Goal: Task Accomplishment & Management: Manage account settings

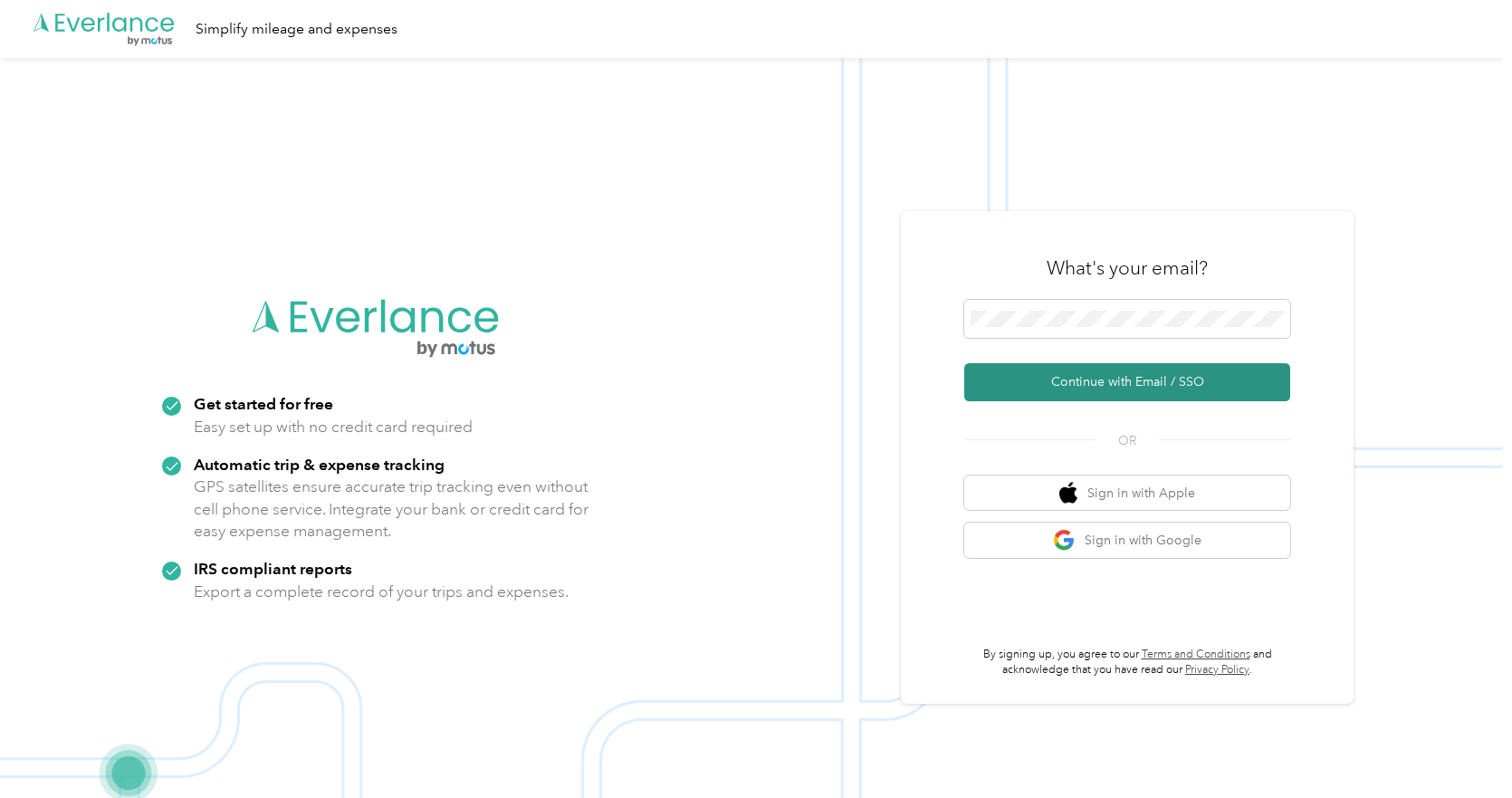
click at [1057, 380] on button "Continue with Email / SSO" at bounding box center [1127, 382] width 326 height 38
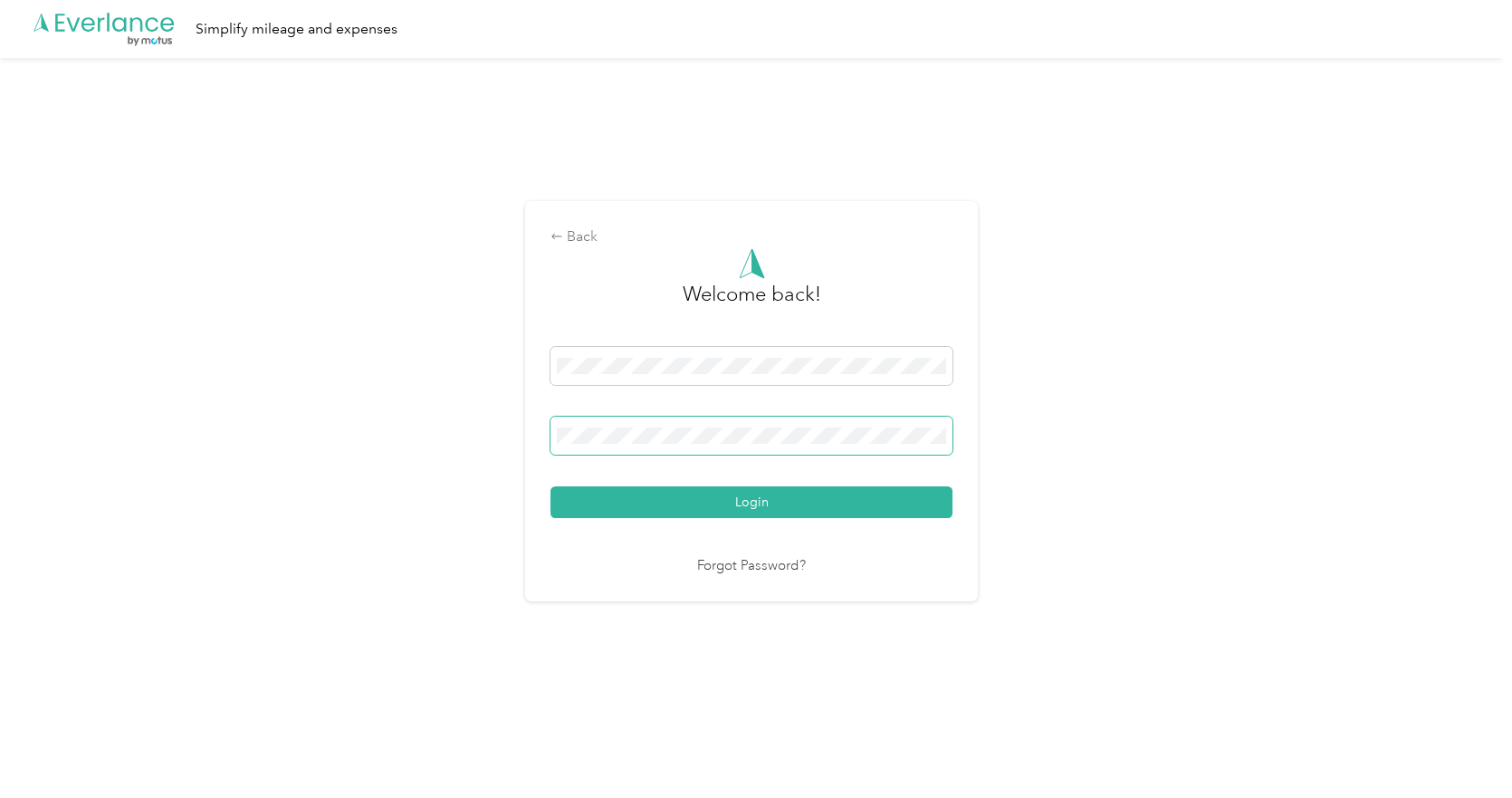
click at [551, 486] on button "Login" at bounding box center [751, 502] width 402 height 31
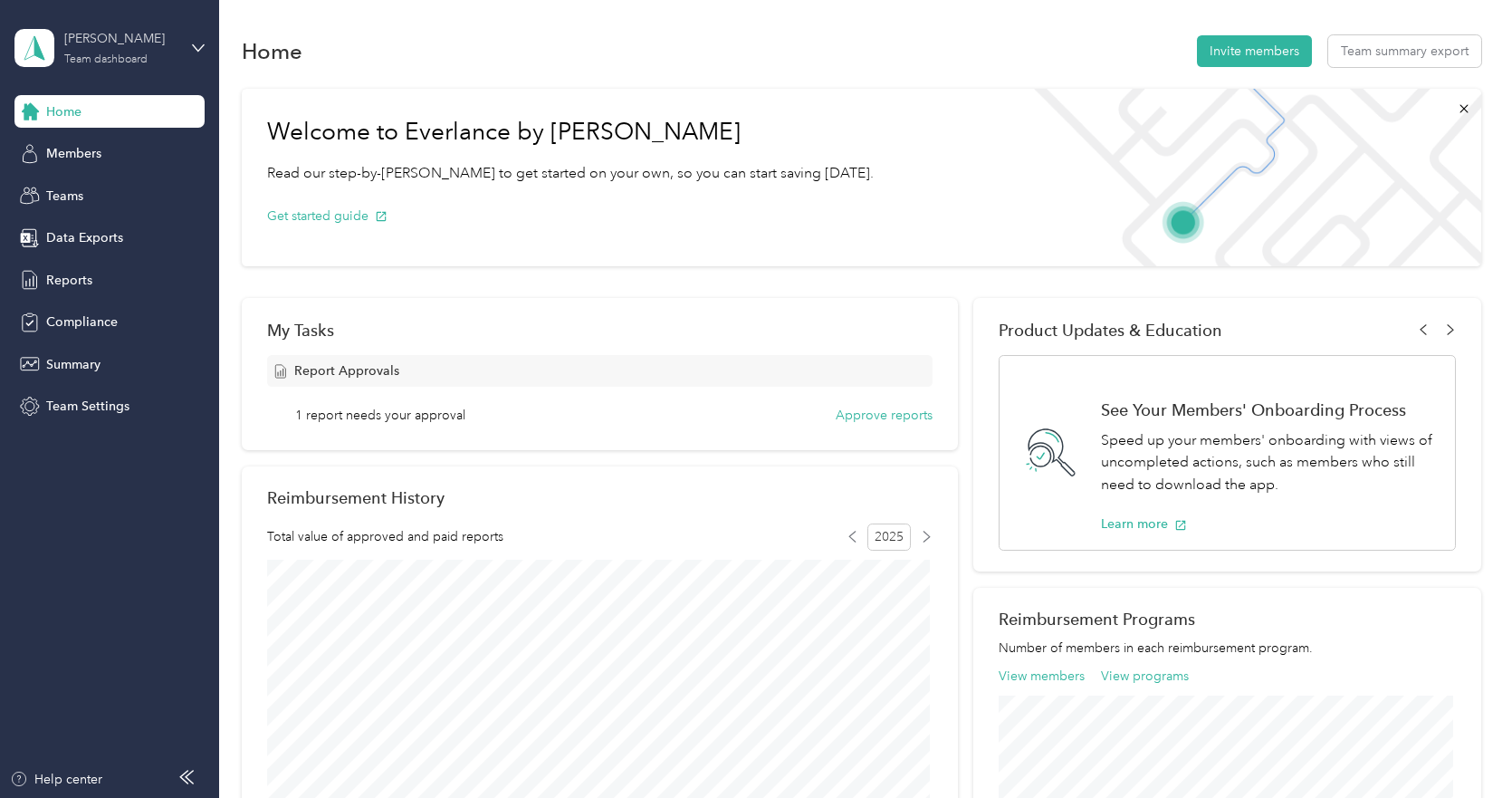
click at [136, 42] on div "[PERSON_NAME]" at bounding box center [121, 38] width 113 height 19
click at [104, 188] on div "Personal dashboard" at bounding box center [87, 190] width 114 height 19
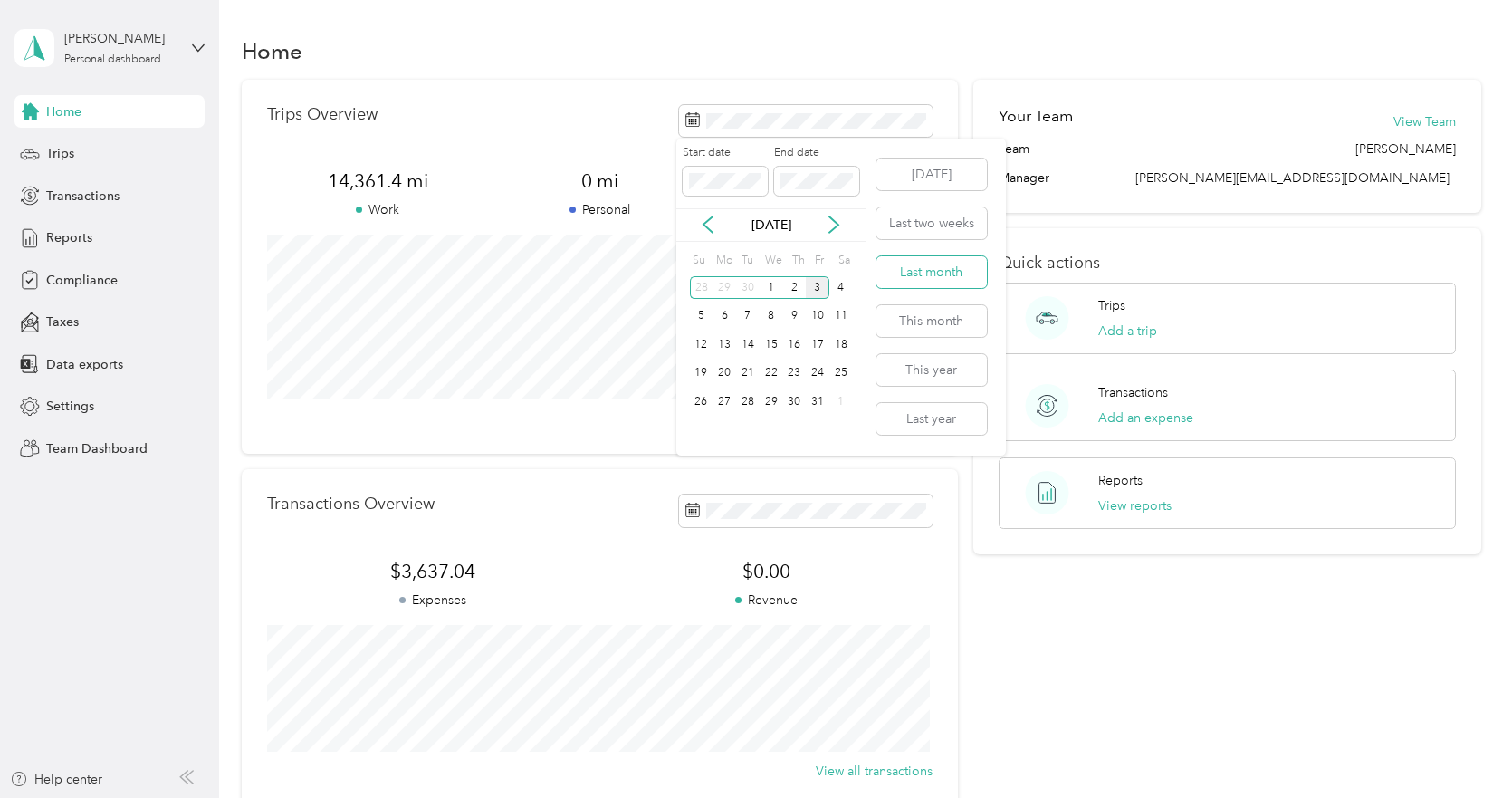
click at [929, 264] on button "Last month" at bounding box center [932, 272] width 111 height 31
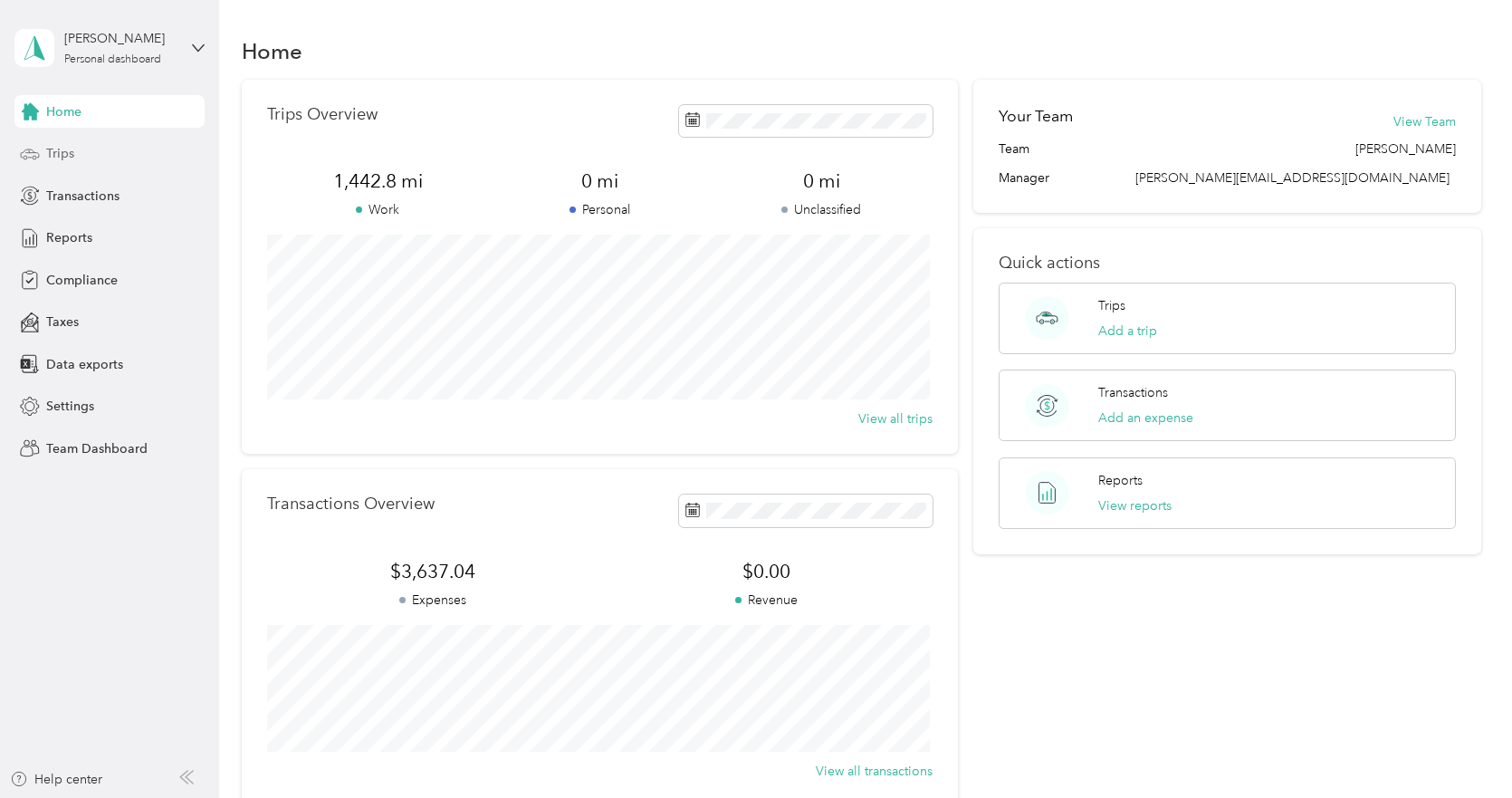
click at [52, 156] on span "Trips" at bounding box center [60, 153] width 28 height 19
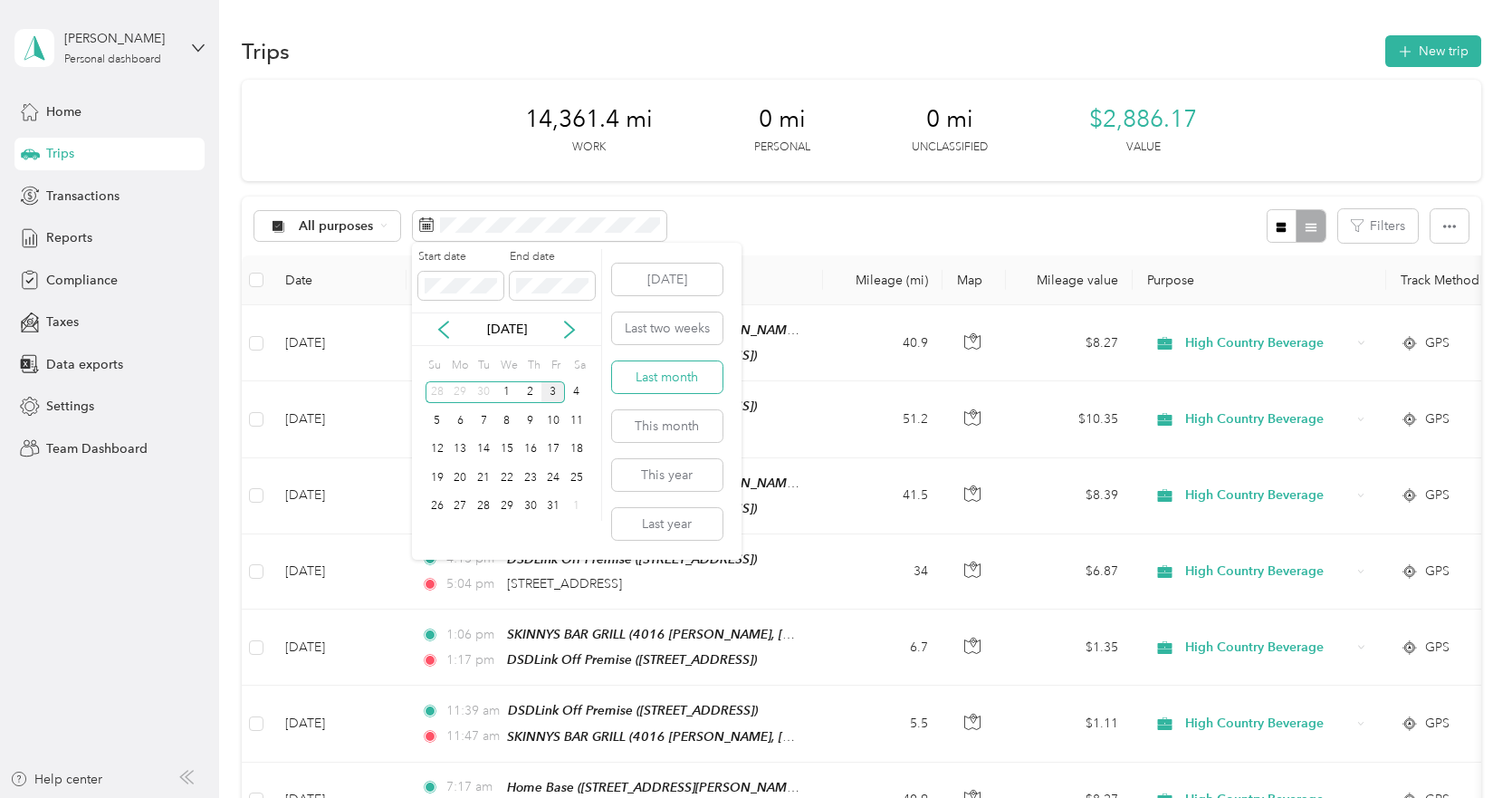
click at [653, 380] on button "Last month" at bounding box center [667, 377] width 111 height 31
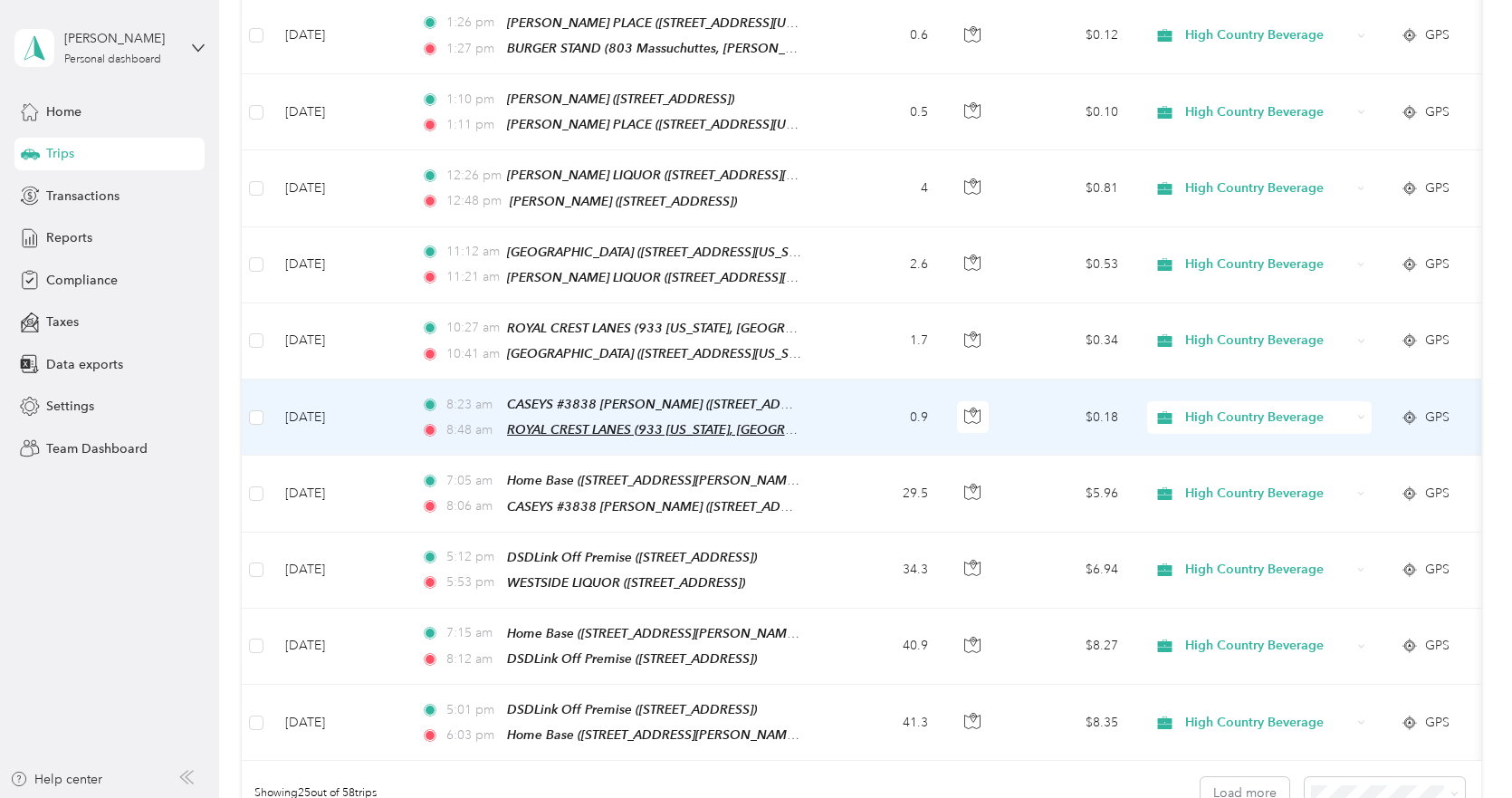
scroll to position [1698, 0]
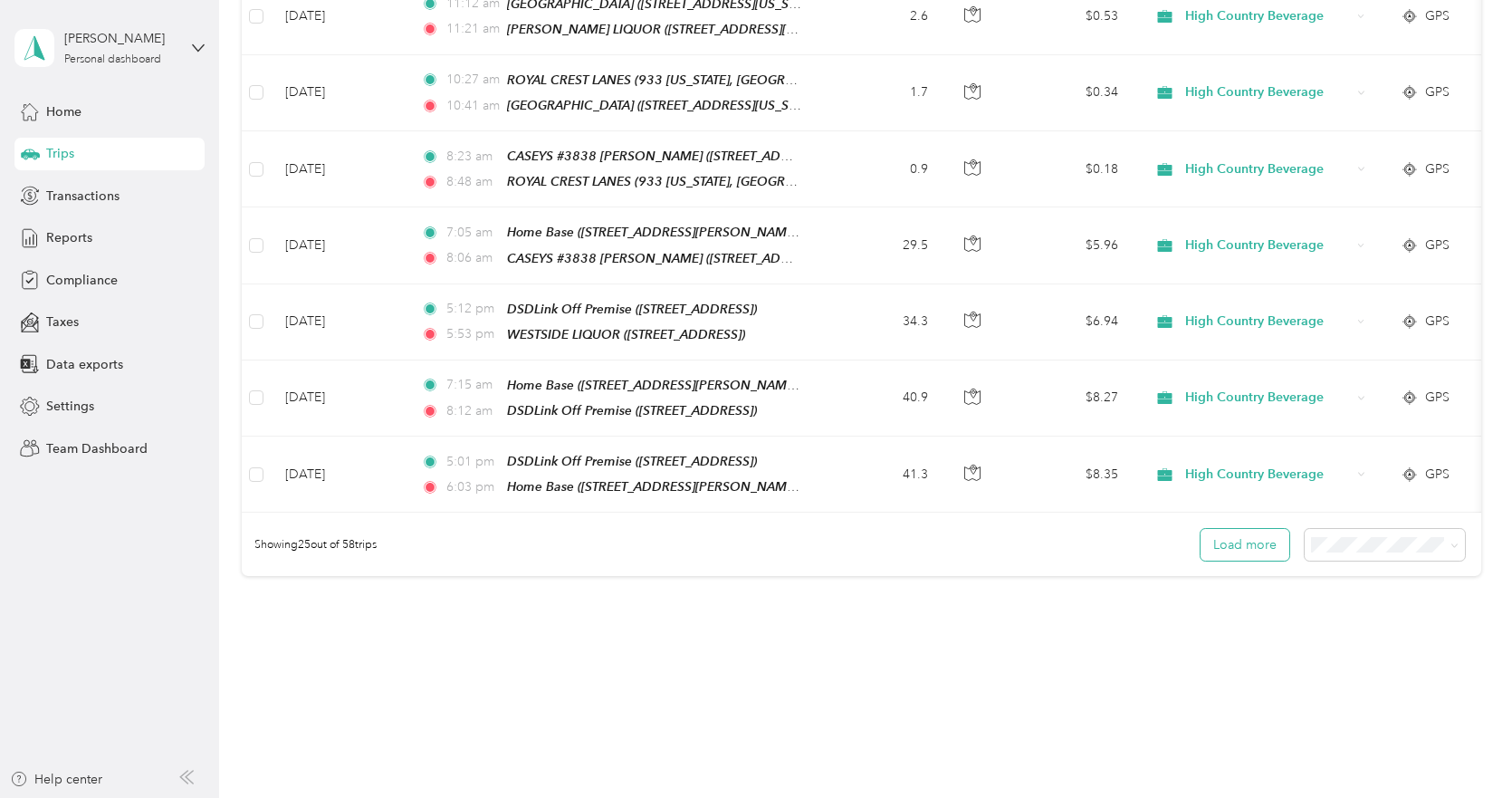
click at [1225, 529] on button "Load more" at bounding box center [1245, 545] width 89 height 31
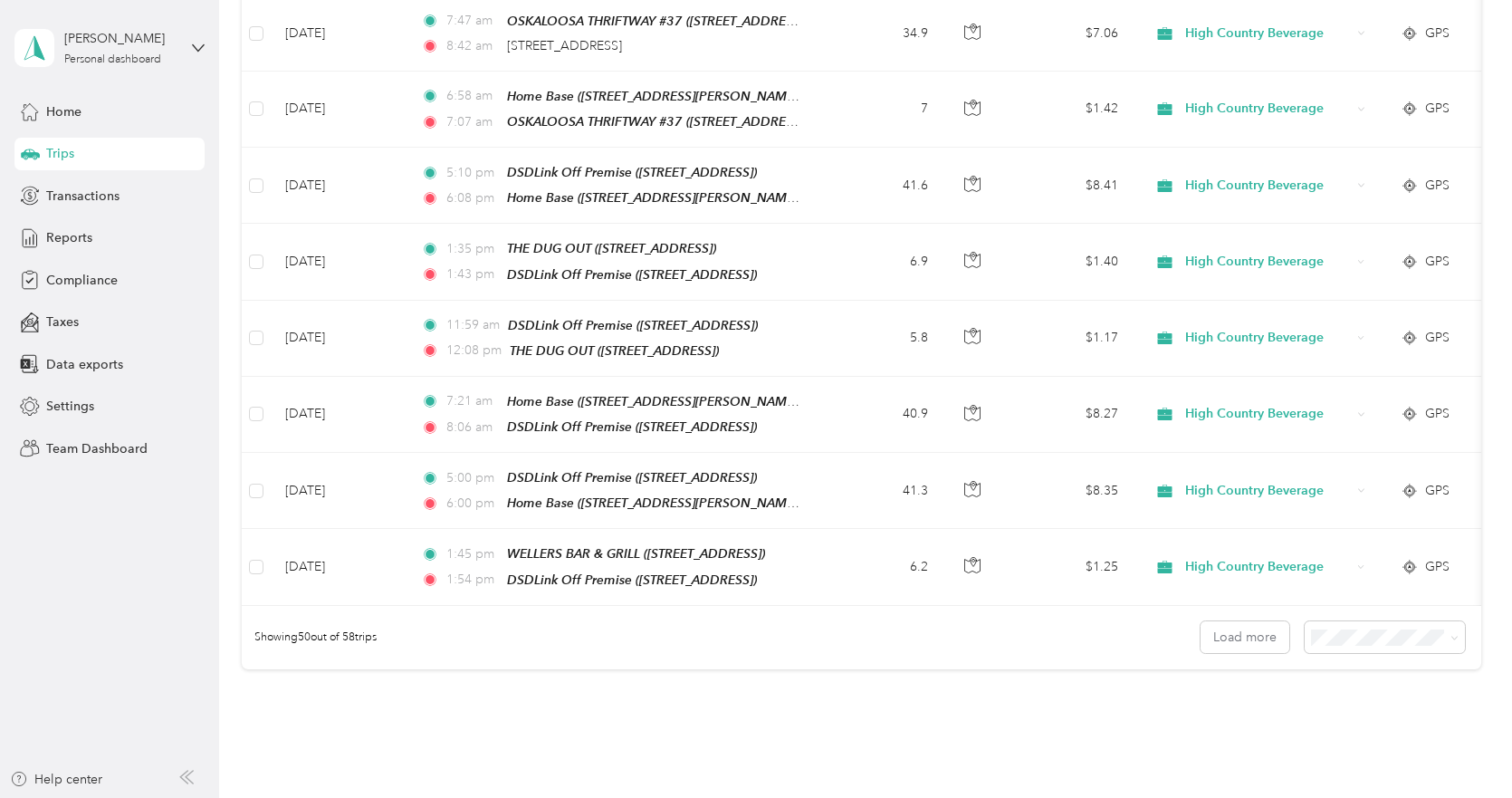
scroll to position [3560, 0]
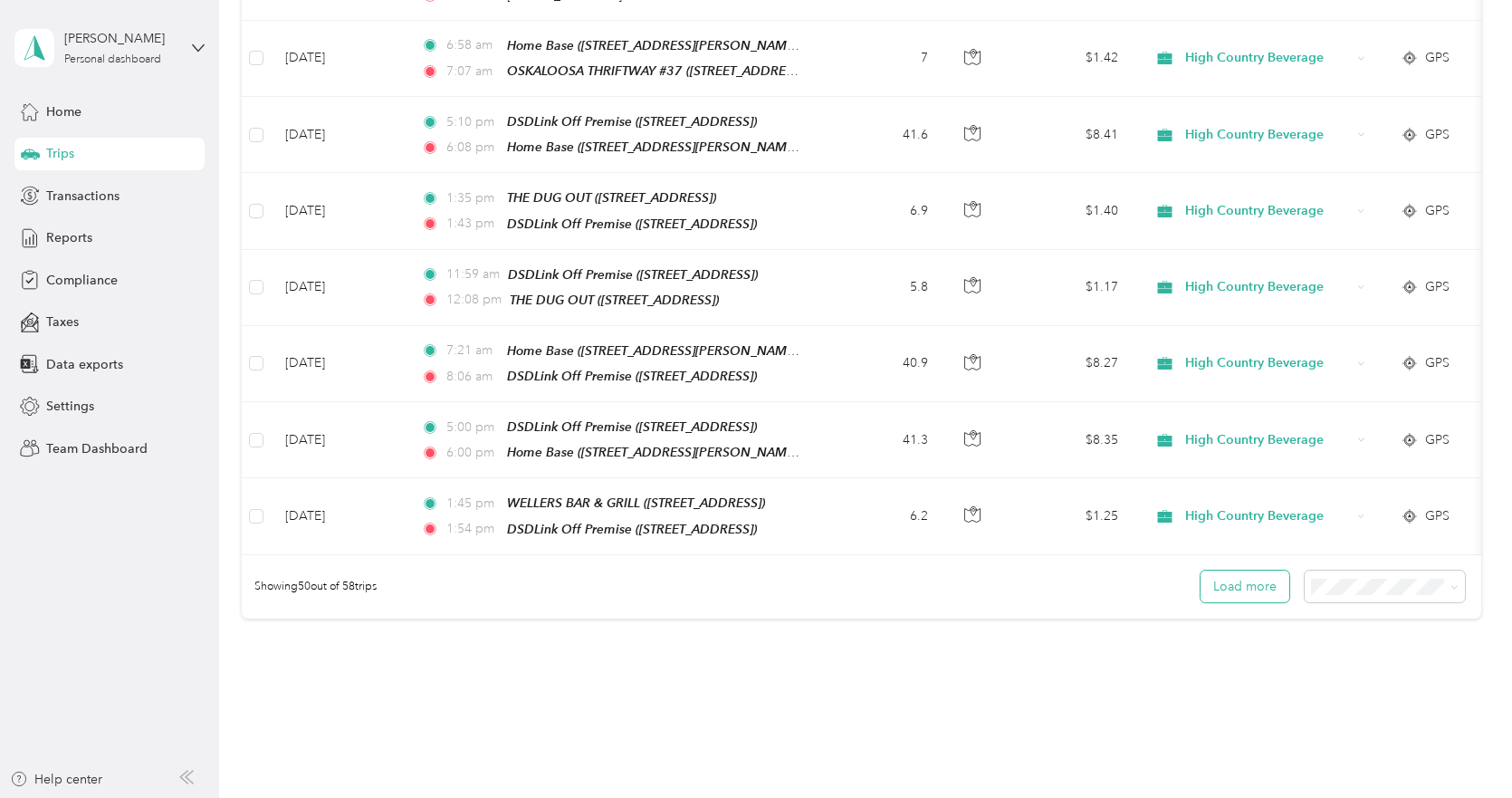
click at [1262, 571] on button "Load more" at bounding box center [1245, 586] width 89 height 31
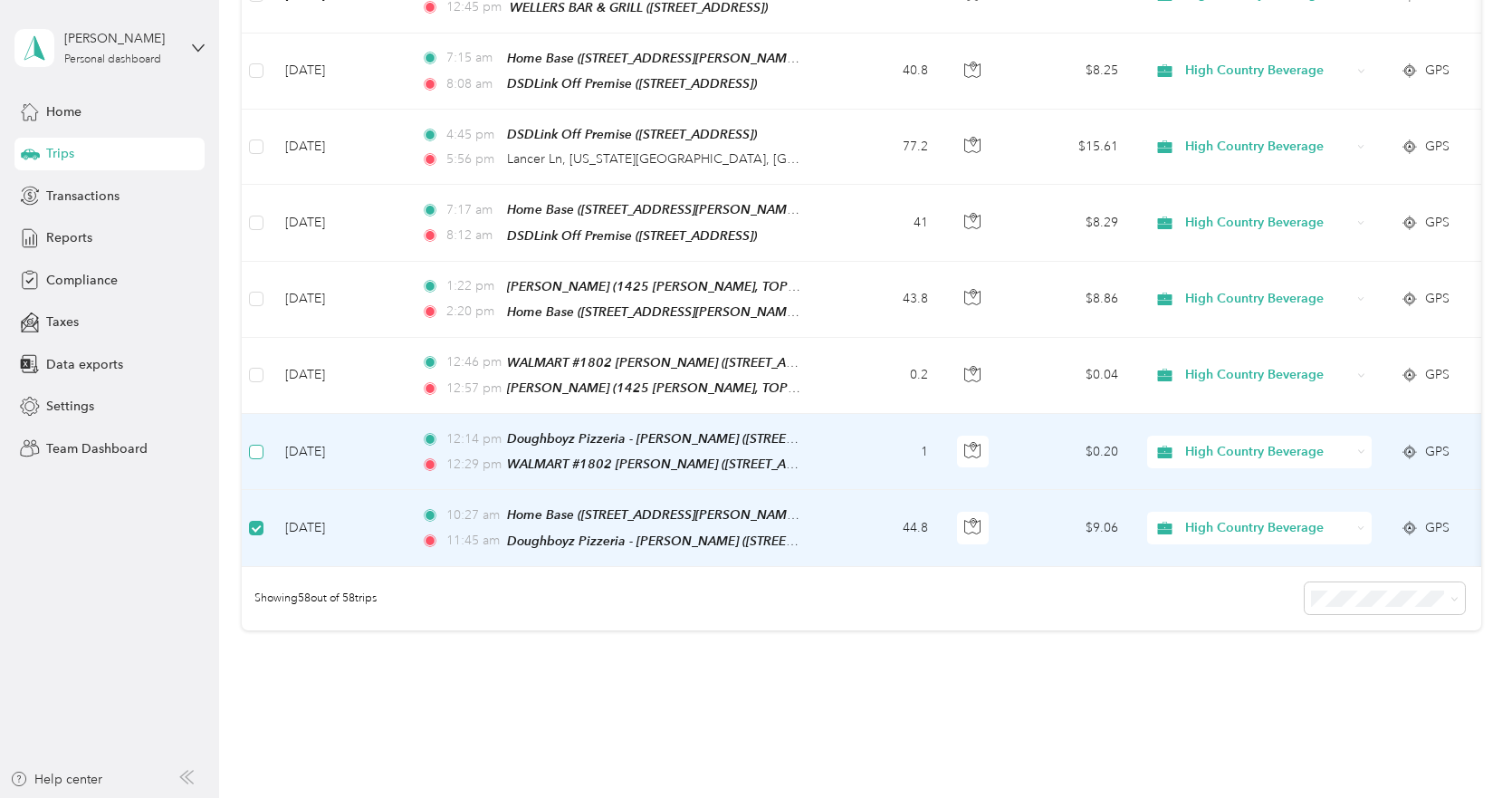
scroll to position [4155, 0]
click at [255, 444] on label at bounding box center [256, 454] width 15 height 20
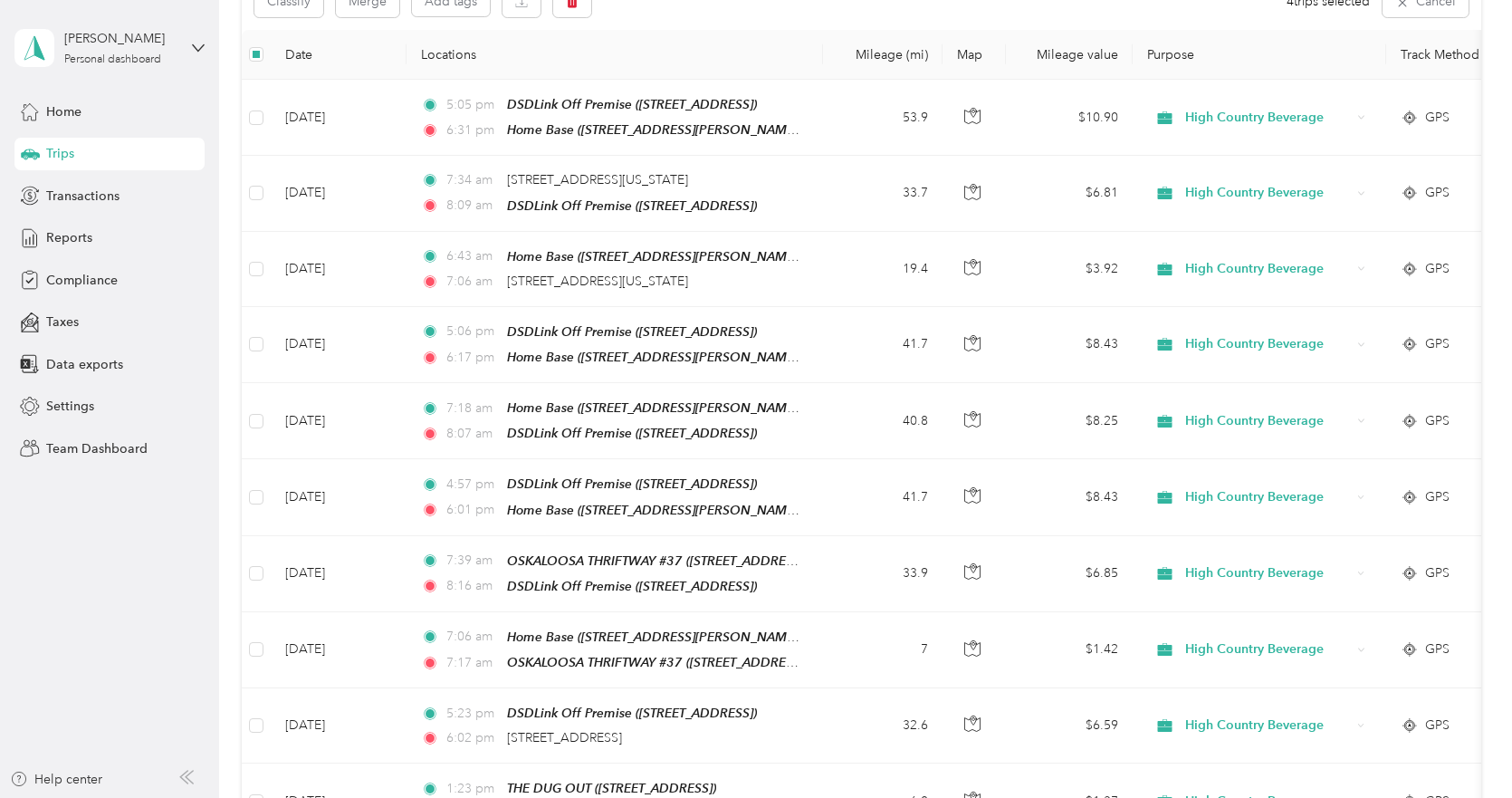
scroll to position [0, 0]
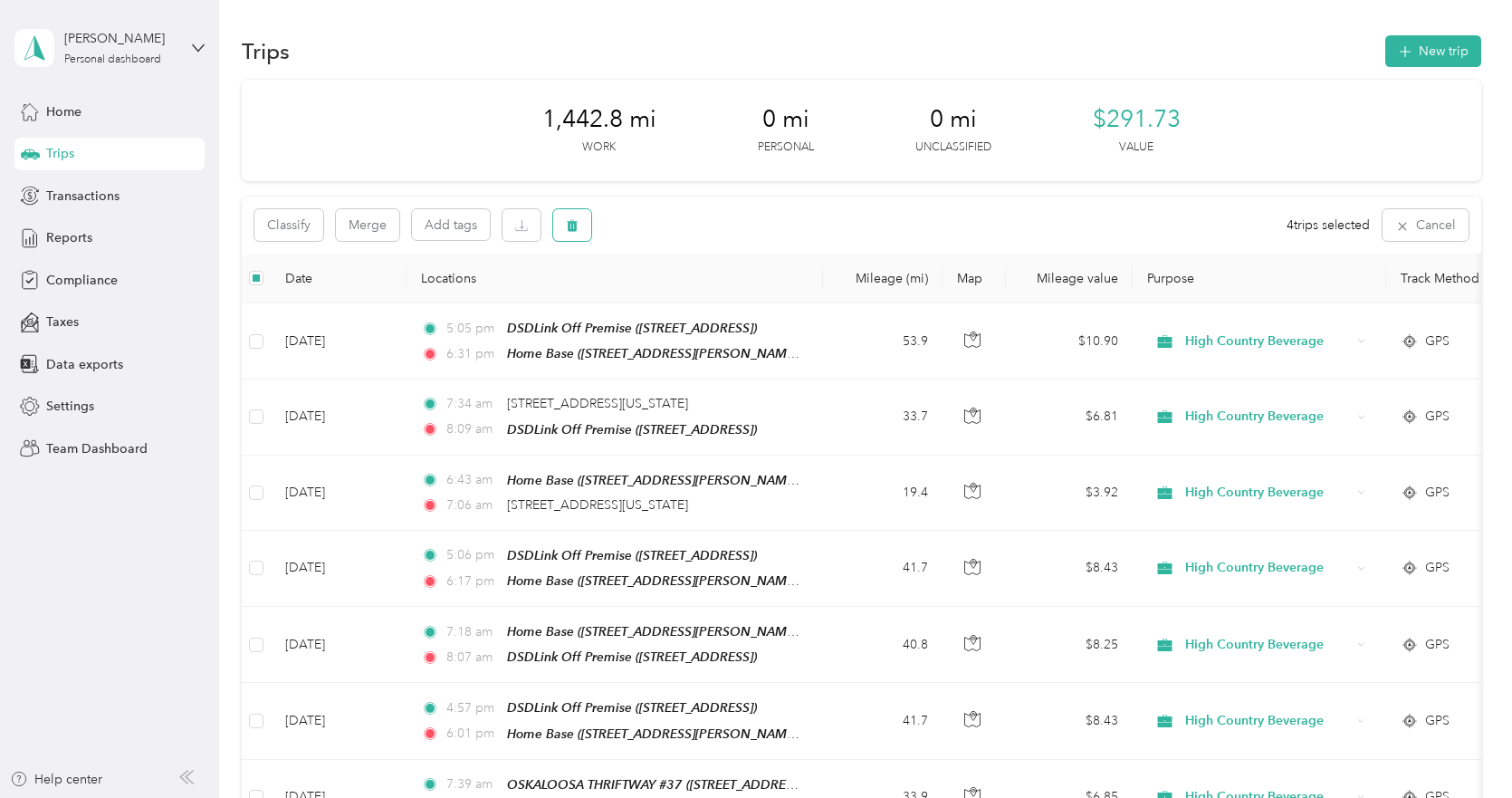
click at [575, 222] on icon "button" at bounding box center [572, 226] width 11 height 12
click at [701, 300] on button "Yes" at bounding box center [707, 301] width 35 height 29
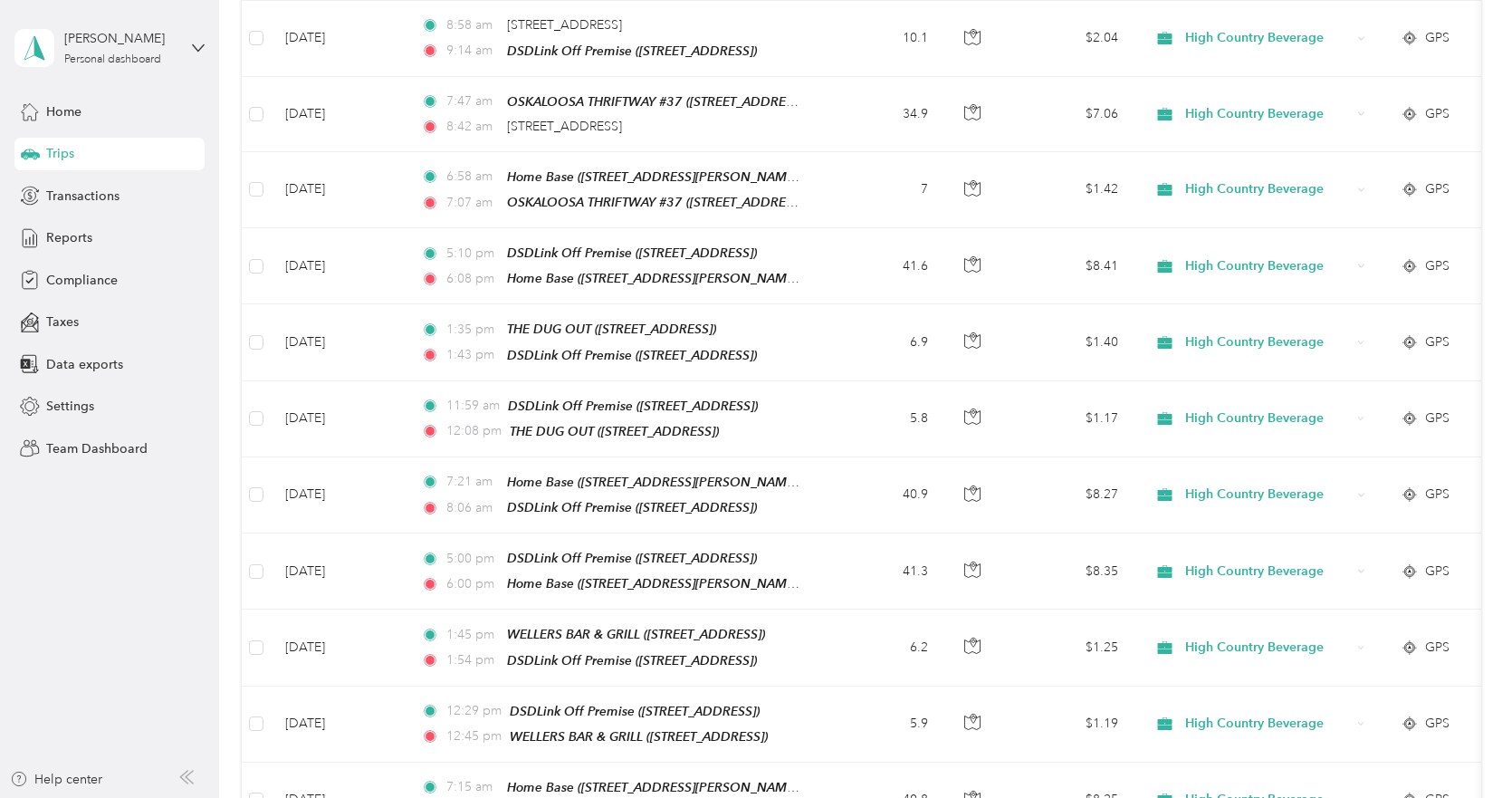
scroll to position [3714, 0]
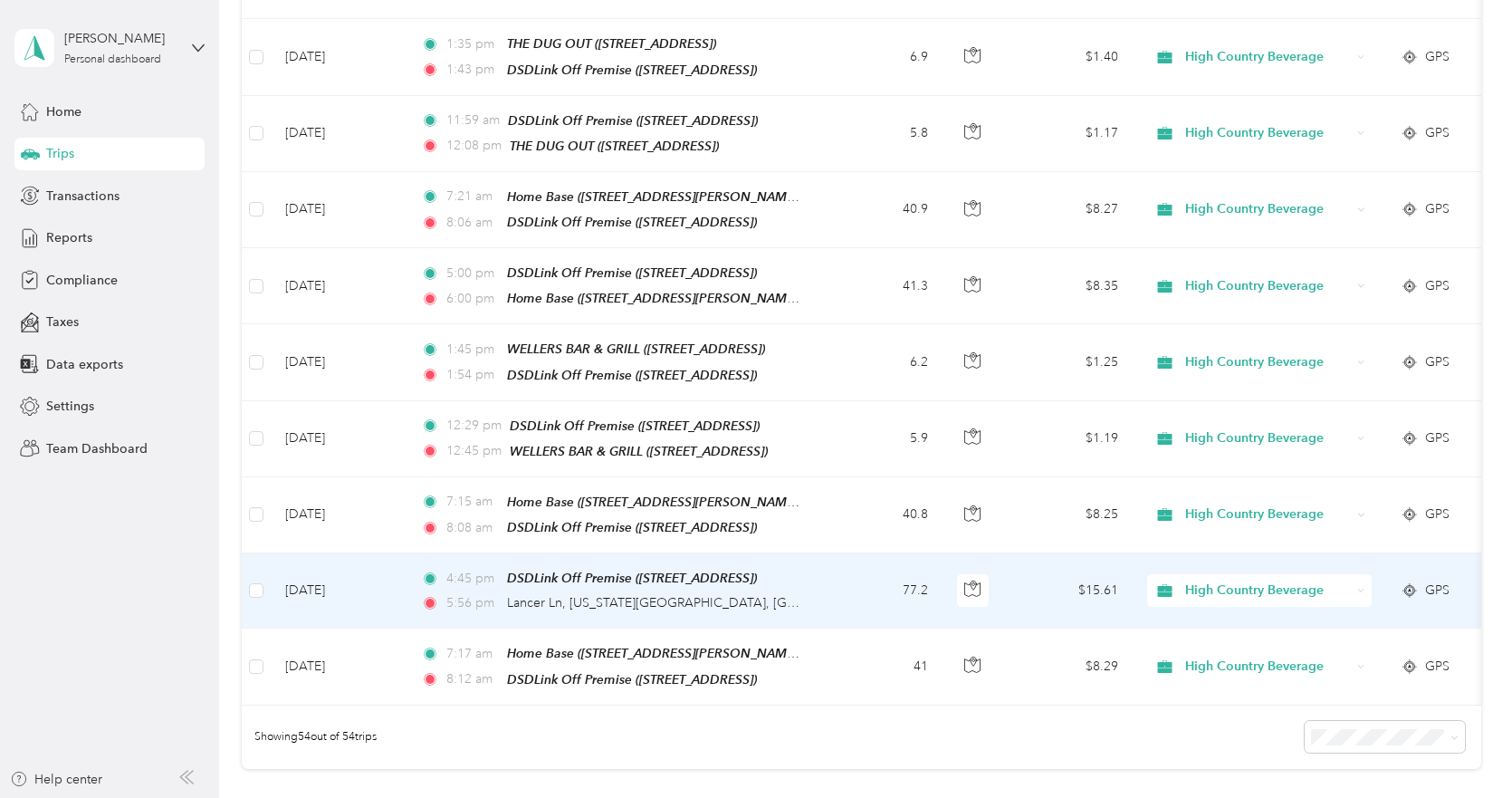
drag, startPoint x: 541, startPoint y: 514, endPoint x: 572, endPoint y: 526, distance: 33.2
click at [572, 554] on td "4:45 pm DSDLink Off Premise ([STREET_ADDRESS]) 5:56 pm Lancer Ln, [US_STATE][GE…" at bounding box center [615, 591] width 417 height 75
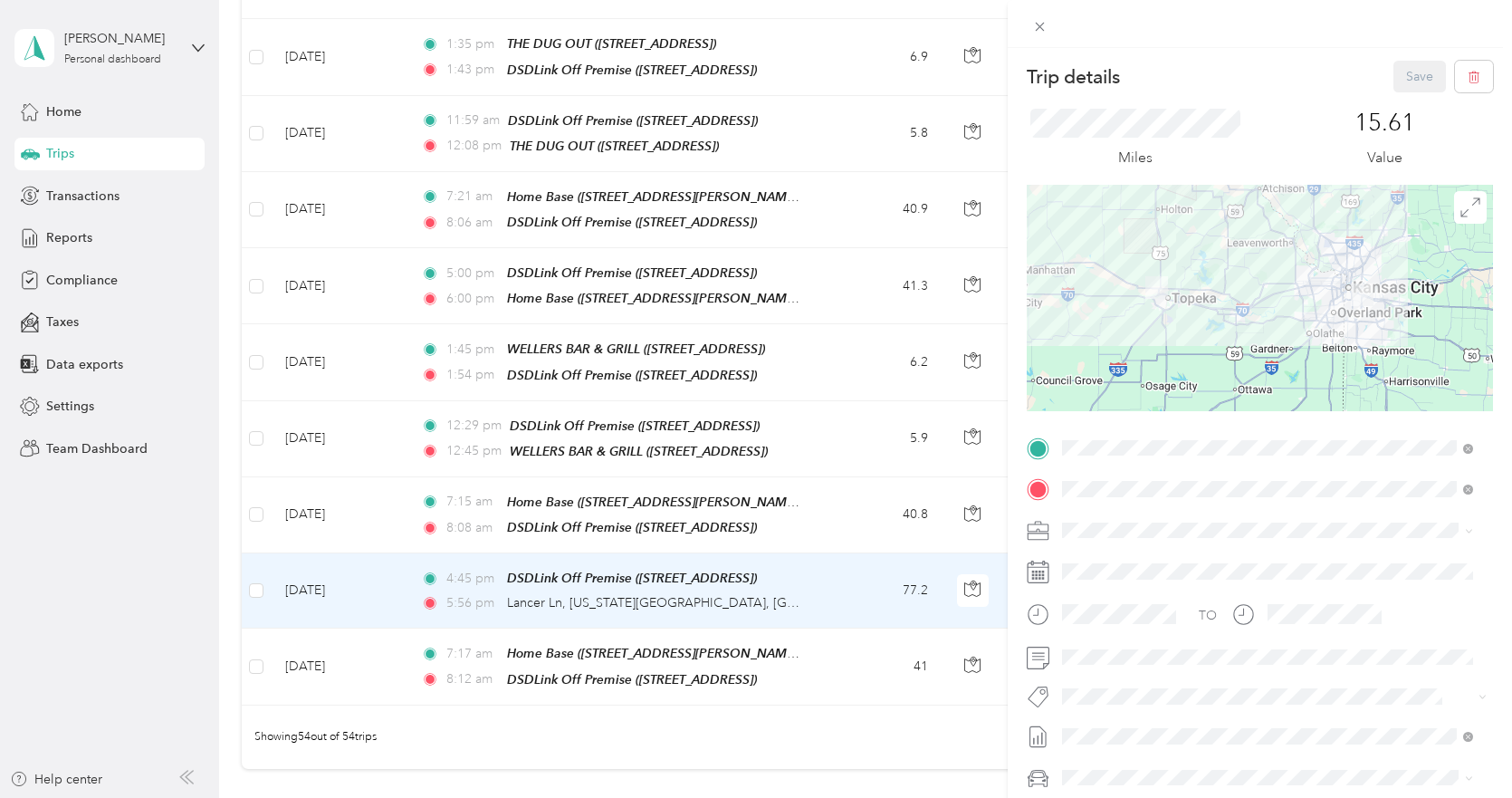
drag, startPoint x: 734, startPoint y: 511, endPoint x: 615, endPoint y: 504, distance: 119.2
click at [615, 504] on div "Trip details Save This trip cannot be edited because it is either under review,…" at bounding box center [756, 399] width 1512 height 798
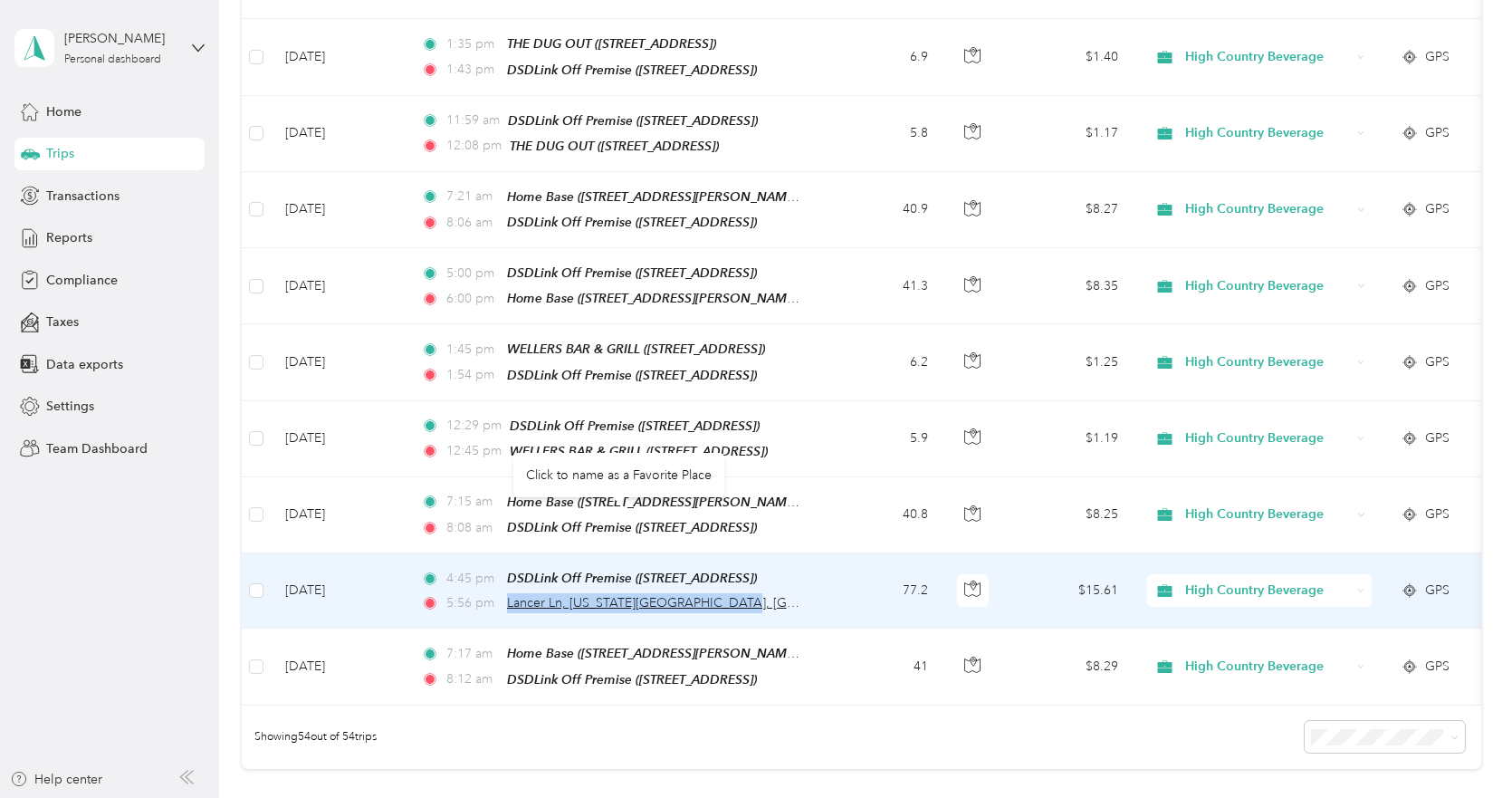
drag, startPoint x: 737, startPoint y: 512, endPoint x: 507, endPoint y: 515, distance: 230.0
click at [507, 594] on div "5:56 pm [PERSON_NAME], [US_STATE][GEOGRAPHIC_DATA], [GEOGRAPHIC_DATA]" at bounding box center [611, 604] width 380 height 20
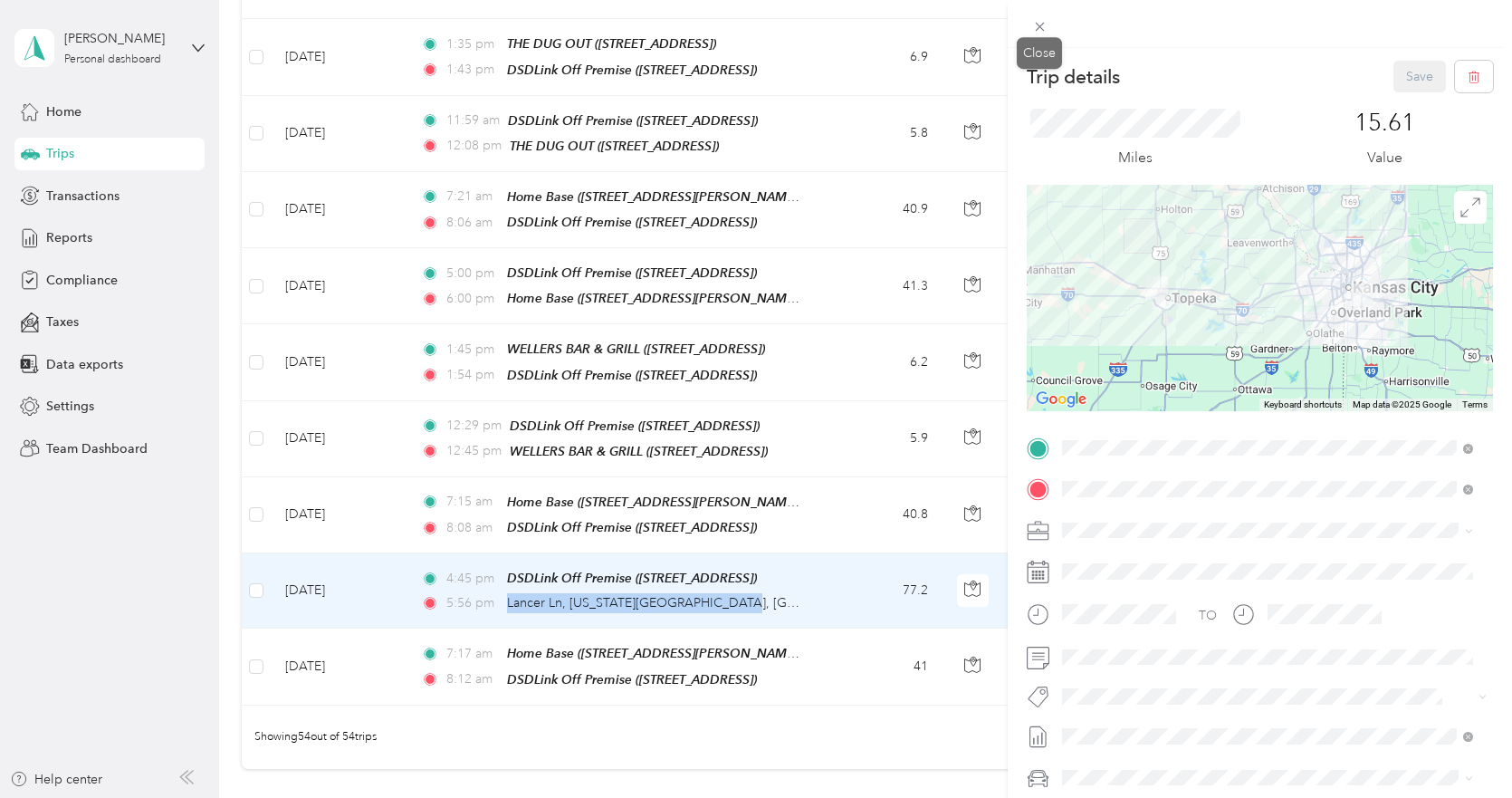
click at [1035, 24] on icon at bounding box center [1040, 27] width 16 height 16
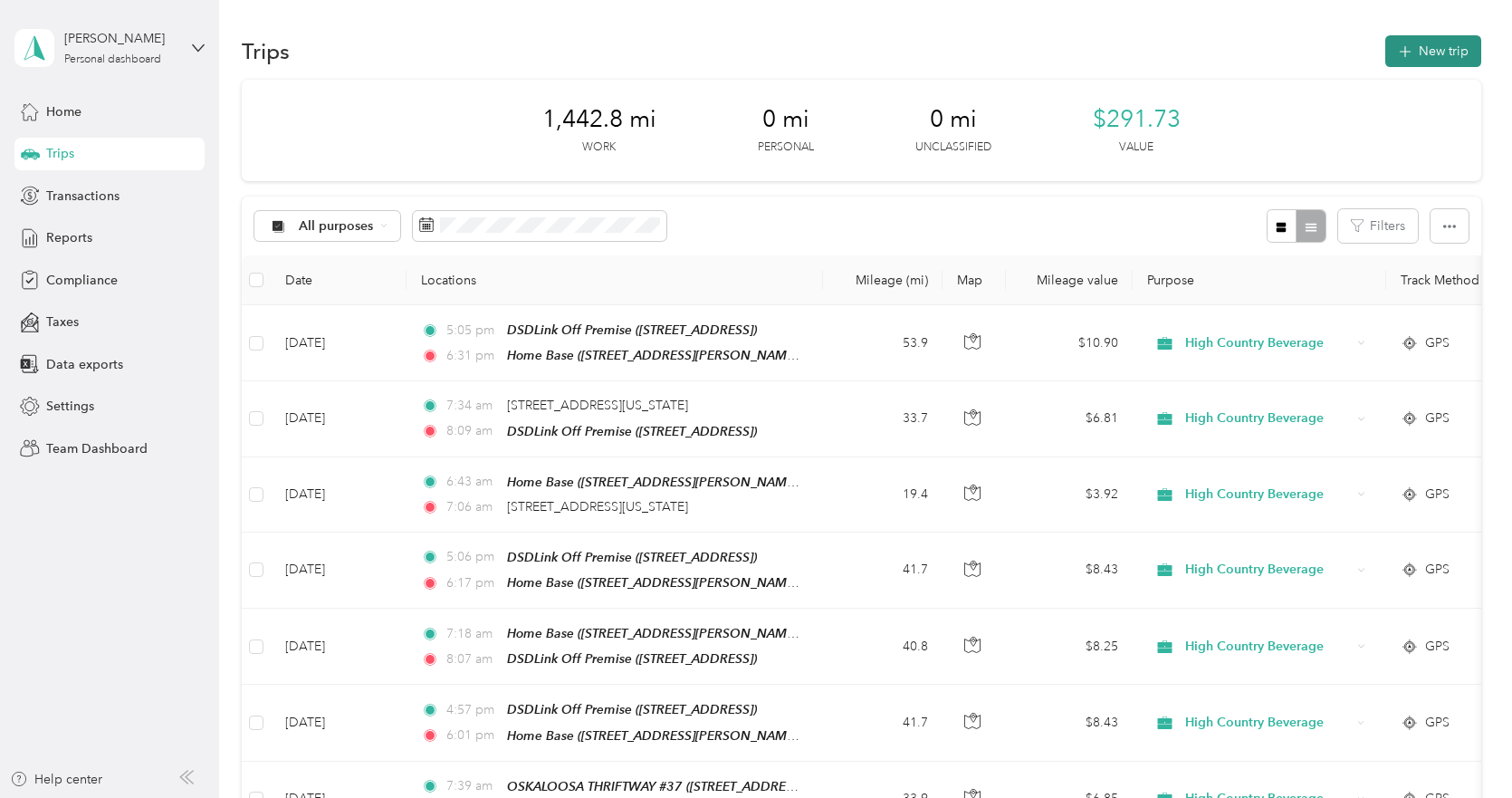
click at [1437, 49] on button "New trip" at bounding box center [1433, 51] width 96 height 31
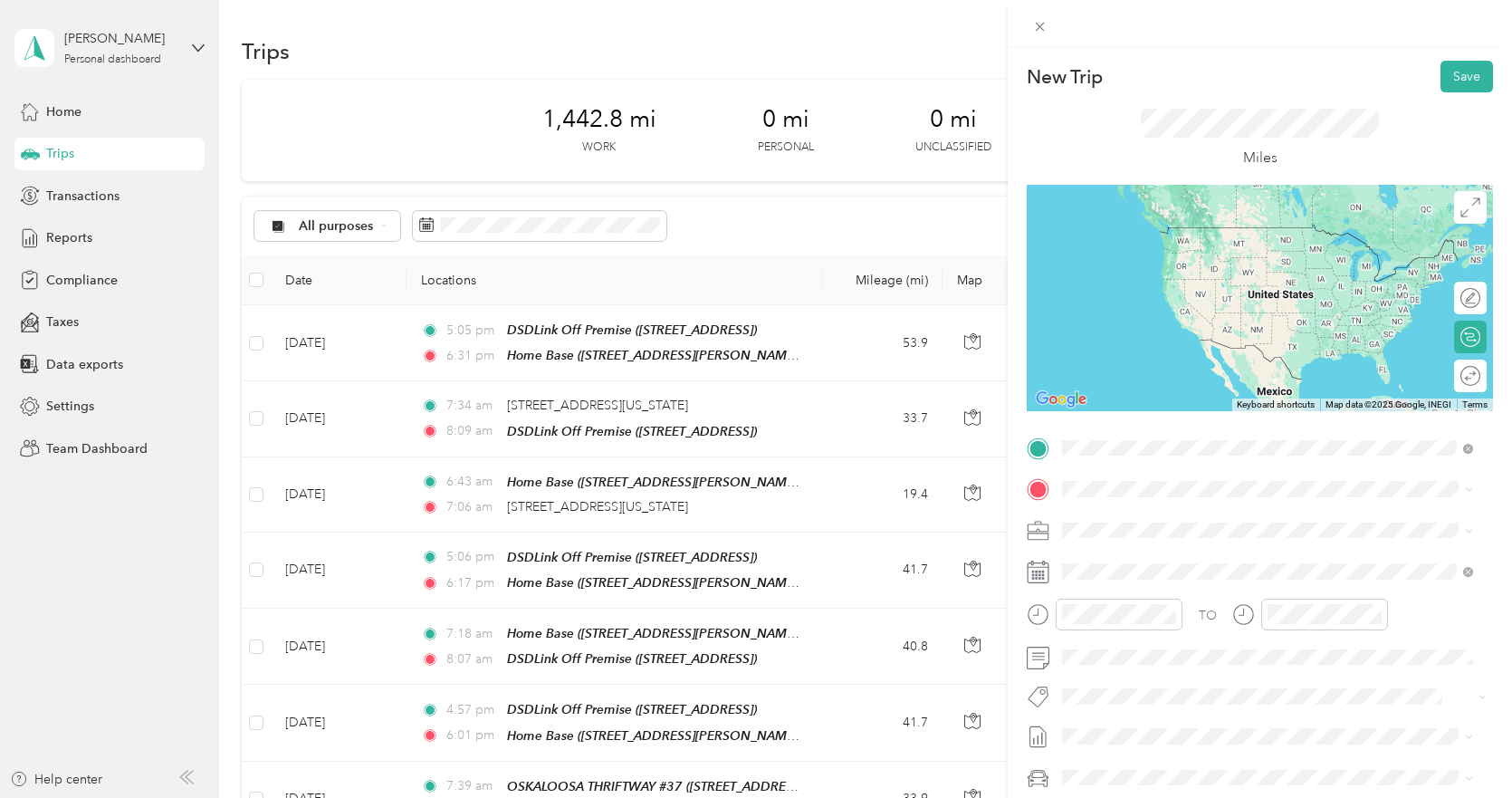
click at [1126, 518] on span "[GEOGRAPHIC_DATA][US_STATE][US_STATE], [GEOGRAPHIC_DATA]" at bounding box center [1281, 522] width 371 height 31
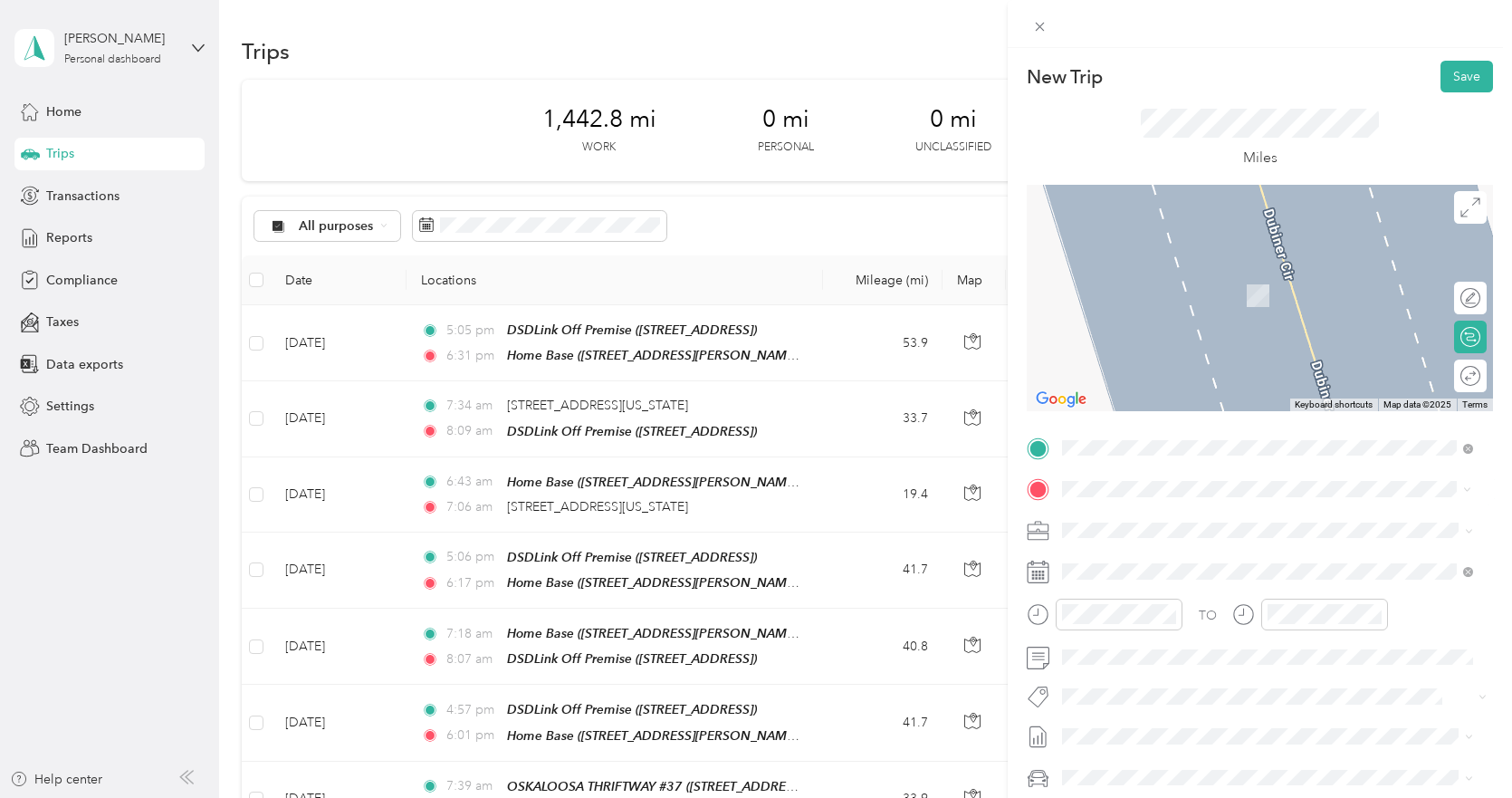
click at [1148, 569] on div "Home Base [STREET_ADDRESS][PERSON_NAME][PERSON_NAME][US_STATE]" at bounding box center [1281, 582] width 371 height 57
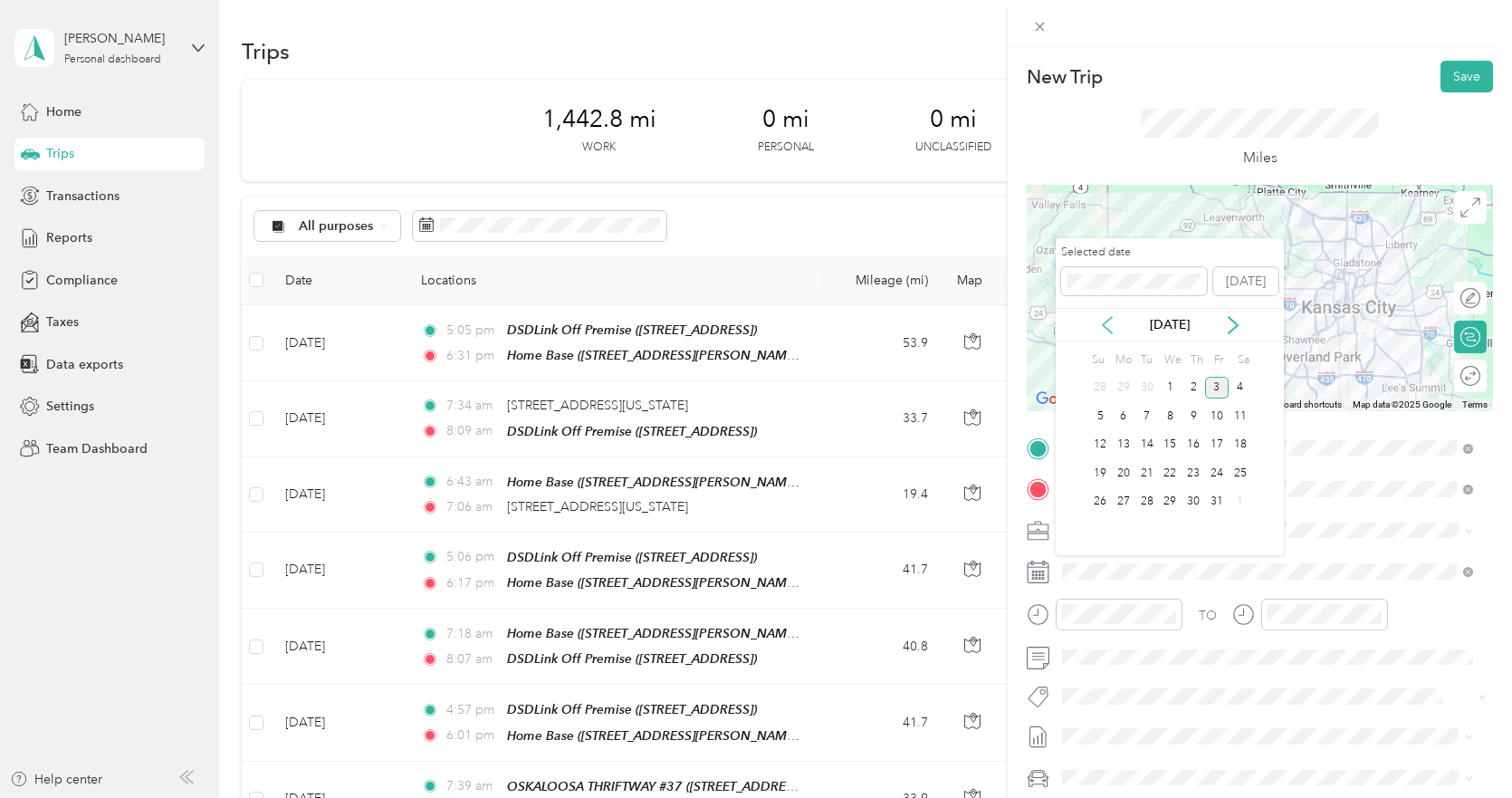
click at [1107, 326] on icon at bounding box center [1107, 325] width 18 height 18
click at [1148, 384] on div "2" at bounding box center [1146, 388] width 23 height 22
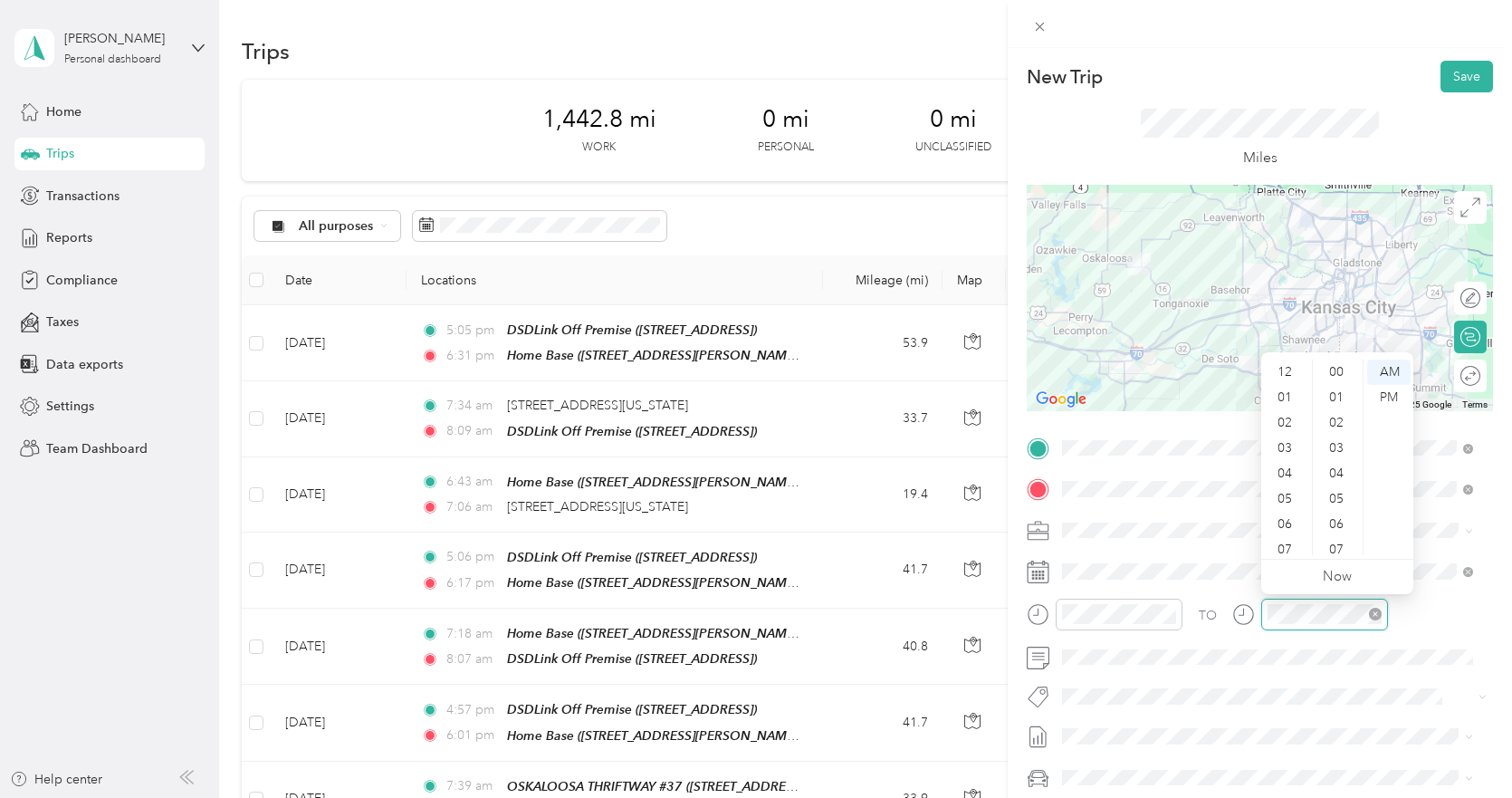
scroll to position [109, 0]
click at [1286, 487] on div "09" at bounding box center [1286, 491] width 43 height 25
click at [1457, 74] on button "Save" at bounding box center [1467, 77] width 53 height 31
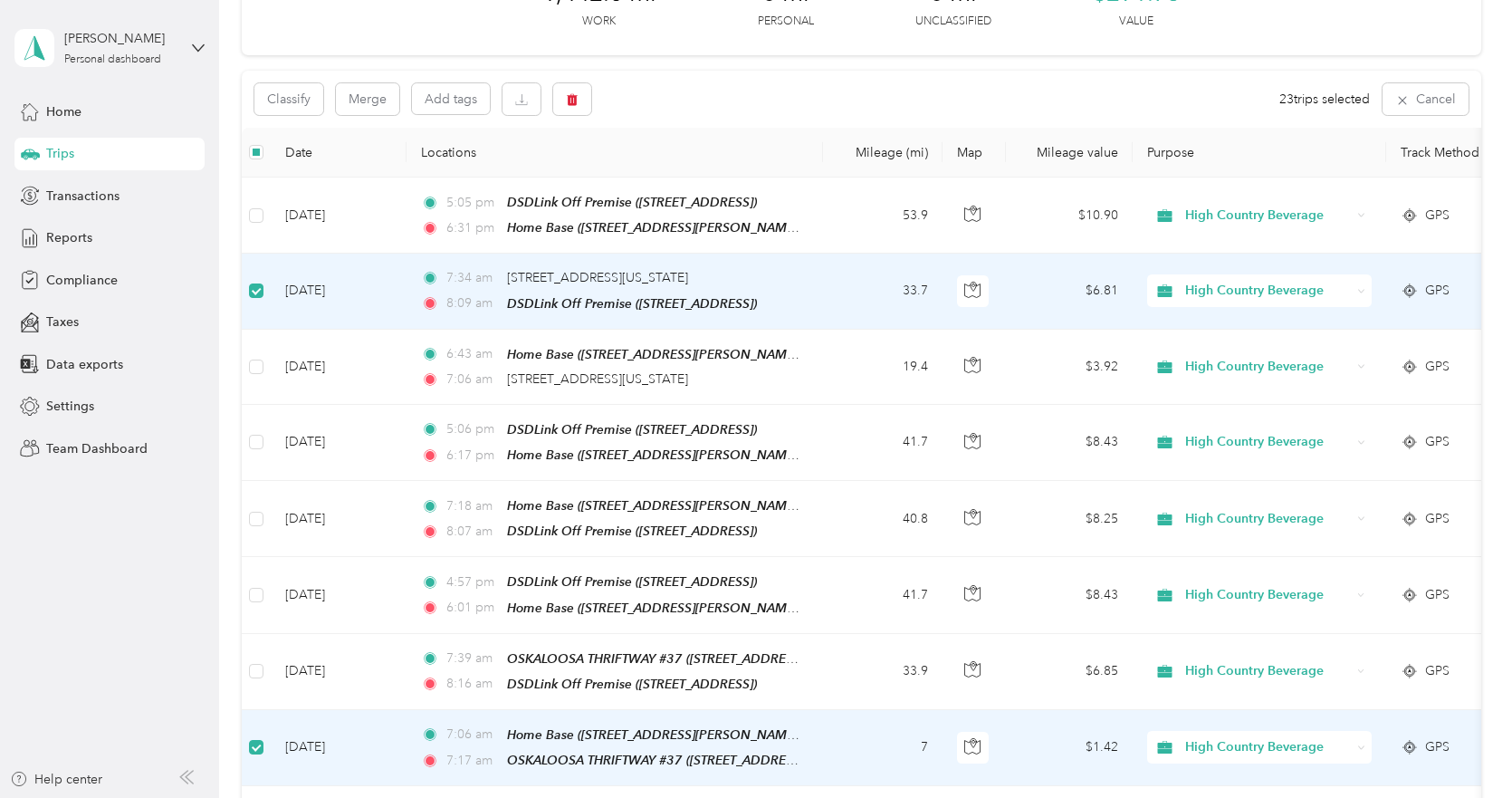
scroll to position [35, 0]
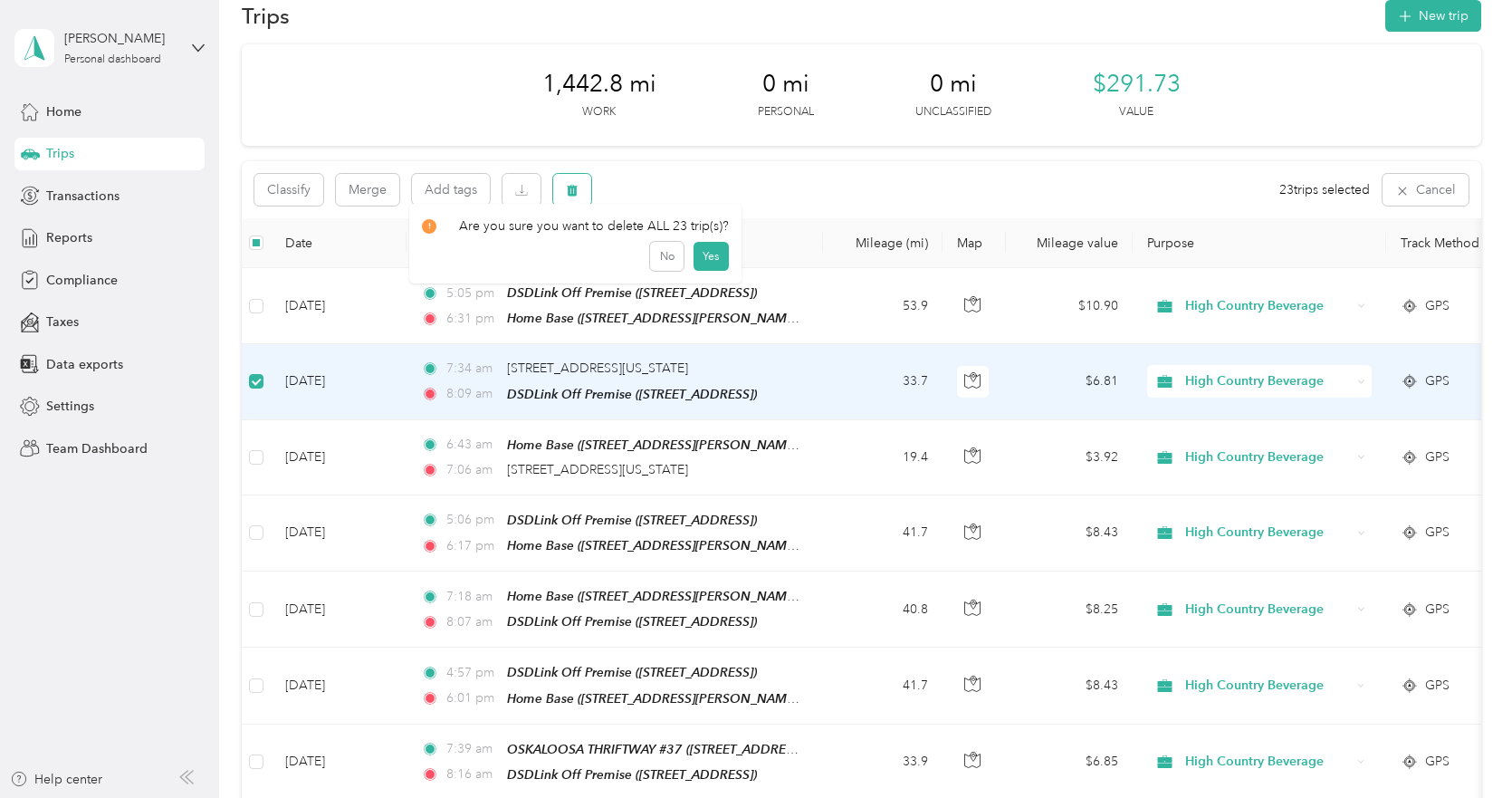
click at [567, 181] on button "button" at bounding box center [572, 190] width 38 height 31
click at [701, 267] on button "Yes" at bounding box center [710, 264] width 35 height 29
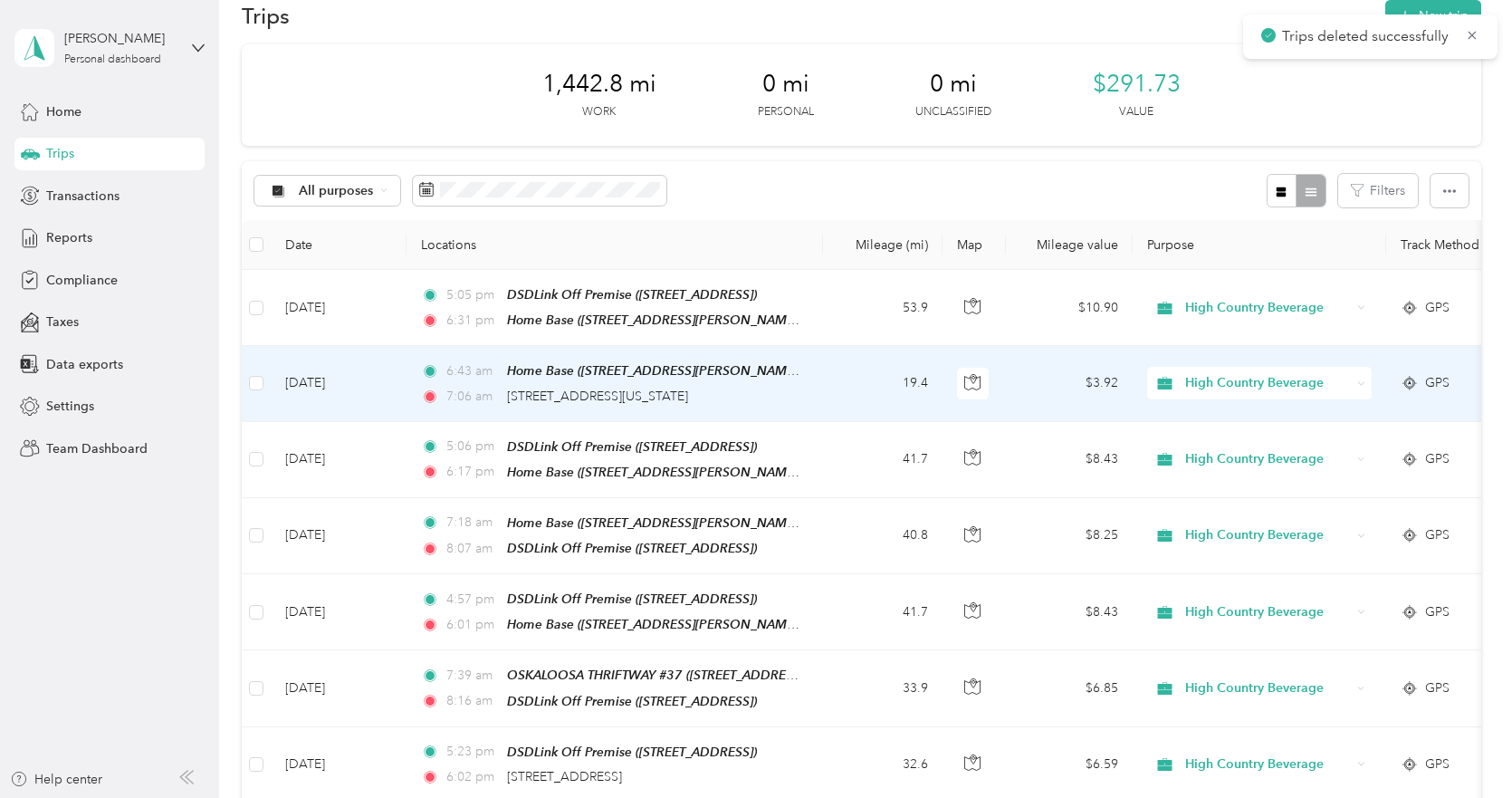
click at [834, 380] on td "19.4" at bounding box center [882, 383] width 119 height 75
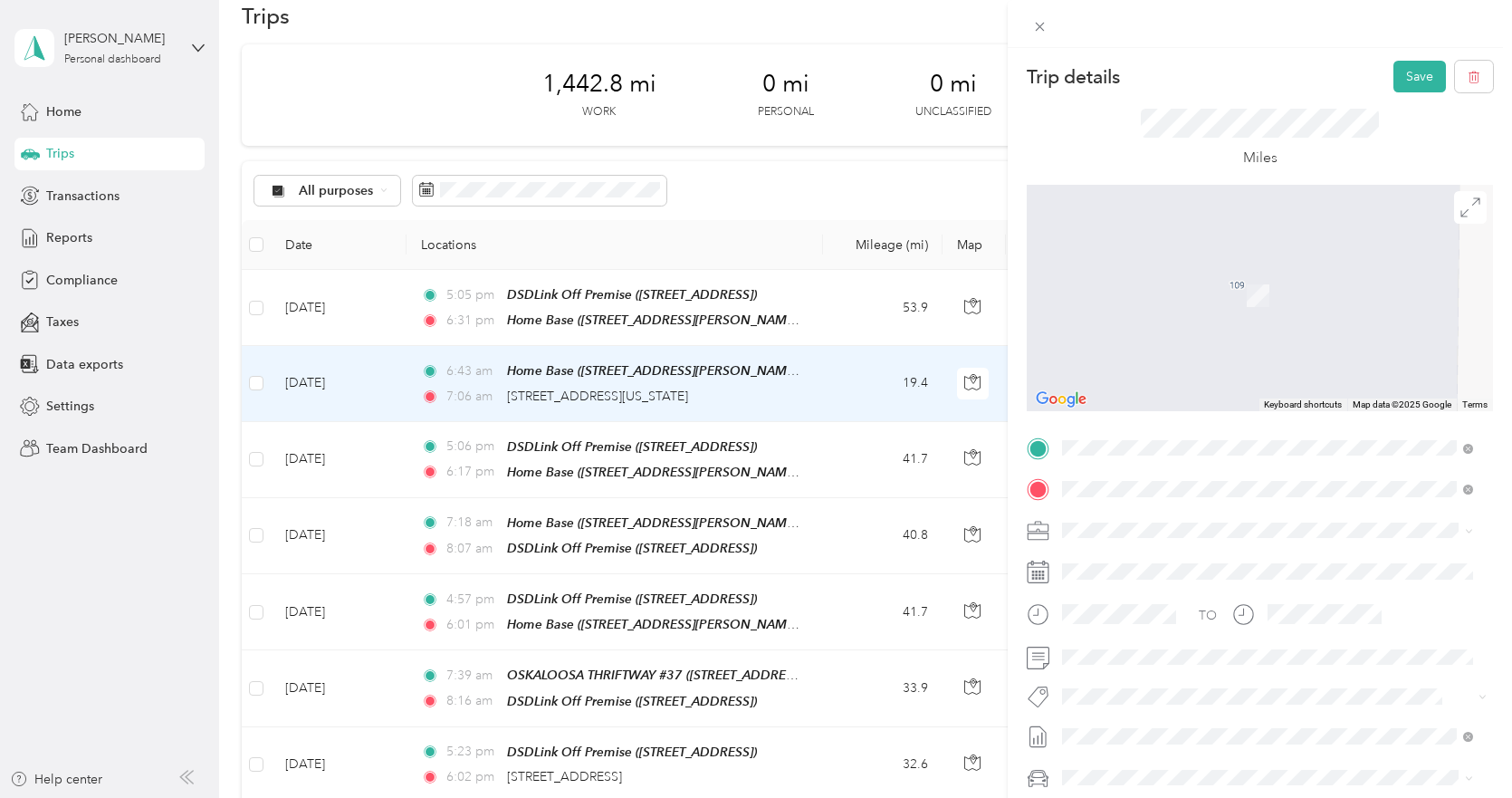
click at [1174, 562] on strong "DSDLink Off Premise" at bounding box center [1221, 564] width 125 height 17
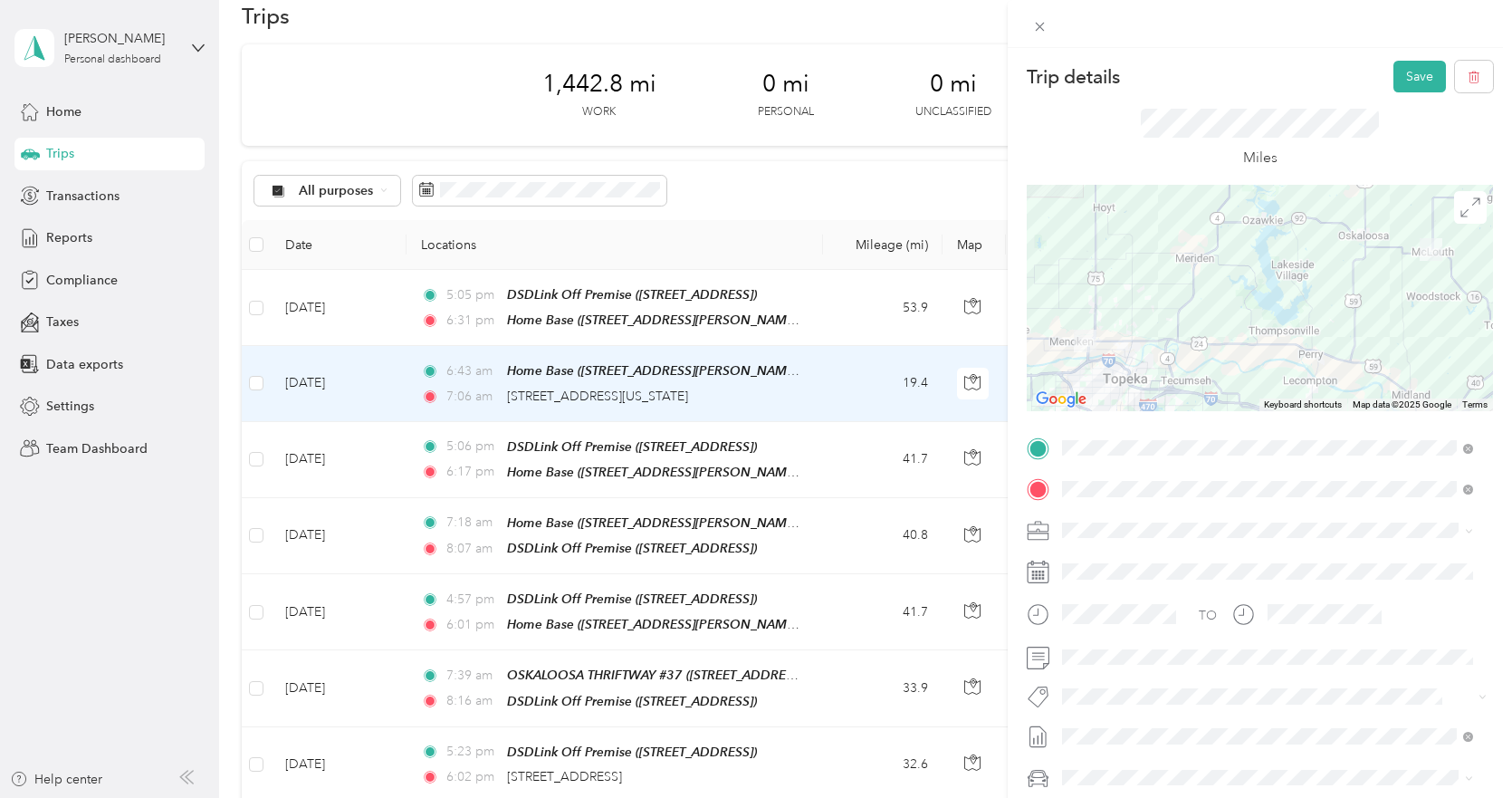
click at [1225, 222] on div at bounding box center [1260, 298] width 467 height 227
click at [1401, 68] on button "Save" at bounding box center [1420, 77] width 53 height 31
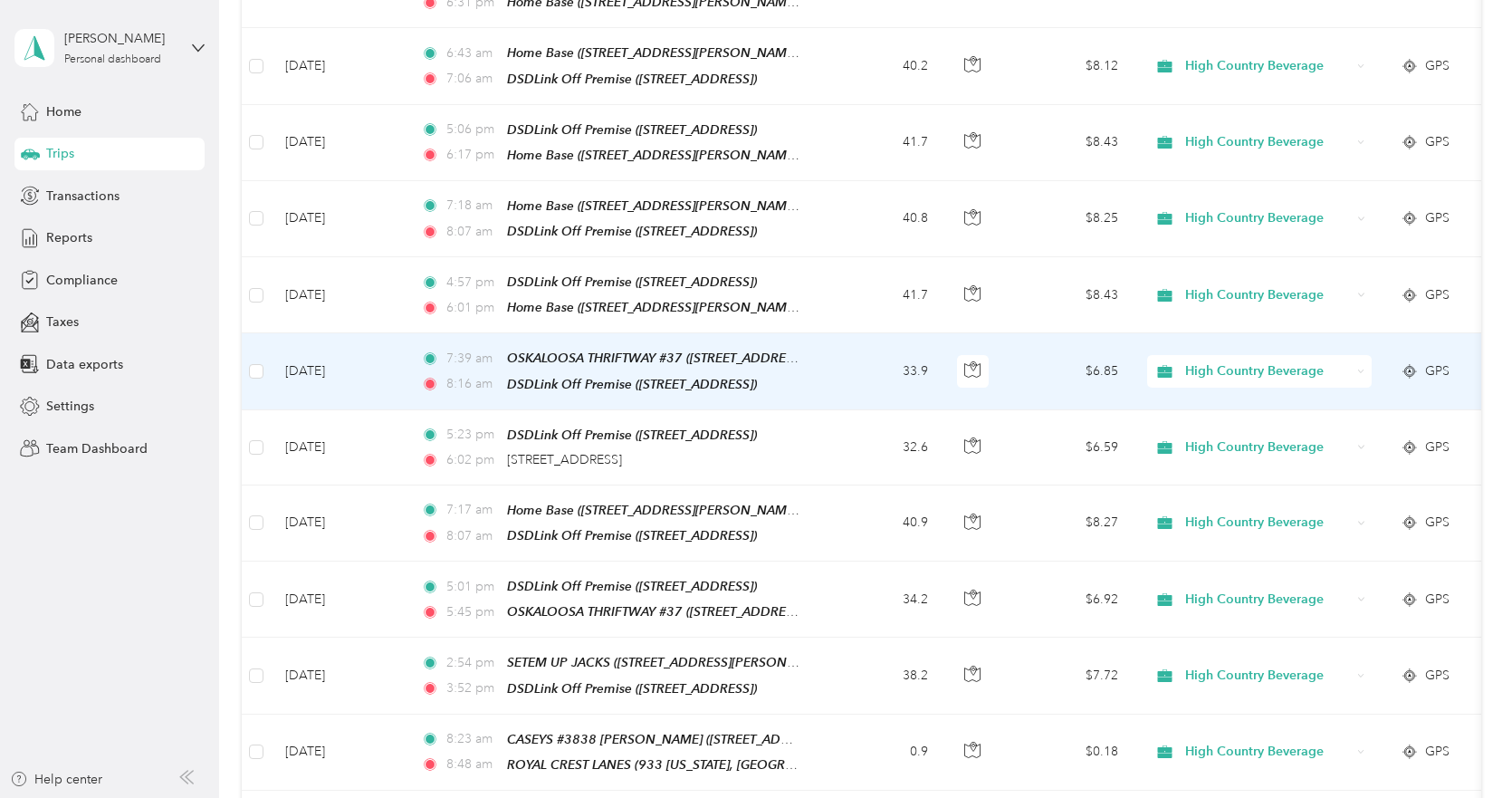
scroll to position [398, 0]
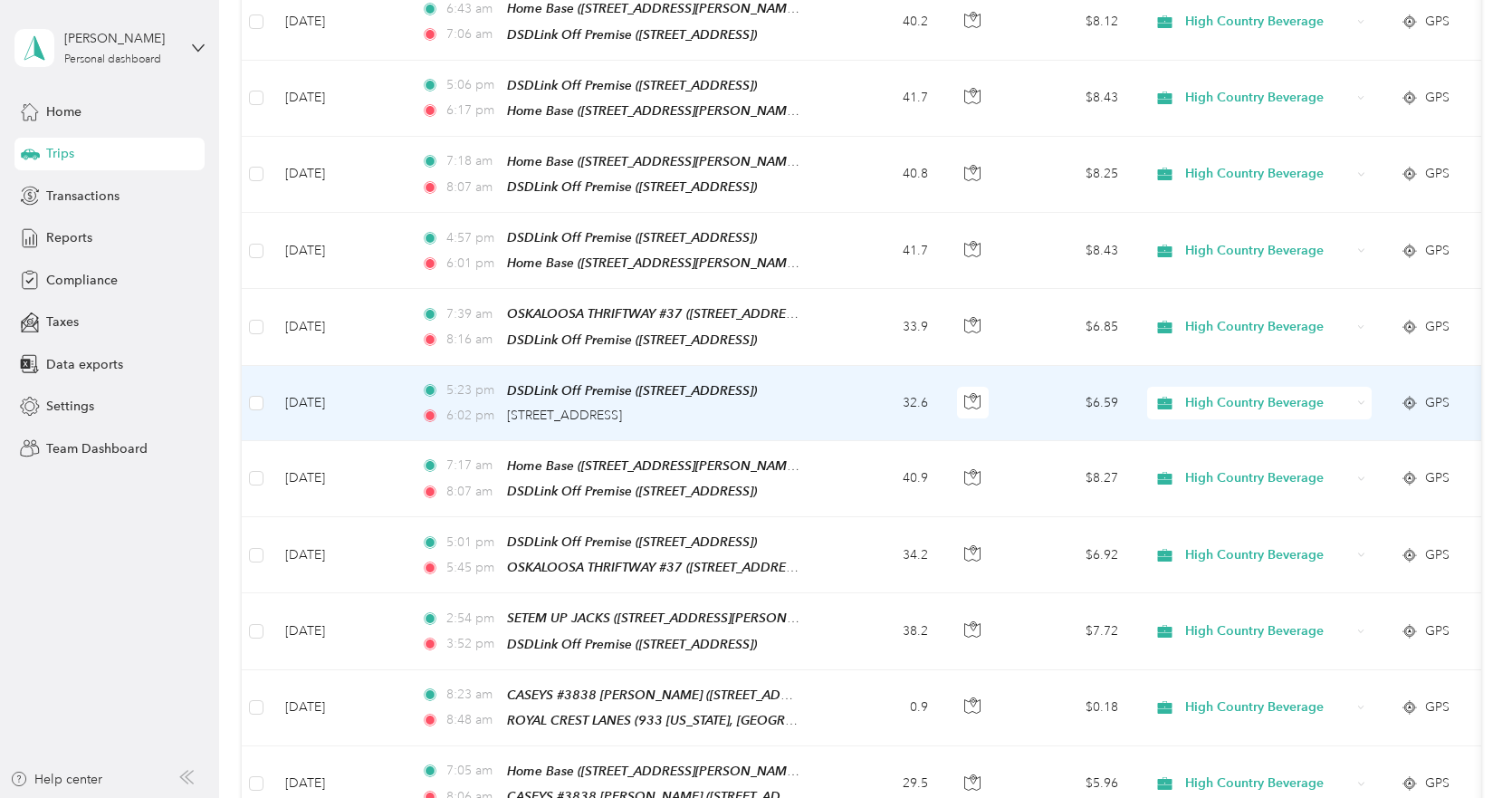
click at [393, 400] on td "[DATE]" at bounding box center [338, 403] width 136 height 75
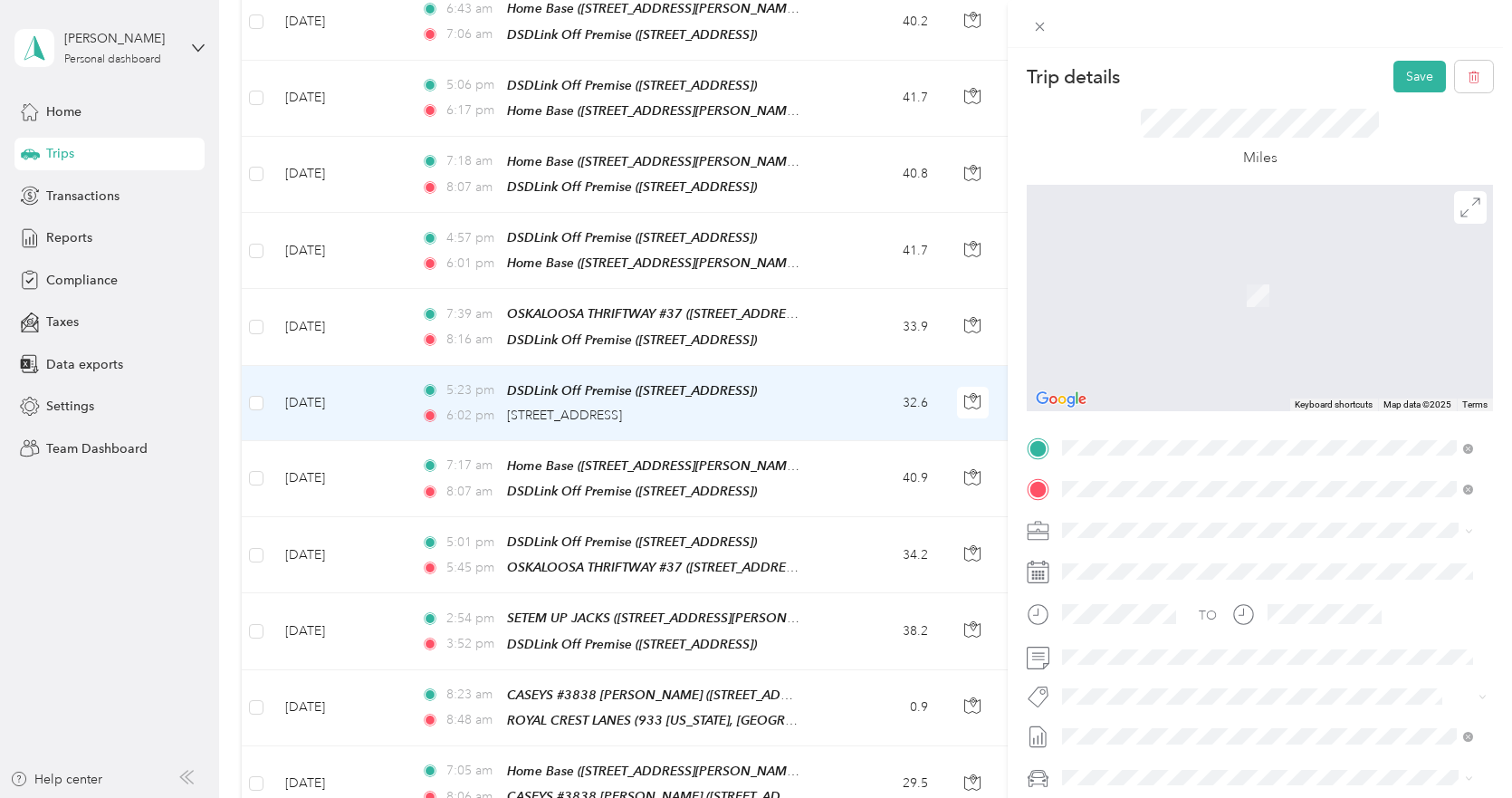
click at [1139, 569] on div "Home Base [STREET_ADDRESS][PERSON_NAME][PERSON_NAME][US_STATE]" at bounding box center [1281, 582] width 371 height 57
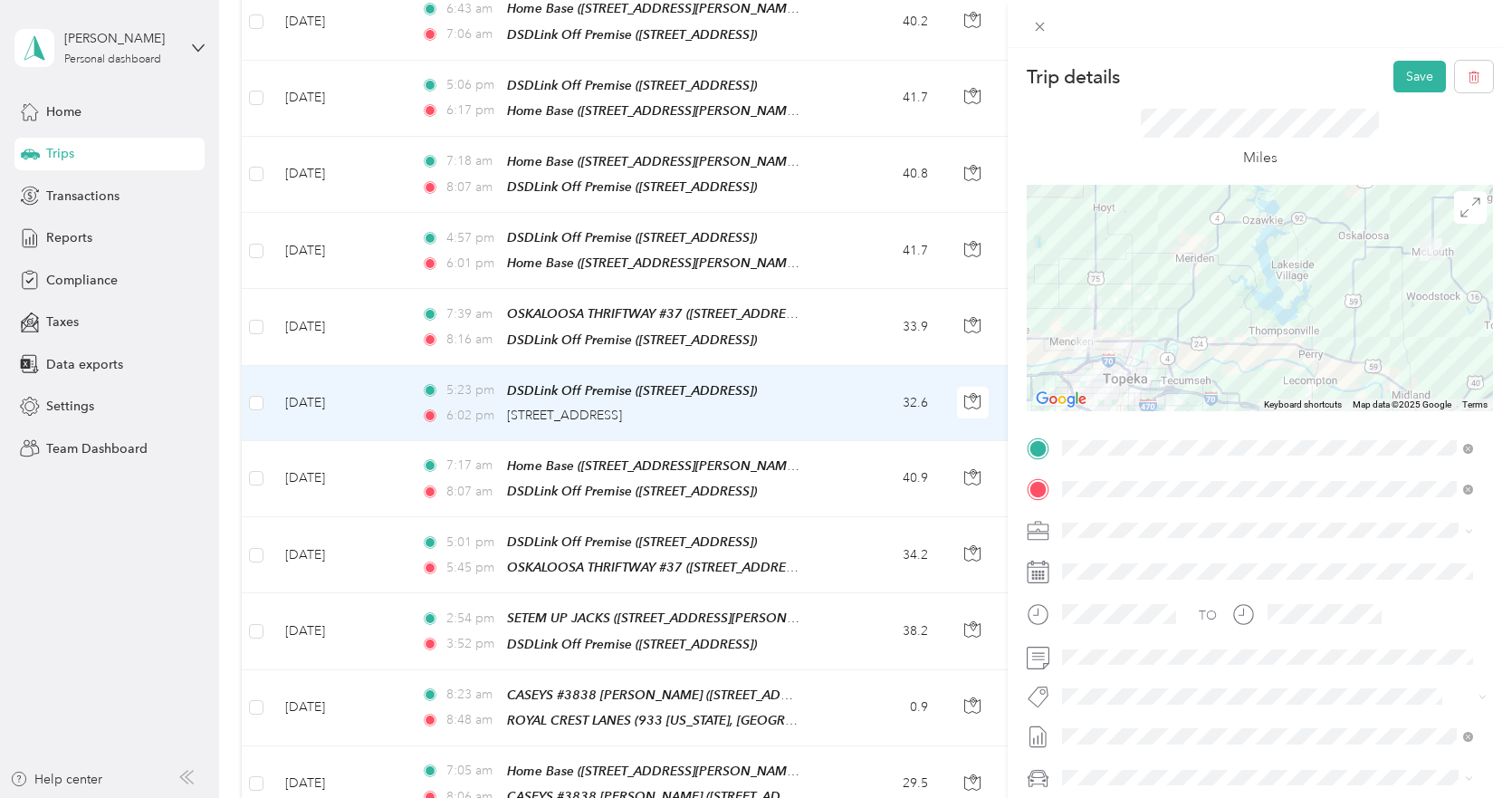
click at [1245, 221] on div at bounding box center [1260, 298] width 467 height 227
click at [1401, 73] on button "Save" at bounding box center [1420, 77] width 53 height 31
click at [1396, 74] on button "Save" at bounding box center [1420, 77] width 53 height 31
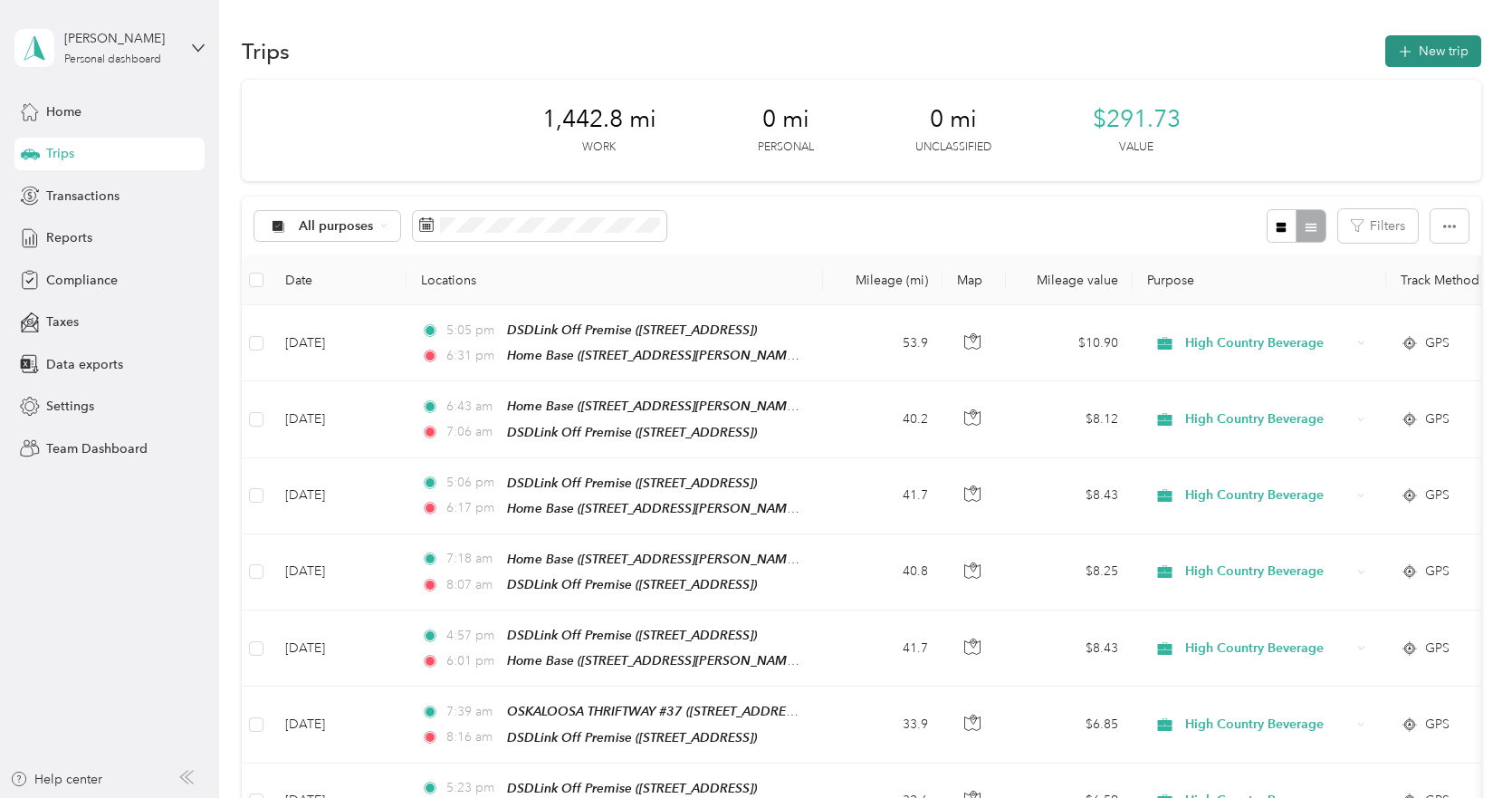
click at [1419, 46] on button "New trip" at bounding box center [1433, 51] width 96 height 31
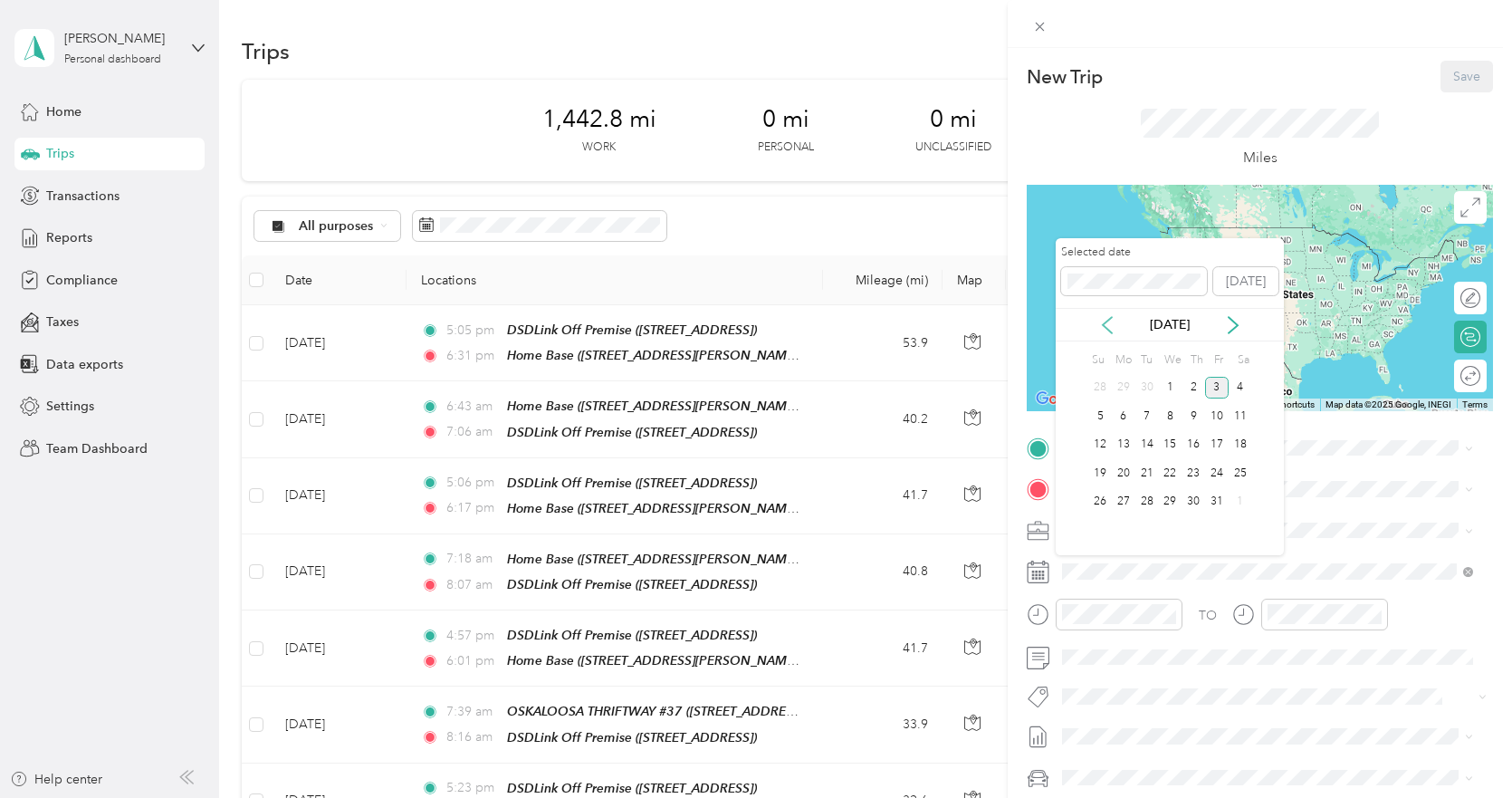
click at [1105, 318] on icon at bounding box center [1107, 325] width 18 height 18
click at [1145, 444] on div "16" at bounding box center [1146, 445] width 23 height 22
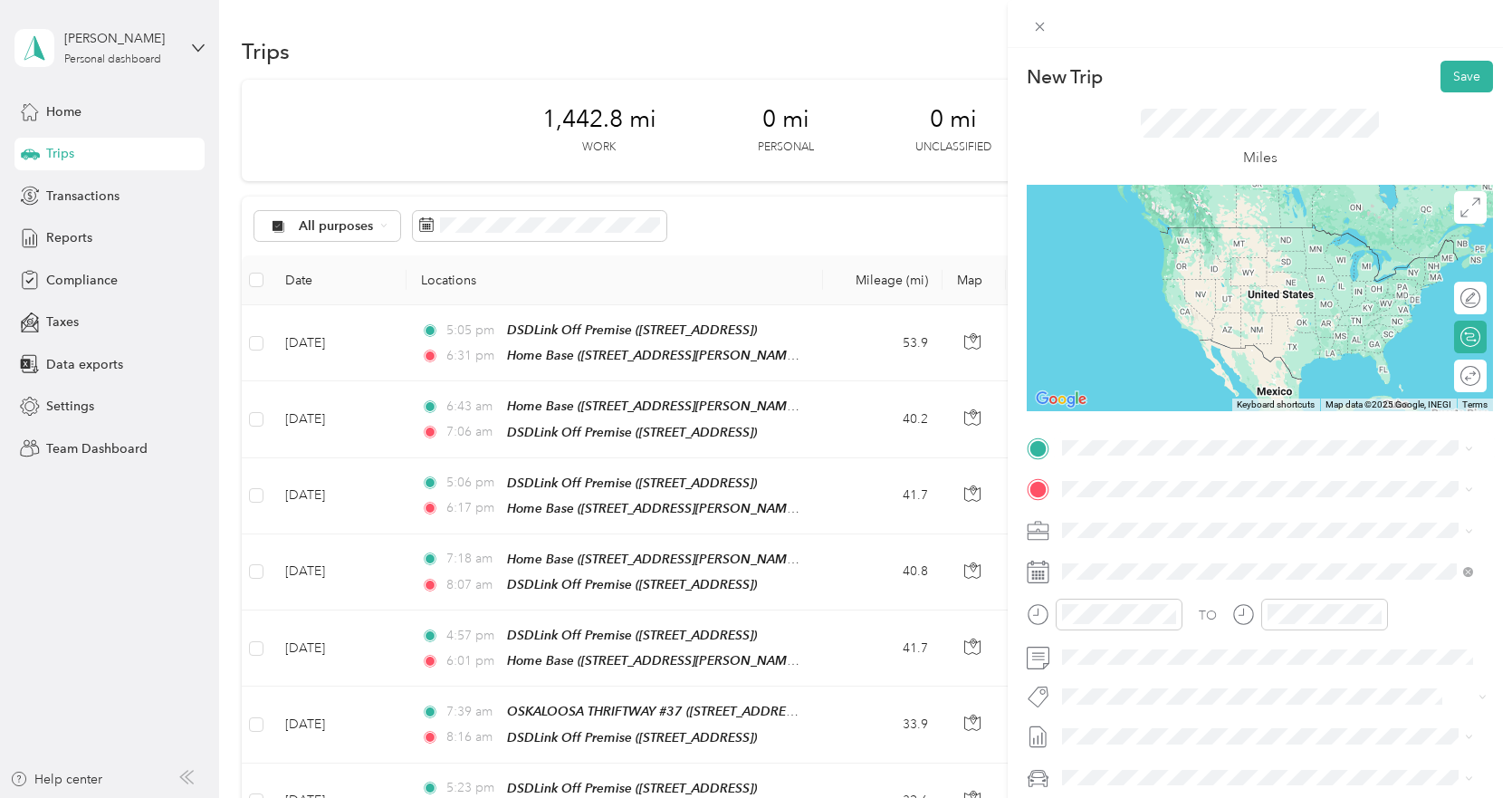
click at [1134, 526] on div "Home Base [STREET_ADDRESS][PERSON_NAME][PERSON_NAME][US_STATE]" at bounding box center [1281, 538] width 371 height 57
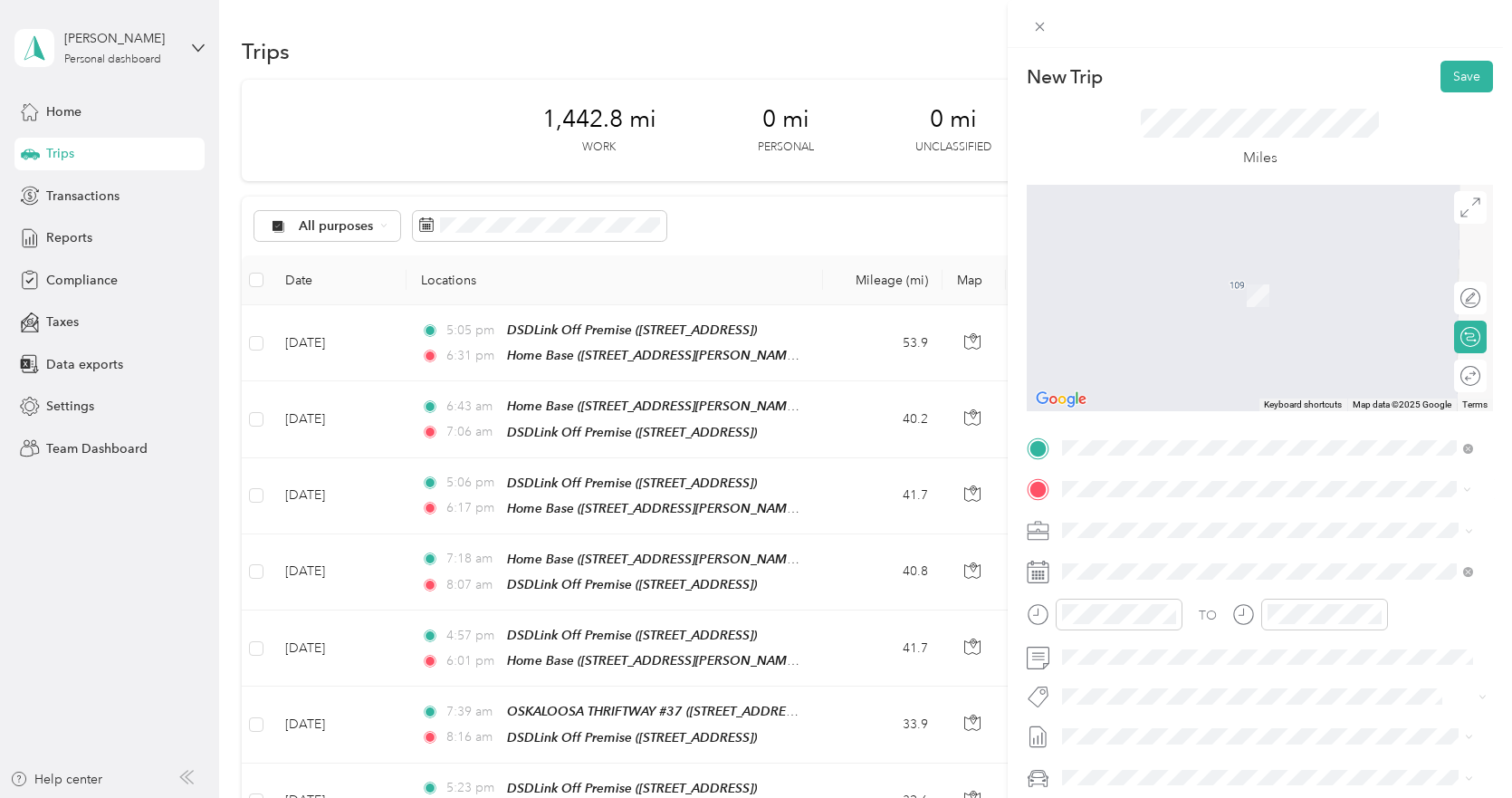
click at [1134, 566] on span "TEAM" at bounding box center [1124, 564] width 30 height 17
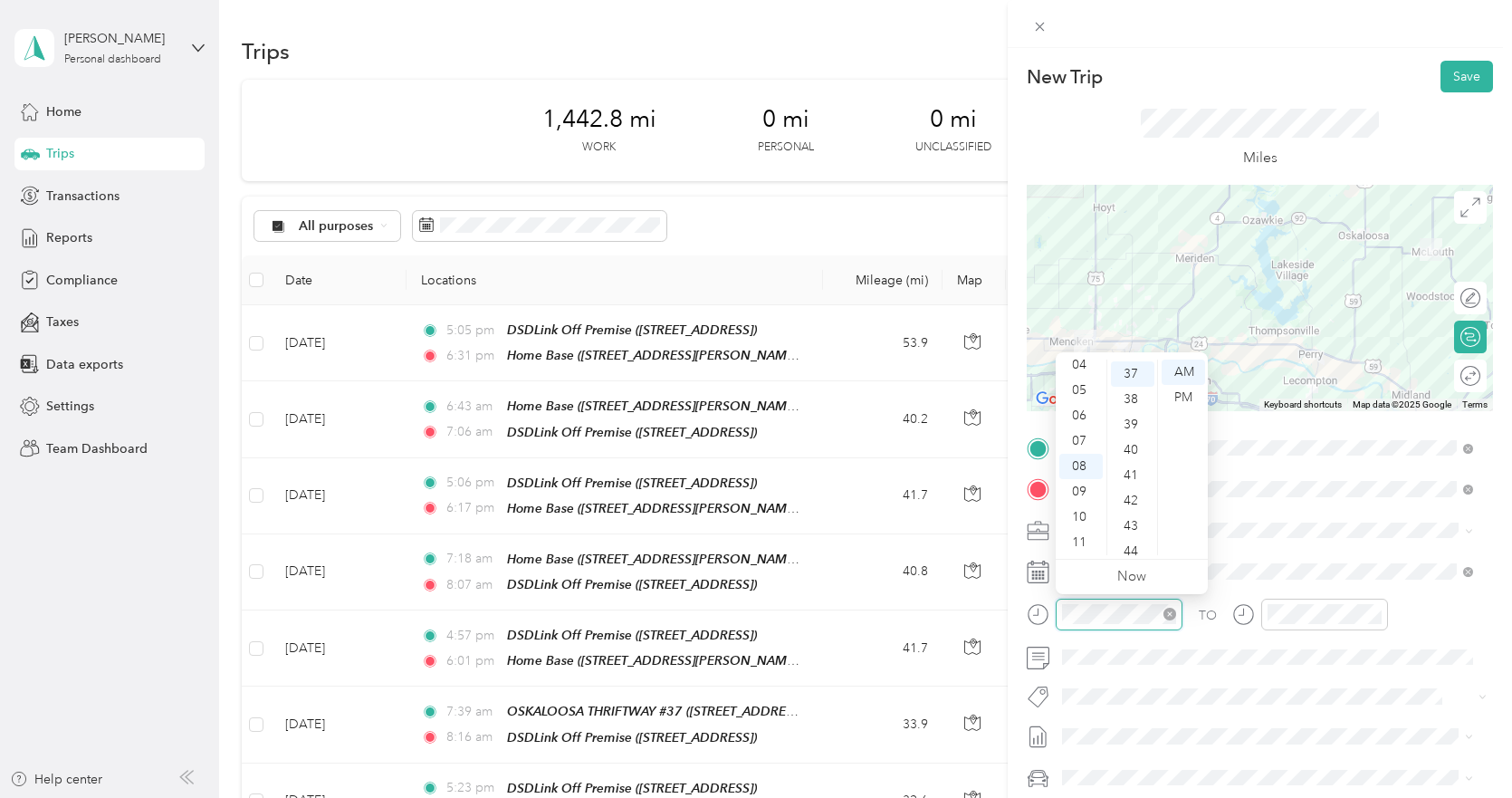
scroll to position [939, 0]
click at [1223, 683] on div "TO Add photo" at bounding box center [1260, 652] width 467 height 437
click at [1441, 73] on button "Save" at bounding box center [1467, 77] width 53 height 31
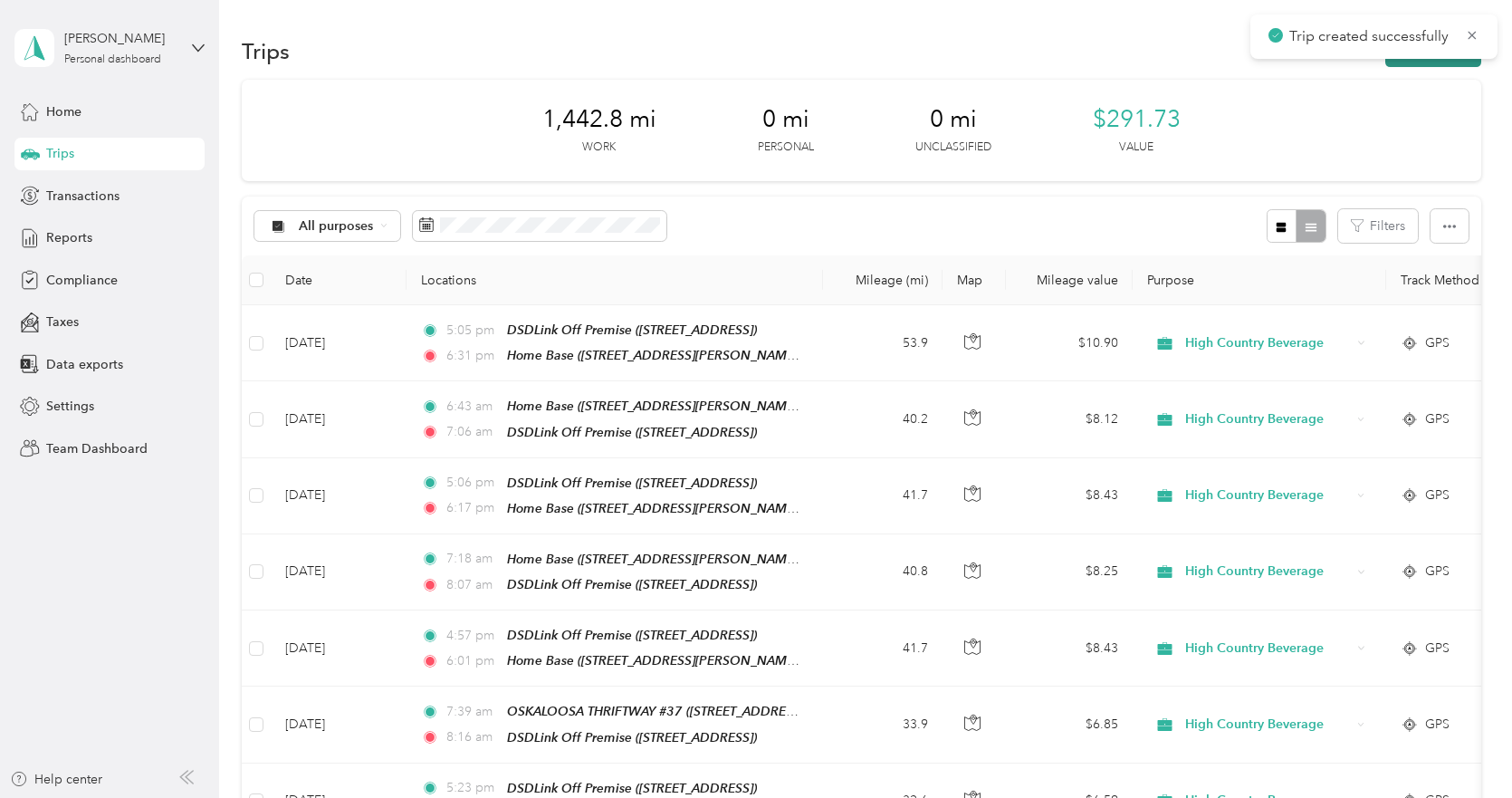
click at [1433, 61] on button "New trip" at bounding box center [1433, 51] width 96 height 31
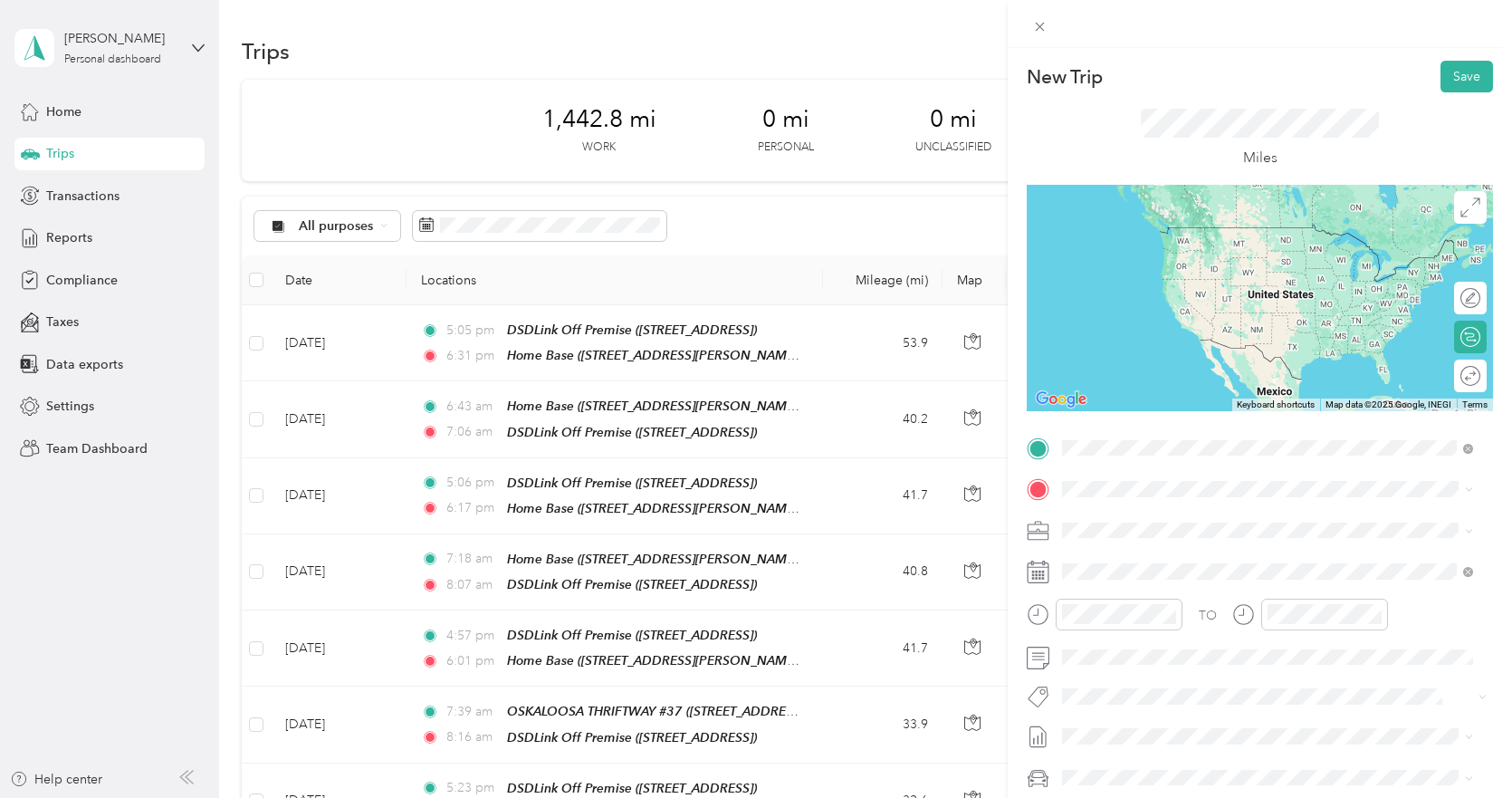
click at [1203, 518] on strong "DSDLink Off Premise" at bounding box center [1221, 522] width 125 height 17
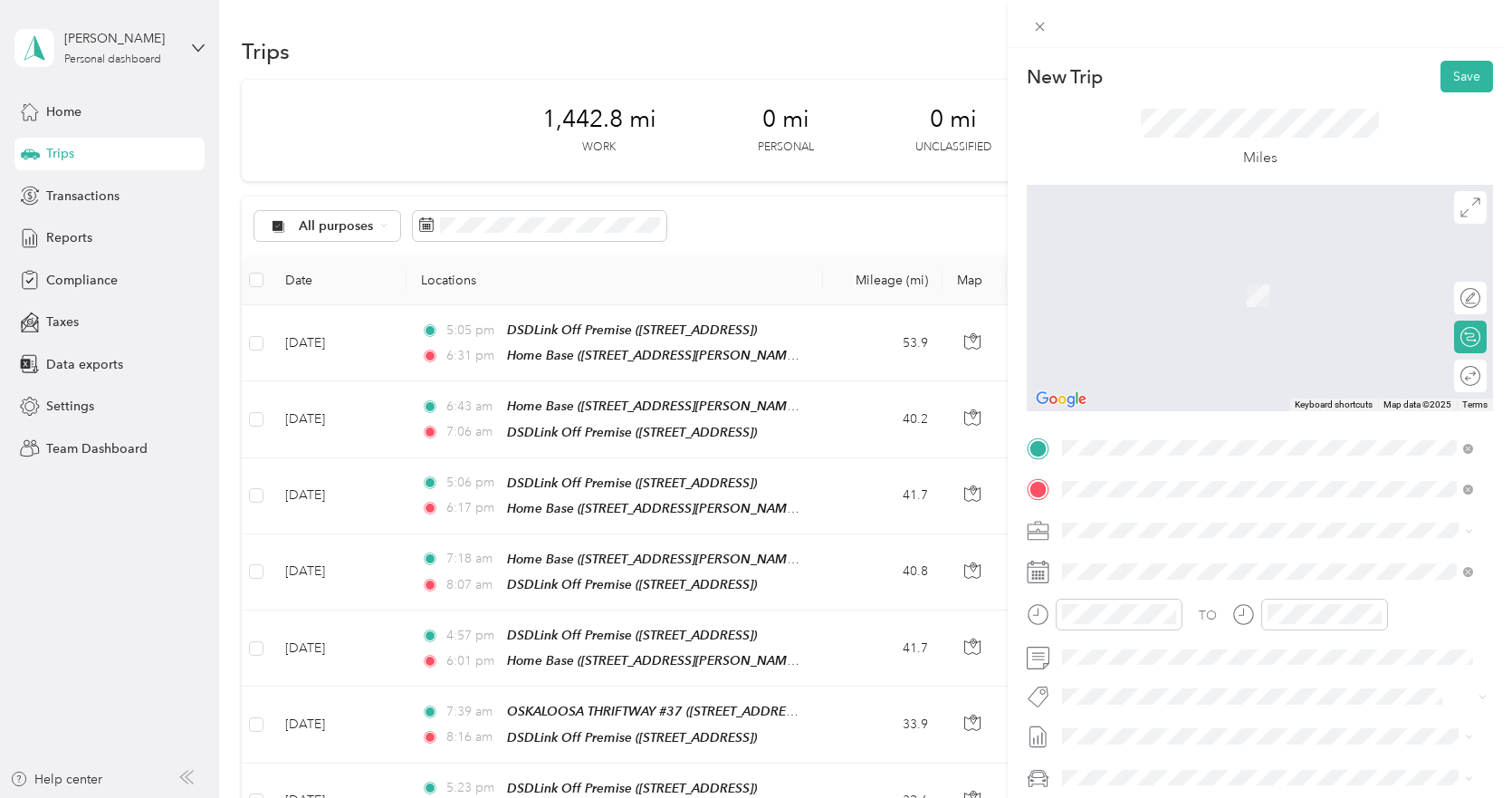
click at [1146, 566] on div "Home Base [STREET_ADDRESS][PERSON_NAME][PERSON_NAME][US_STATE]" at bounding box center [1281, 582] width 371 height 57
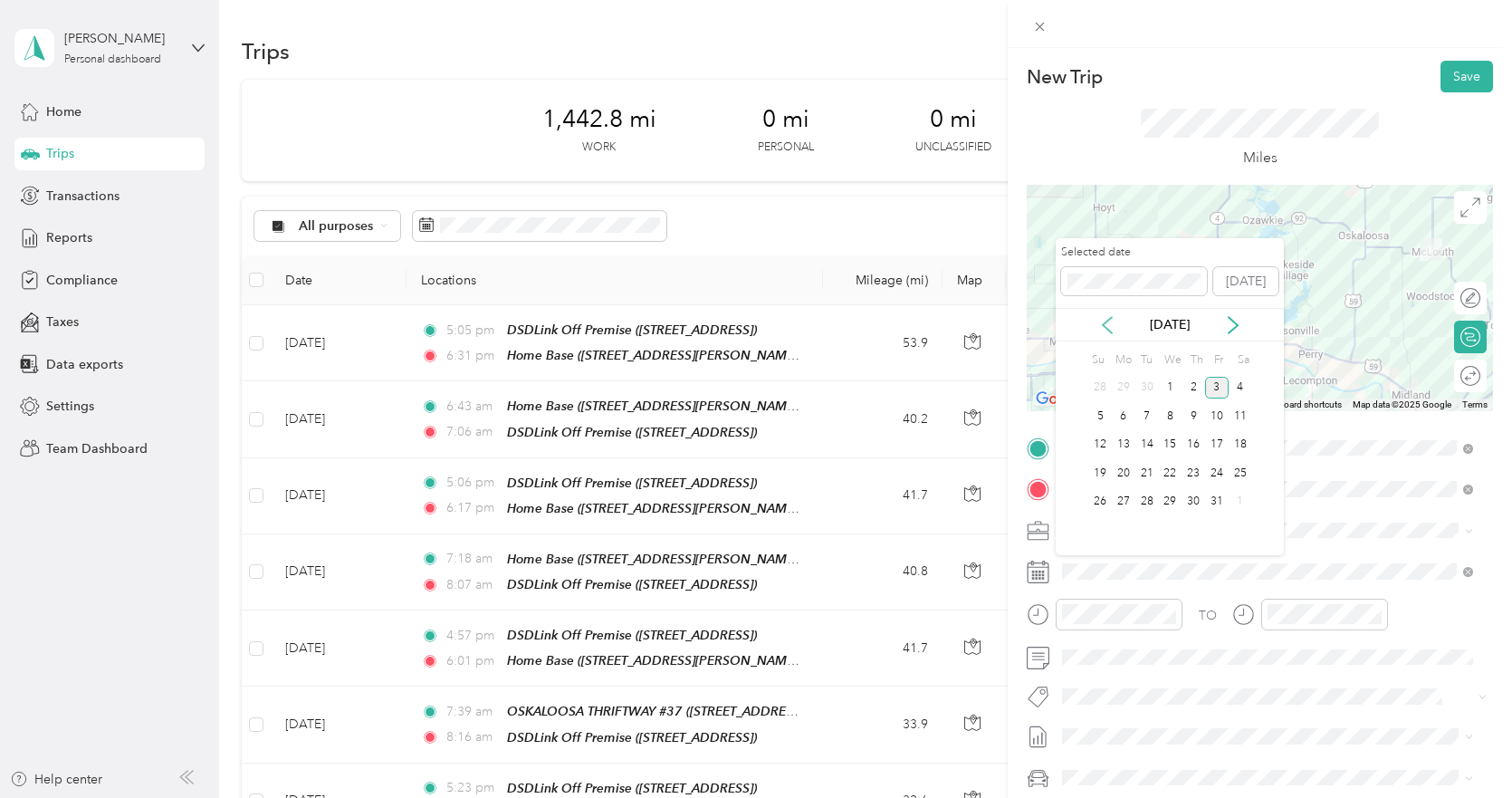
click at [1107, 324] on icon at bounding box center [1107, 325] width 18 height 18
click at [1152, 451] on div "16" at bounding box center [1146, 445] width 23 height 22
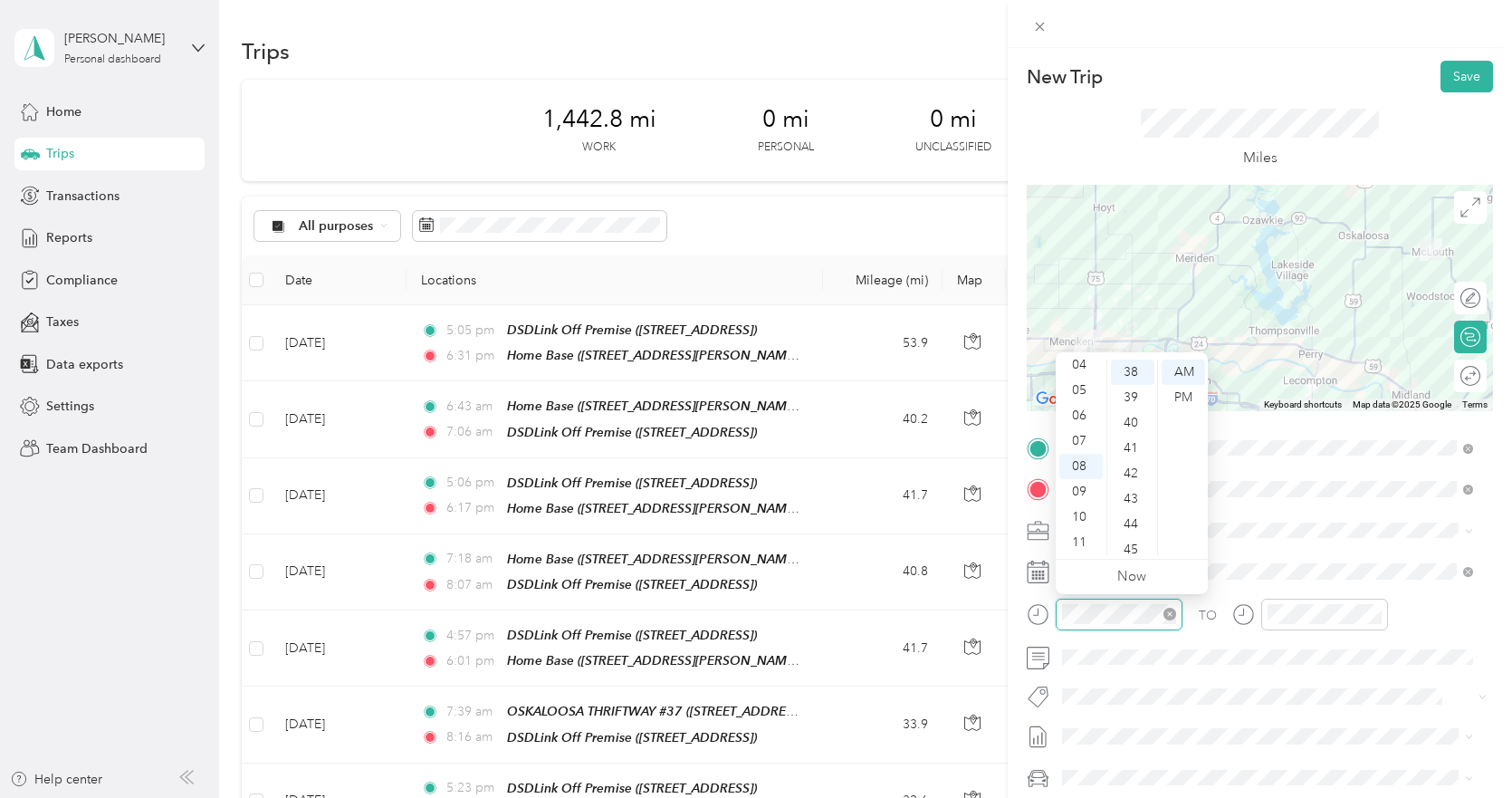
scroll to position [102, 0]
click at [1021, 611] on form "New Trip Save This trip cannot be edited because it is either under review, app…" at bounding box center [1260, 466] width 505 height 811
click at [1078, 399] on div "05" at bounding box center [1080, 397] width 43 height 25
click at [1177, 394] on div "PM" at bounding box center [1183, 397] width 43 height 25
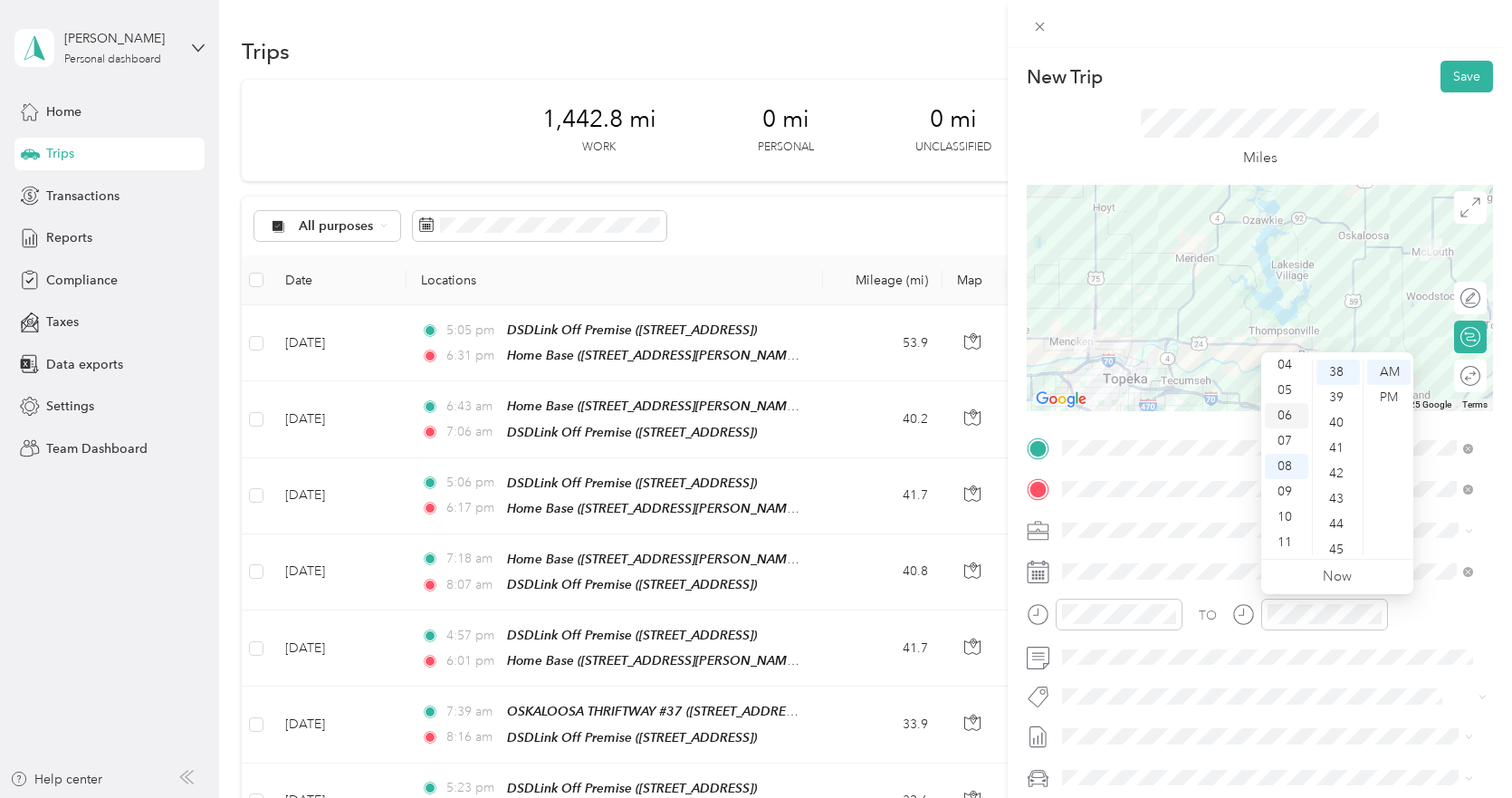
click at [1282, 409] on div "06" at bounding box center [1286, 415] width 43 height 25
click at [1384, 395] on div "PM" at bounding box center [1388, 397] width 43 height 25
click at [1269, 671] on div "TO Add photo" at bounding box center [1260, 652] width 467 height 437
click at [1236, 221] on div at bounding box center [1260, 298] width 467 height 227
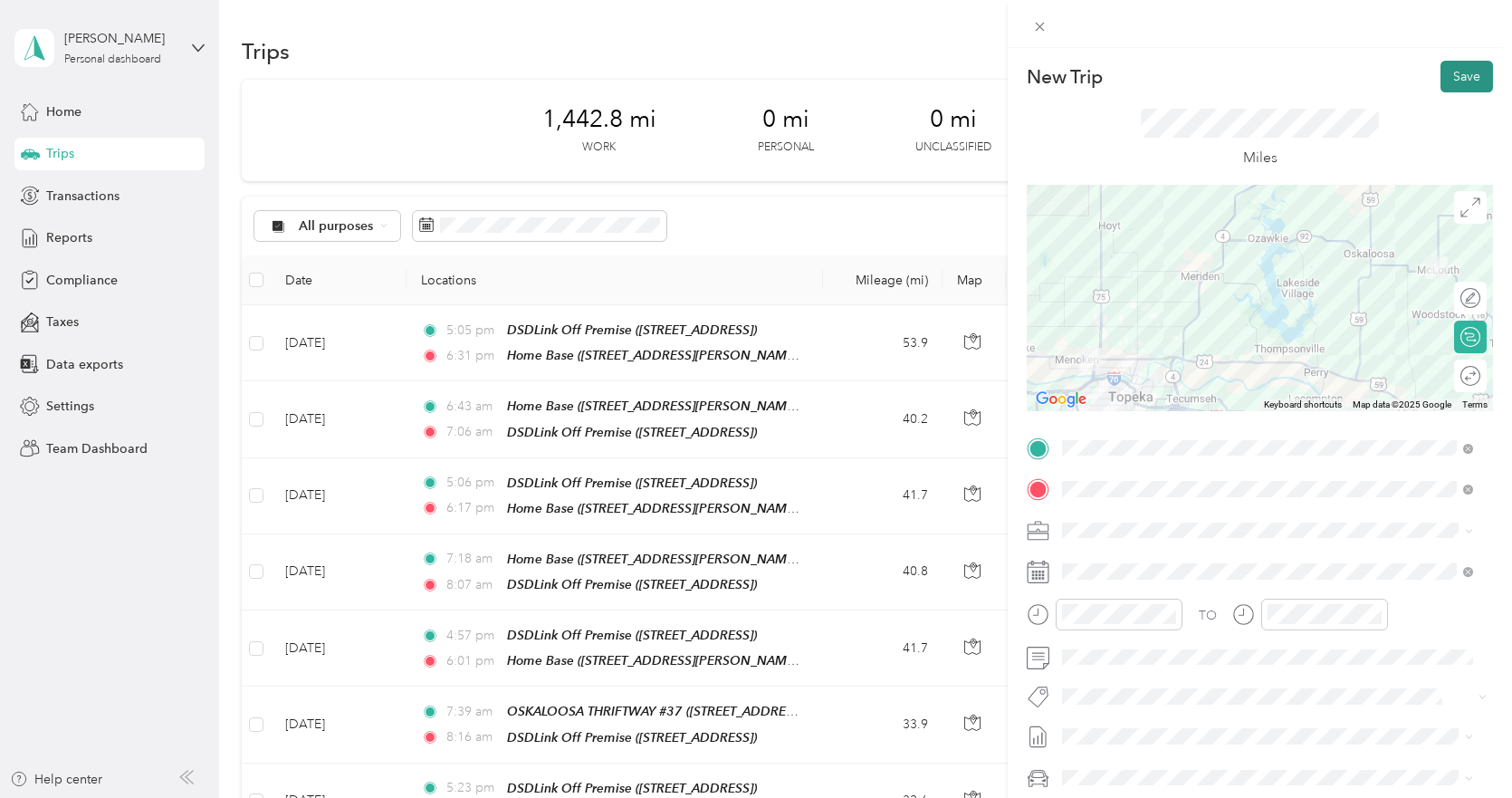
click at [1450, 75] on button "Save" at bounding box center [1467, 77] width 53 height 31
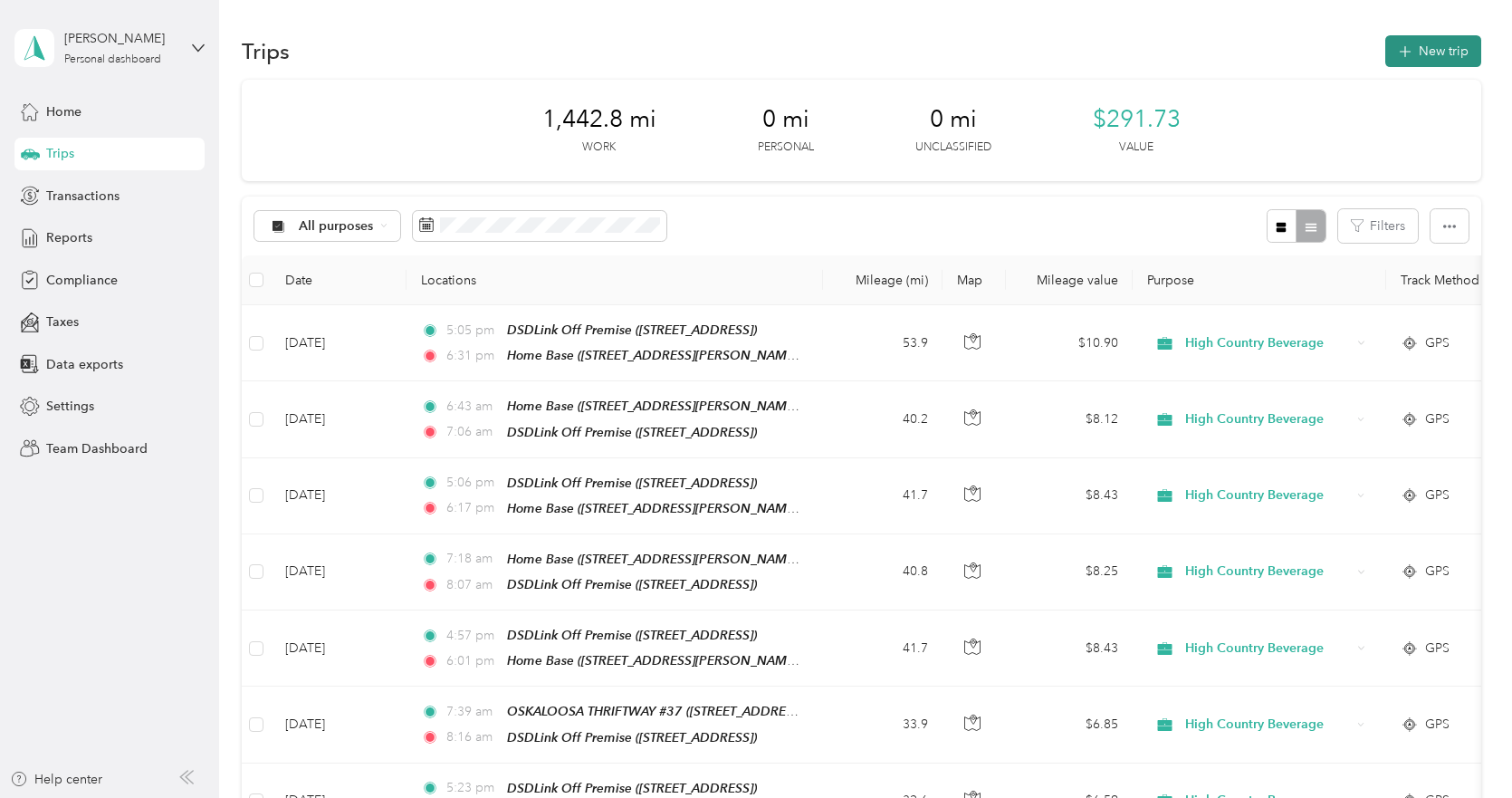
click at [1409, 61] on button "New trip" at bounding box center [1433, 51] width 96 height 31
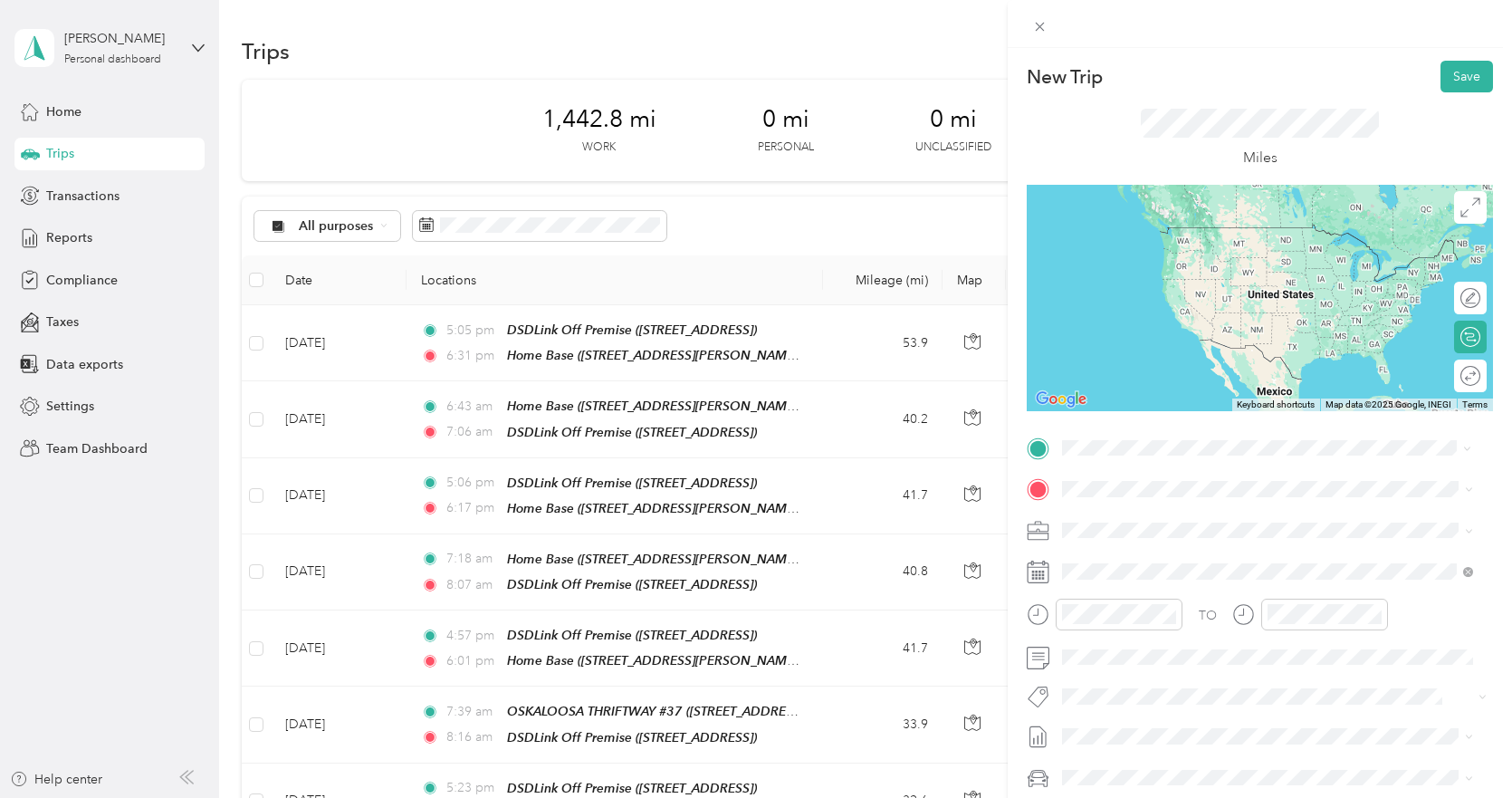
click at [1134, 522] on strong "Home Base" at bounding box center [1129, 520] width 67 height 17
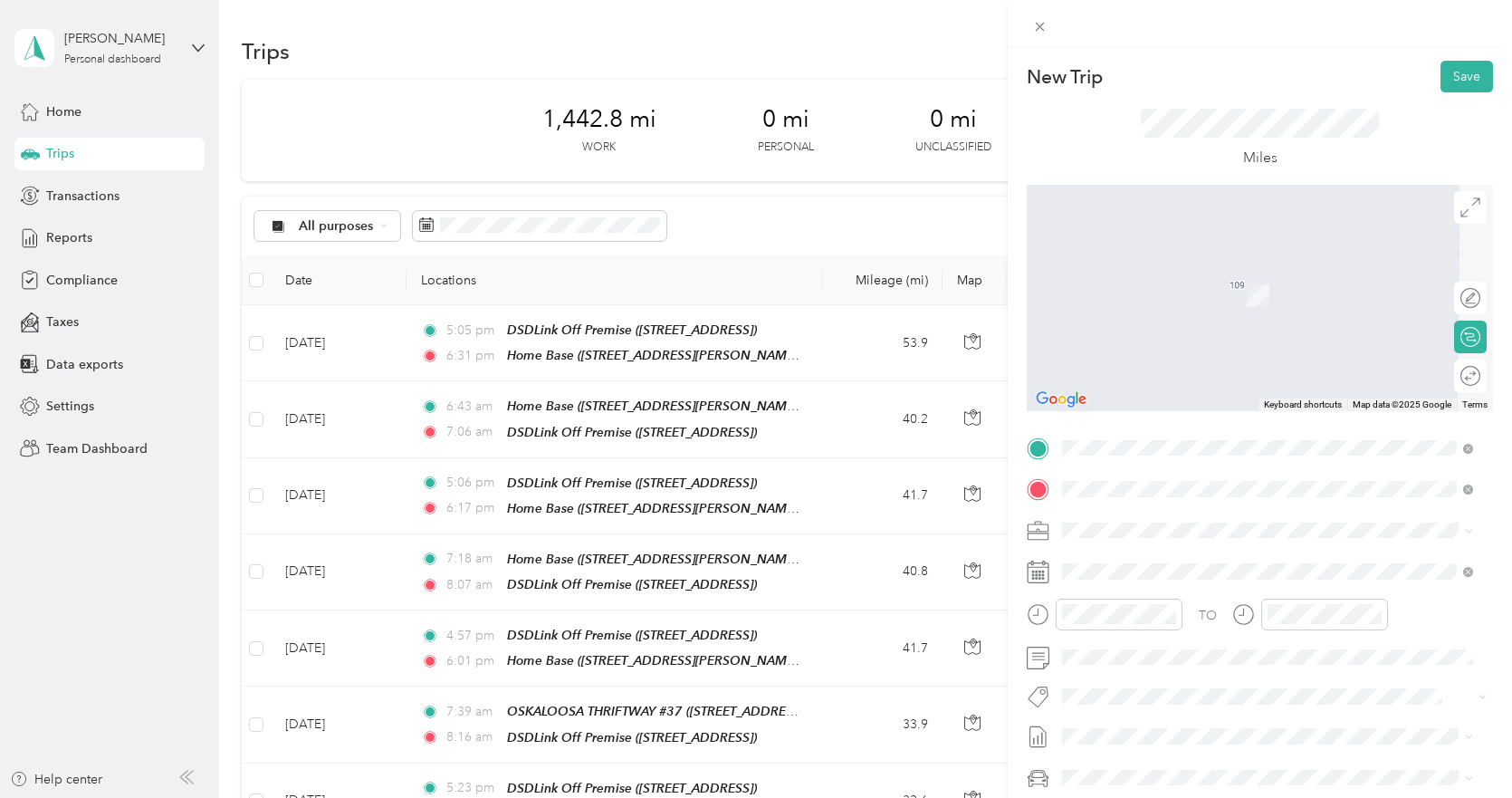
click at [1171, 563] on strong "DSDLink Off Premise" at bounding box center [1221, 564] width 125 height 17
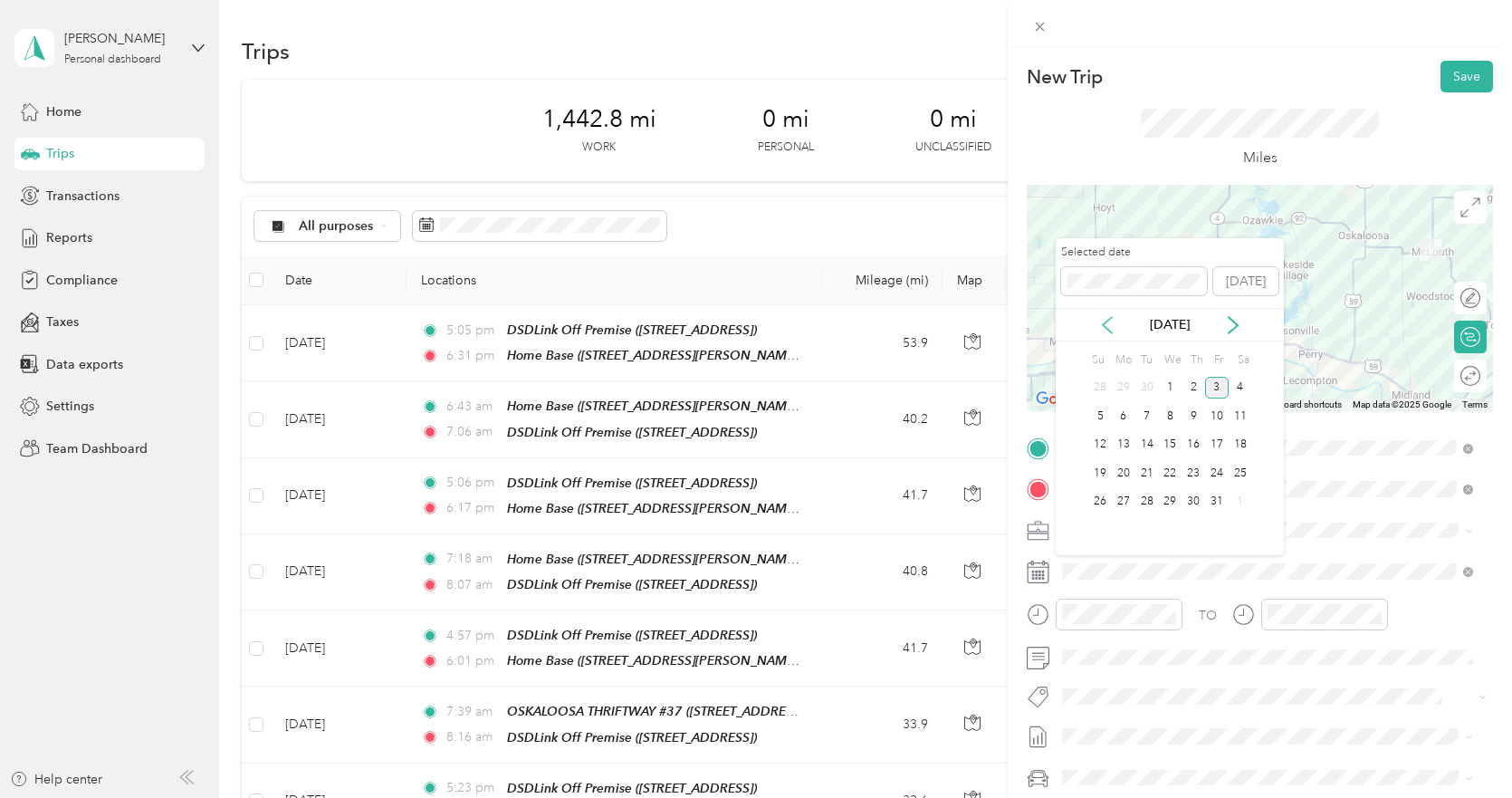
click at [1106, 325] on icon at bounding box center [1107, 325] width 18 height 18
click at [1165, 441] on div "17" at bounding box center [1169, 445] width 23 height 22
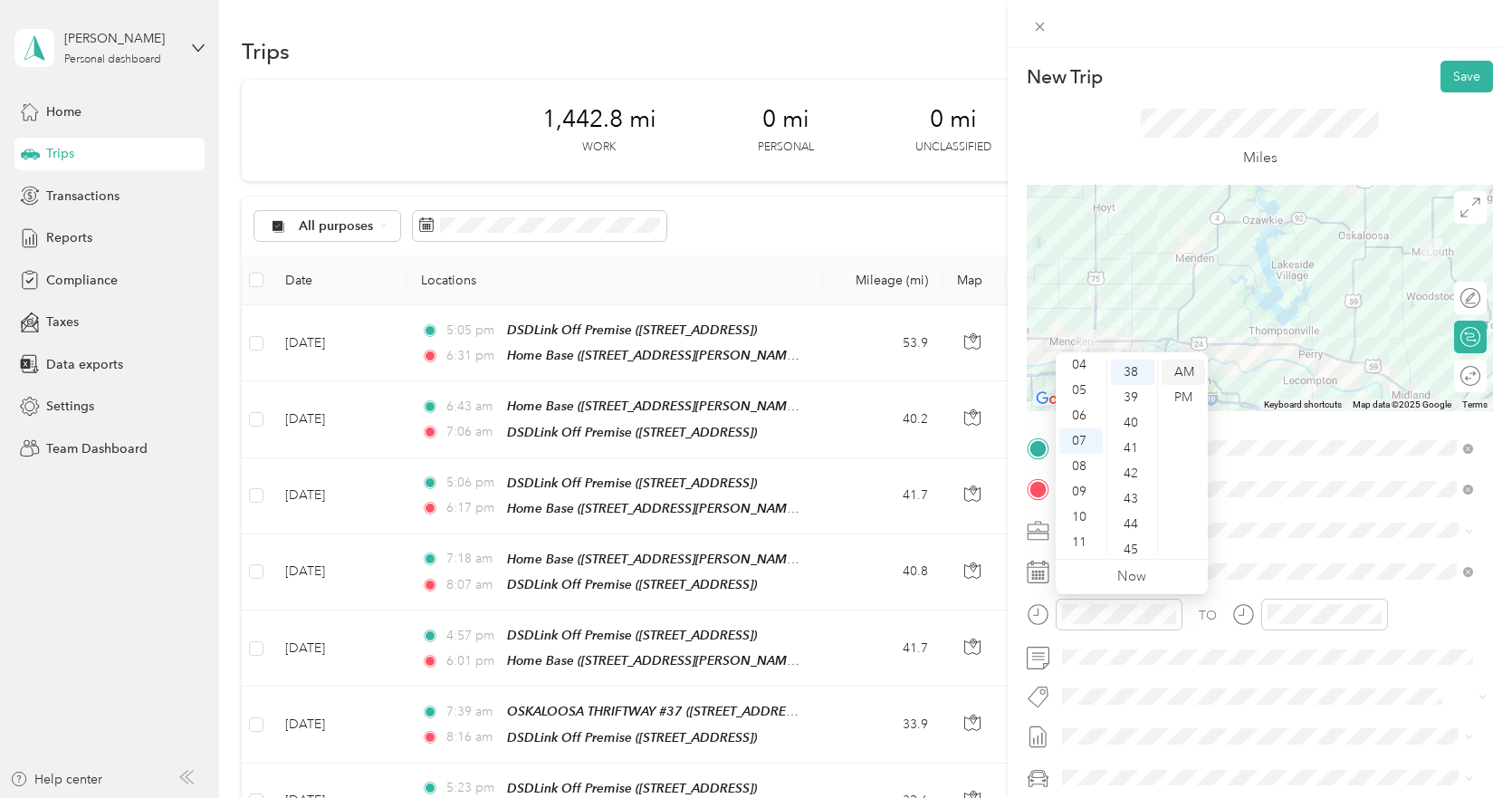
click at [1180, 374] on div "AM" at bounding box center [1183, 372] width 43 height 25
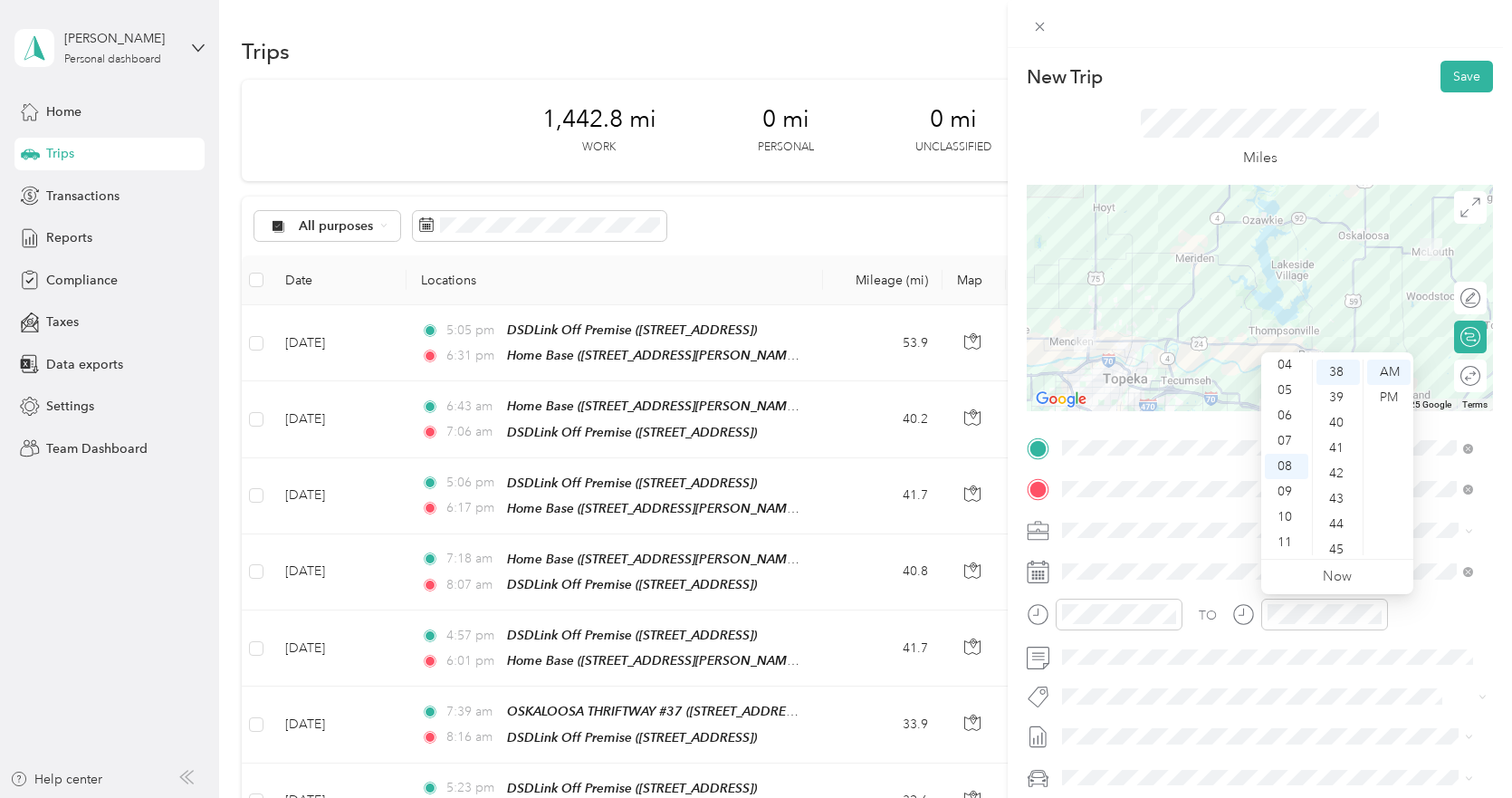
click at [1289, 680] on div "TO Add photo" at bounding box center [1260, 652] width 467 height 437
click at [1441, 81] on button "Save" at bounding box center [1467, 77] width 53 height 31
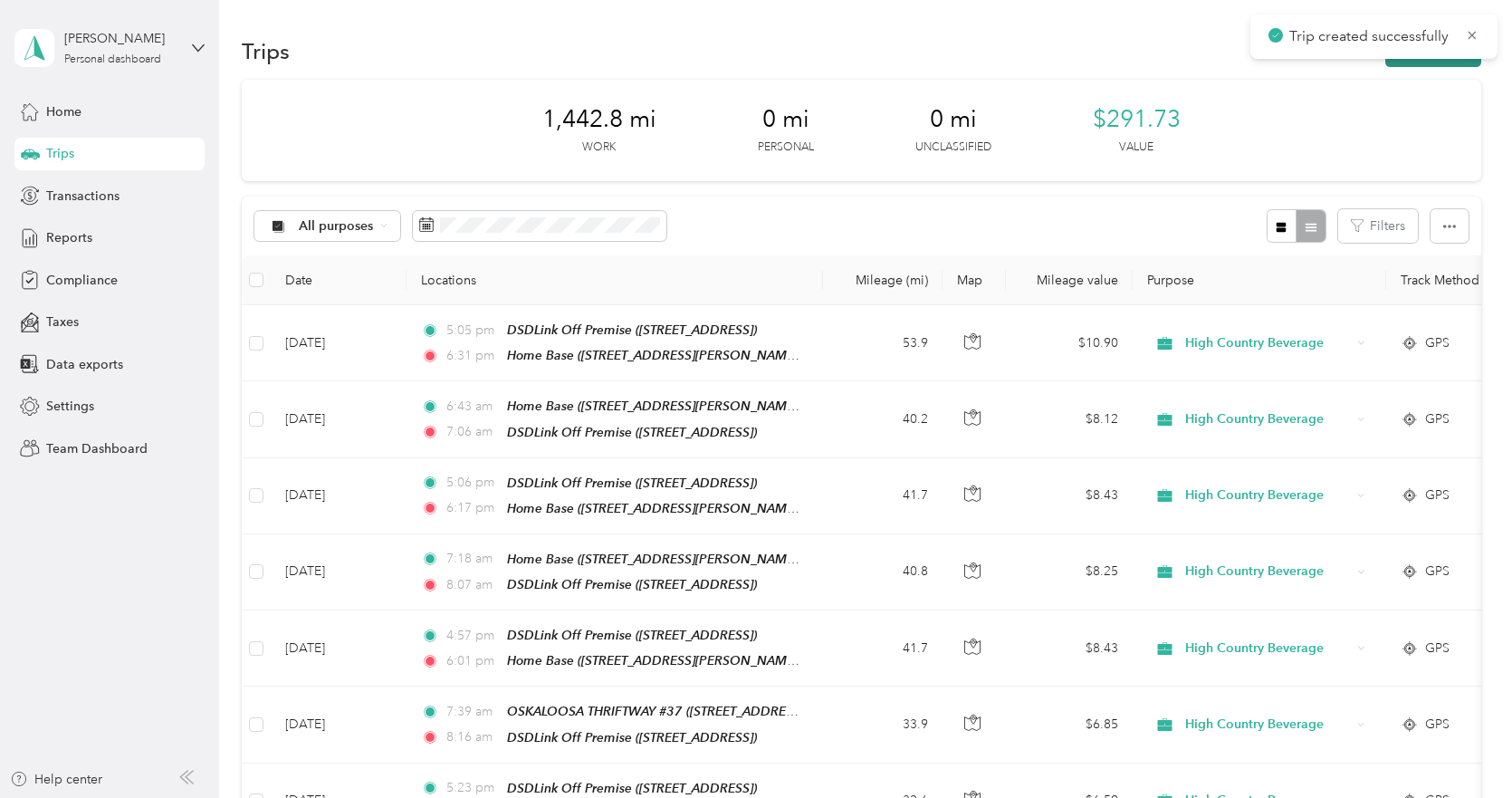
click at [1416, 62] on button "New trip" at bounding box center [1433, 51] width 96 height 31
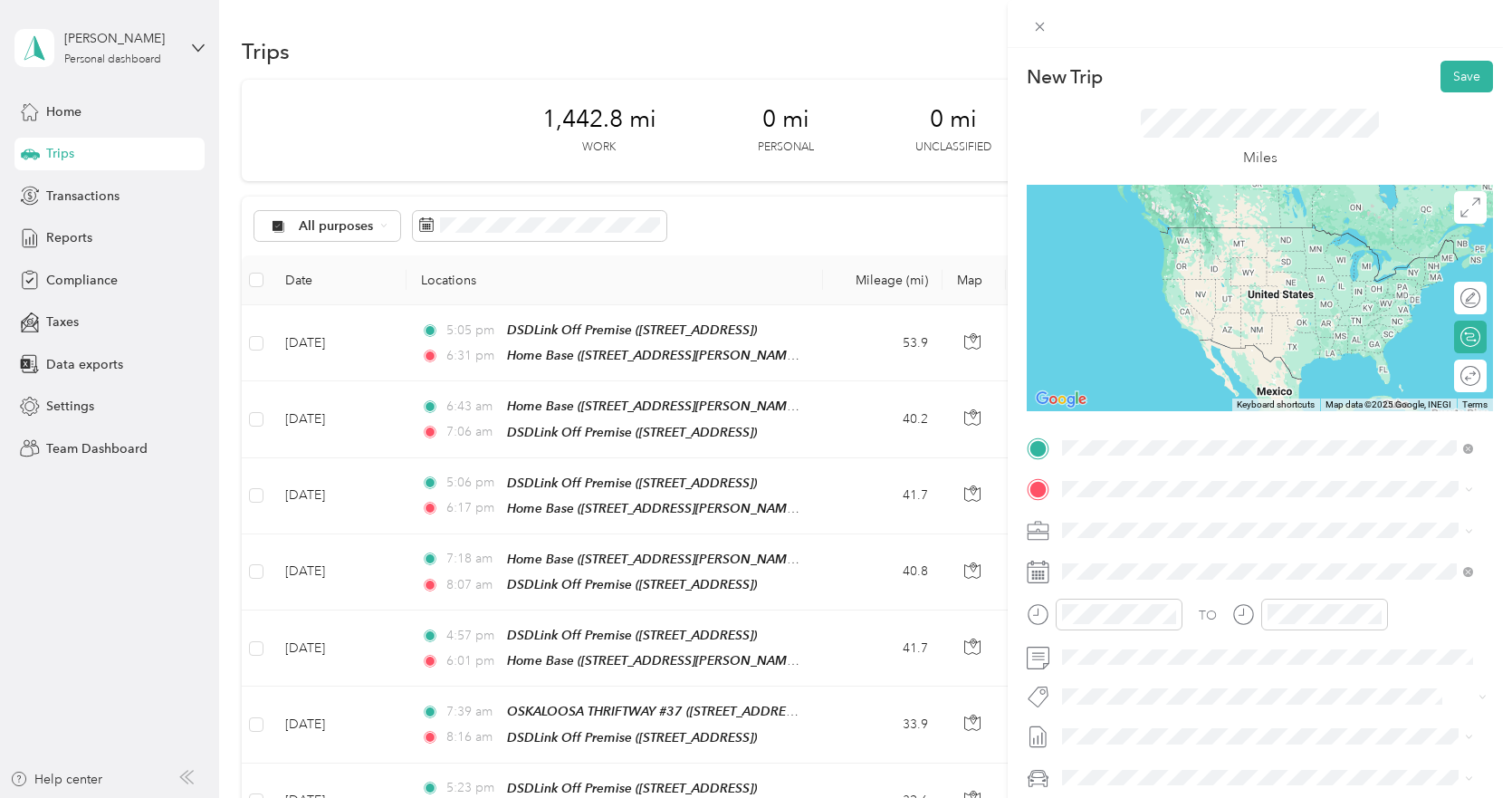
click at [1166, 518] on strong "DSDLink Off Premise" at bounding box center [1221, 522] width 125 height 17
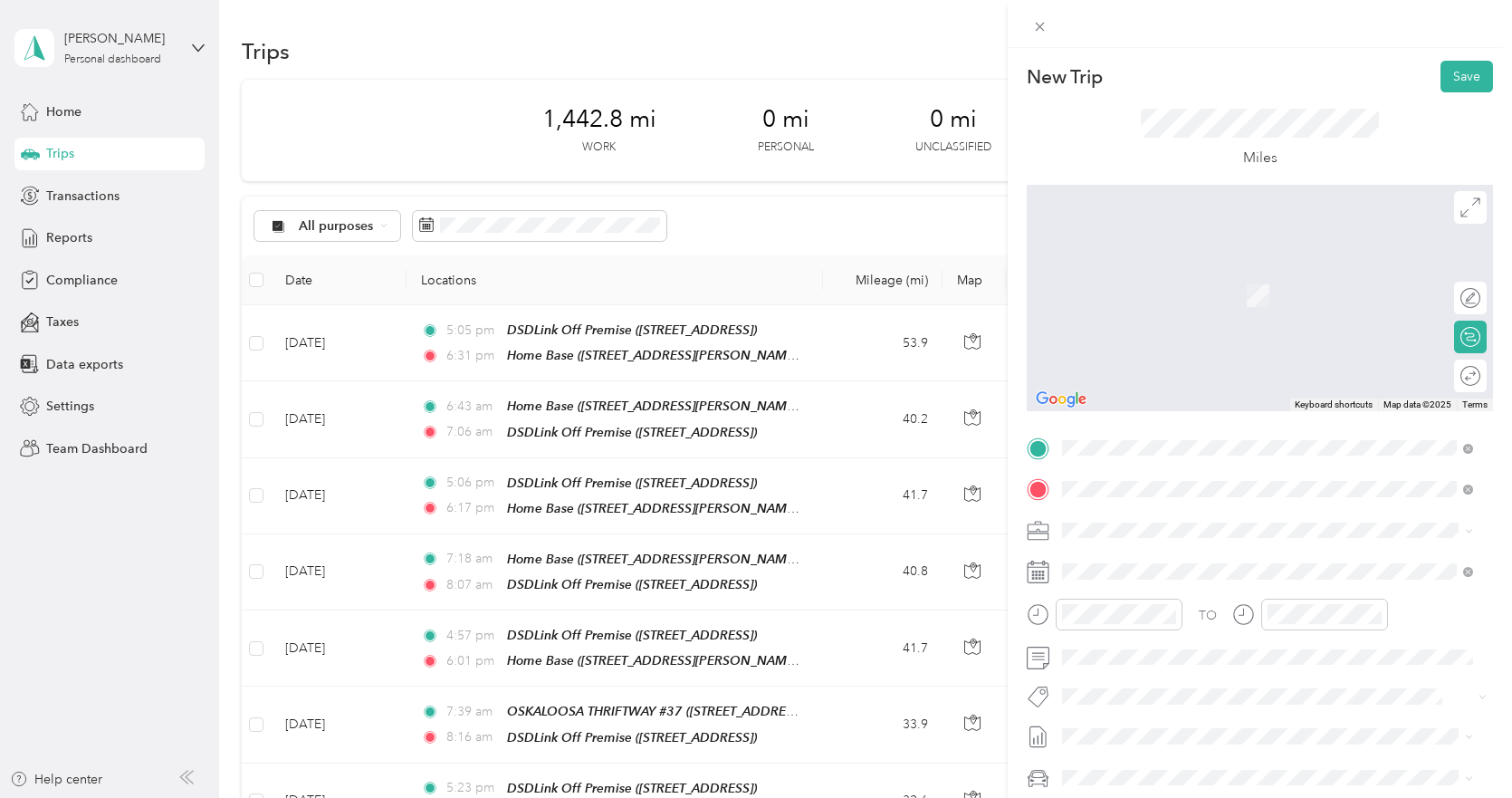
click at [1135, 563] on strong "Home Base" at bounding box center [1129, 561] width 67 height 17
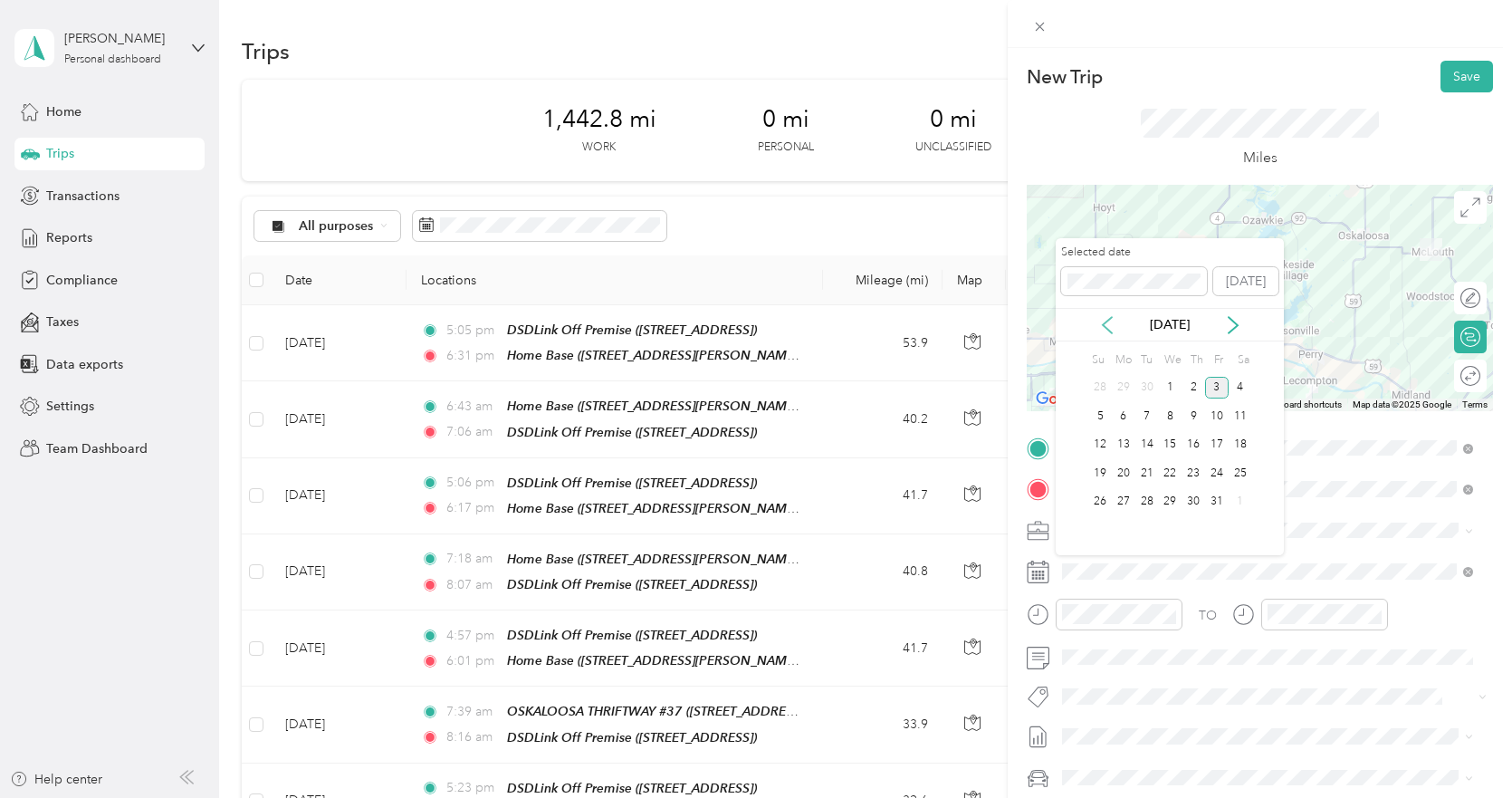
click at [1104, 325] on icon at bounding box center [1107, 325] width 9 height 17
click at [1168, 448] on div "17" at bounding box center [1169, 445] width 23 height 22
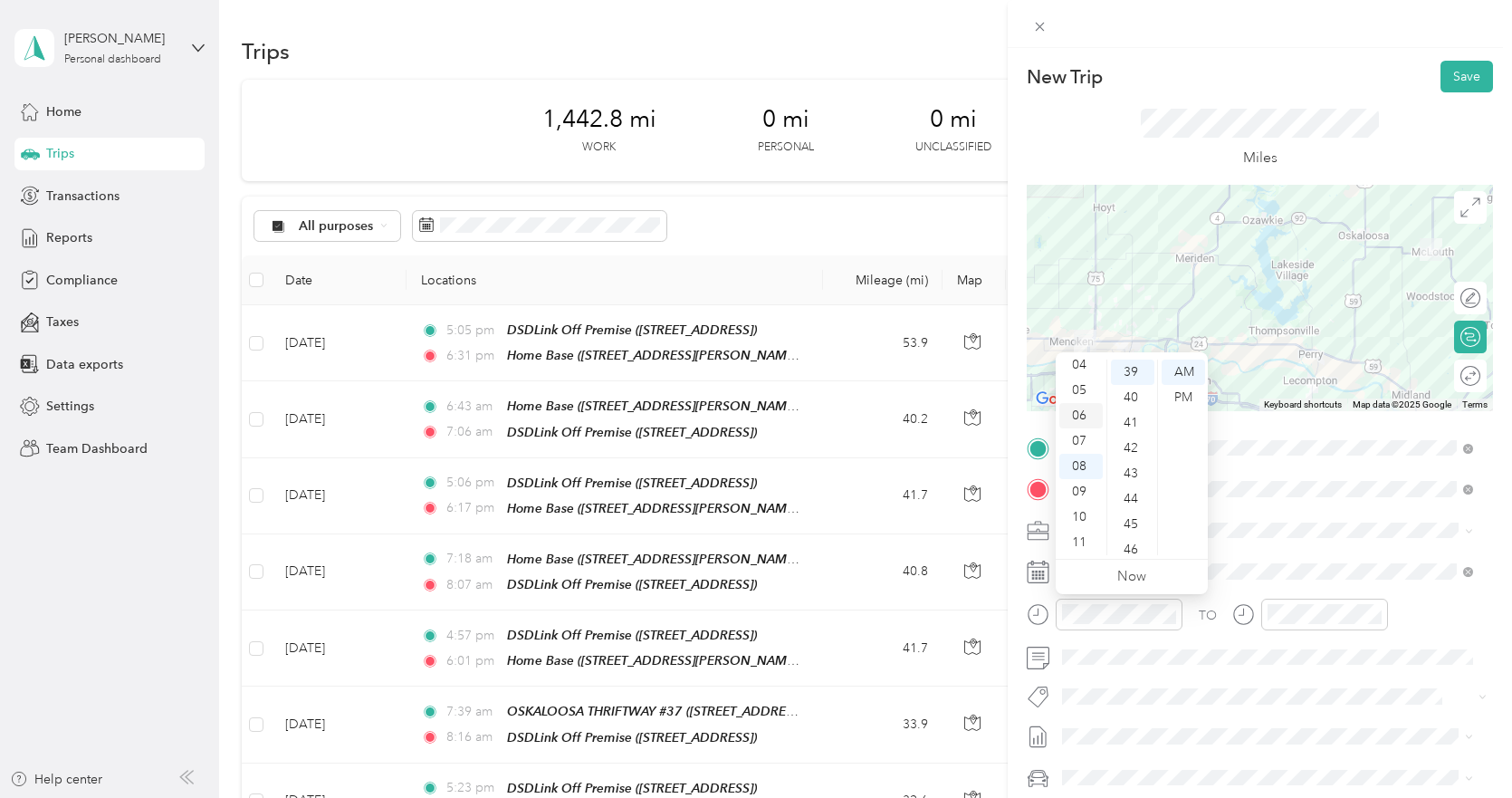
click at [1081, 418] on div "06" at bounding box center [1080, 415] width 43 height 25
click at [1082, 392] on div "05" at bounding box center [1080, 390] width 43 height 25
click at [1188, 396] on div "PM" at bounding box center [1183, 397] width 43 height 25
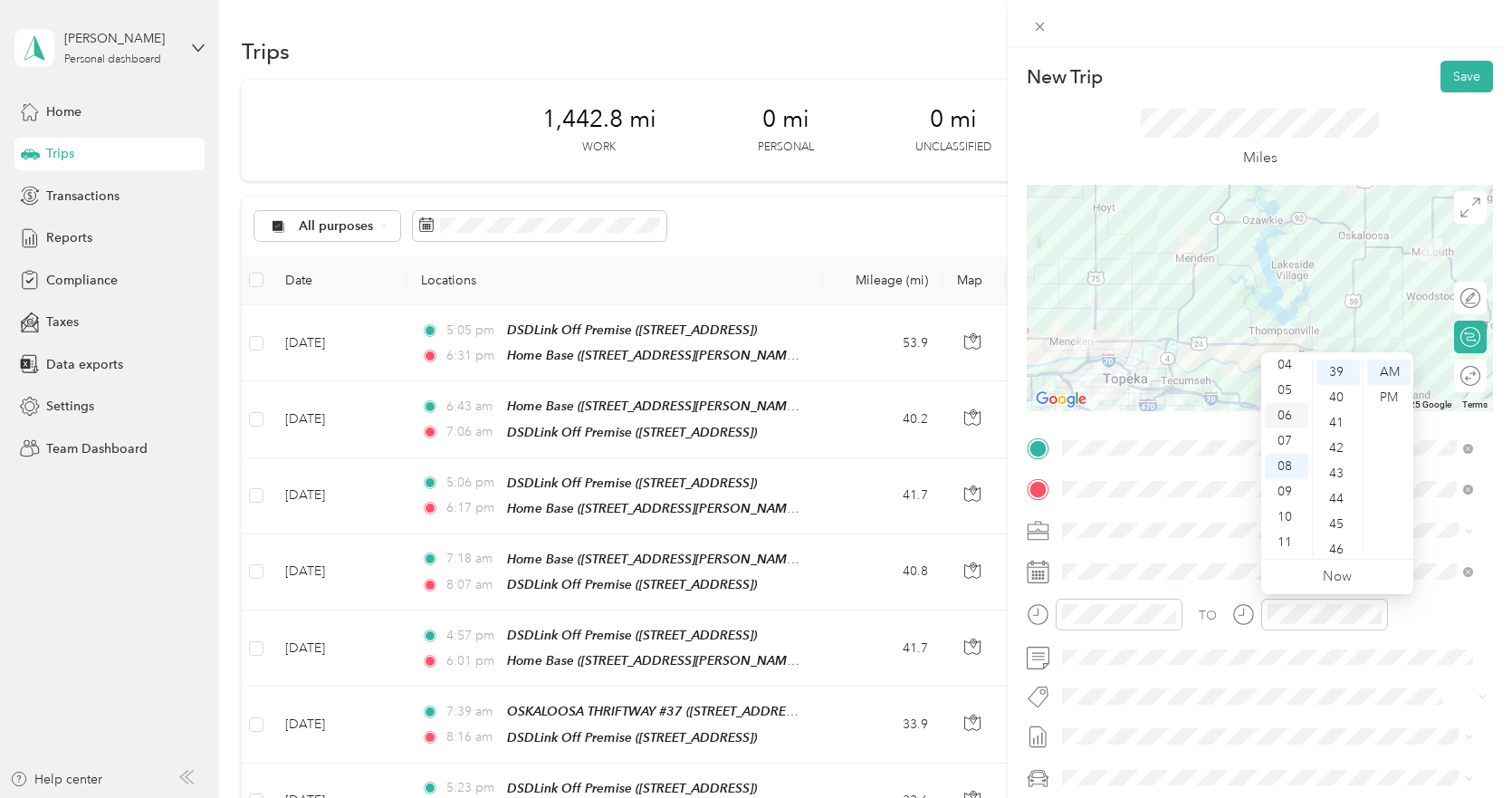
click at [1283, 416] on div "06" at bounding box center [1286, 415] width 43 height 25
click at [1394, 397] on div "PM" at bounding box center [1388, 397] width 43 height 25
click at [1377, 398] on div "PM" at bounding box center [1388, 397] width 43 height 25
click at [1383, 397] on div "PM" at bounding box center [1388, 397] width 43 height 25
click at [1253, 225] on div at bounding box center [1260, 298] width 467 height 227
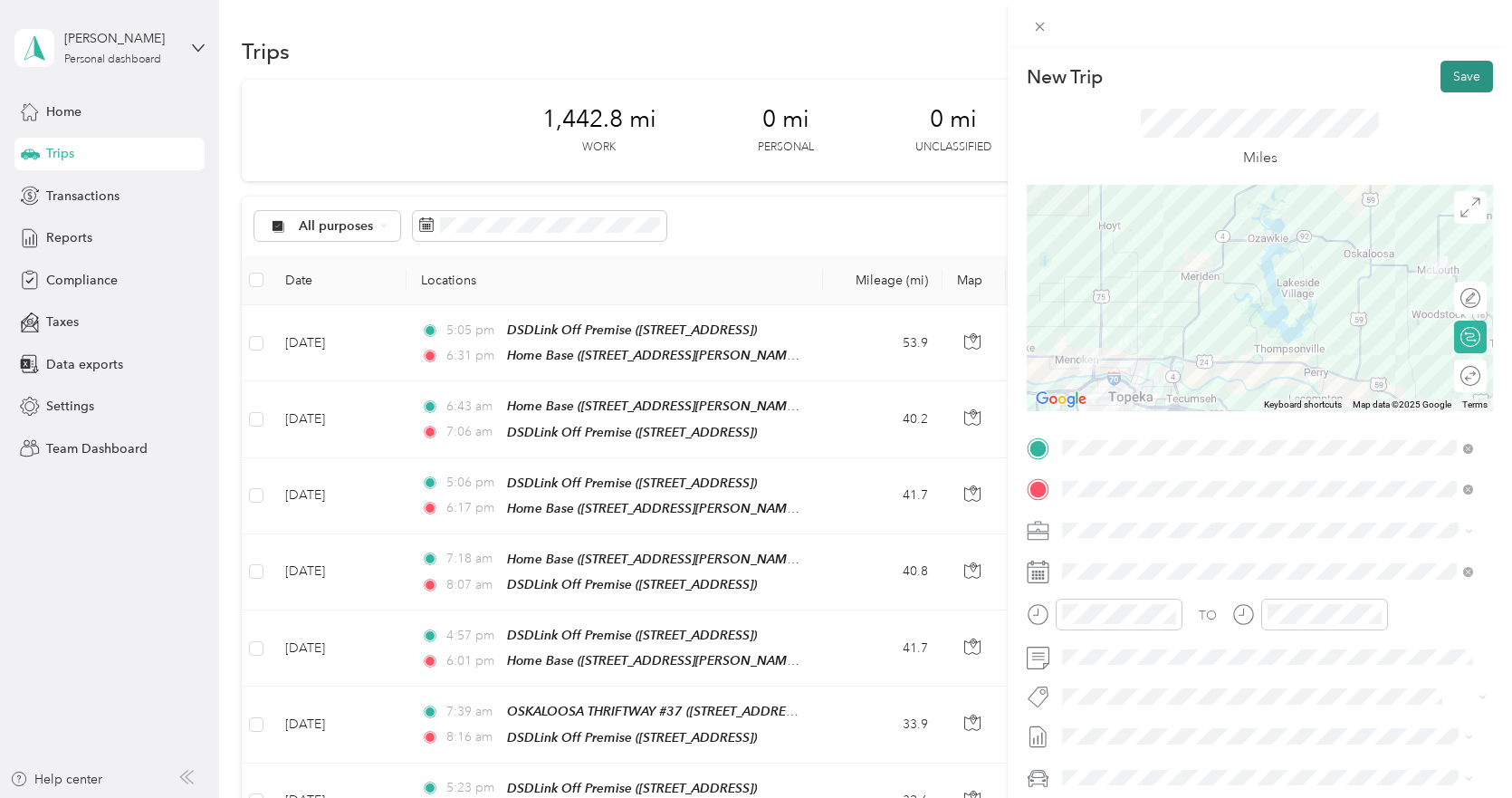
click at [1458, 74] on button "Save" at bounding box center [1467, 77] width 53 height 31
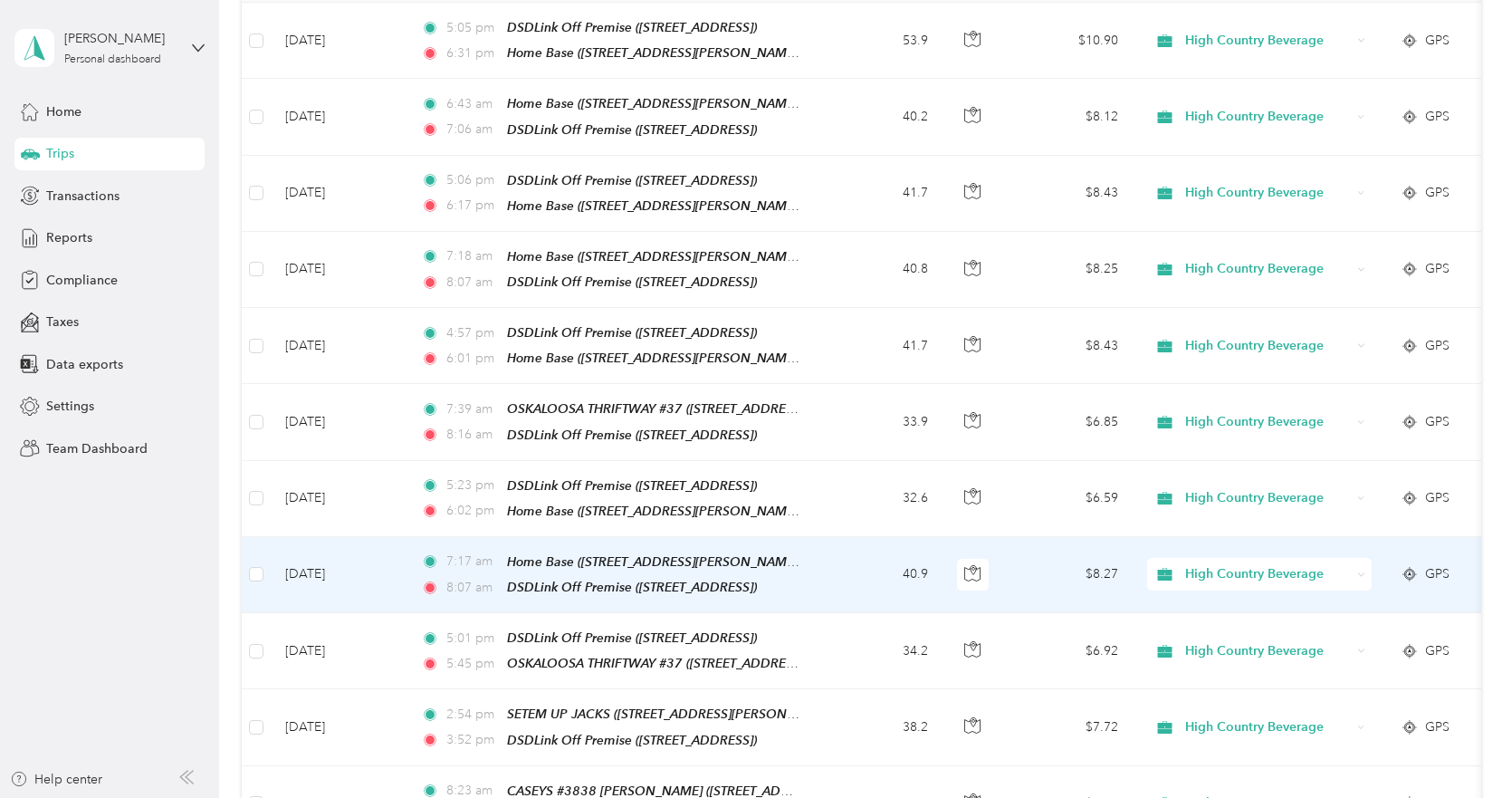
scroll to position [0, 0]
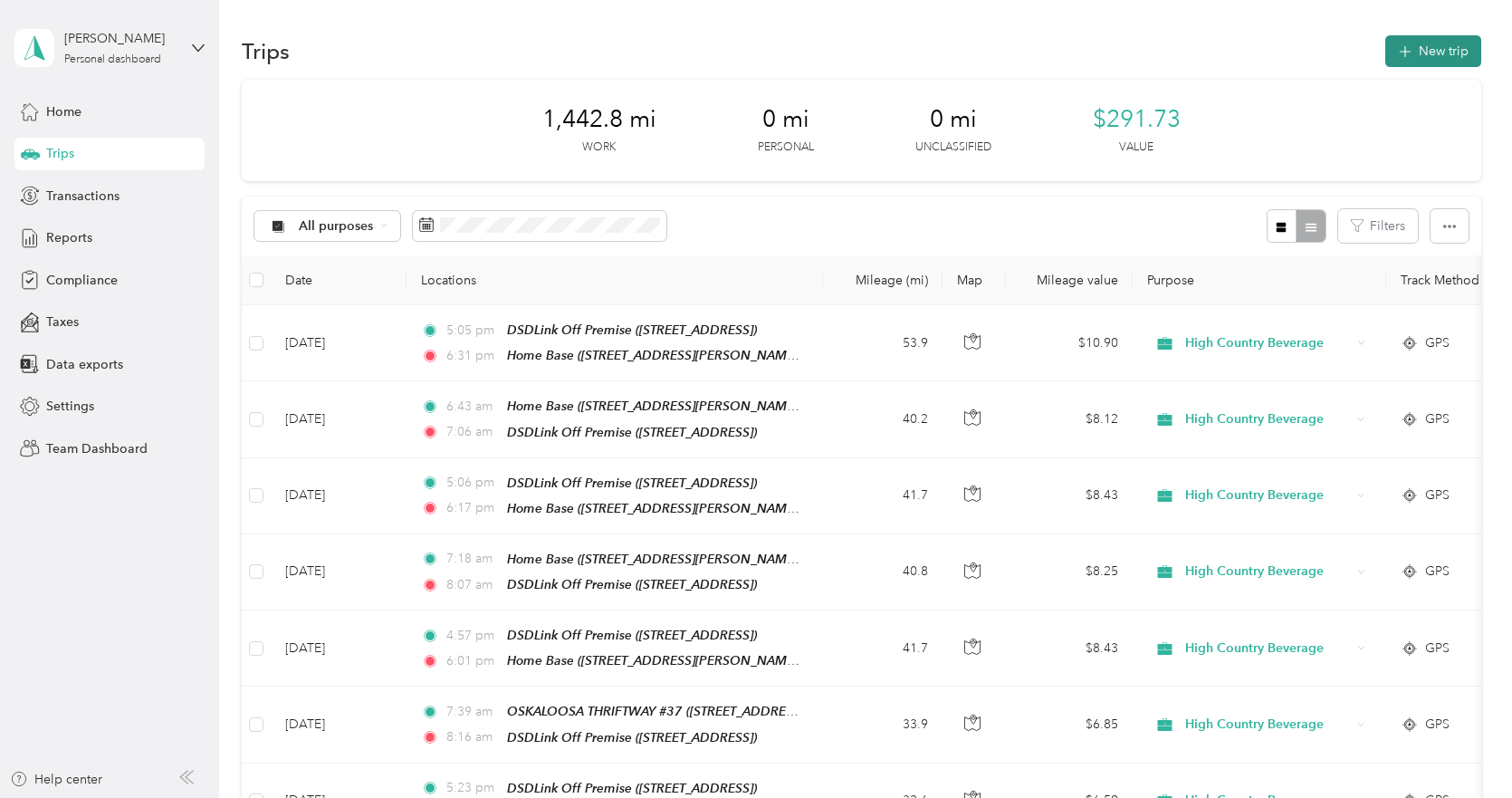
click at [1426, 55] on button "New trip" at bounding box center [1433, 51] width 96 height 31
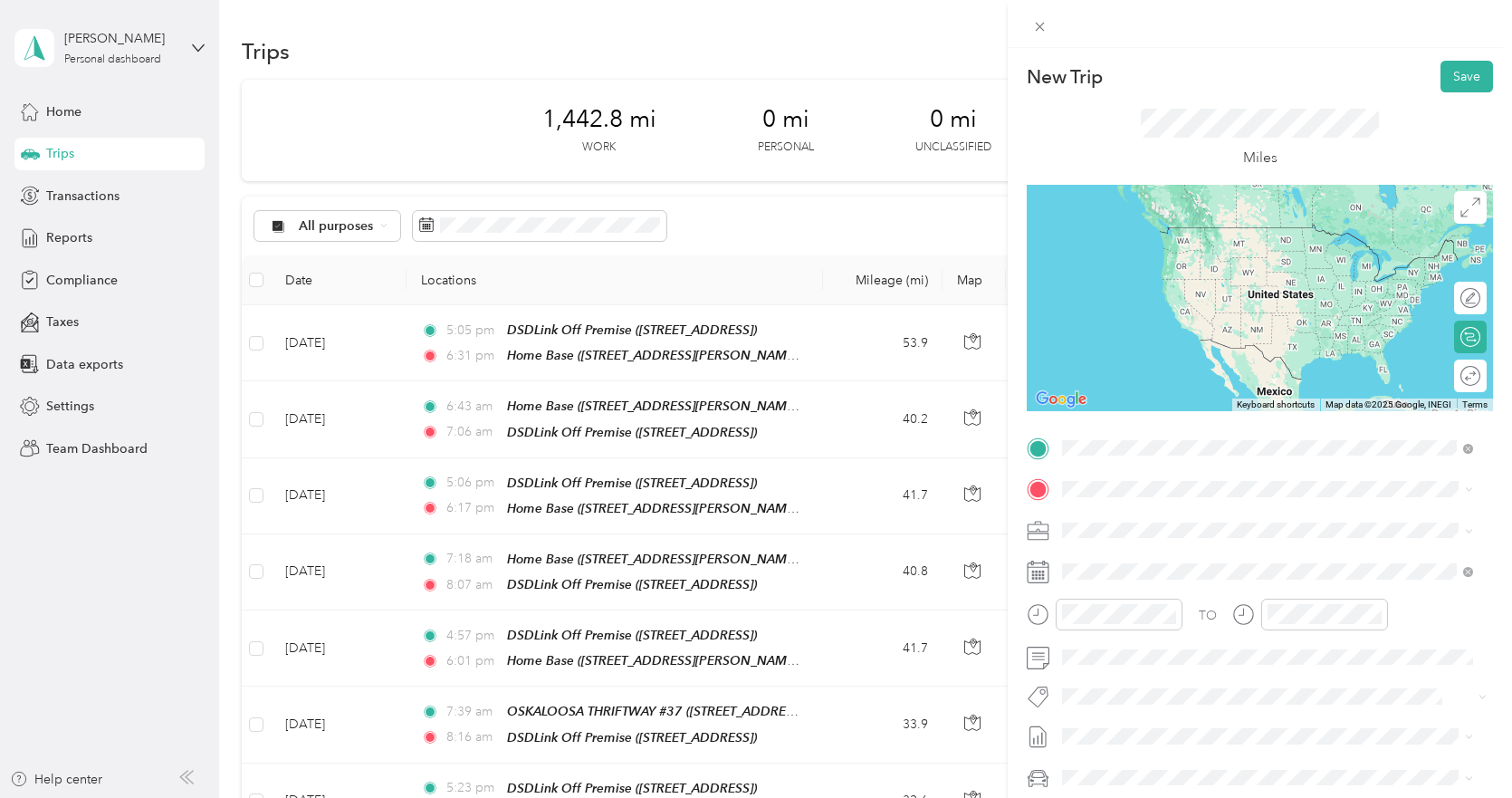
click at [1121, 515] on strong "Home Base" at bounding box center [1129, 520] width 67 height 17
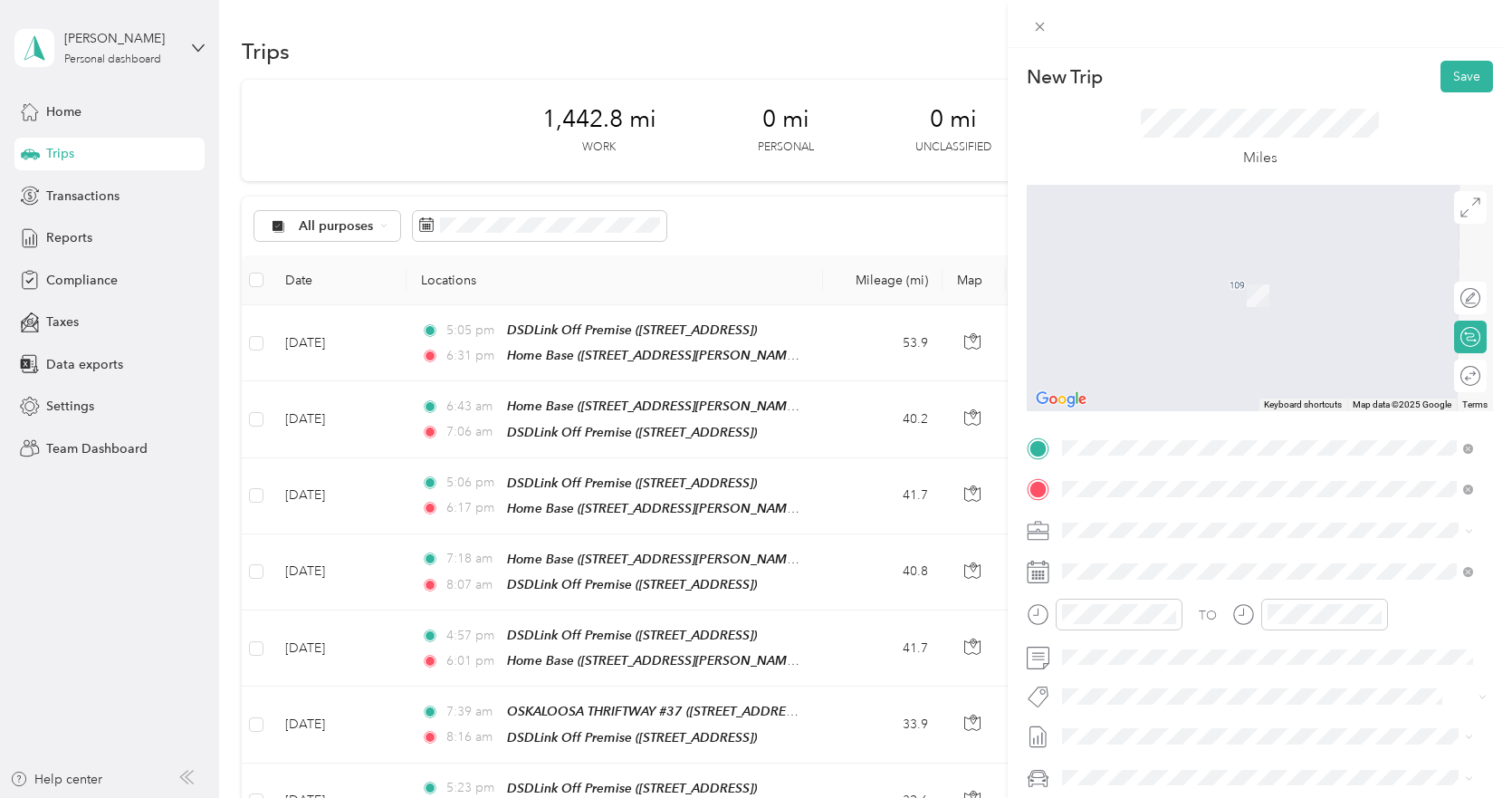
click at [1184, 563] on strong "DSDLink Off Premise" at bounding box center [1221, 564] width 125 height 17
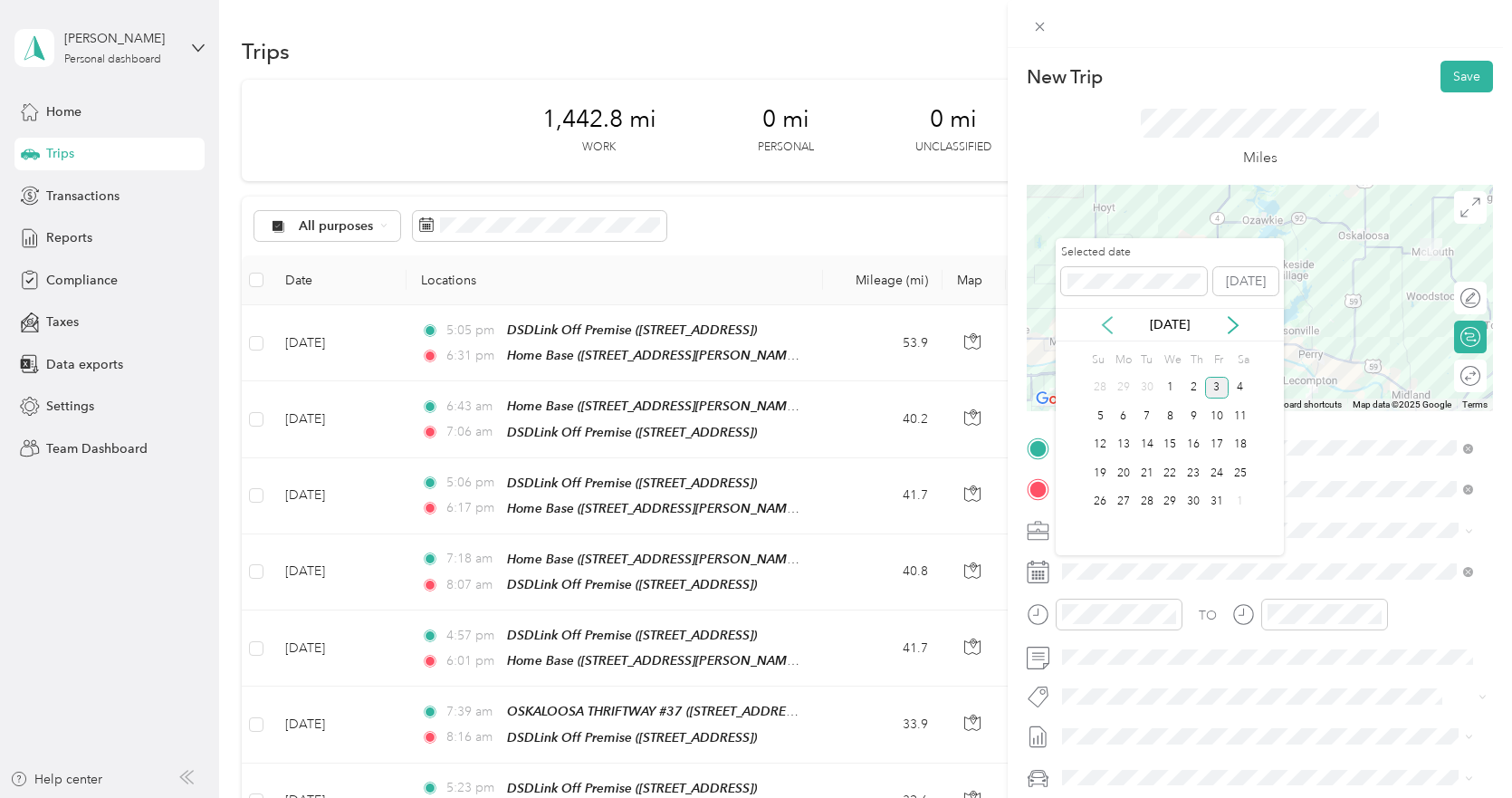
click at [1112, 319] on icon at bounding box center [1107, 325] width 18 height 18
click at [1191, 446] on div "18" at bounding box center [1192, 445] width 23 height 22
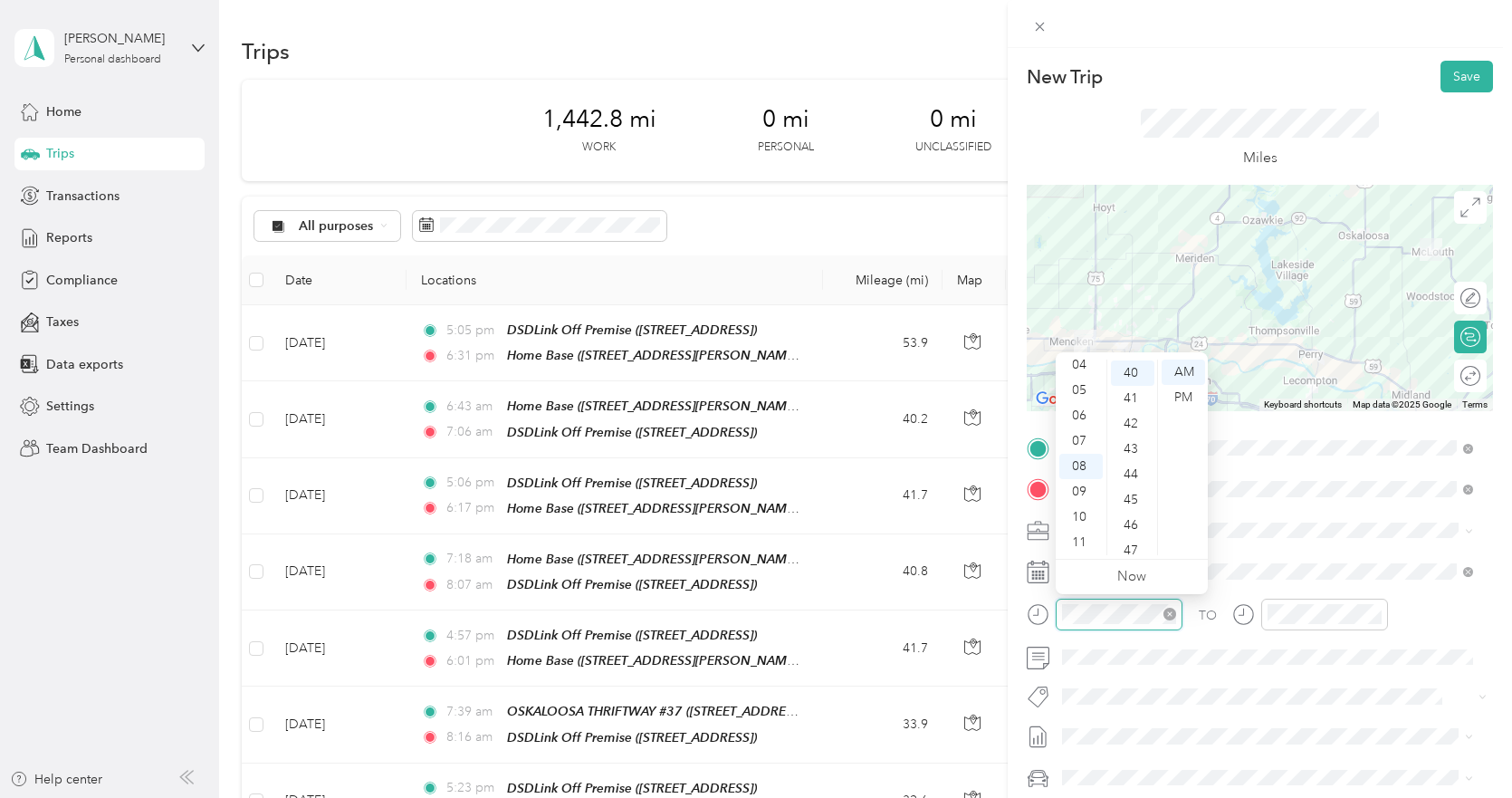
scroll to position [1014, 0]
click at [1077, 435] on div "07" at bounding box center [1080, 440] width 43 height 25
click at [1238, 226] on div at bounding box center [1260, 298] width 467 height 227
click at [1244, 224] on div at bounding box center [1260, 298] width 467 height 227
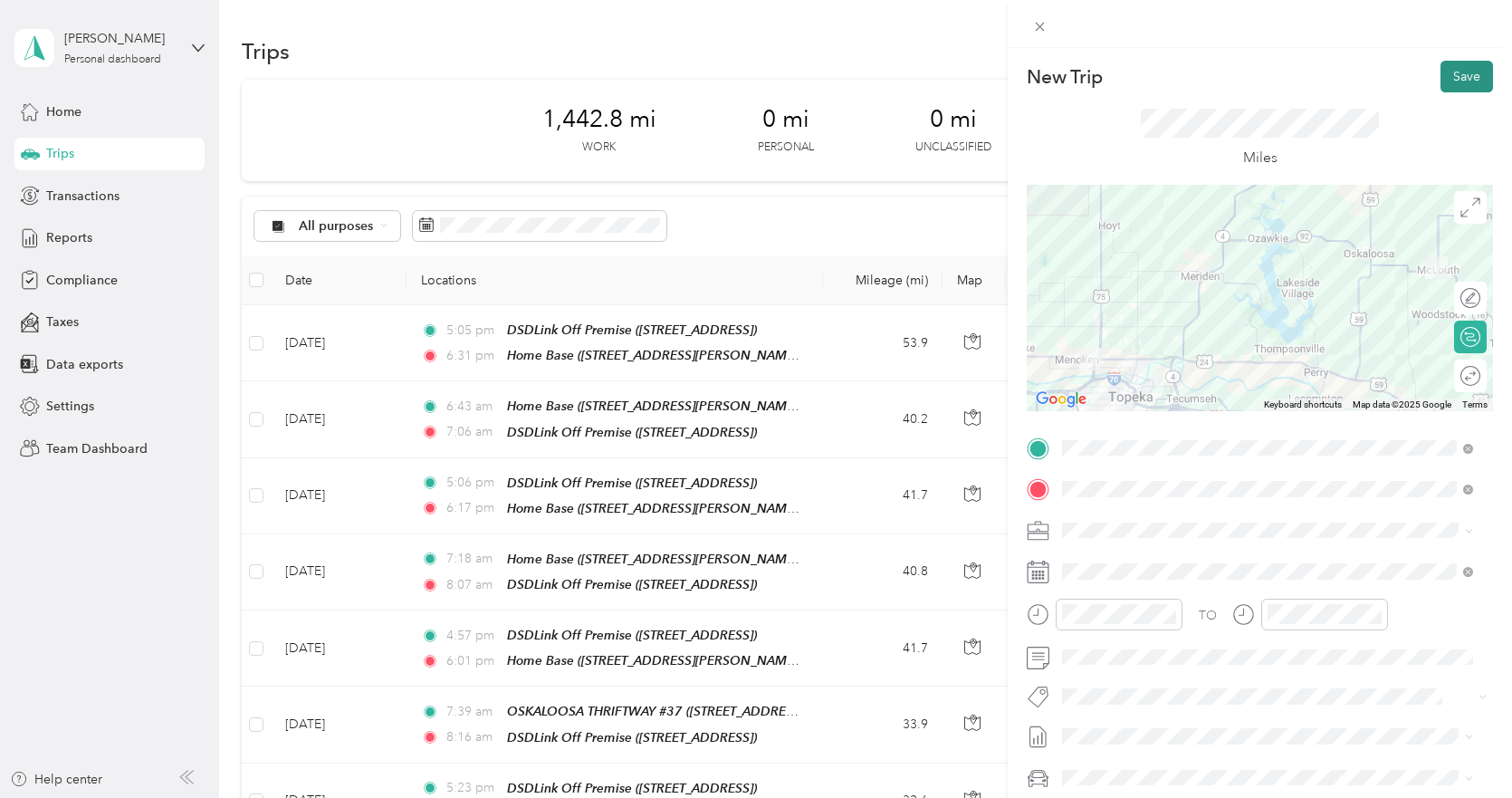
click at [1454, 80] on button "Save" at bounding box center [1467, 77] width 53 height 31
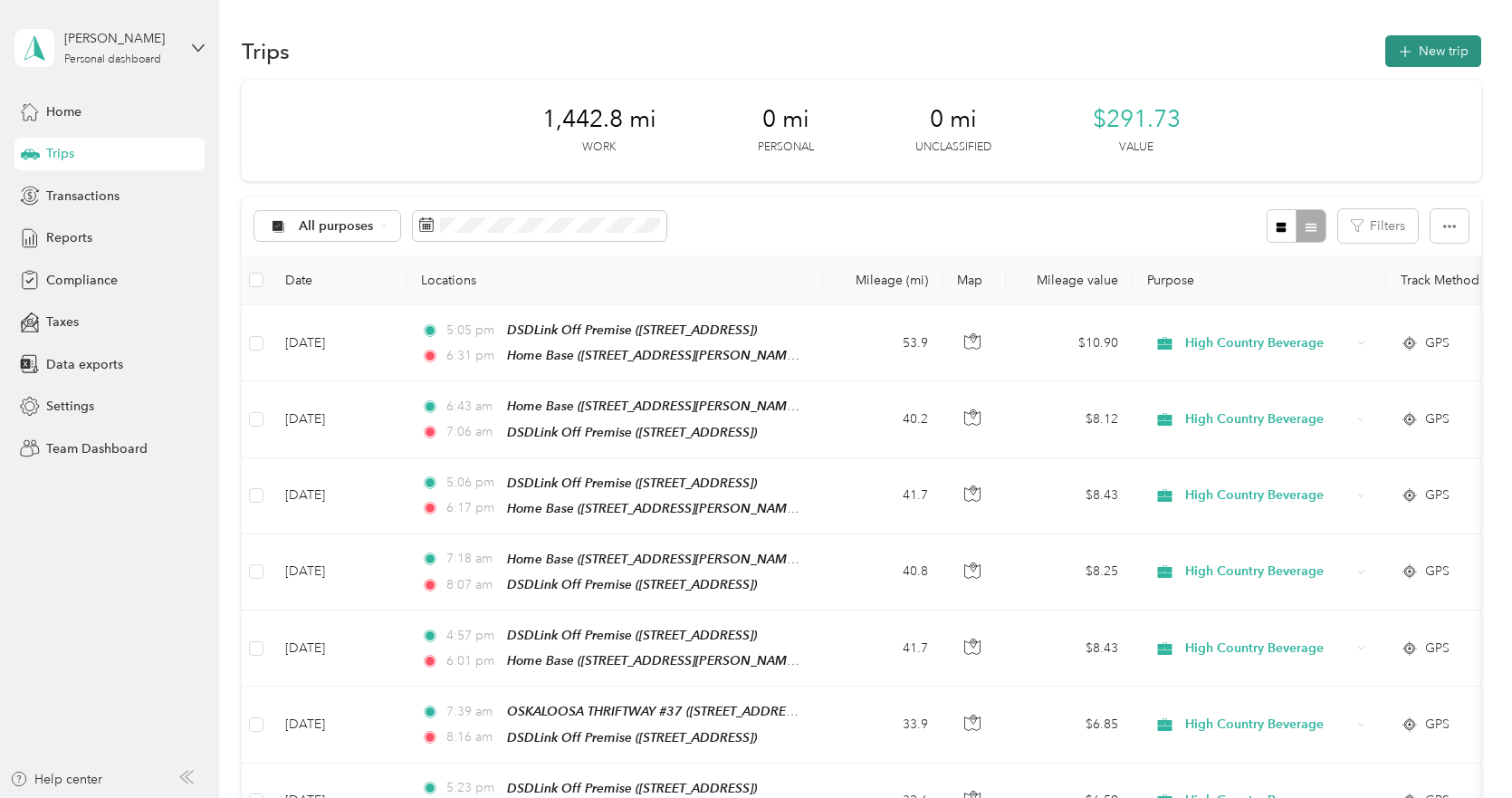
click at [1440, 52] on button "New trip" at bounding box center [1433, 51] width 96 height 31
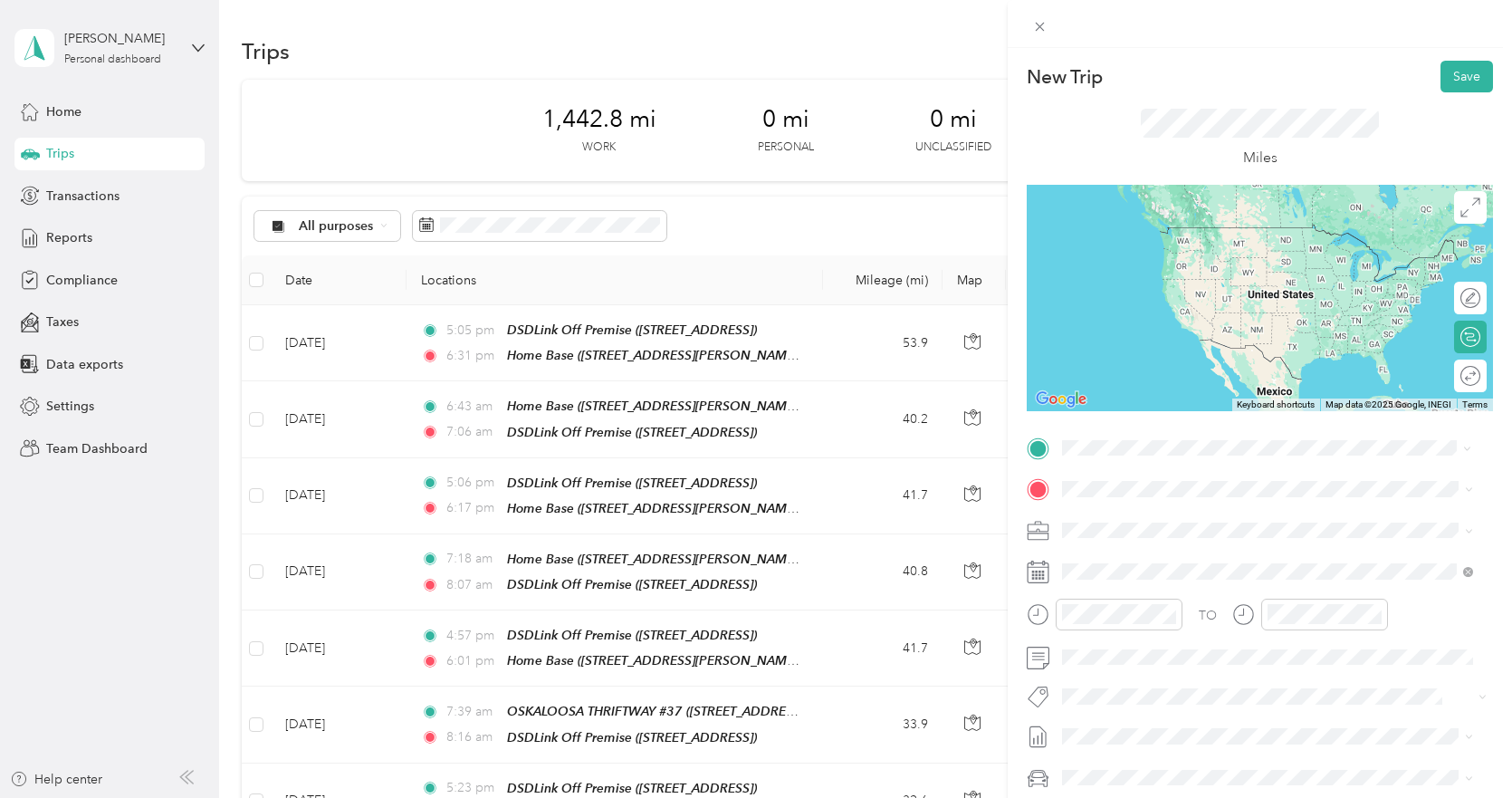
click at [1199, 522] on strong "DSDLink Off Premise" at bounding box center [1221, 522] width 125 height 17
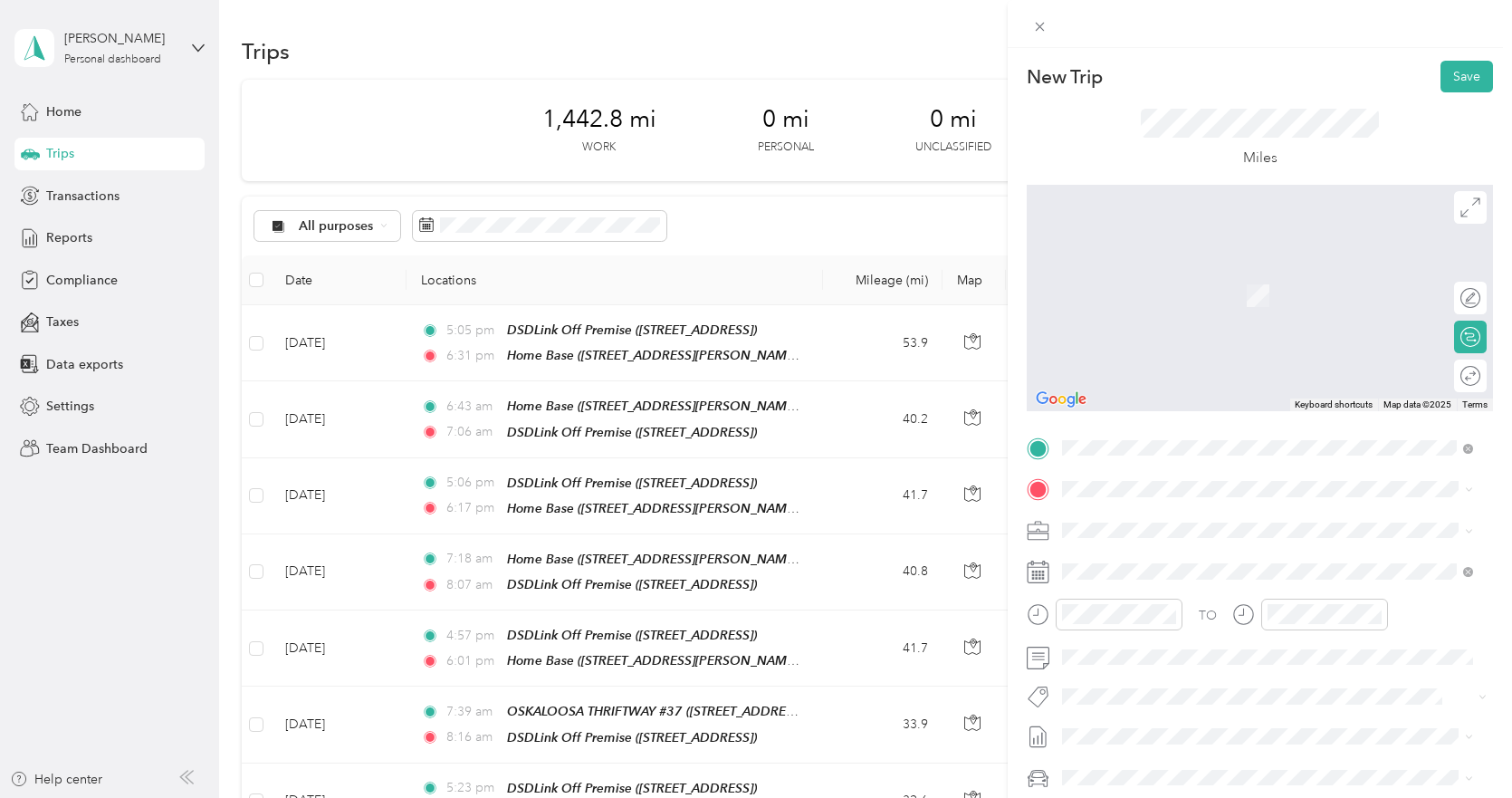
click at [1131, 589] on span "[STREET_ADDRESS]" at bounding box center [1153, 583] width 115 height 16
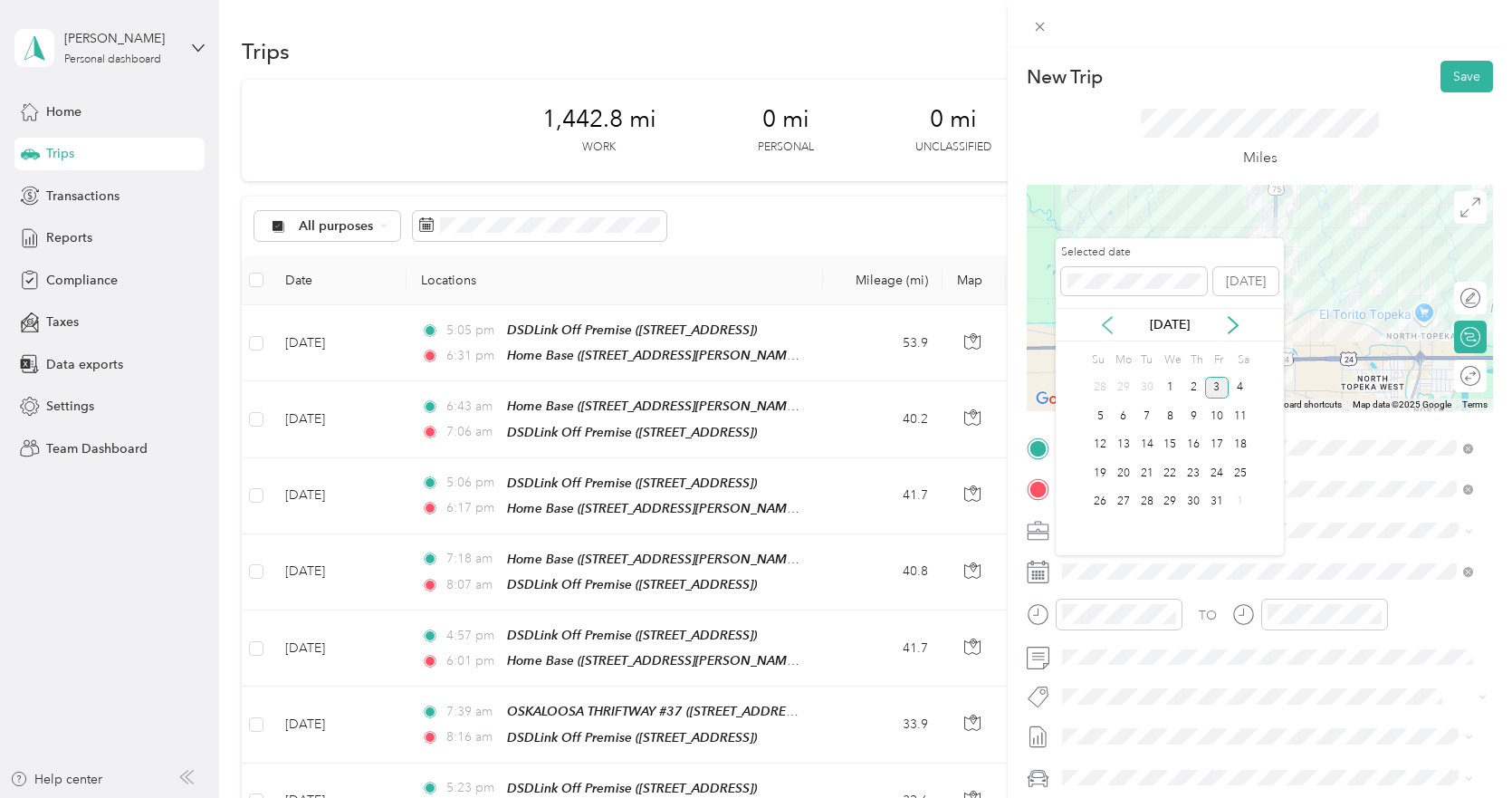
click at [1108, 318] on icon at bounding box center [1107, 325] width 18 height 18
click at [1190, 443] on div "18" at bounding box center [1192, 445] width 23 height 22
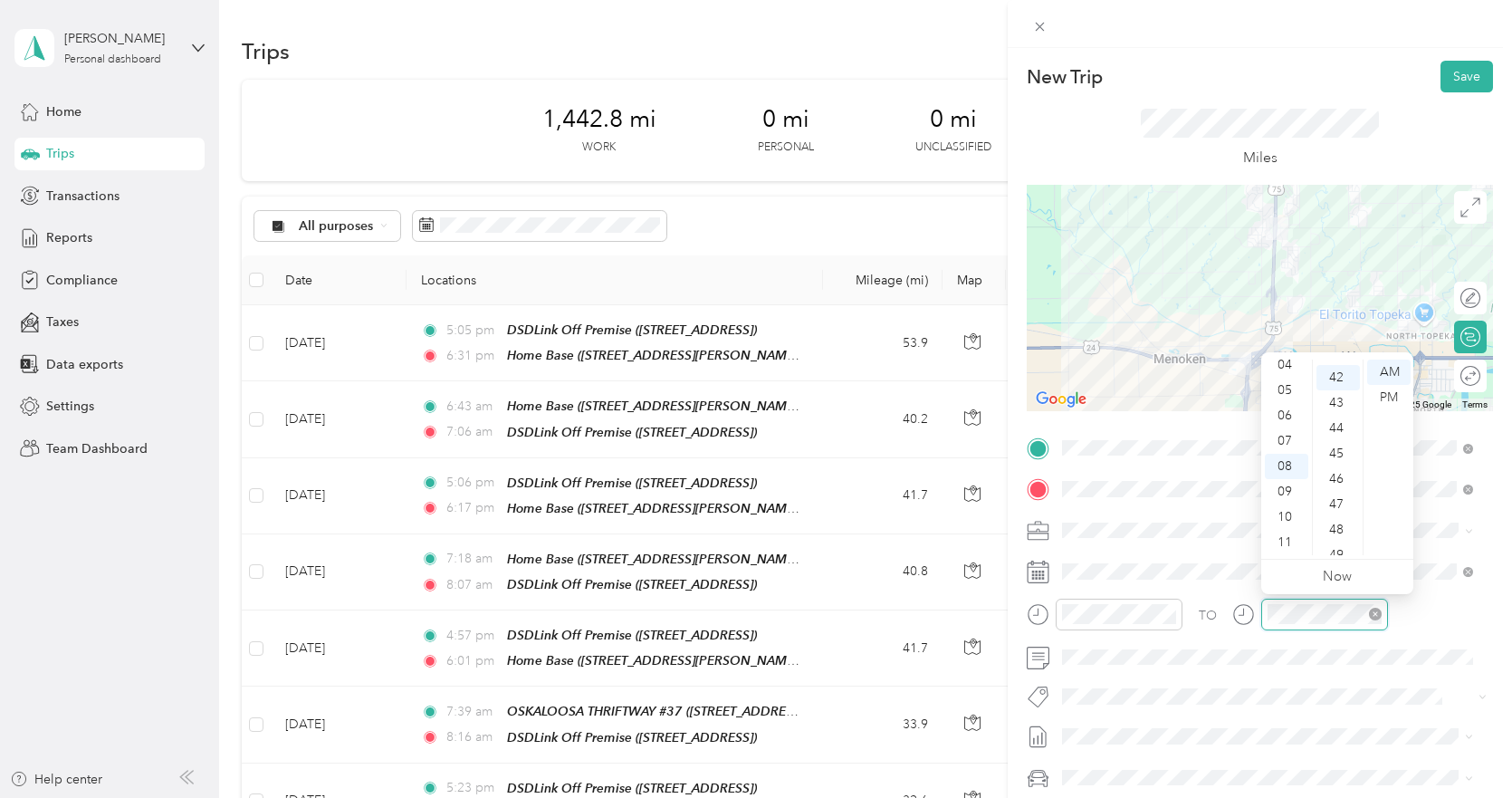
scroll to position [1065, 0]
click at [1290, 482] on div "09" at bounding box center [1286, 491] width 43 height 25
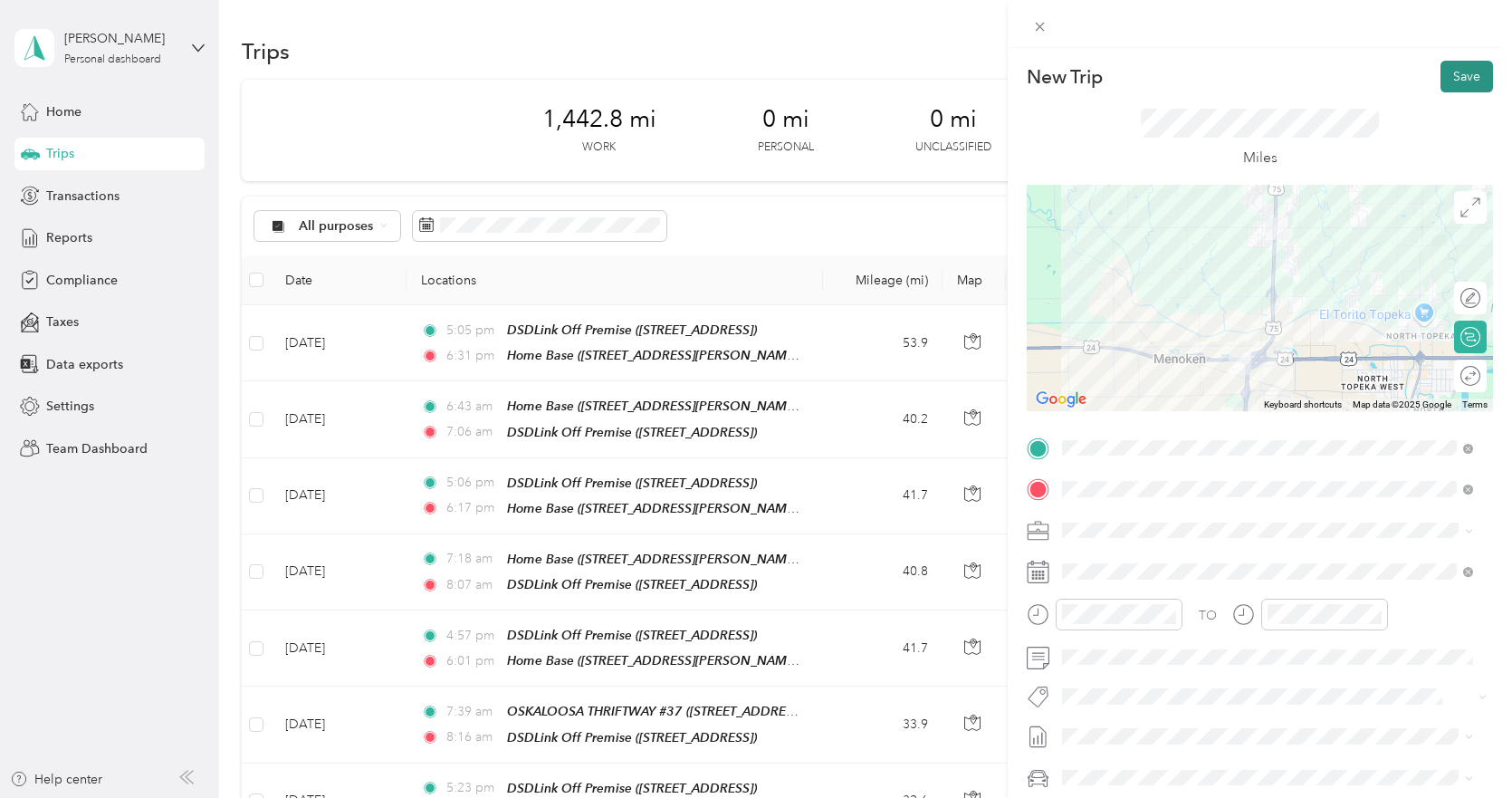
click at [1451, 73] on button "Save" at bounding box center [1467, 77] width 53 height 31
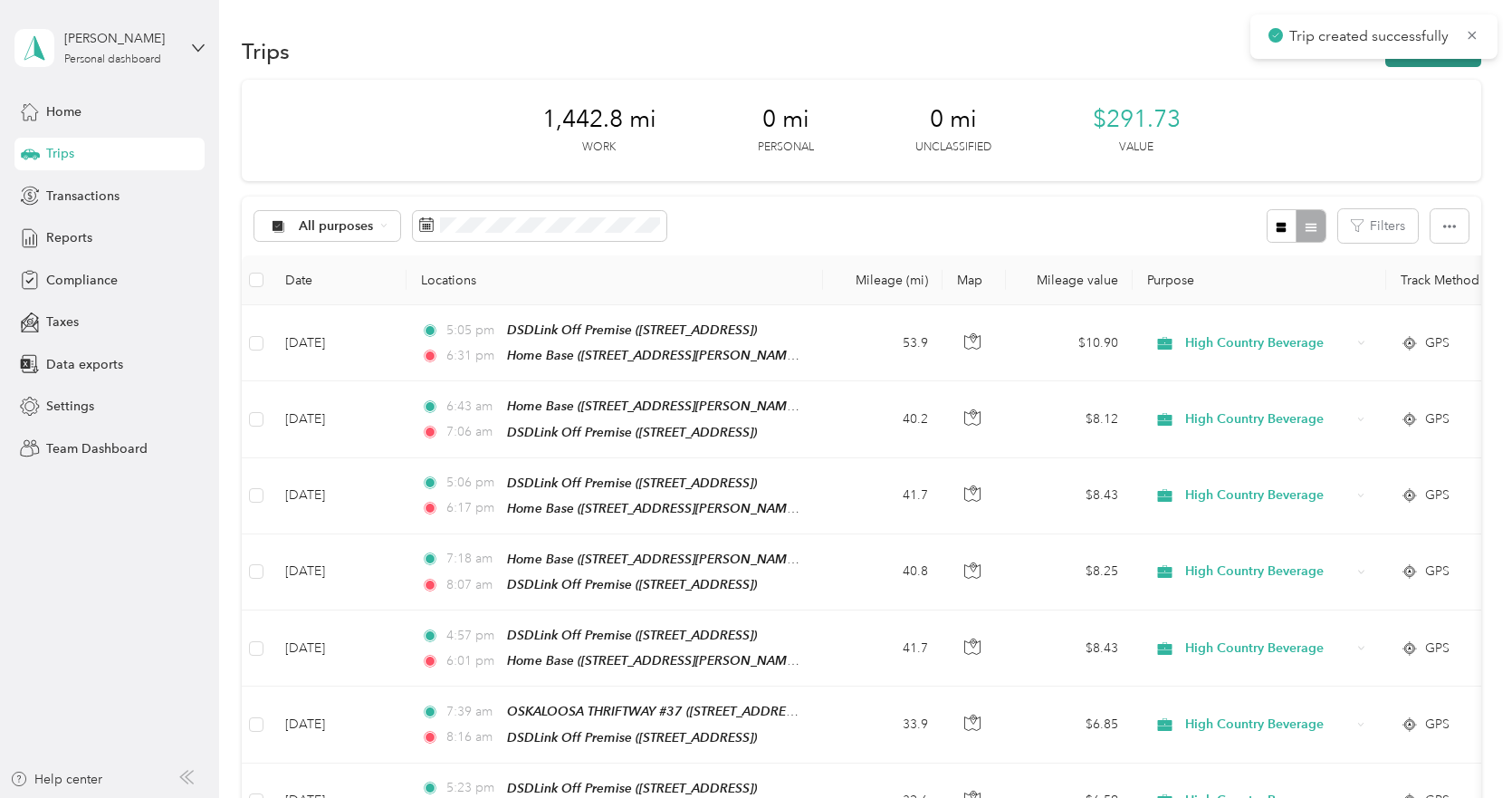
click at [1411, 60] on button "New trip" at bounding box center [1433, 51] width 96 height 31
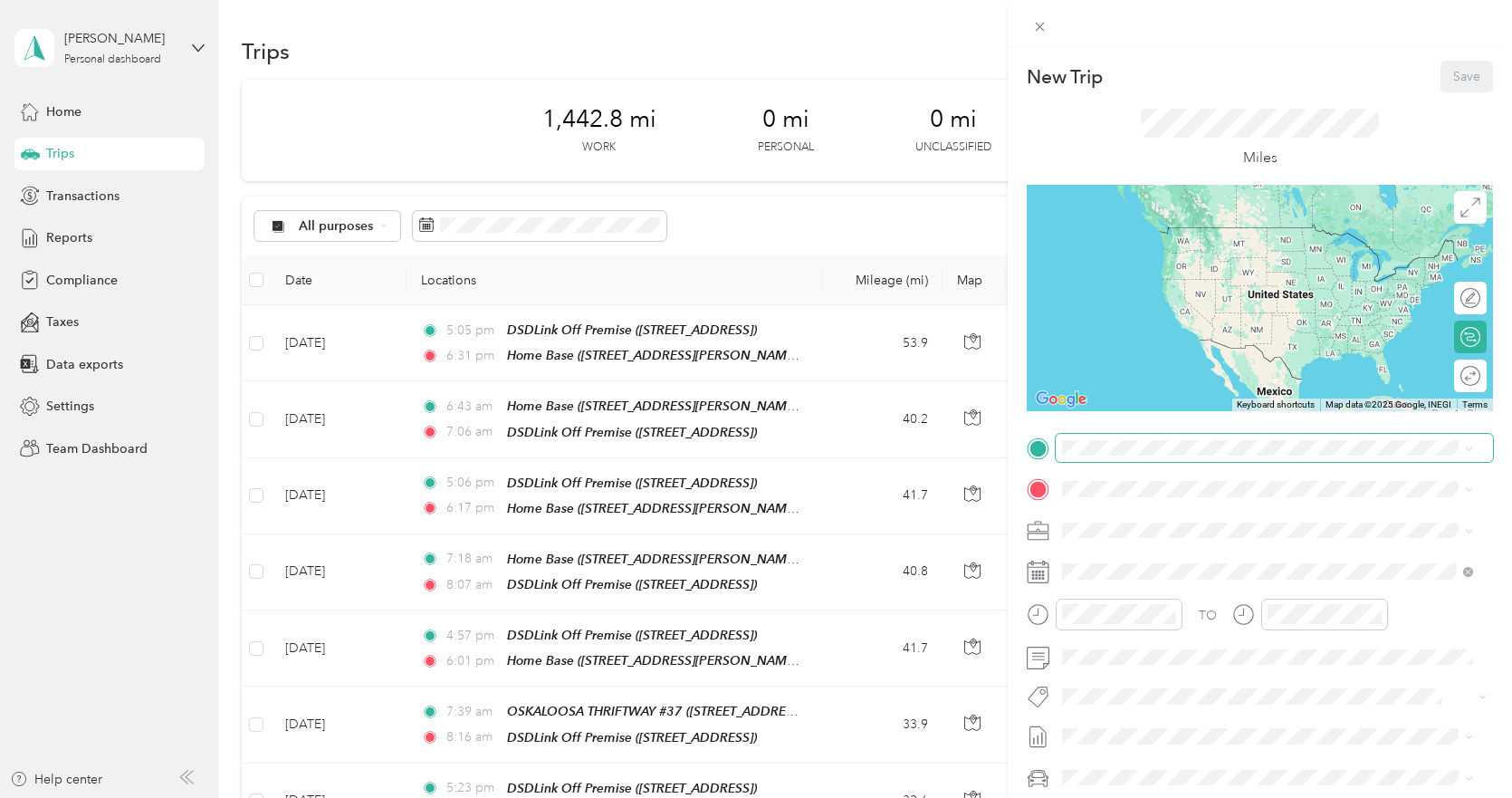
click at [1109, 437] on span at bounding box center [1274, 448] width 437 height 29
click at [1177, 517] on strong "[PERSON_NAME] LIQUOR" at bounding box center [1238, 522] width 159 height 17
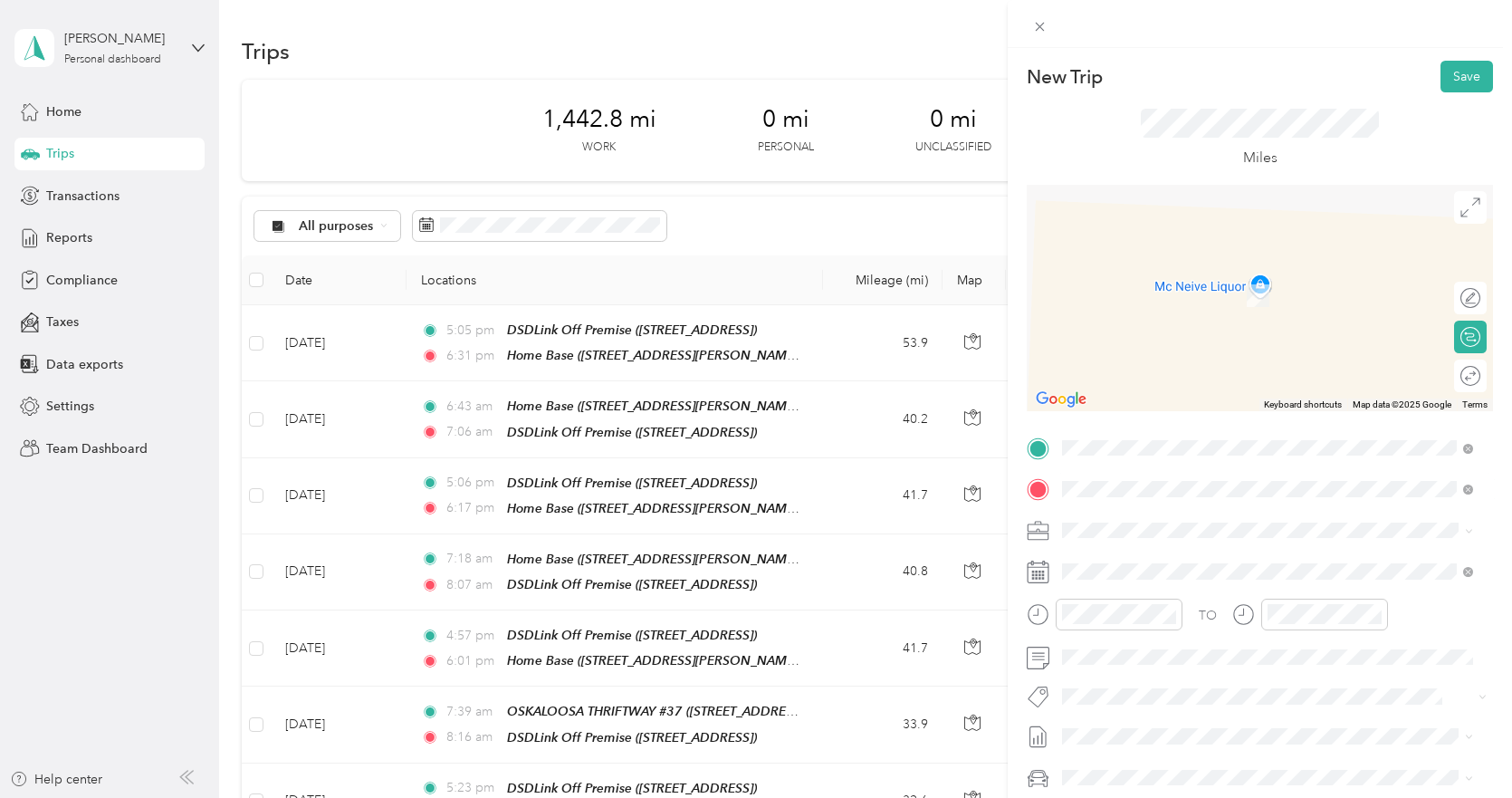
click at [1171, 563] on strong "VIKING'S SPORTS BAR & GRILL" at bounding box center [1252, 564] width 188 height 17
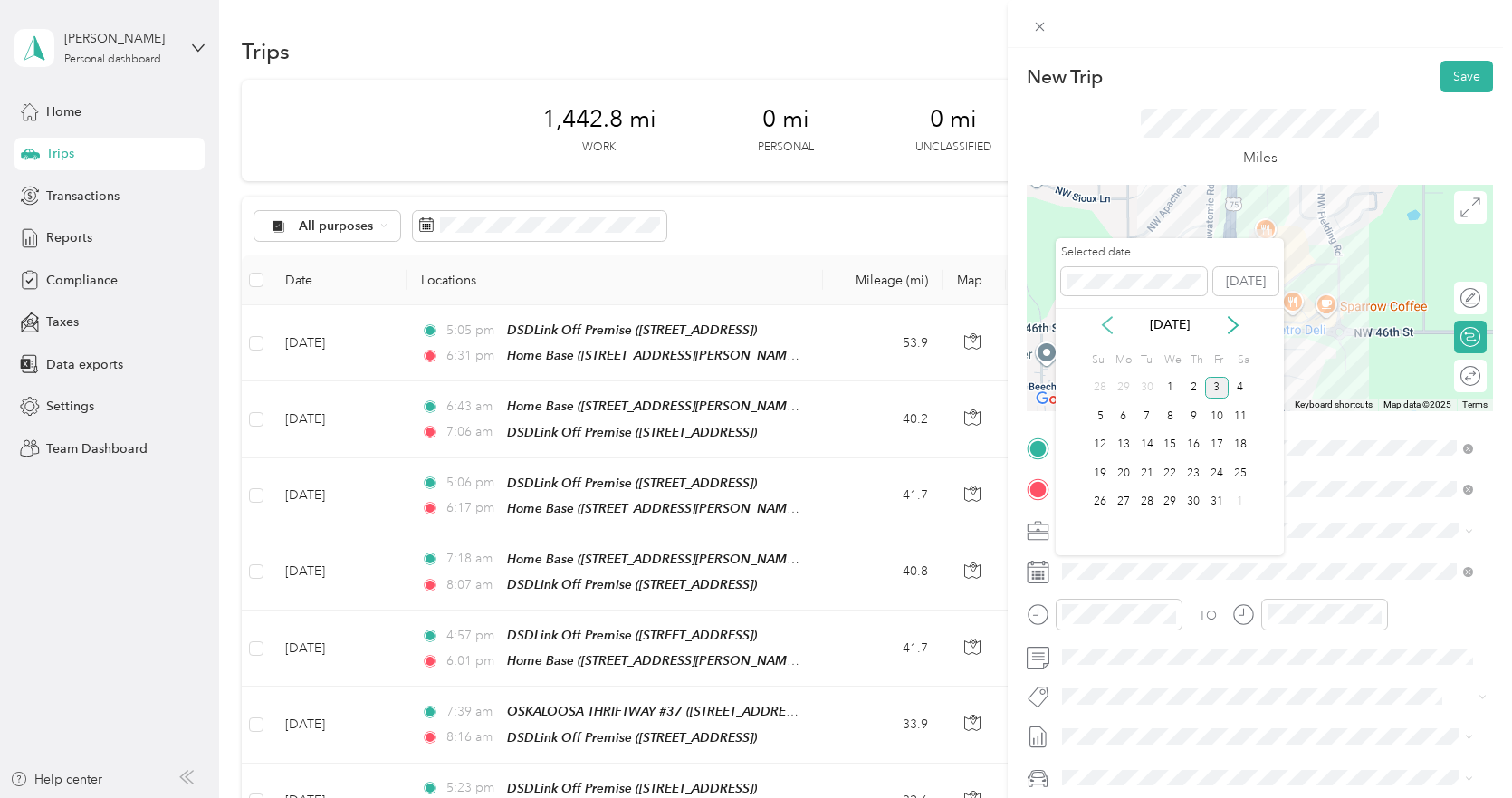
click at [1111, 327] on icon at bounding box center [1107, 325] width 18 height 18
click at [1190, 445] on div "18" at bounding box center [1192, 445] width 23 height 22
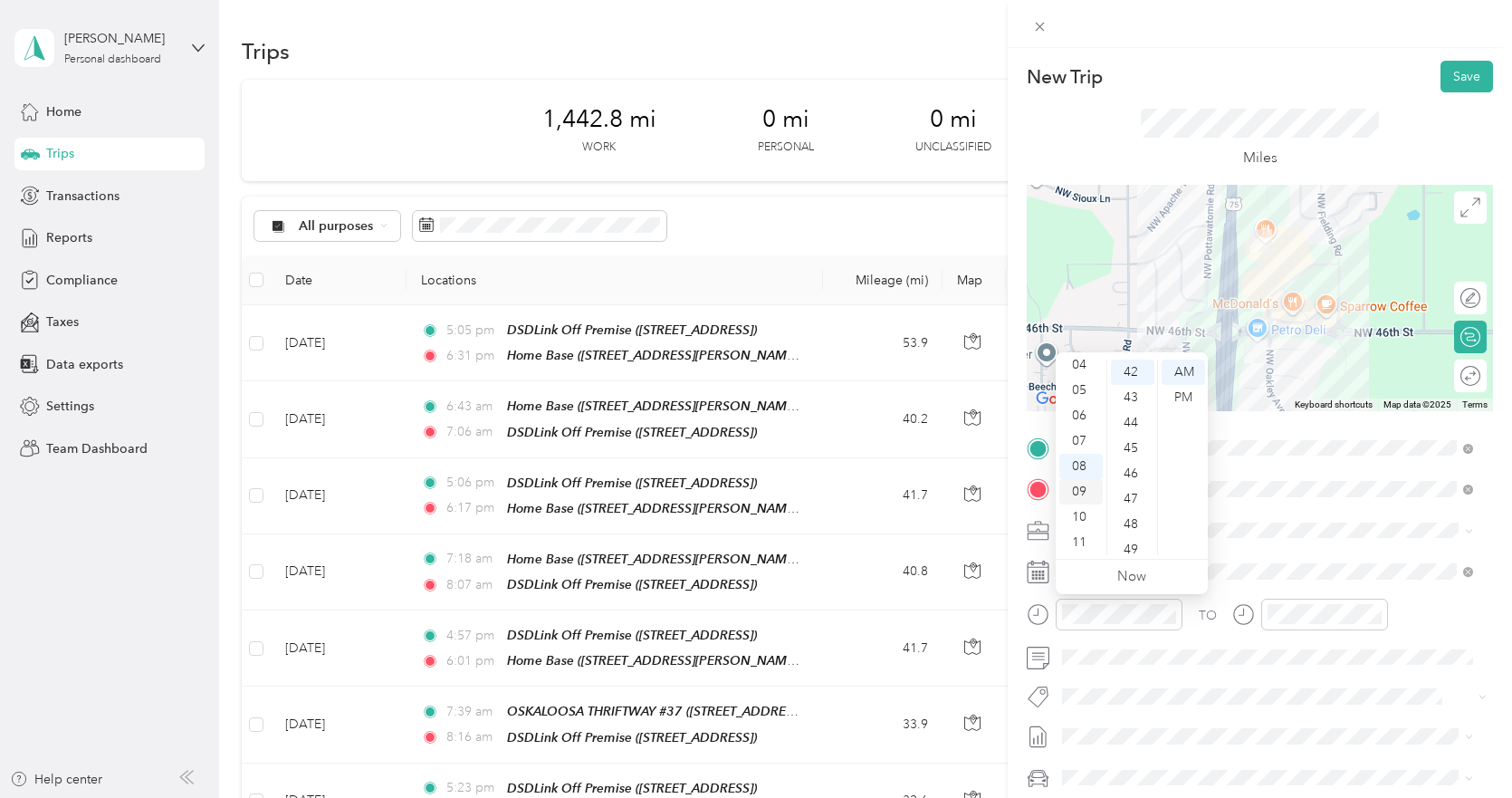
click at [1078, 487] on div "09" at bounding box center [1080, 491] width 43 height 25
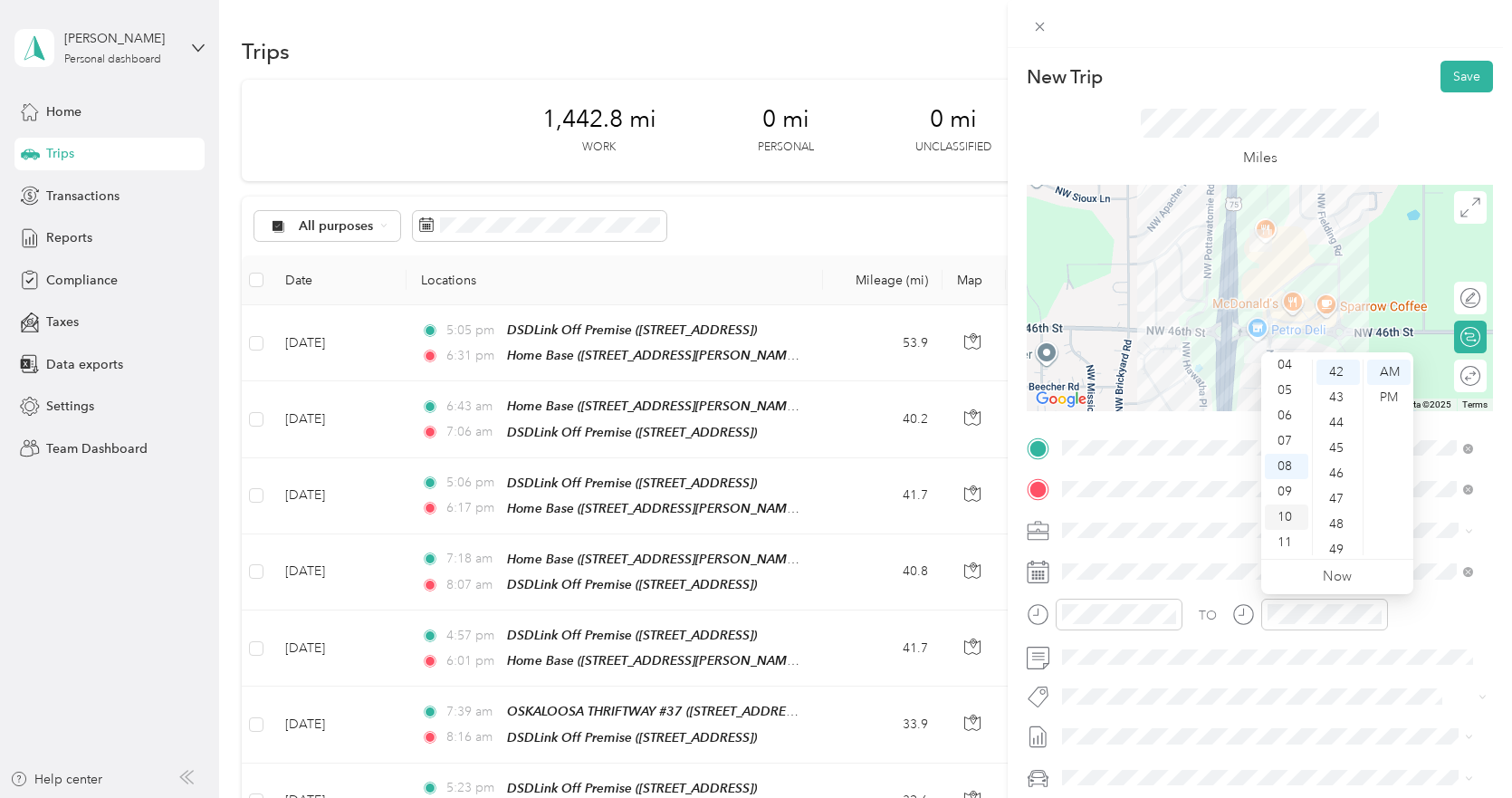
click at [1284, 510] on div "10" at bounding box center [1286, 517] width 43 height 25
click at [1448, 78] on button "Save" at bounding box center [1467, 77] width 53 height 31
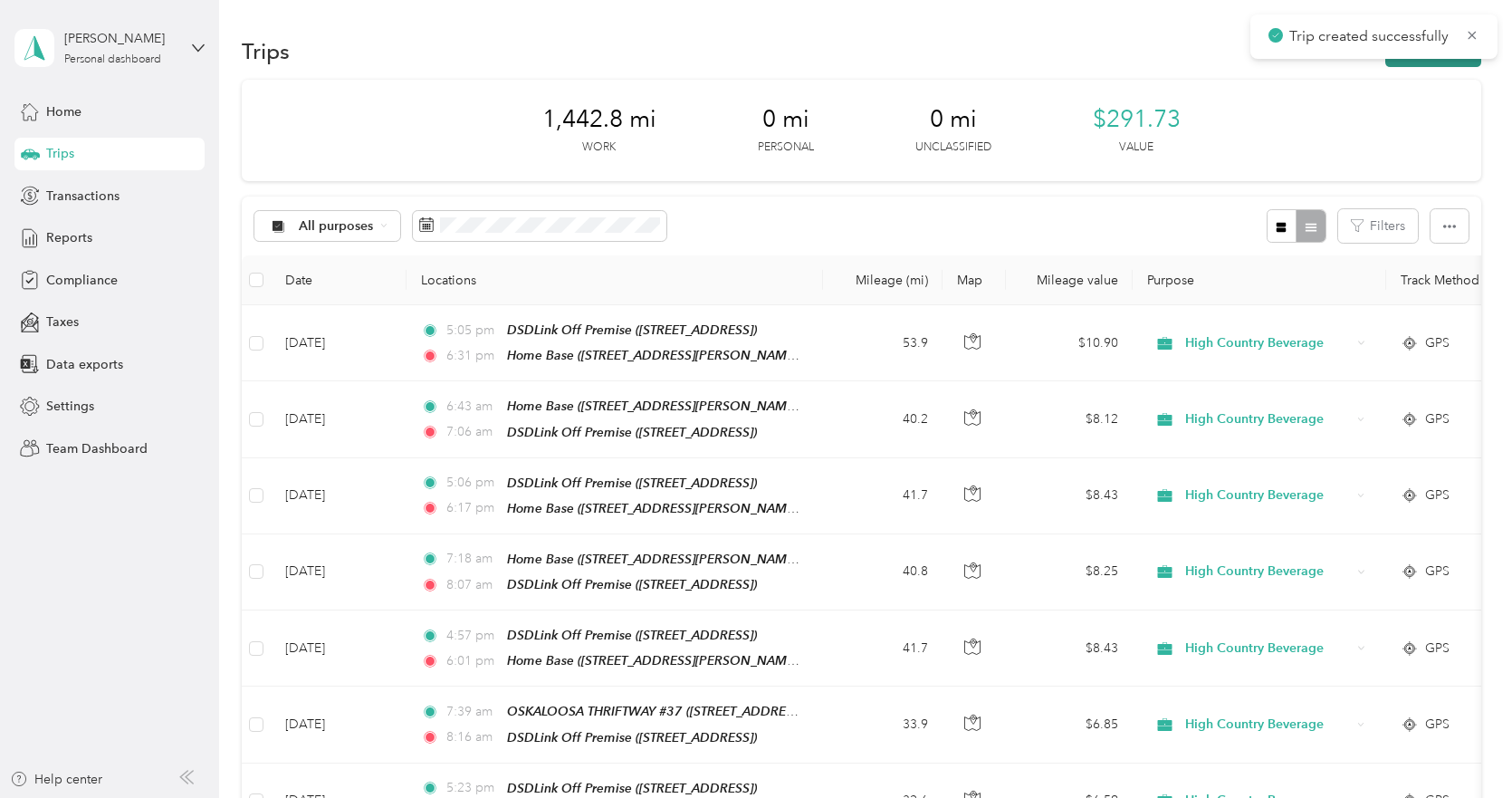
click at [1444, 65] on button "New trip" at bounding box center [1433, 51] width 96 height 31
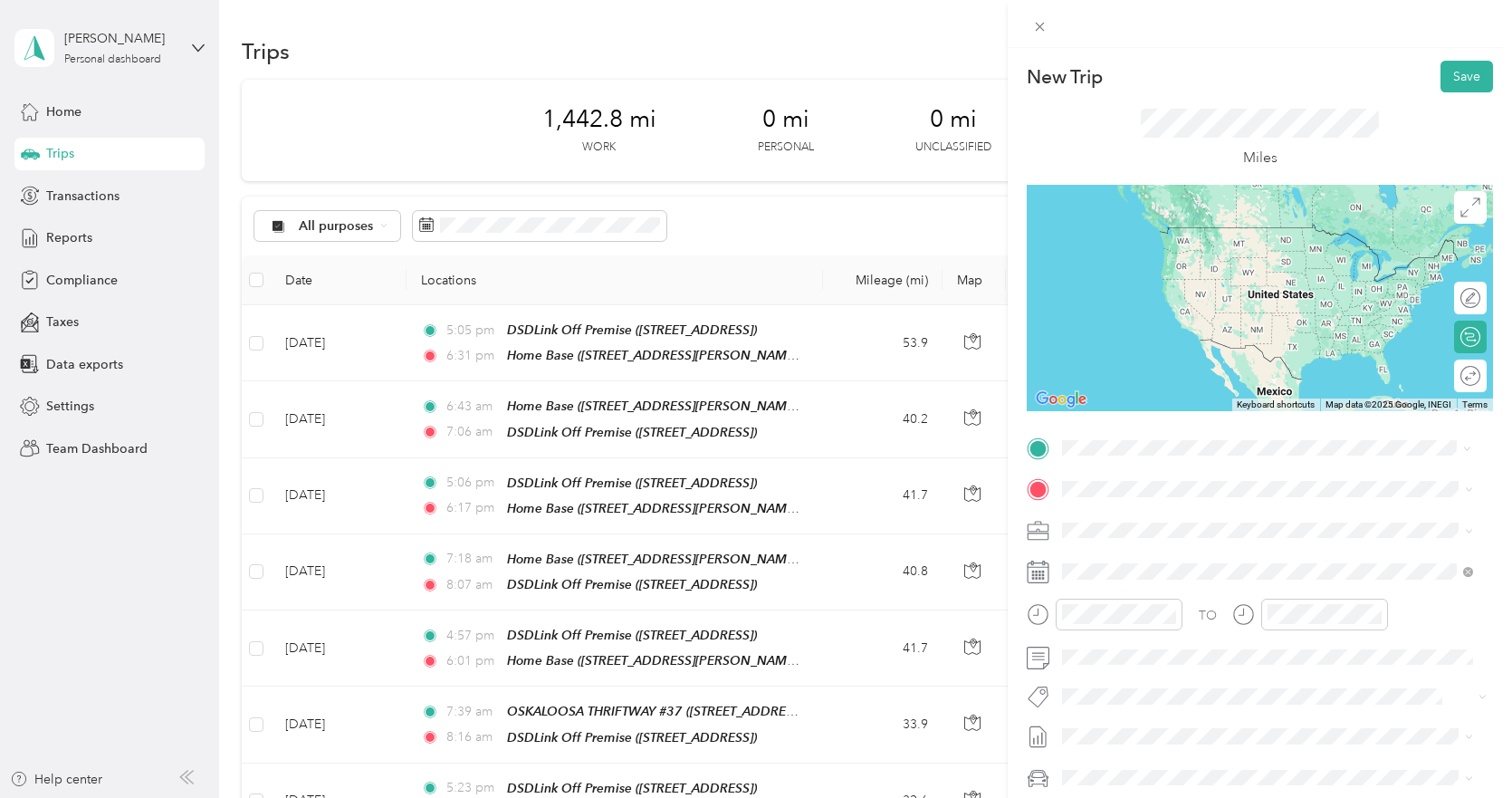
click at [1191, 526] on div "TEAM VIKING'S SPORTS BAR & GRILL" at bounding box center [1221, 522] width 250 height 22
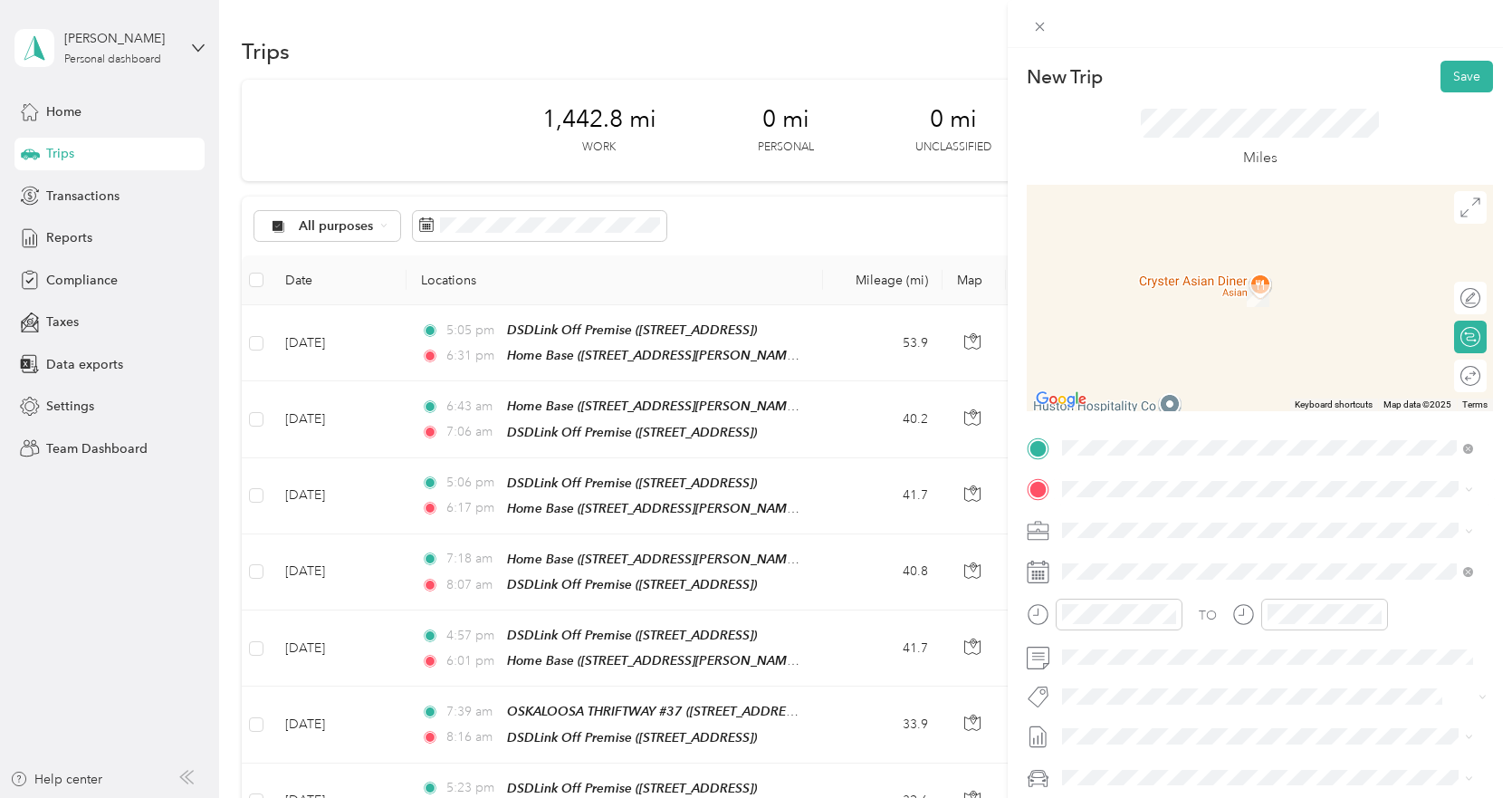
click at [1238, 634] on div "TEAM NORTHSIDE LIQUOR [STREET_ADDRESS]" at bounding box center [1190, 631] width 189 height 44
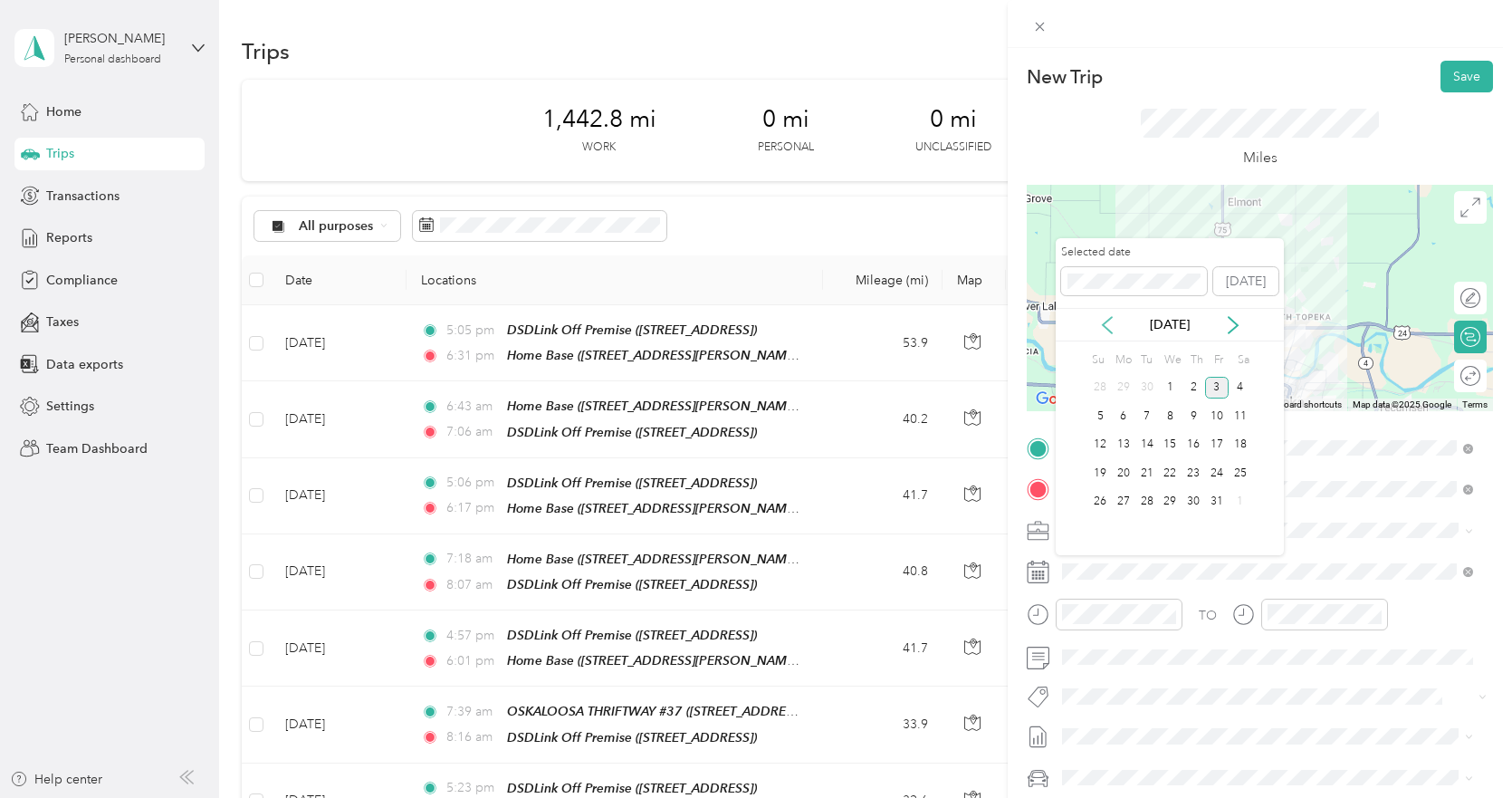
click at [1108, 324] on icon at bounding box center [1107, 325] width 18 height 18
click at [1197, 434] on div "18" at bounding box center [1192, 445] width 23 height 22
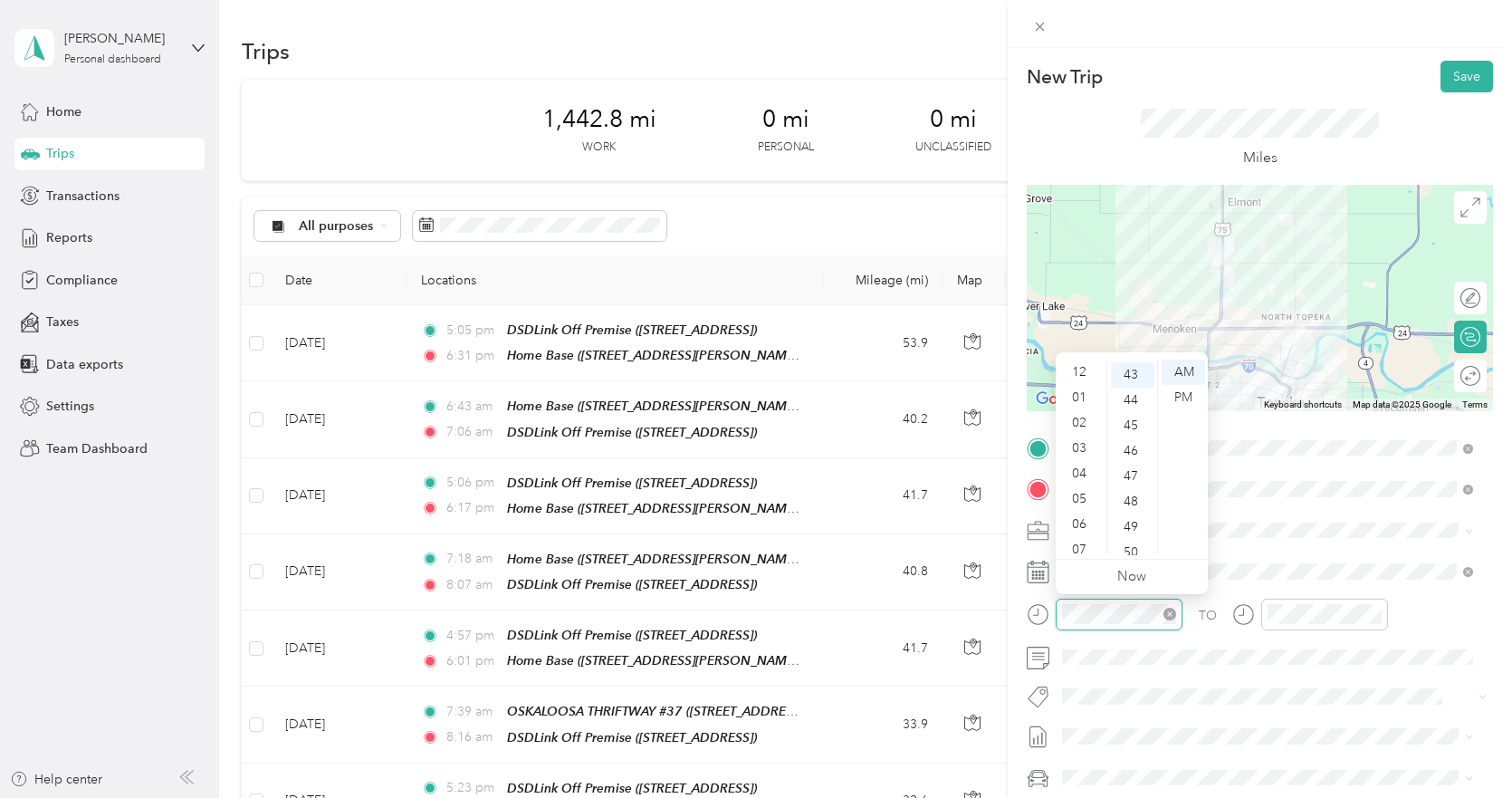
scroll to position [109, 0]
click at [1081, 532] on div "11" at bounding box center [1080, 542] width 43 height 25
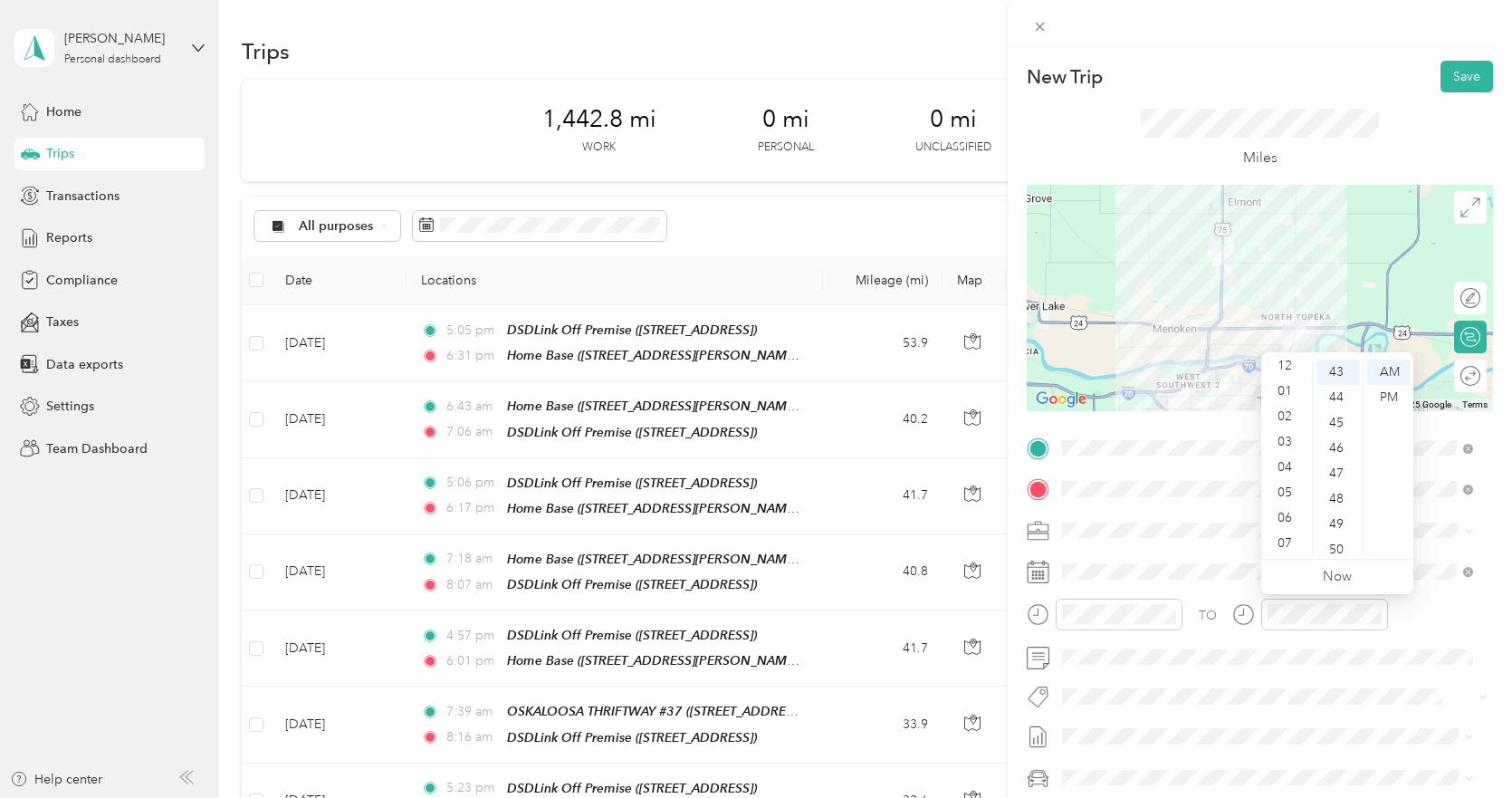
scroll to position [0, 0]
click at [1285, 369] on div "12" at bounding box center [1286, 372] width 43 height 25
click at [1336, 410] on div "15" at bounding box center [1337, 408] width 43 height 25
click at [1453, 71] on button "Save" at bounding box center [1467, 77] width 53 height 31
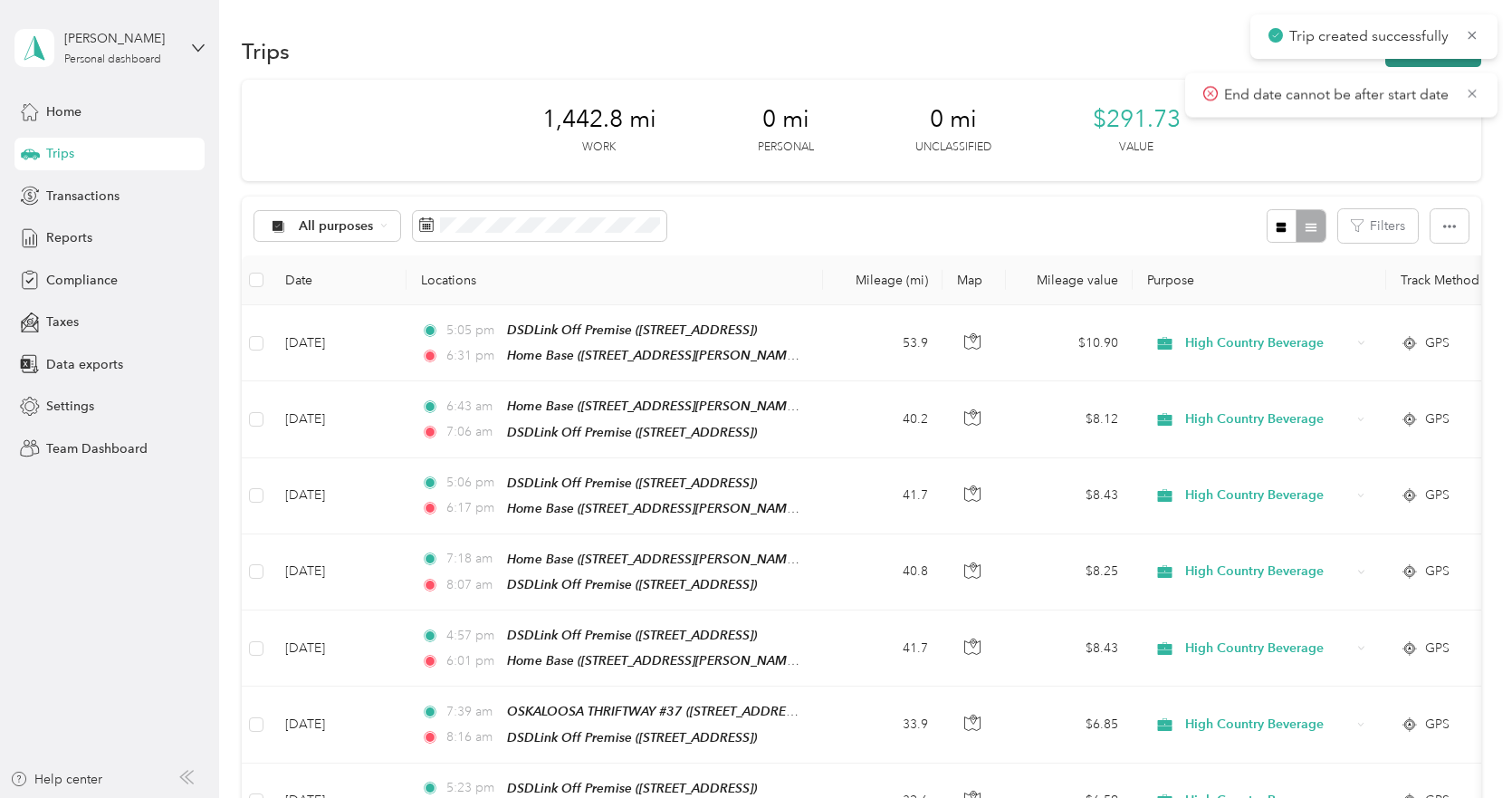
click at [1430, 64] on button "New trip" at bounding box center [1433, 51] width 96 height 31
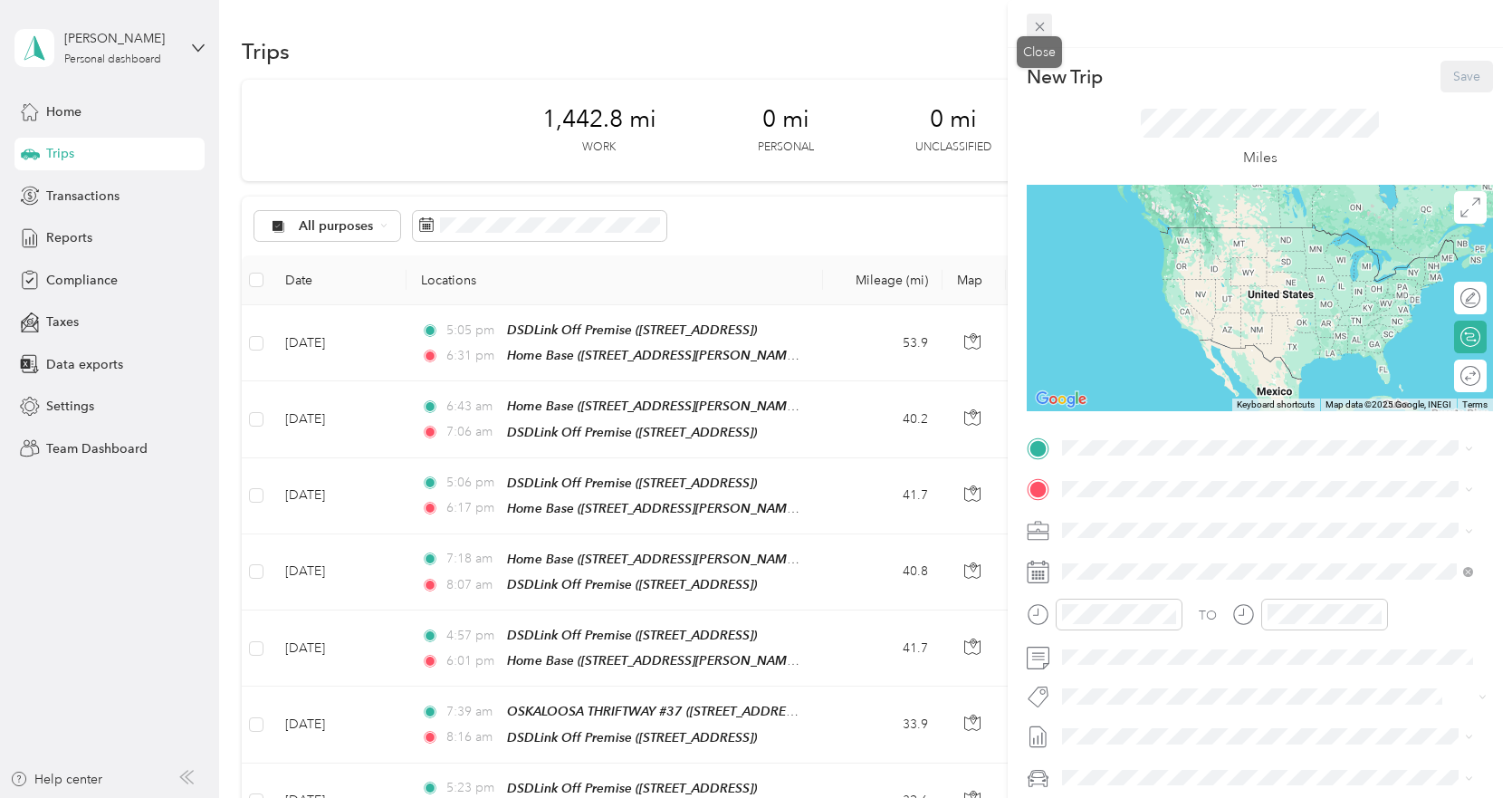
click at [1044, 22] on icon at bounding box center [1040, 27] width 9 height 9
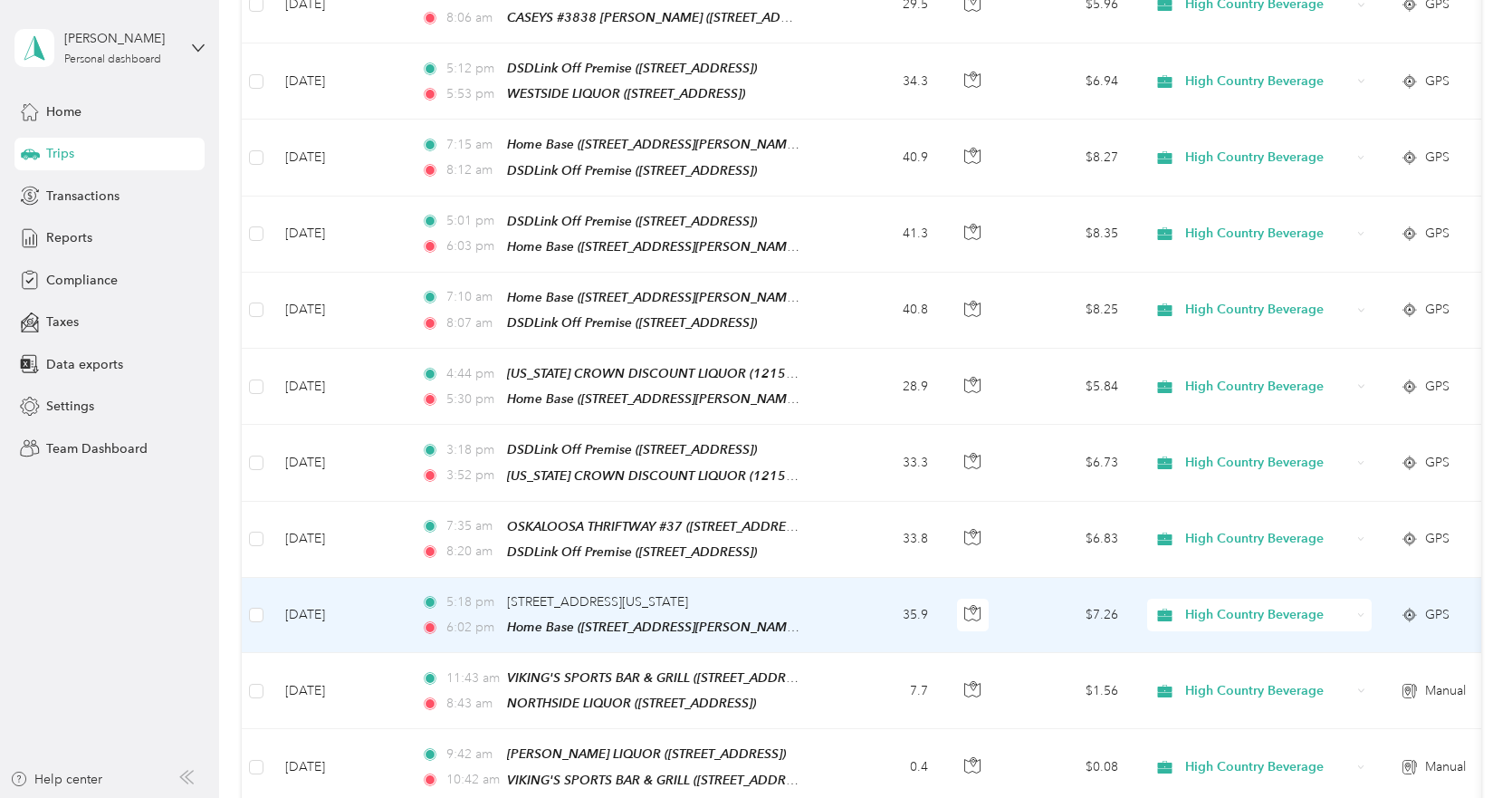
scroll to position [1268, 0]
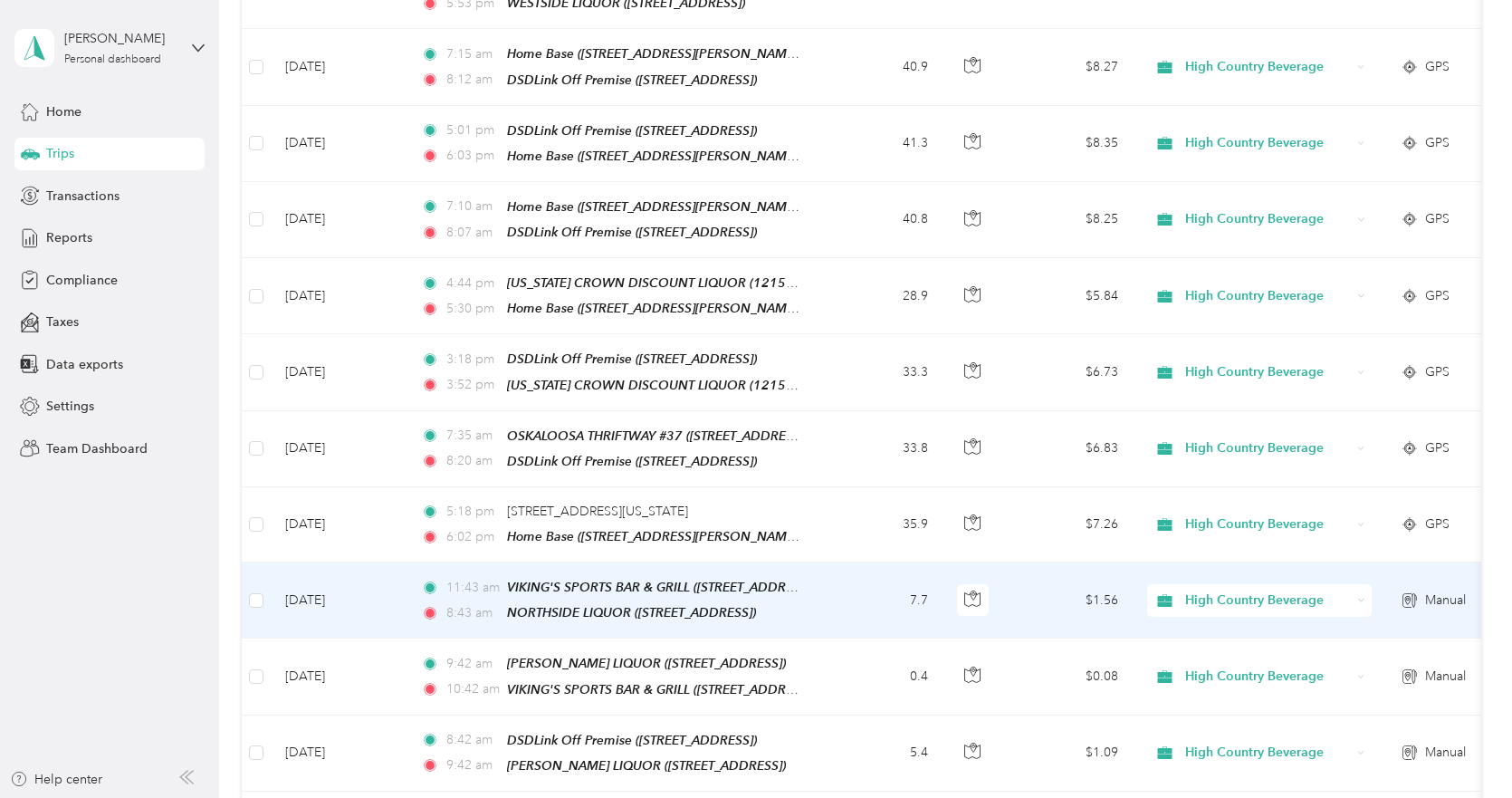
click at [389, 571] on td "[DATE]" at bounding box center [338, 600] width 136 height 76
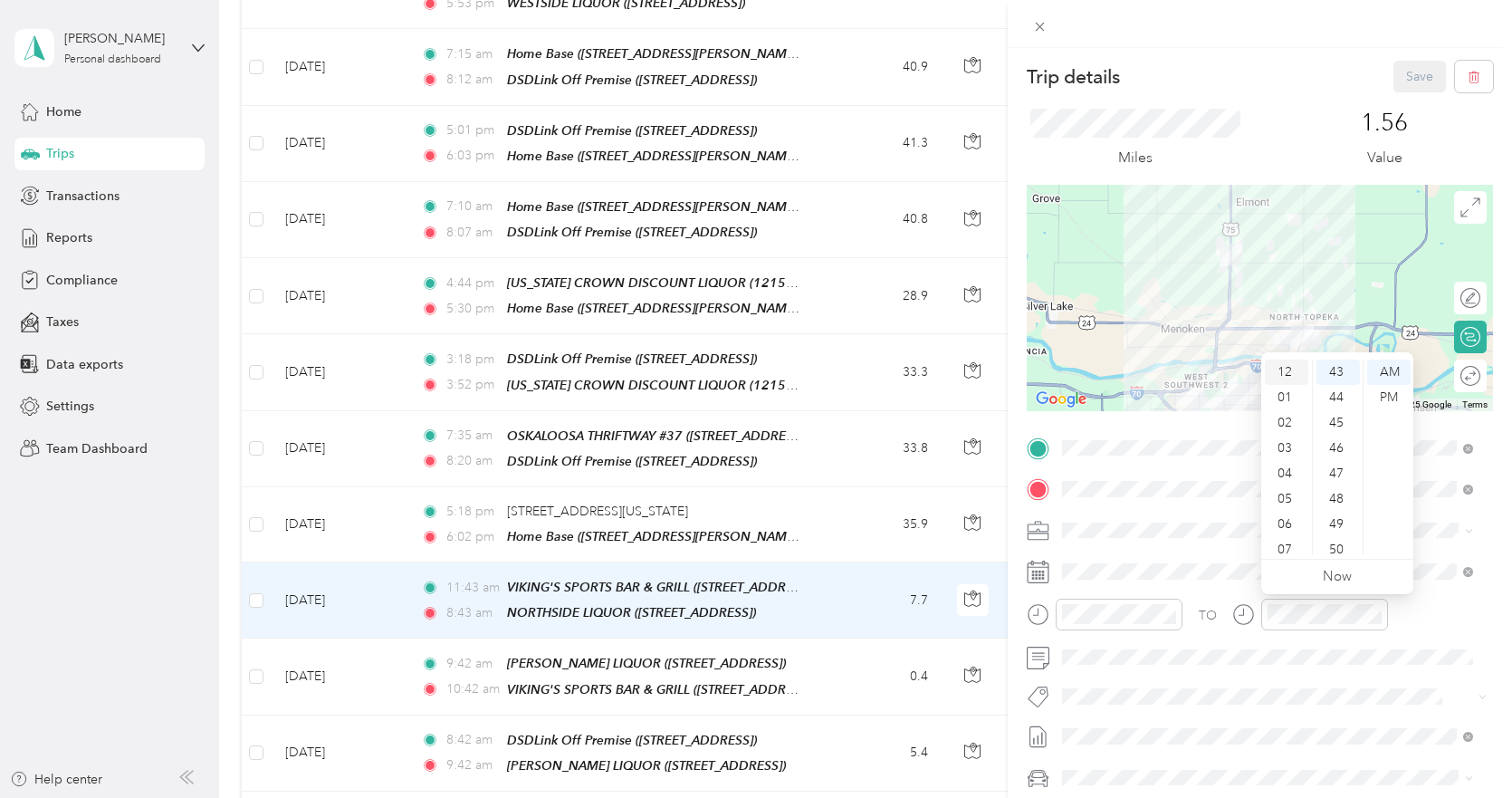
click at [1281, 368] on div "12" at bounding box center [1286, 372] width 43 height 25
click at [1391, 397] on div "PM" at bounding box center [1388, 397] width 43 height 25
click at [1329, 379] on div "06" at bounding box center [1337, 378] width 43 height 25
click at [1276, 374] on div "12" at bounding box center [1286, 372] width 43 height 25
click at [1388, 405] on div "PM" at bounding box center [1388, 397] width 43 height 25
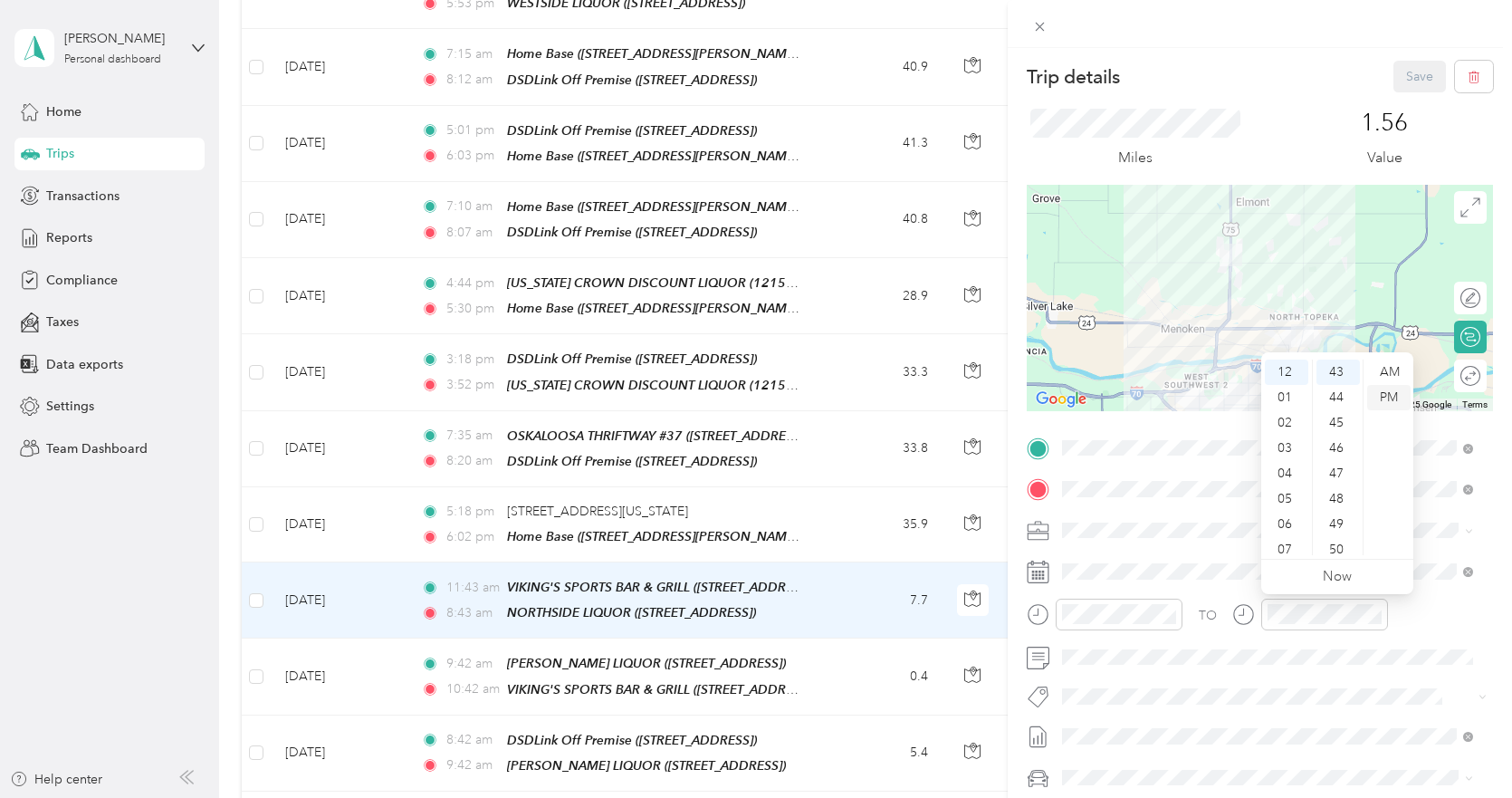
click at [1381, 394] on div "PM" at bounding box center [1388, 397] width 43 height 25
click at [1335, 424] on div "10" at bounding box center [1337, 424] width 43 height 25
click at [1394, 80] on button "Save" at bounding box center [1420, 77] width 53 height 31
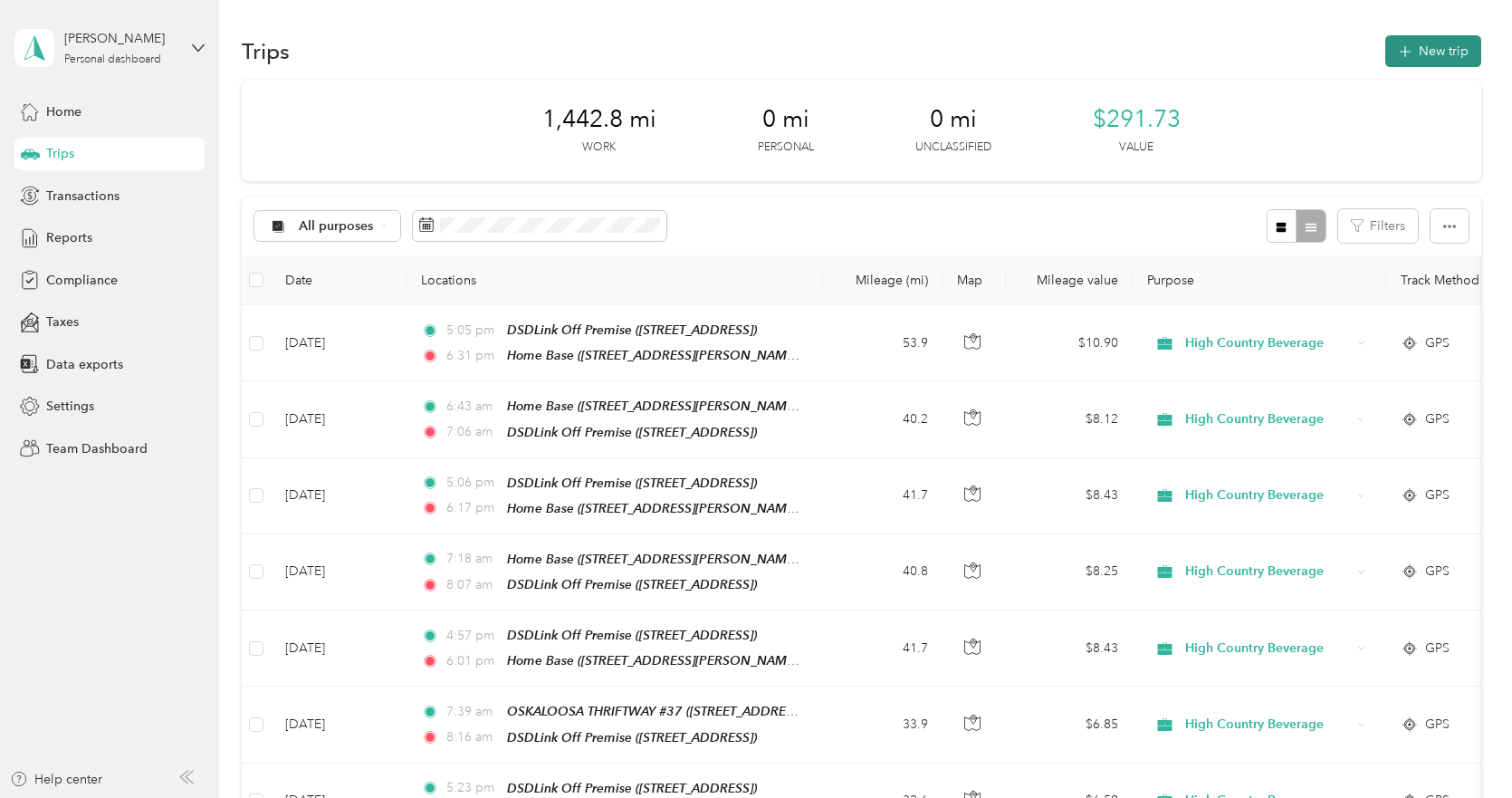
click at [1421, 55] on button "New trip" at bounding box center [1433, 51] width 96 height 31
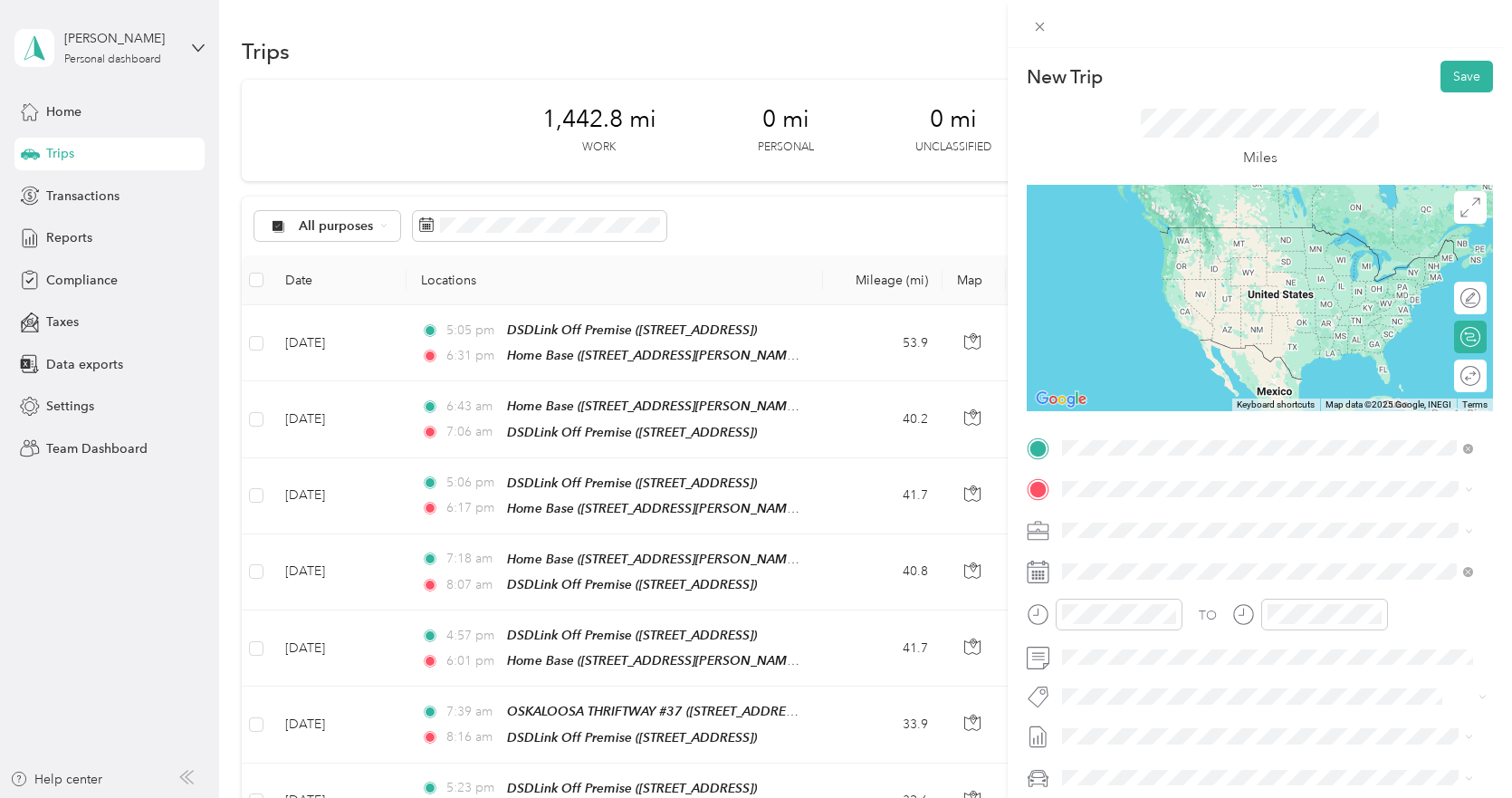
click at [1211, 589] on strong "NORTHSIDE LIQUOR" at bounding box center [1222, 586] width 127 height 17
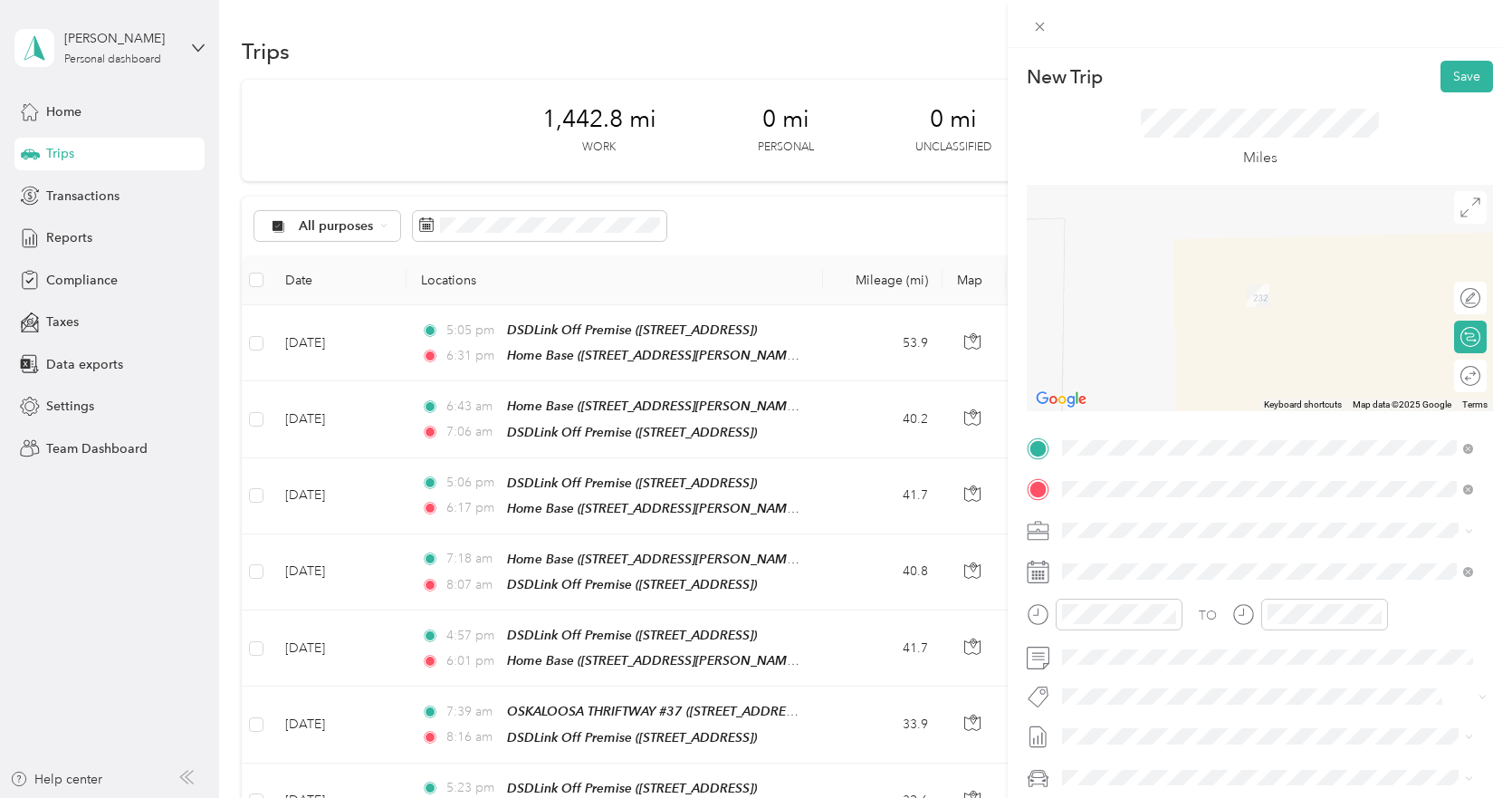
click at [1161, 569] on div "TEAM [PERSON_NAME]'S BAR & GRILLE" at bounding box center [1230, 564] width 268 height 22
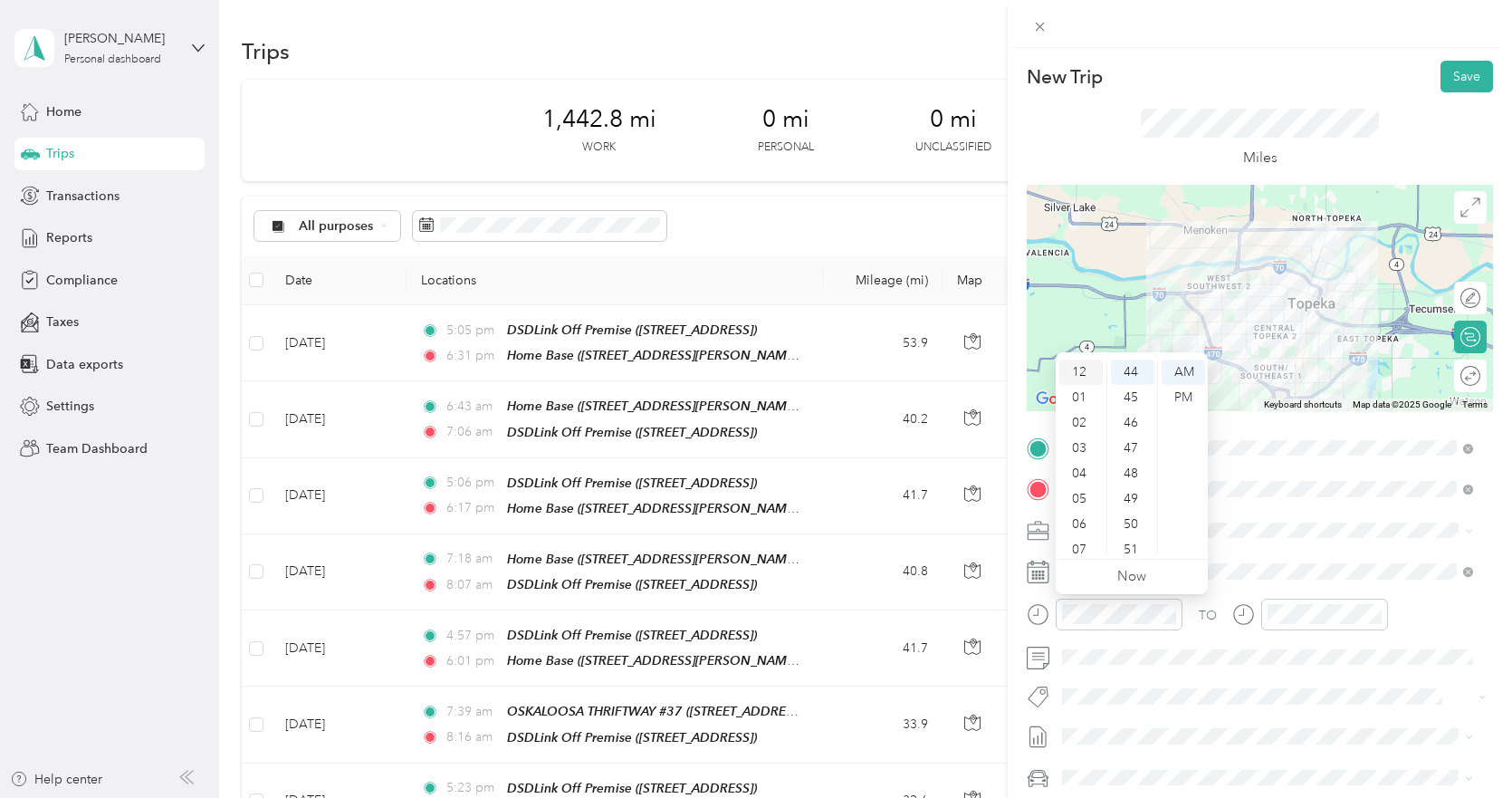
click at [1079, 372] on div "12" at bounding box center [1080, 372] width 43 height 25
click at [1180, 397] on div "PM" at bounding box center [1183, 397] width 43 height 25
click at [1133, 384] on div "09" at bounding box center [1132, 389] width 43 height 25
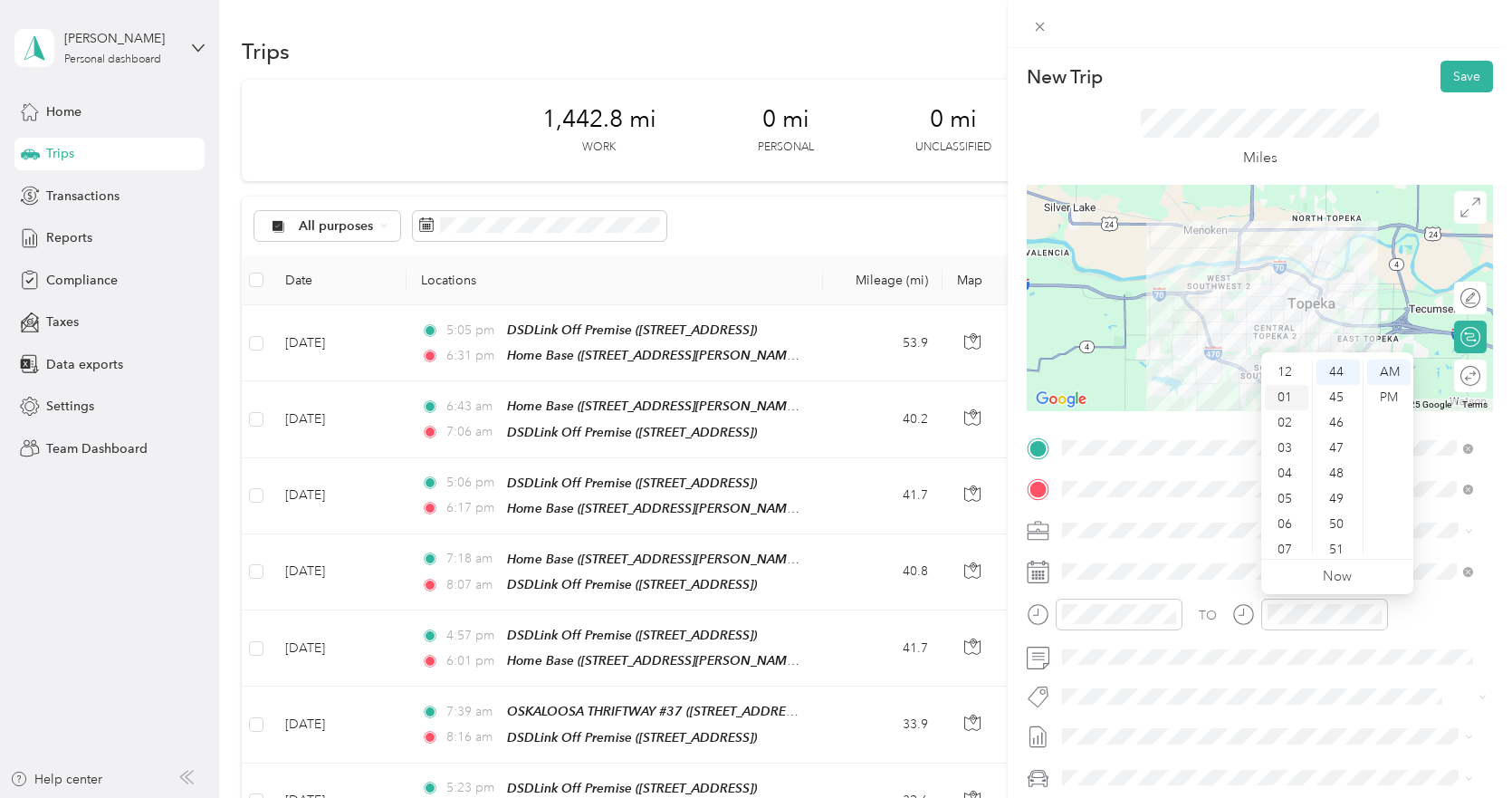
click at [1283, 393] on div "01" at bounding box center [1286, 397] width 43 height 25
click at [1395, 395] on div "PM" at bounding box center [1388, 397] width 43 height 25
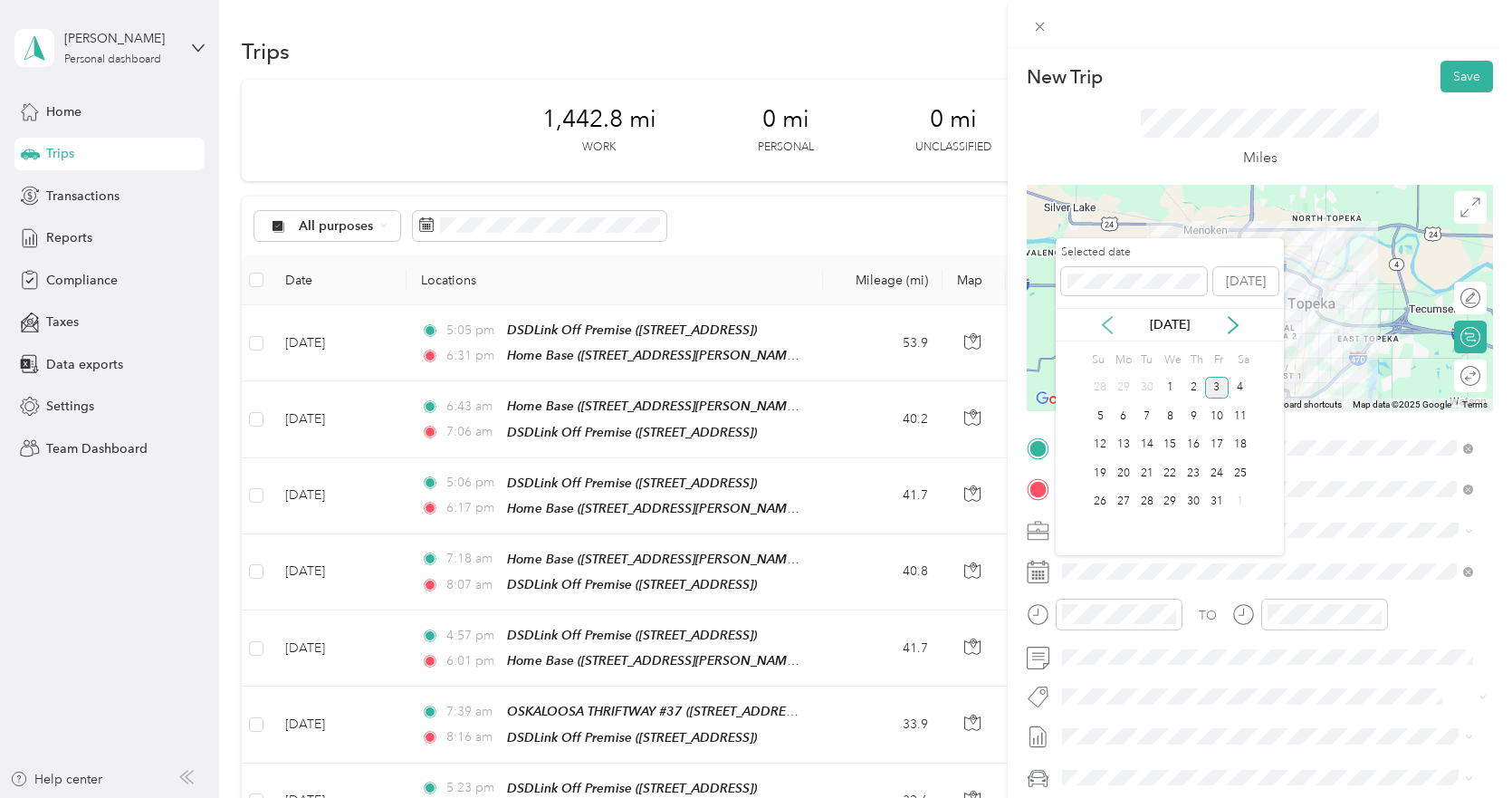
click at [1111, 328] on icon at bounding box center [1107, 325] width 18 height 18
click at [1191, 442] on div "18" at bounding box center [1192, 445] width 23 height 22
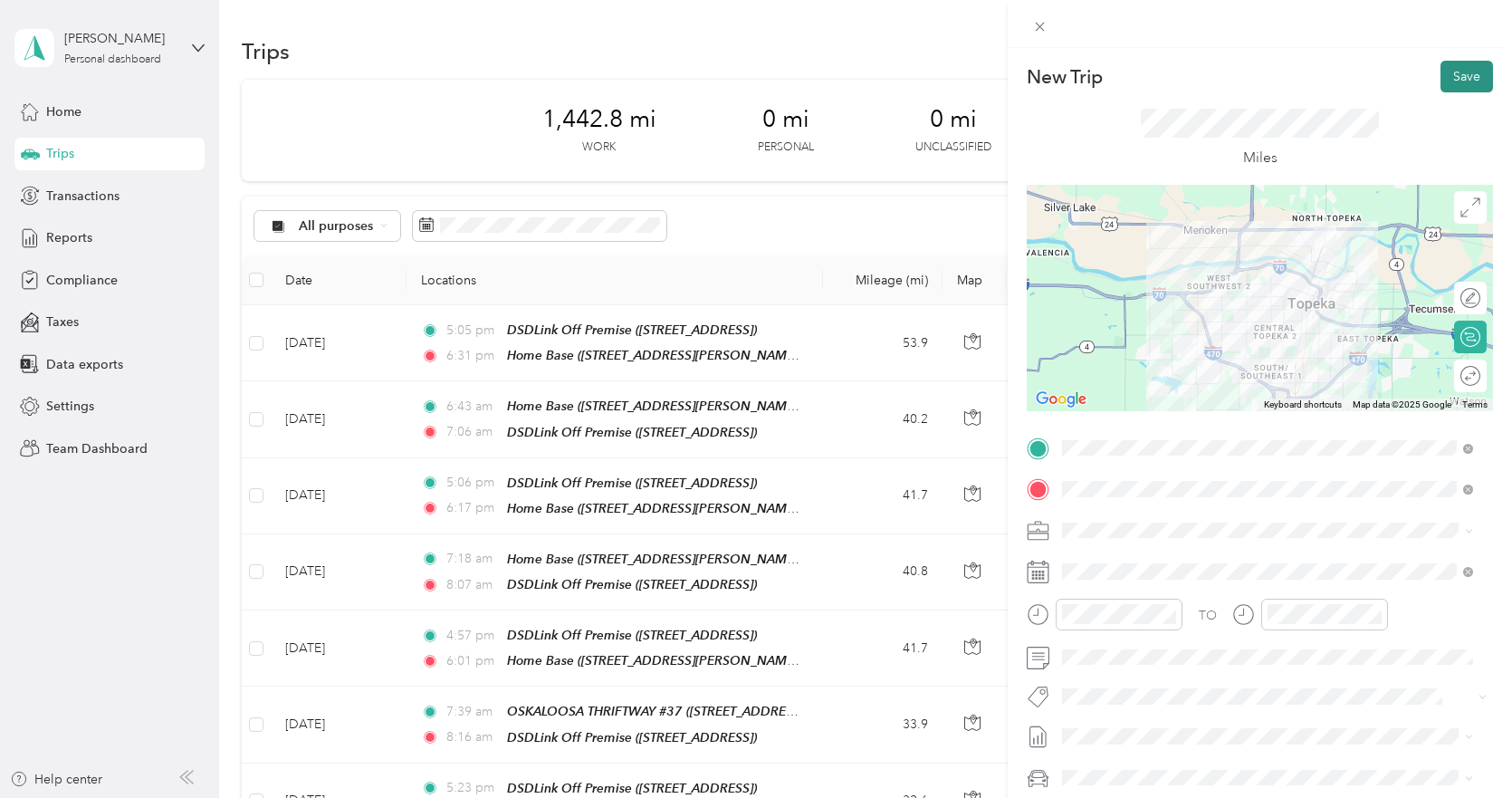
click at [1444, 76] on button "Save" at bounding box center [1467, 77] width 53 height 31
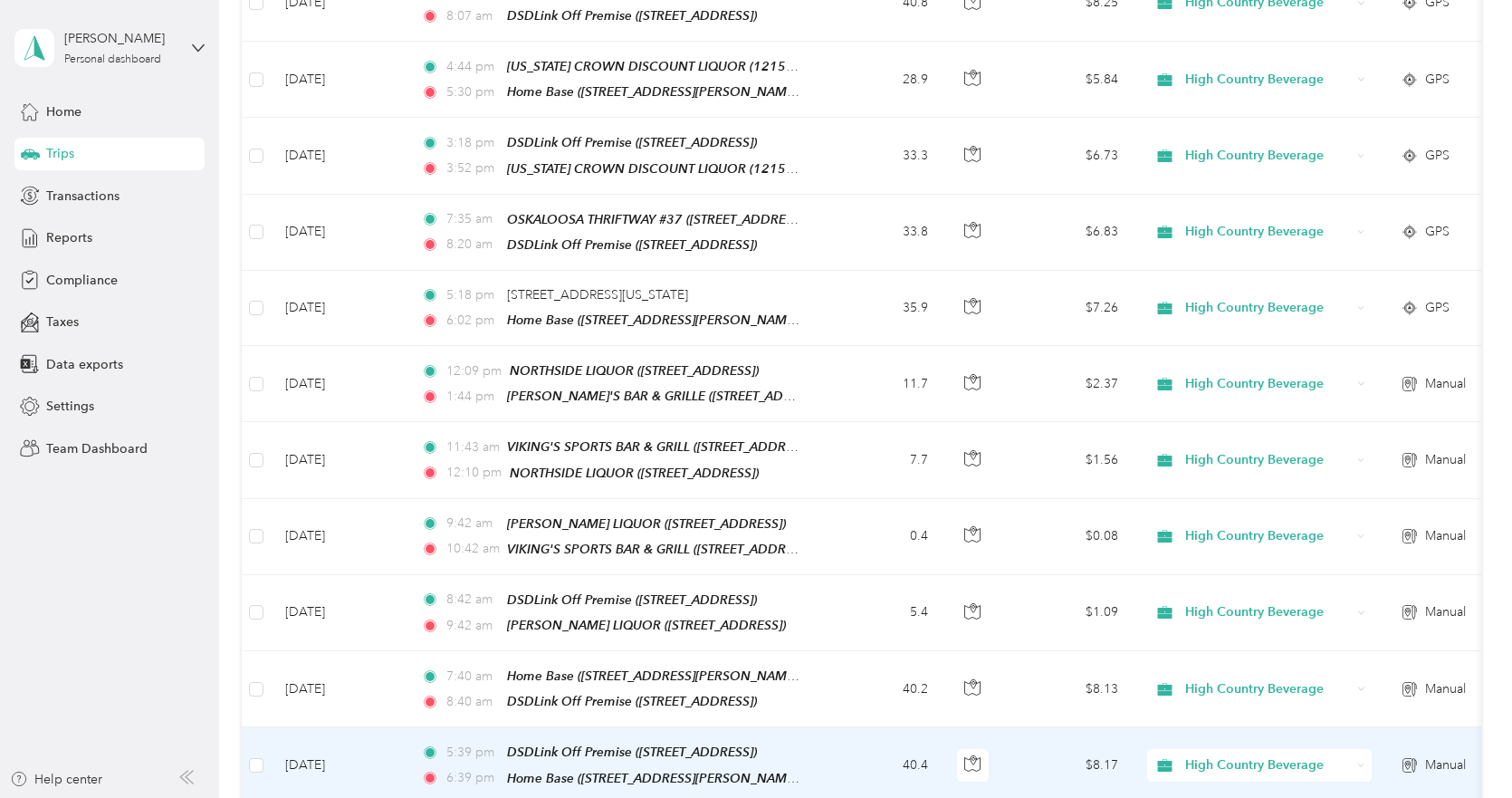
scroll to position [1449, 0]
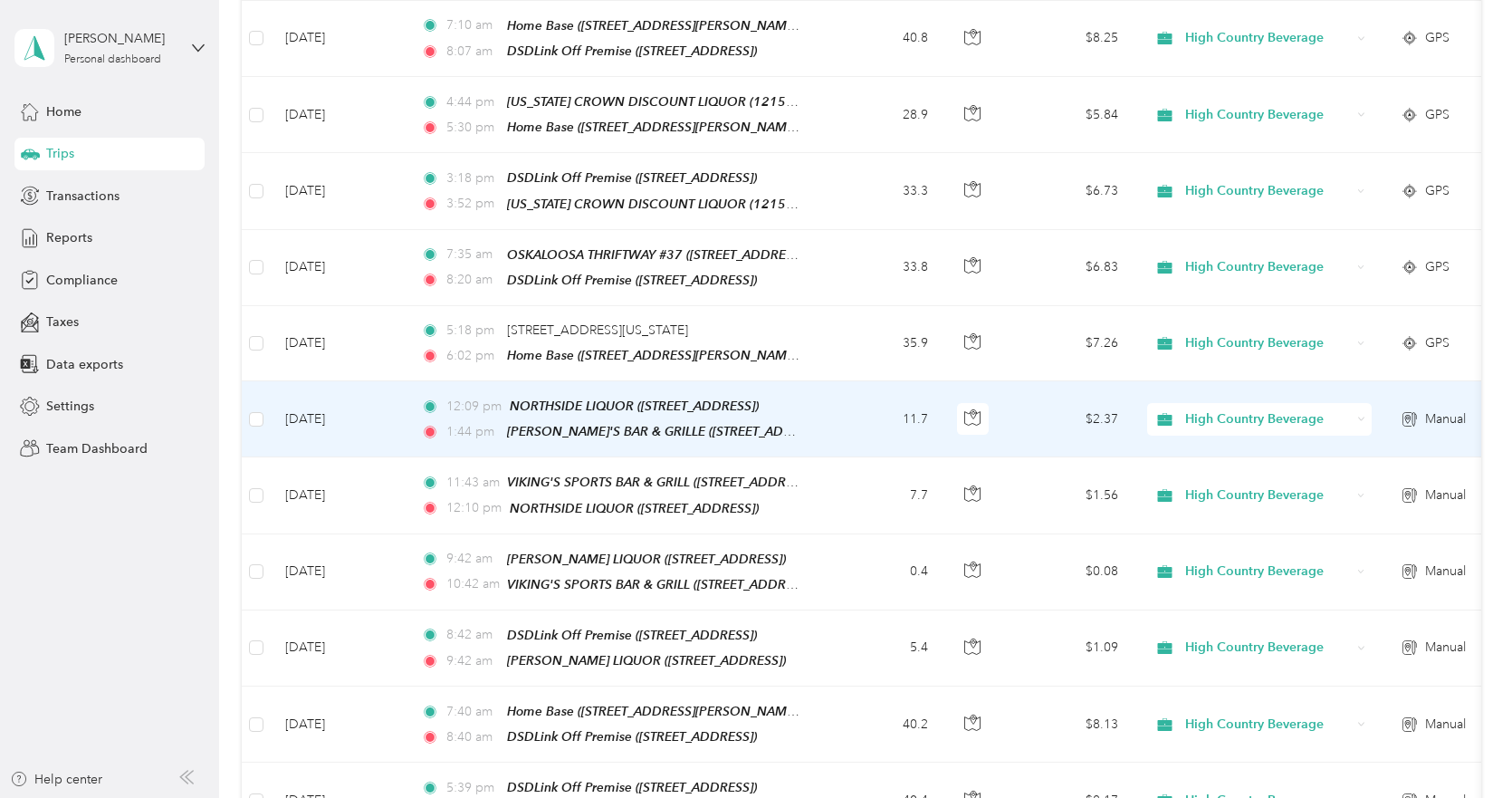
click at [831, 381] on td "11.7" at bounding box center [882, 419] width 119 height 76
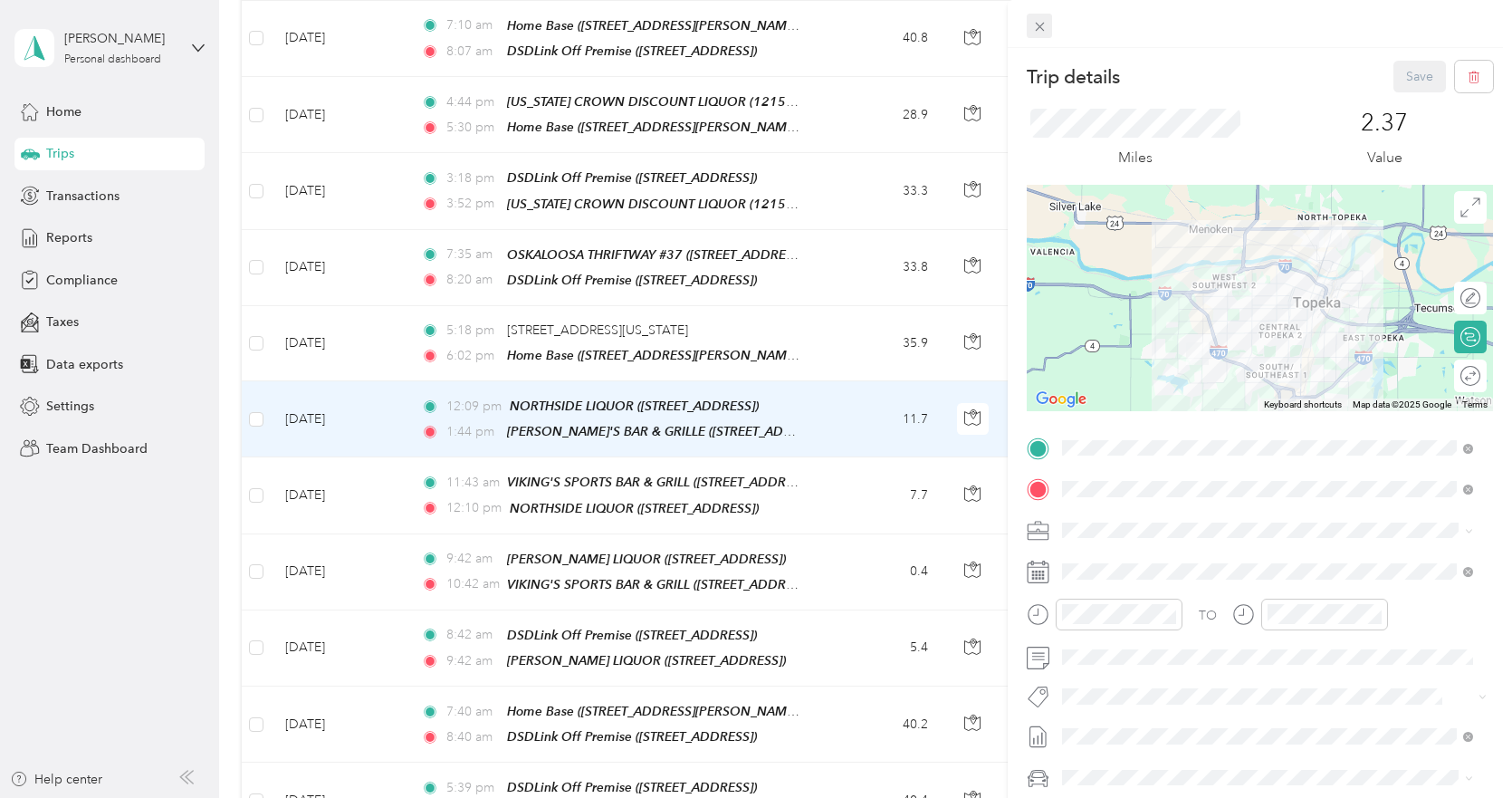
click at [1033, 30] on icon at bounding box center [1040, 27] width 16 height 16
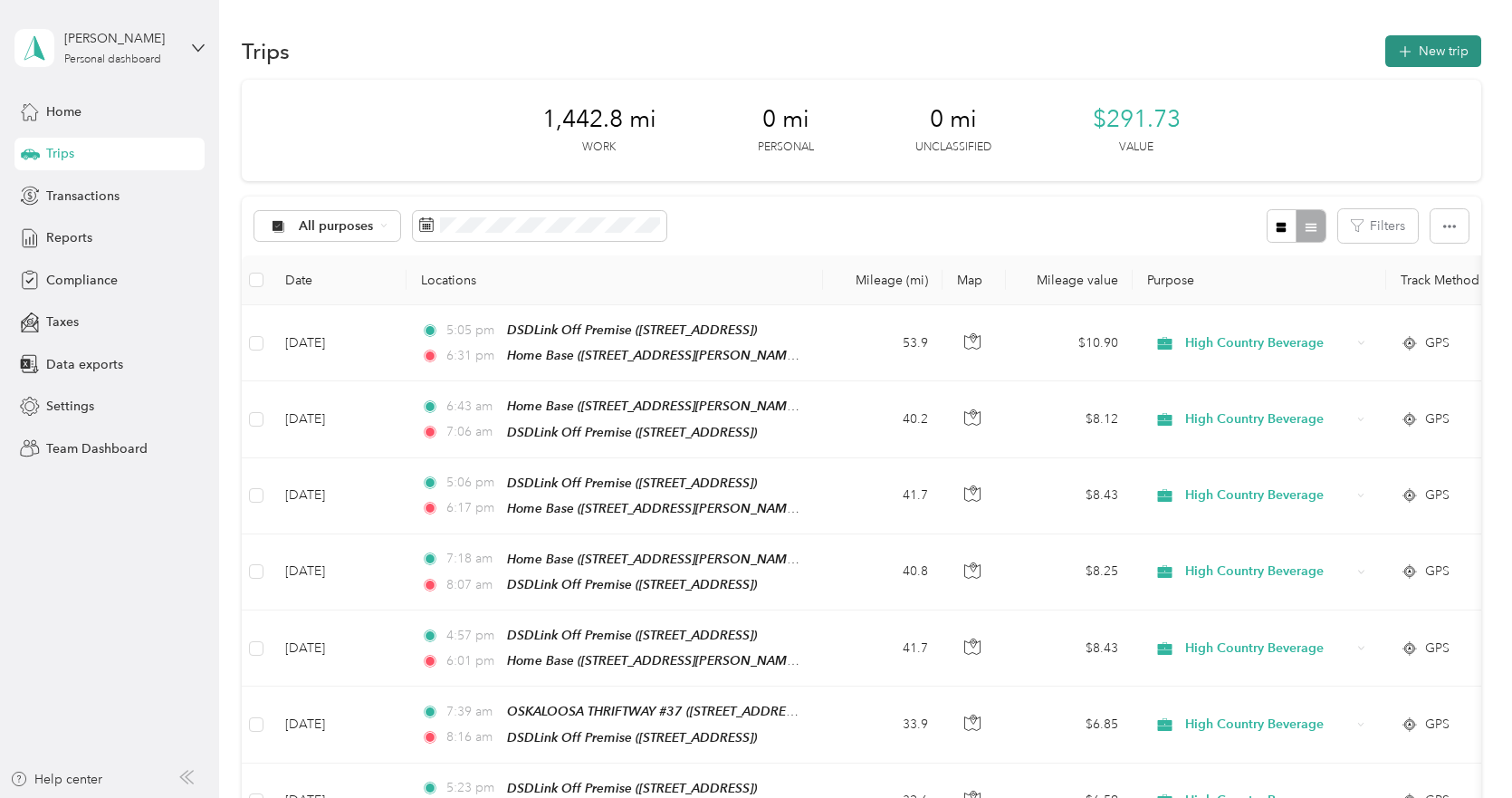
click at [1409, 50] on icon "button" at bounding box center [1405, 52] width 21 height 21
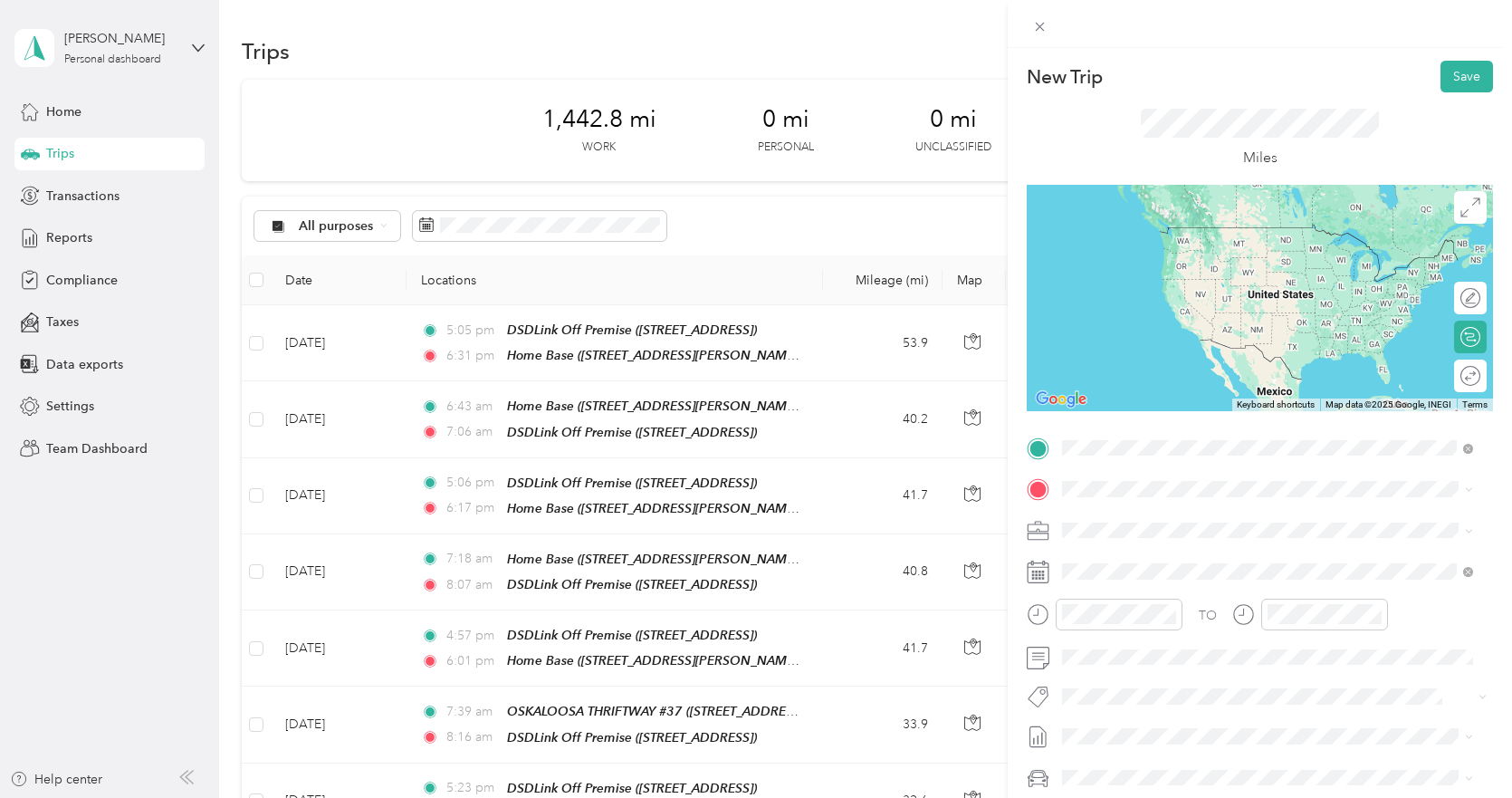
click at [1201, 531] on div "TEAM [PERSON_NAME]'S BAR & GRILLE [STREET_ADDRESS][PERSON_NAME]" at bounding box center [1230, 534] width 268 height 44
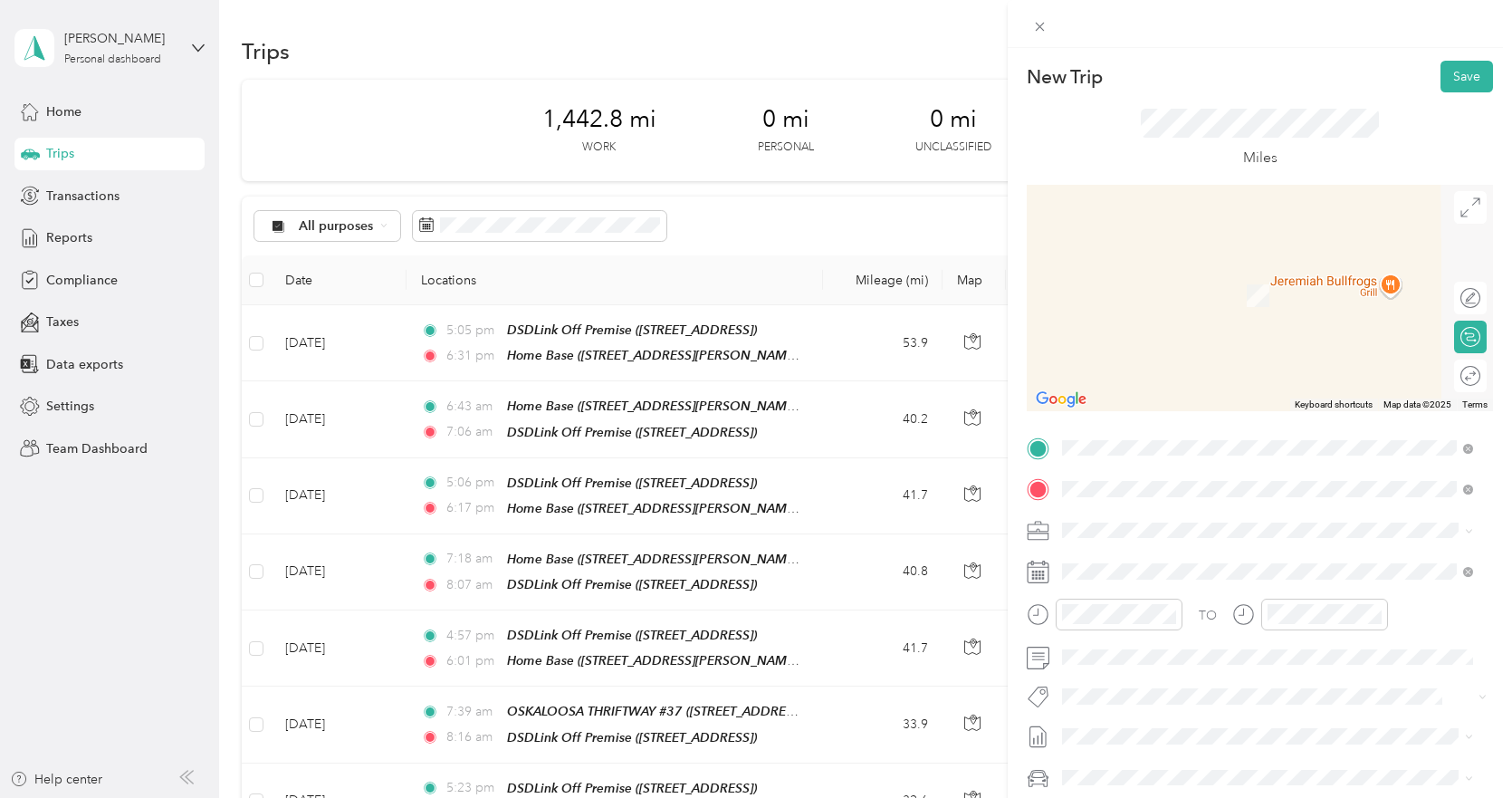
click at [1166, 557] on strong "GAYLE'S" at bounding box center [1185, 564] width 52 height 17
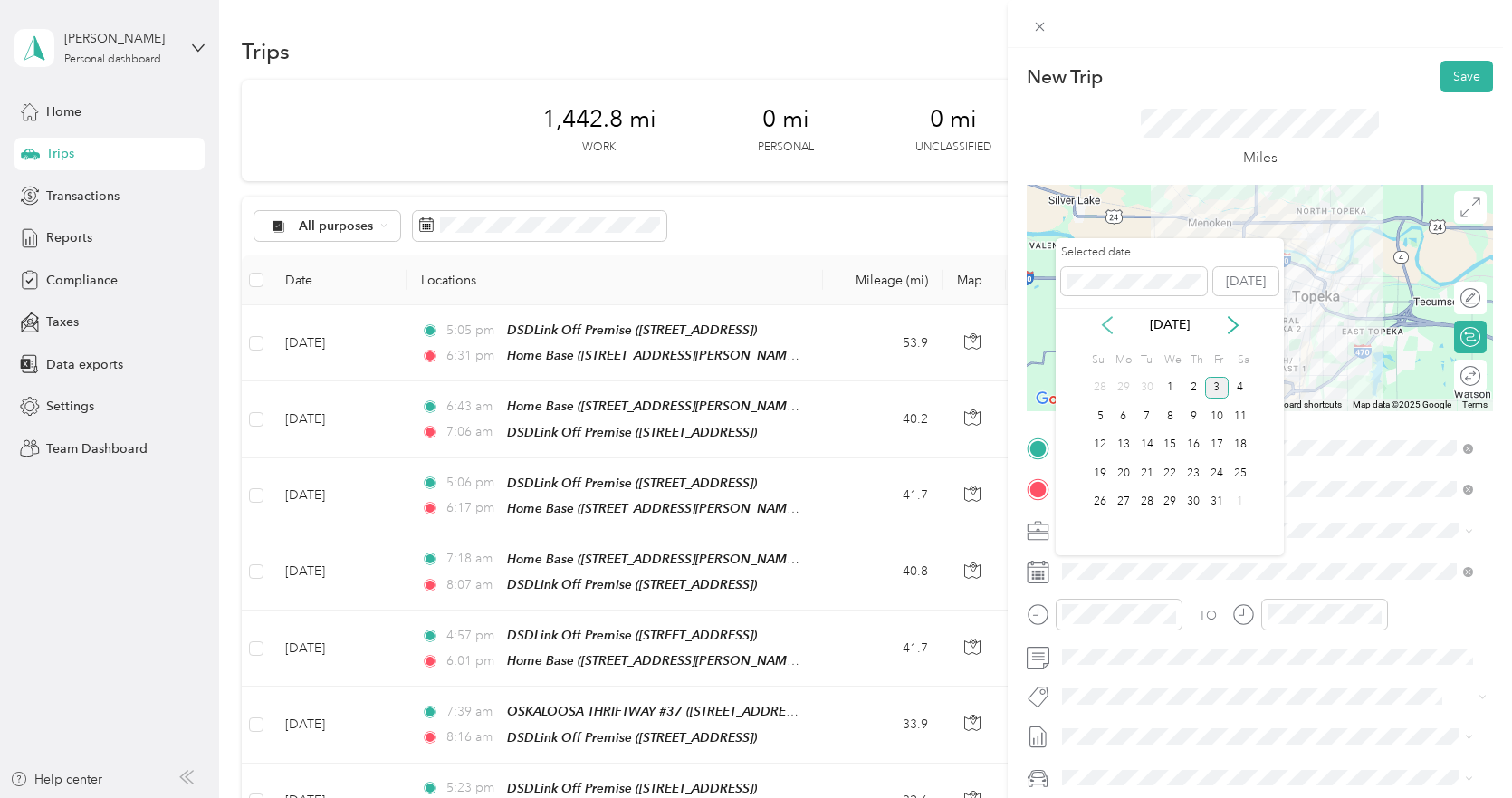
click at [1108, 328] on icon at bounding box center [1107, 325] width 18 height 18
click at [1194, 442] on div "18" at bounding box center [1192, 445] width 23 height 22
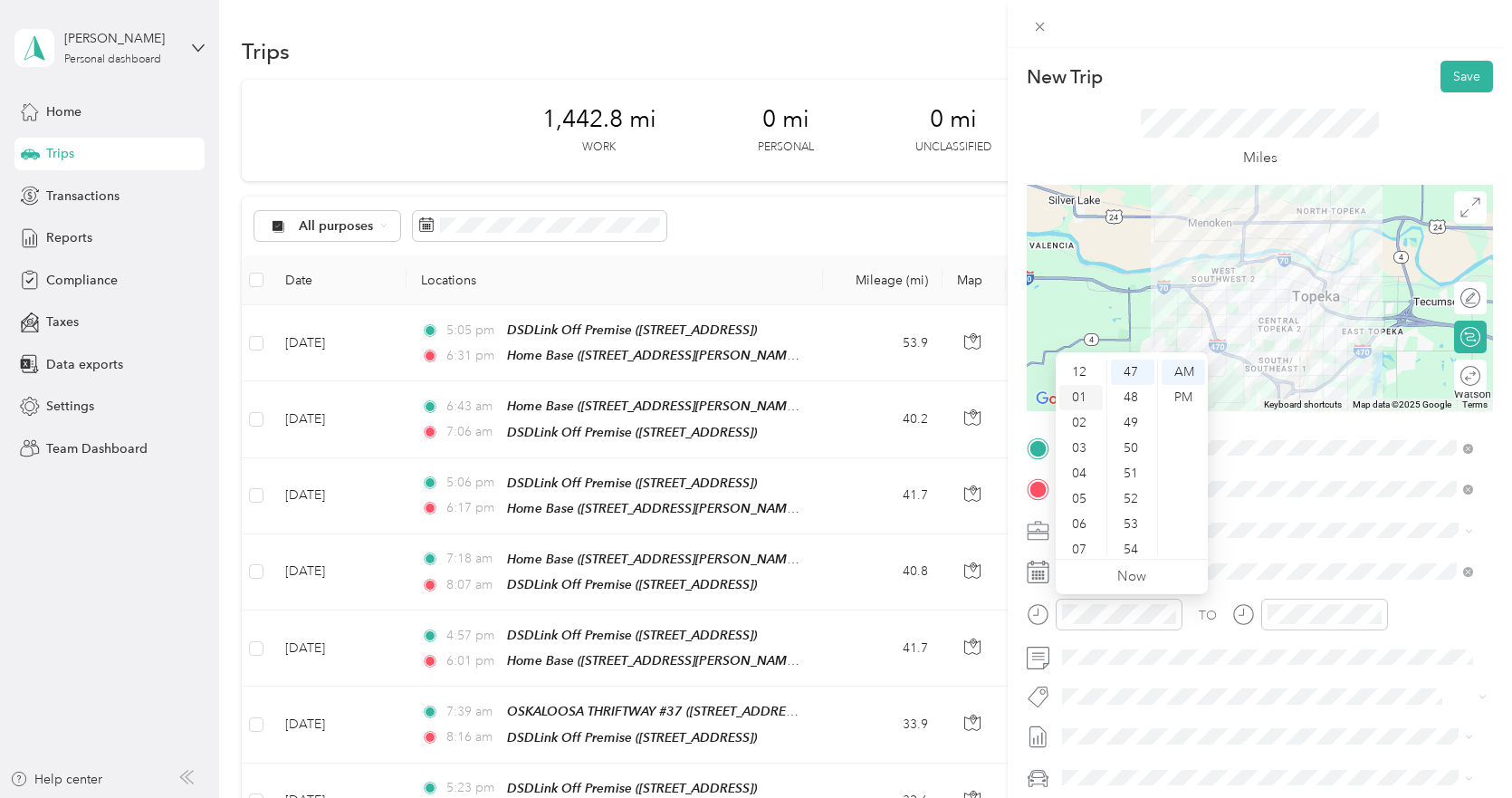
click at [1083, 395] on div "01" at bounding box center [1080, 397] width 43 height 25
click at [1128, 416] on div "11" at bounding box center [1132, 420] width 43 height 25
click at [1181, 393] on div "PM" at bounding box center [1183, 397] width 43 height 25
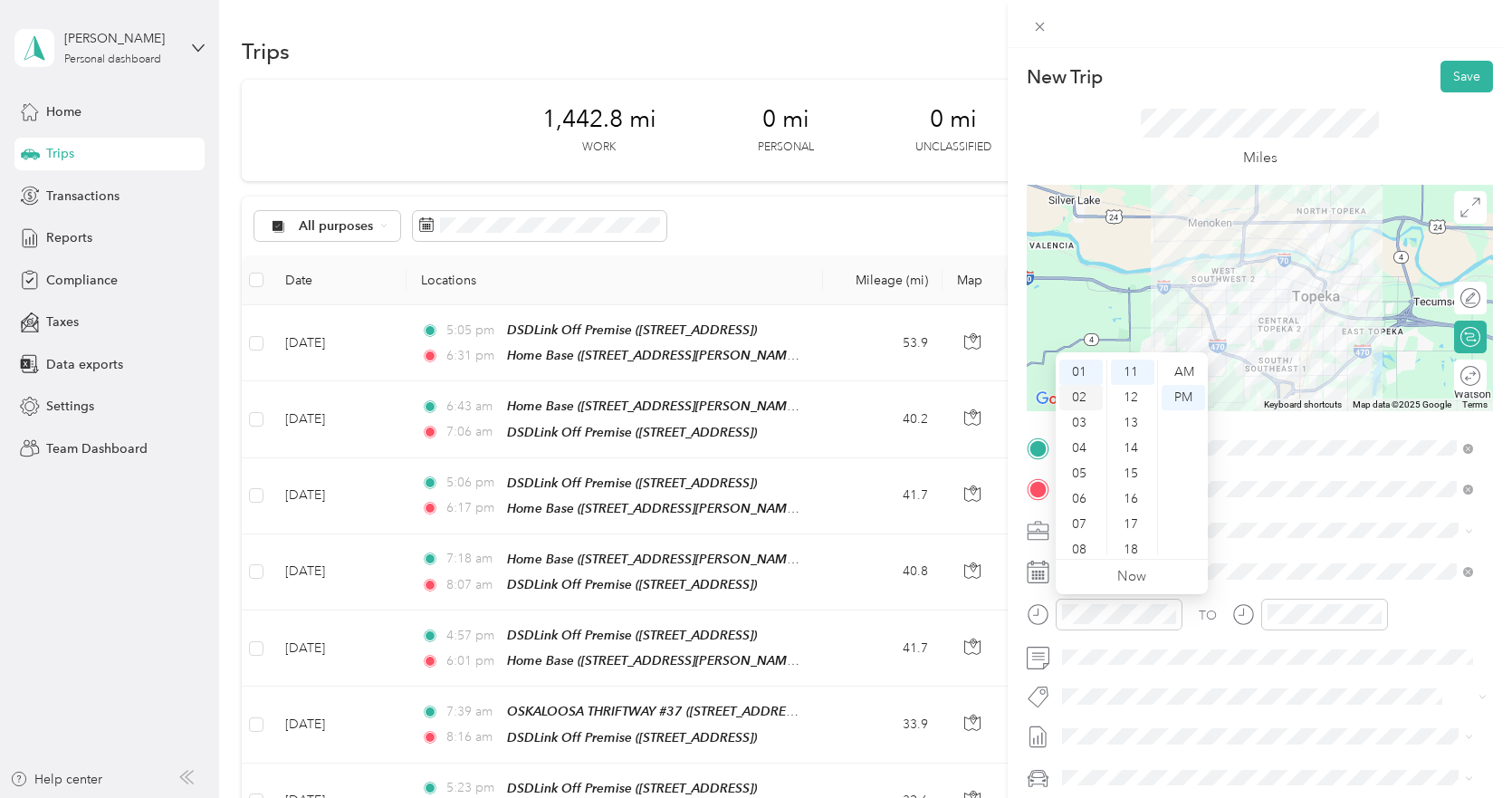
click at [1080, 392] on div "02" at bounding box center [1080, 397] width 43 height 25
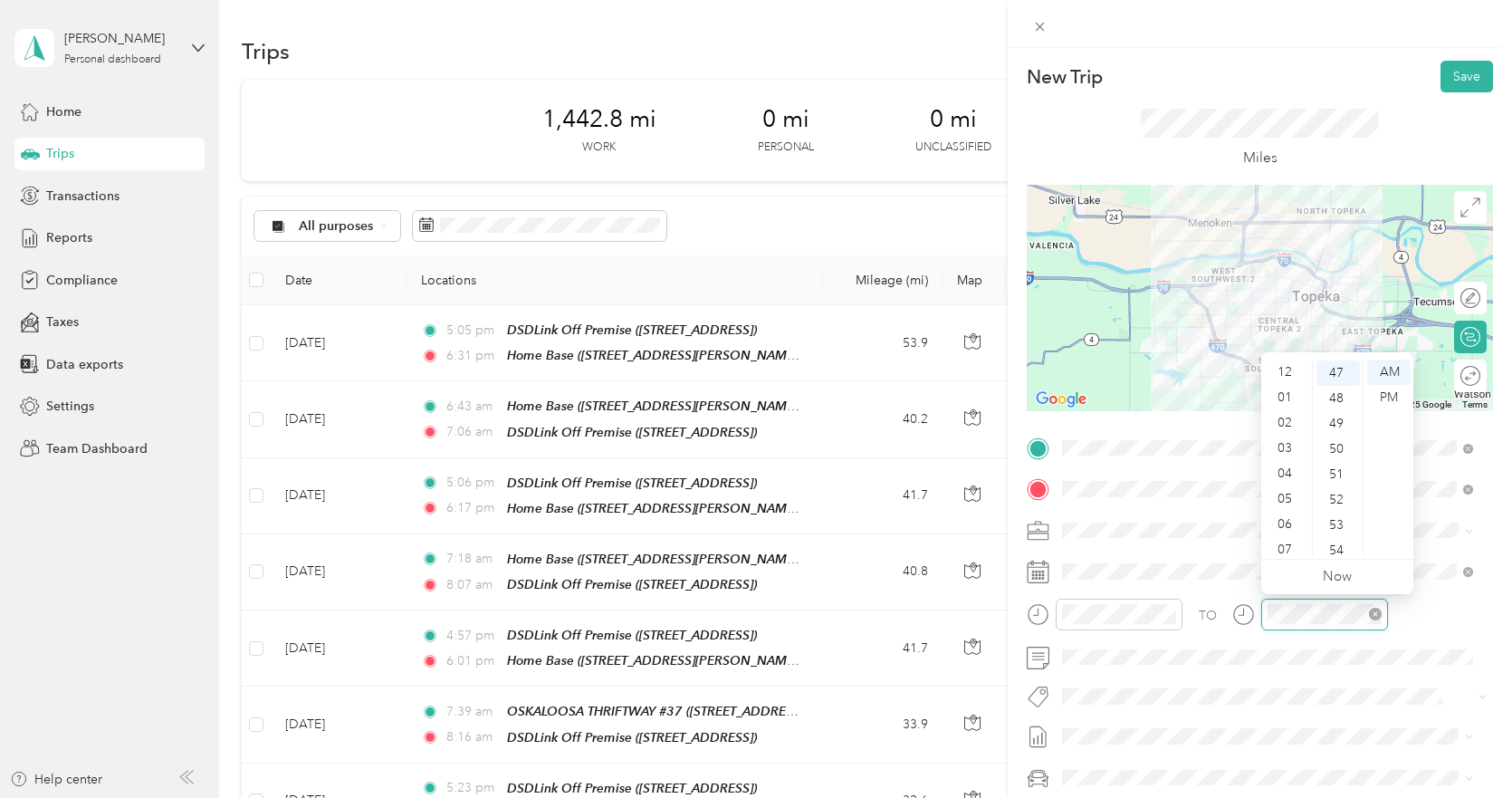
scroll to position [109, 0]
click at [1286, 395] on div "02" at bounding box center [1286, 395] width 43 height 25
click at [1387, 397] on div "PM" at bounding box center [1388, 397] width 43 height 25
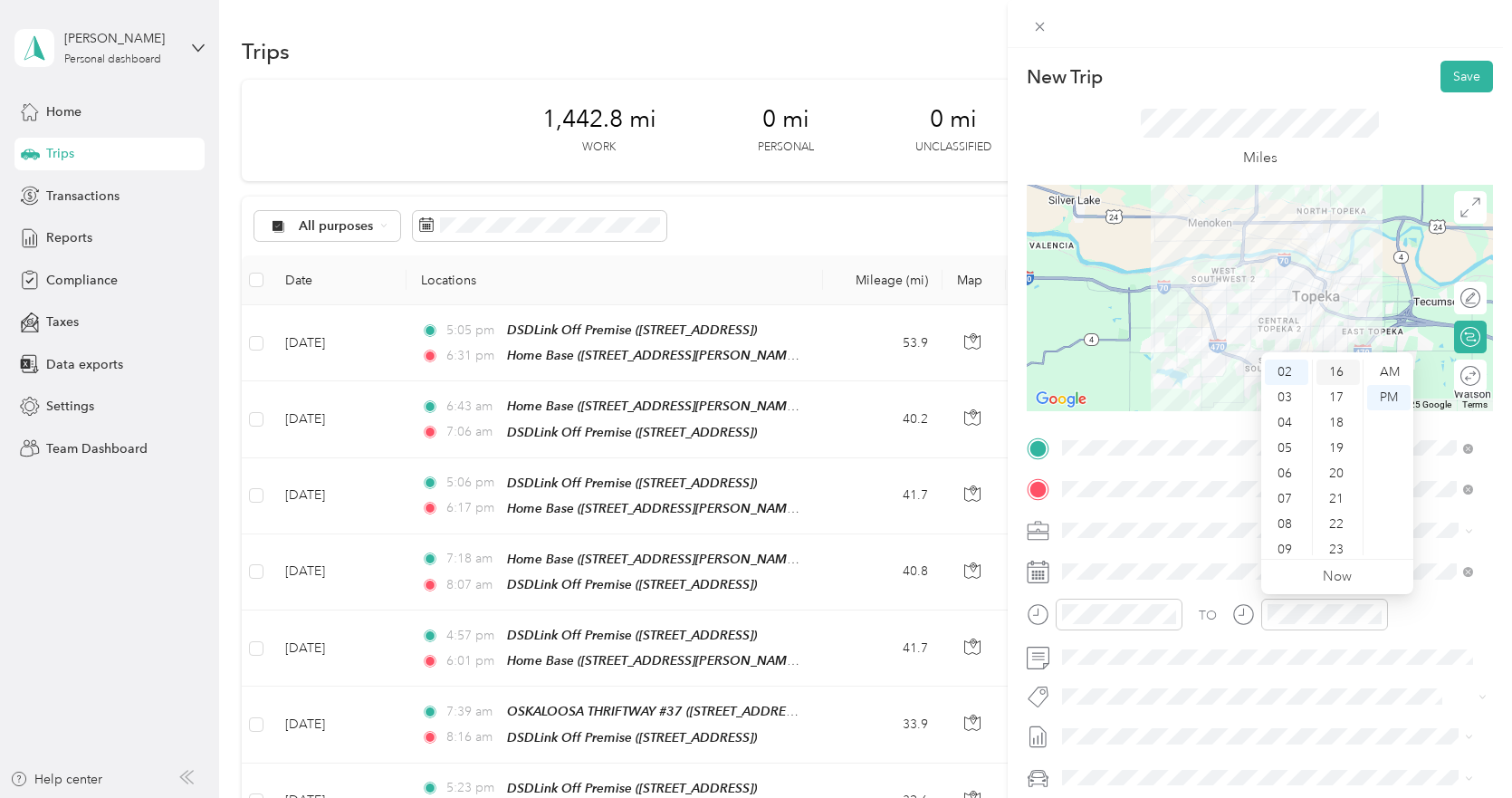
click at [1336, 375] on div "16" at bounding box center [1337, 372] width 43 height 25
click at [1445, 77] on button "Save" at bounding box center [1467, 77] width 53 height 31
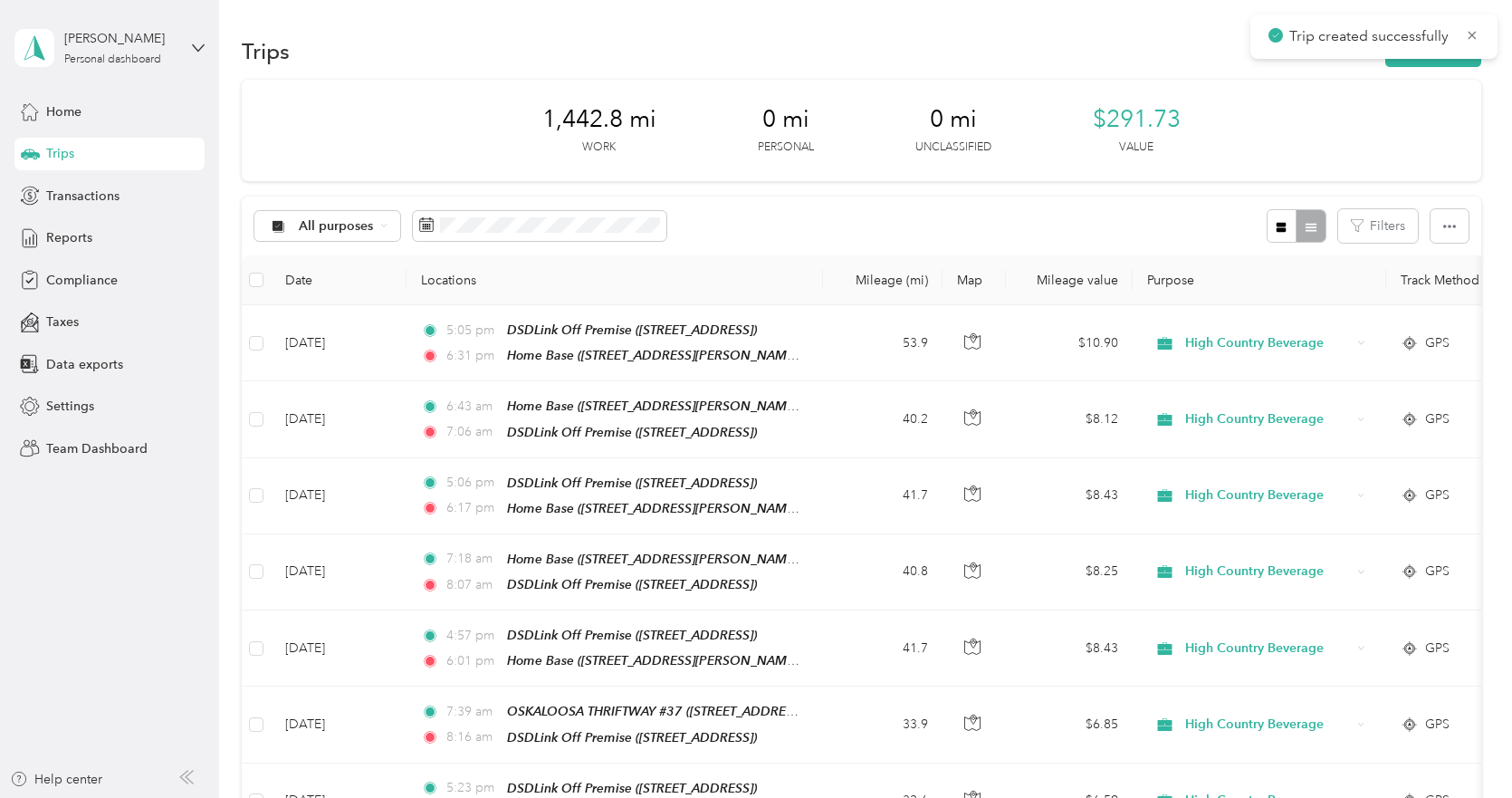
click at [1413, 57] on div "Trip created successfully" at bounding box center [1373, 37] width 247 height 44
click at [1417, 62] on button "New trip" at bounding box center [1433, 51] width 96 height 31
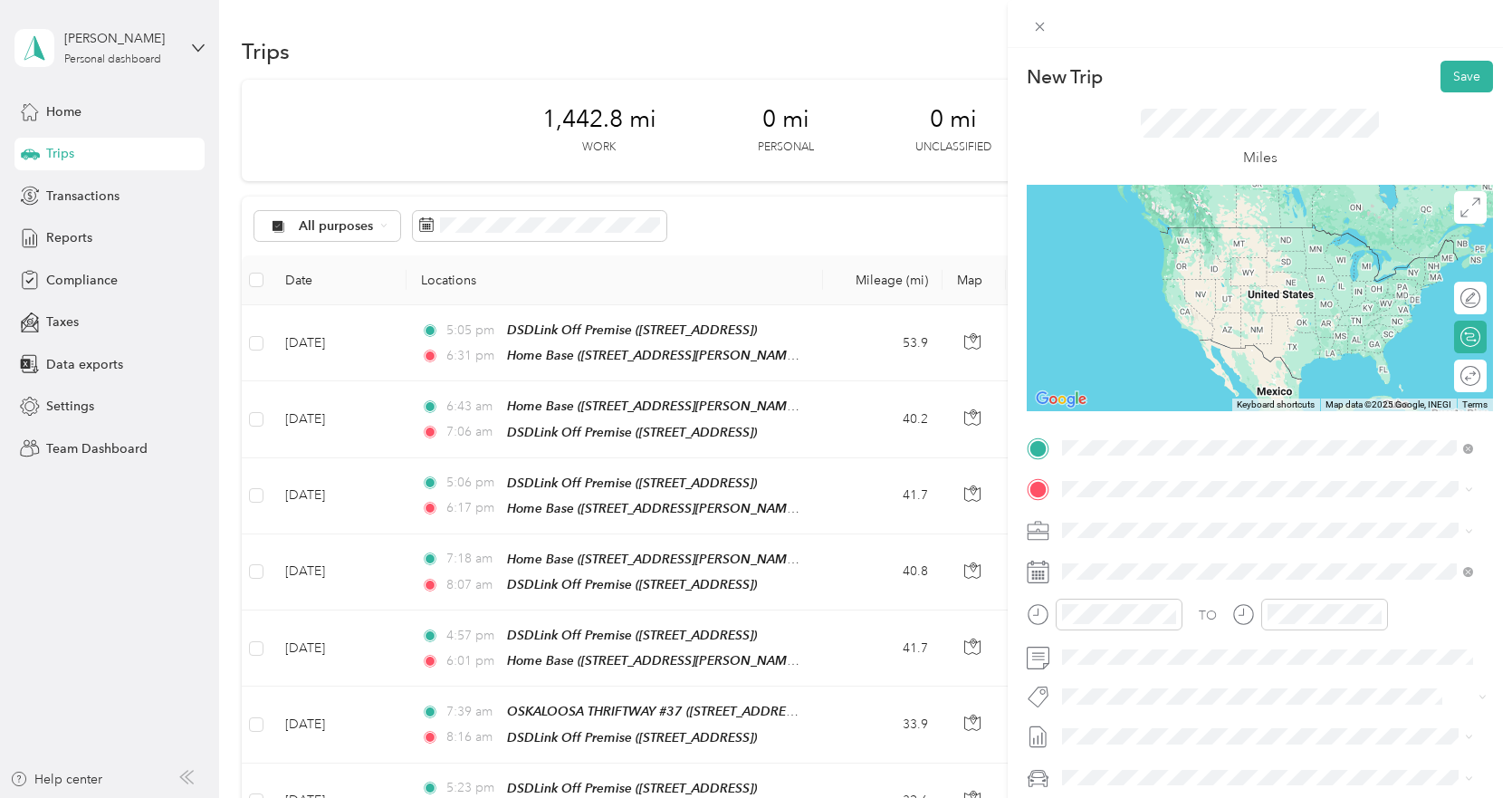
click at [1189, 530] on div "TEAM GAYLE'S [STREET_ADDRESS][PERSON_NAME]" at bounding box center [1203, 534] width 215 height 44
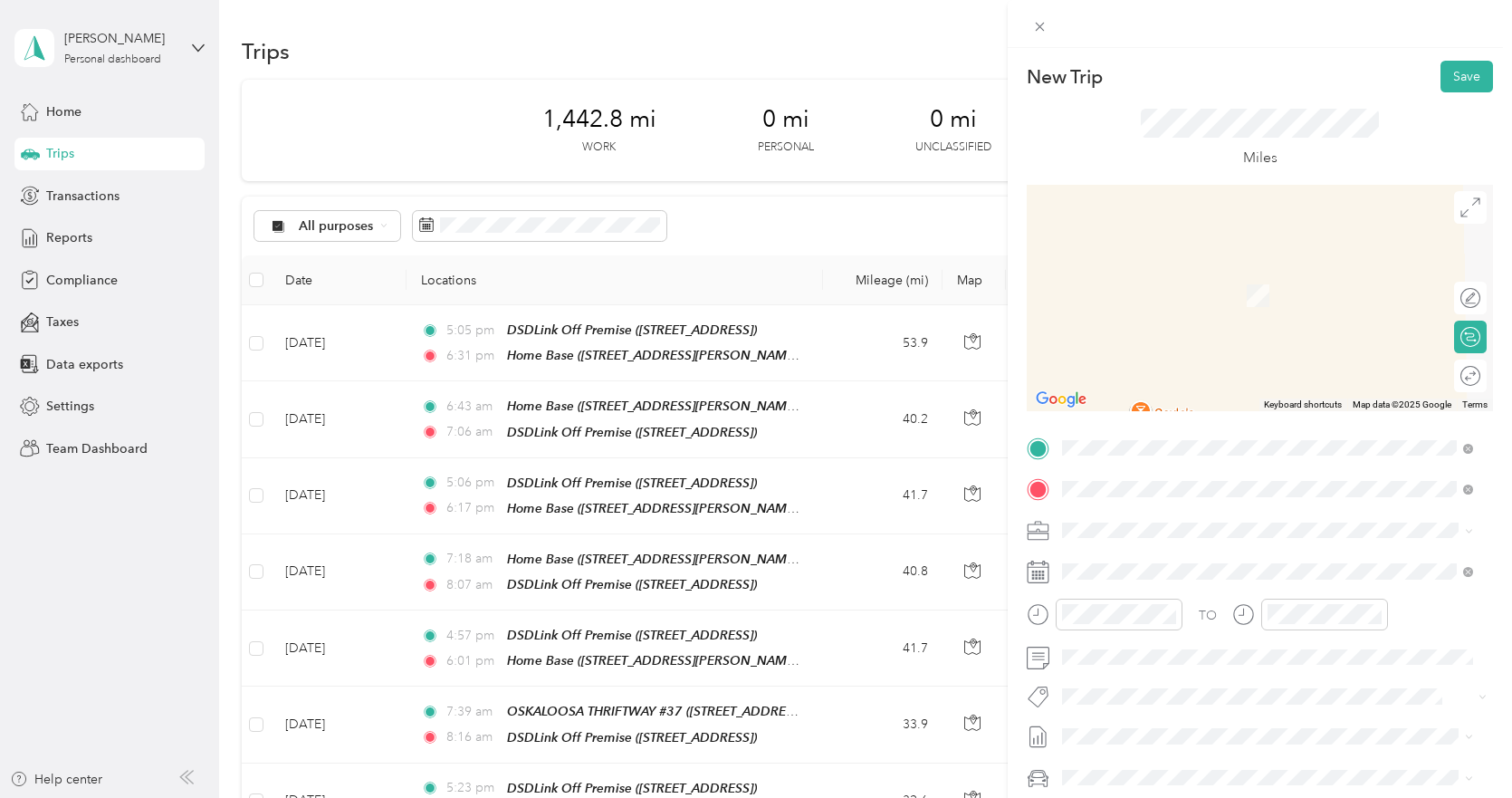
click at [1207, 570] on div "TEAM [PERSON_NAME] WINE & SPIRITS" at bounding box center [1230, 564] width 269 height 22
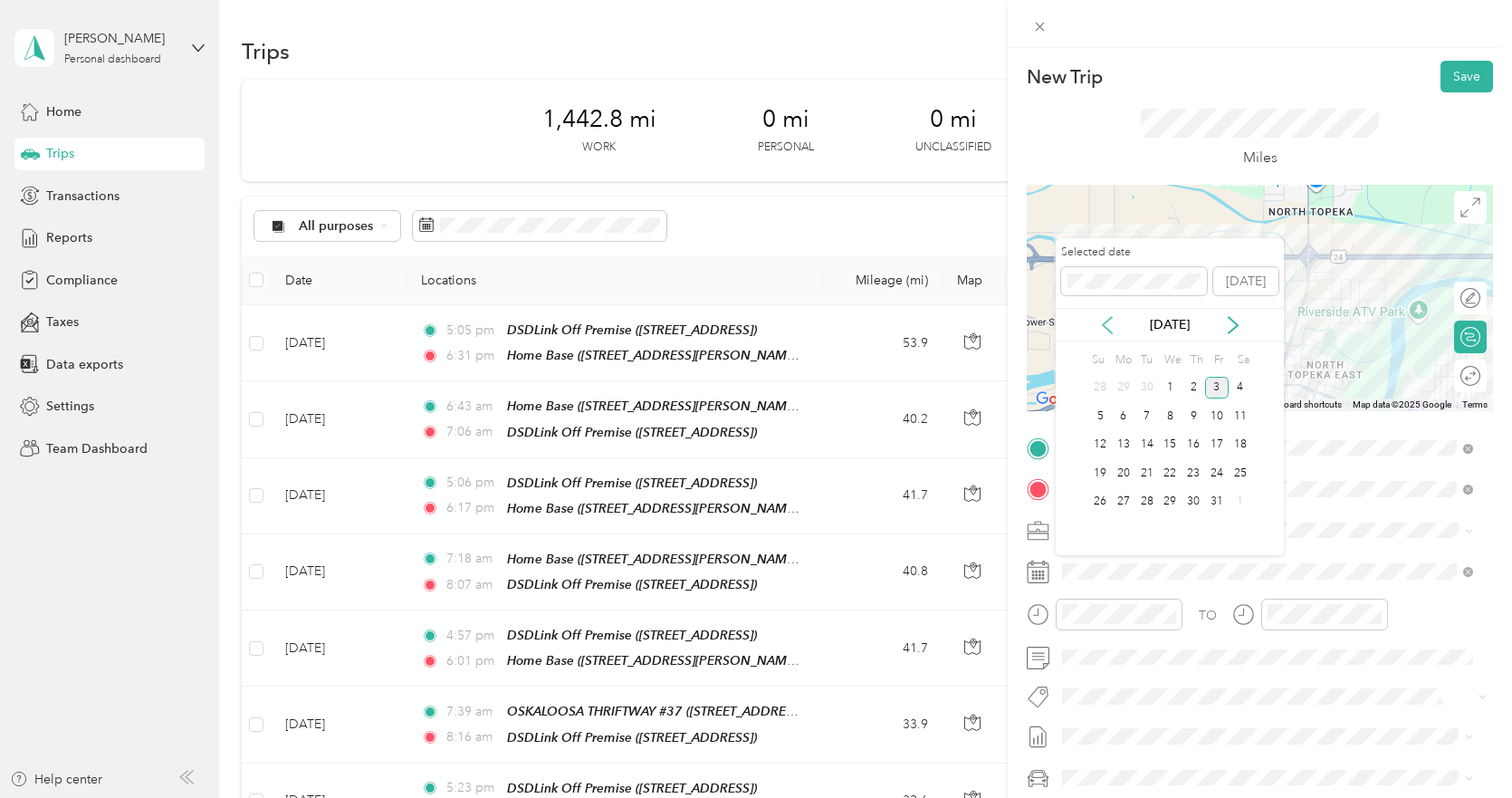
click at [1105, 324] on icon at bounding box center [1107, 325] width 18 height 18
click at [1195, 441] on div "18" at bounding box center [1192, 445] width 23 height 22
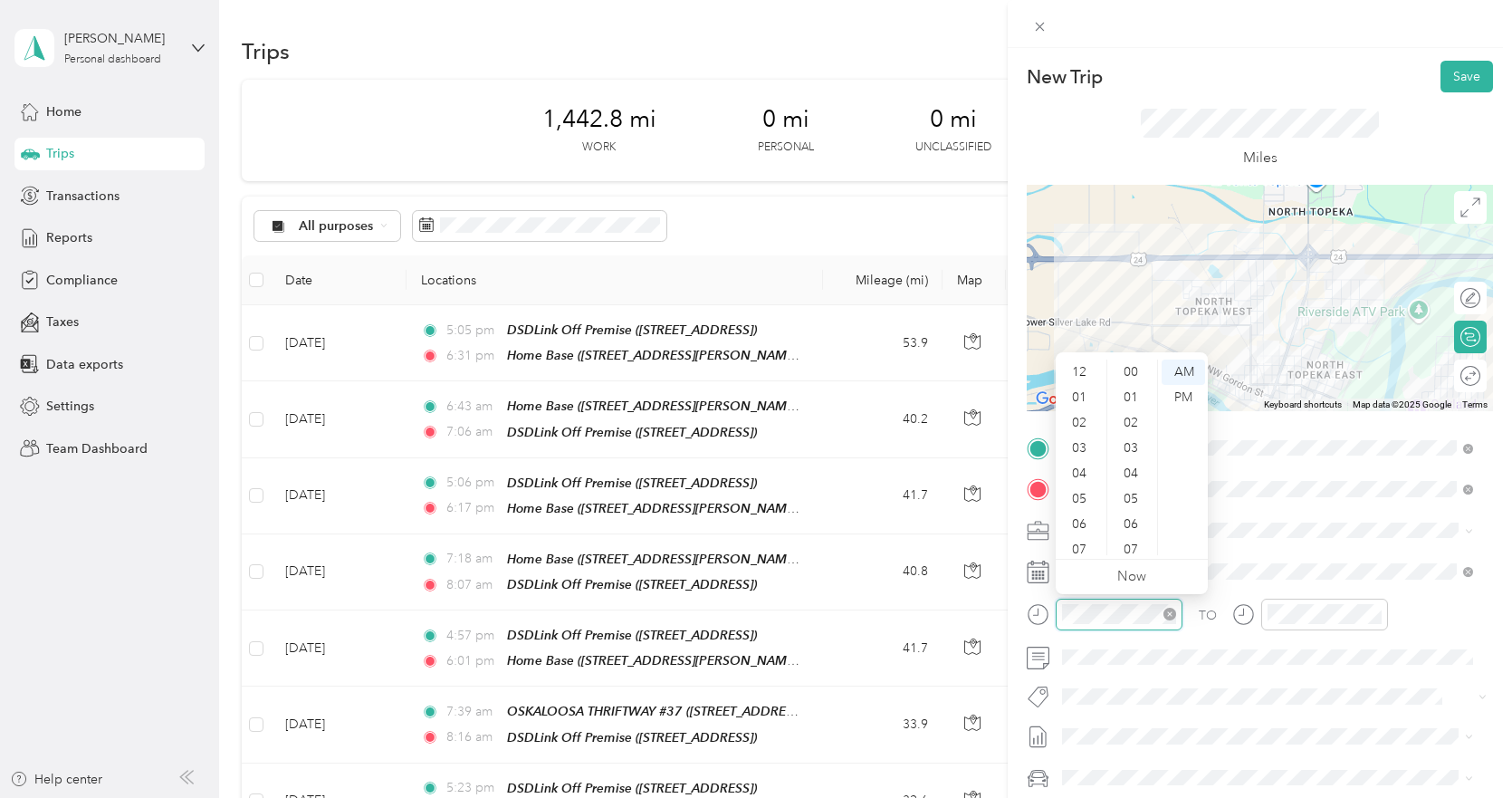
scroll to position [109, 0]
click at [1081, 402] on div "02" at bounding box center [1080, 408] width 43 height 25
click at [1178, 393] on div "PM" at bounding box center [1183, 397] width 43 height 25
click at [1133, 445] on div "51" at bounding box center [1132, 448] width 43 height 25
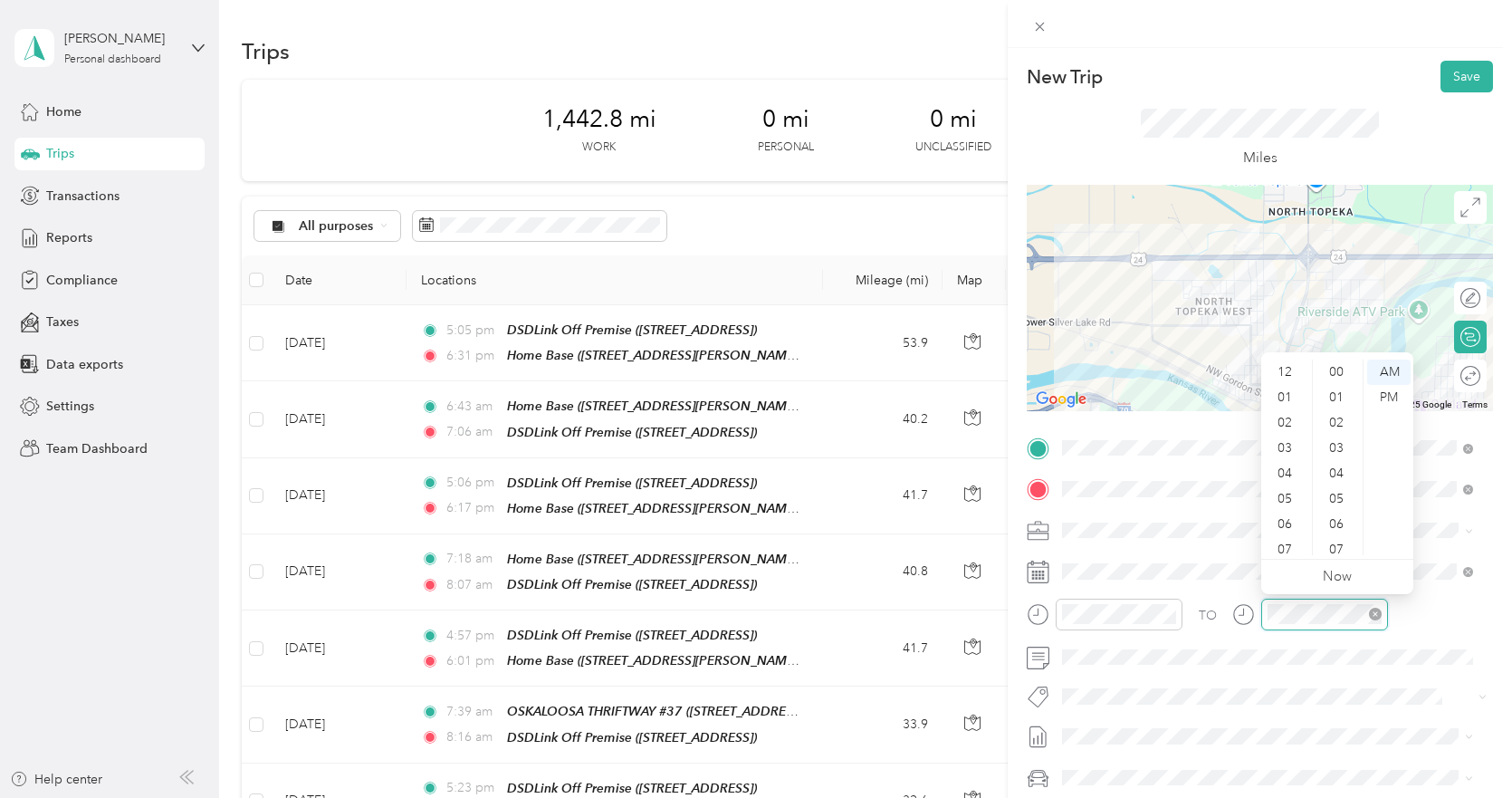
scroll to position [109, 0]
click at [1285, 374] on div "03" at bounding box center [1286, 375] width 43 height 25
click at [1335, 371] on div "00" at bounding box center [1337, 372] width 43 height 25
click at [1388, 397] on div "PM" at bounding box center [1388, 397] width 43 height 25
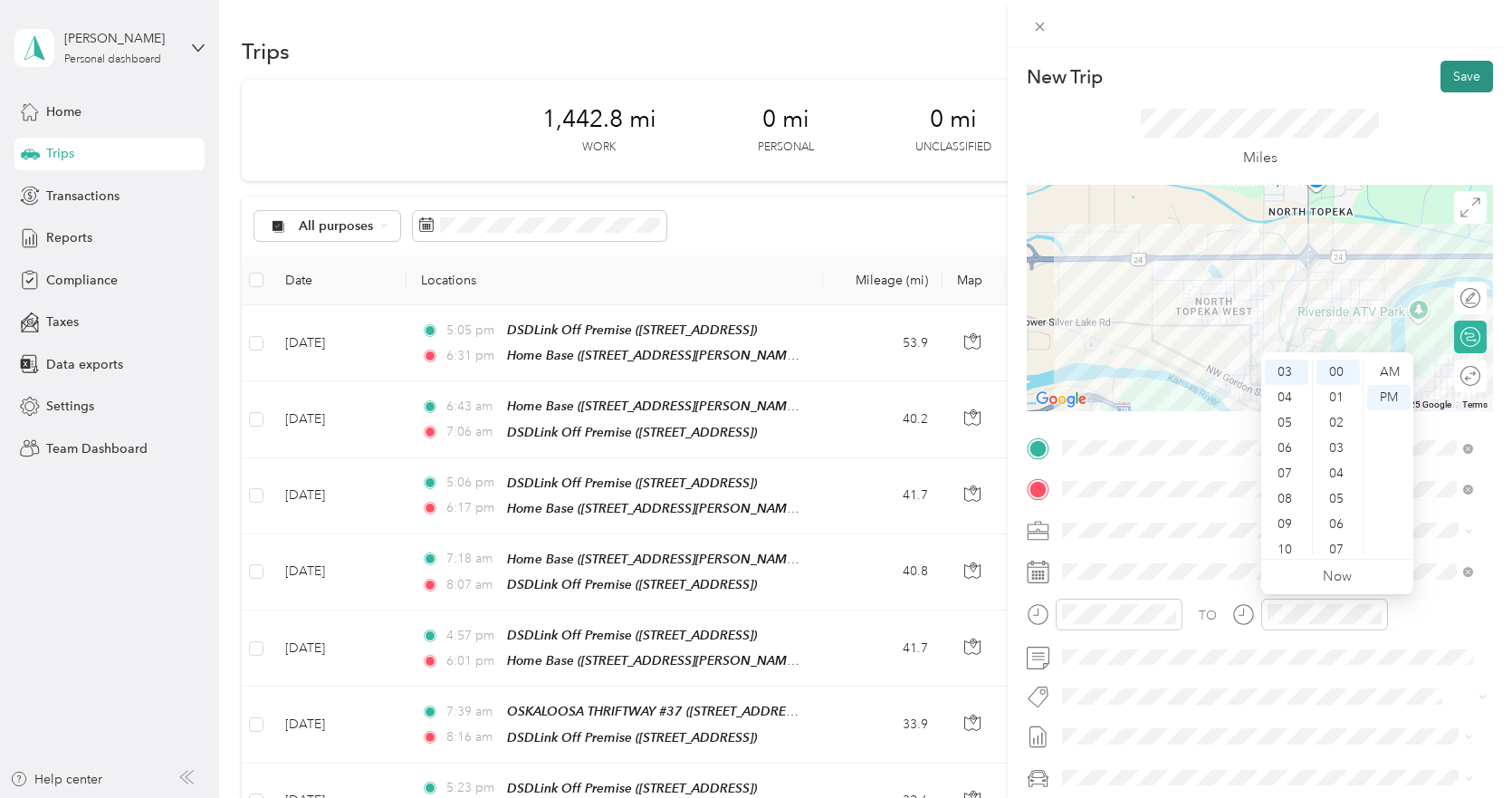
click at [1453, 73] on button "Save" at bounding box center [1467, 77] width 53 height 31
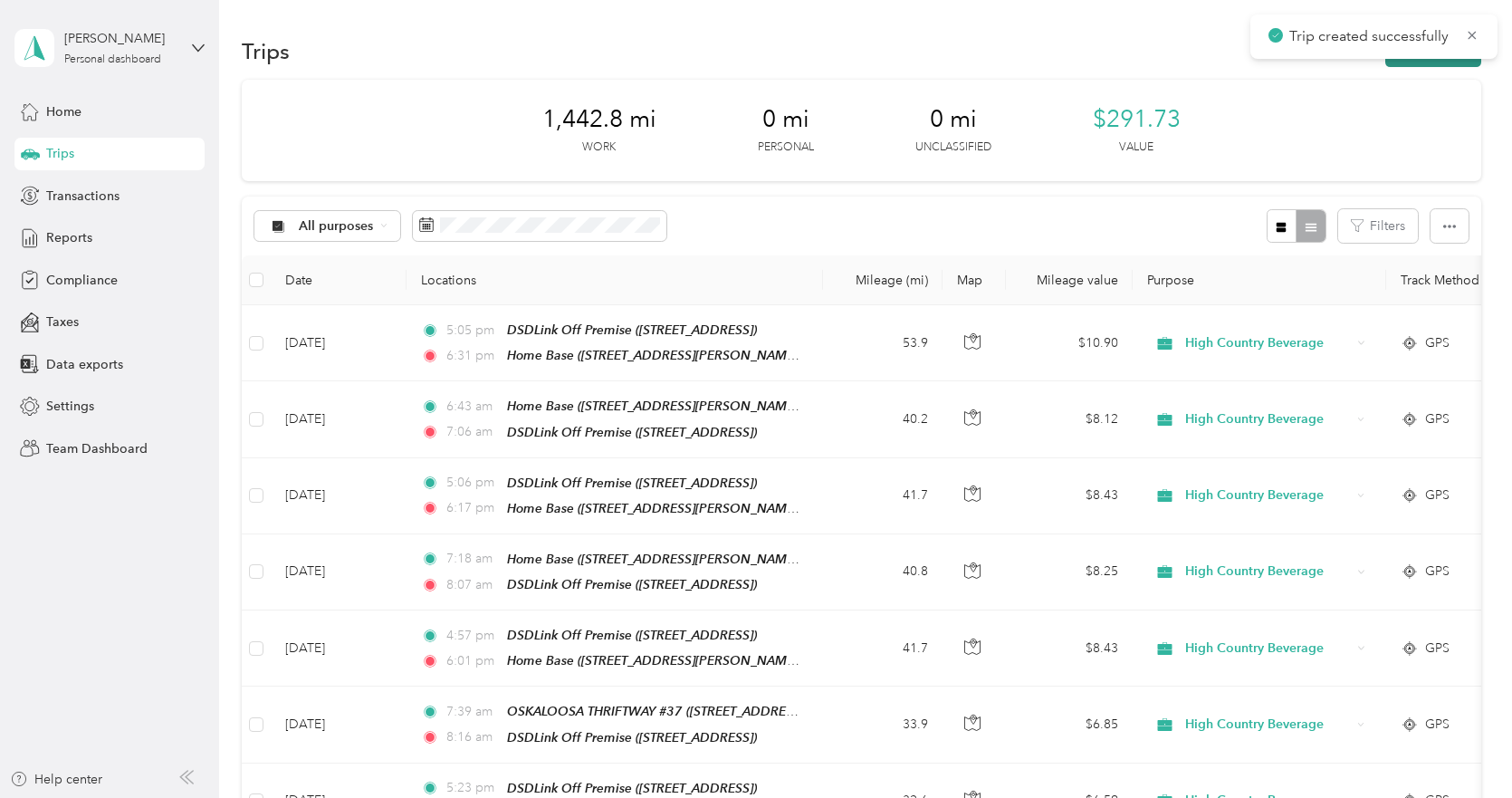
click at [1433, 62] on button "New trip" at bounding box center [1433, 51] width 96 height 31
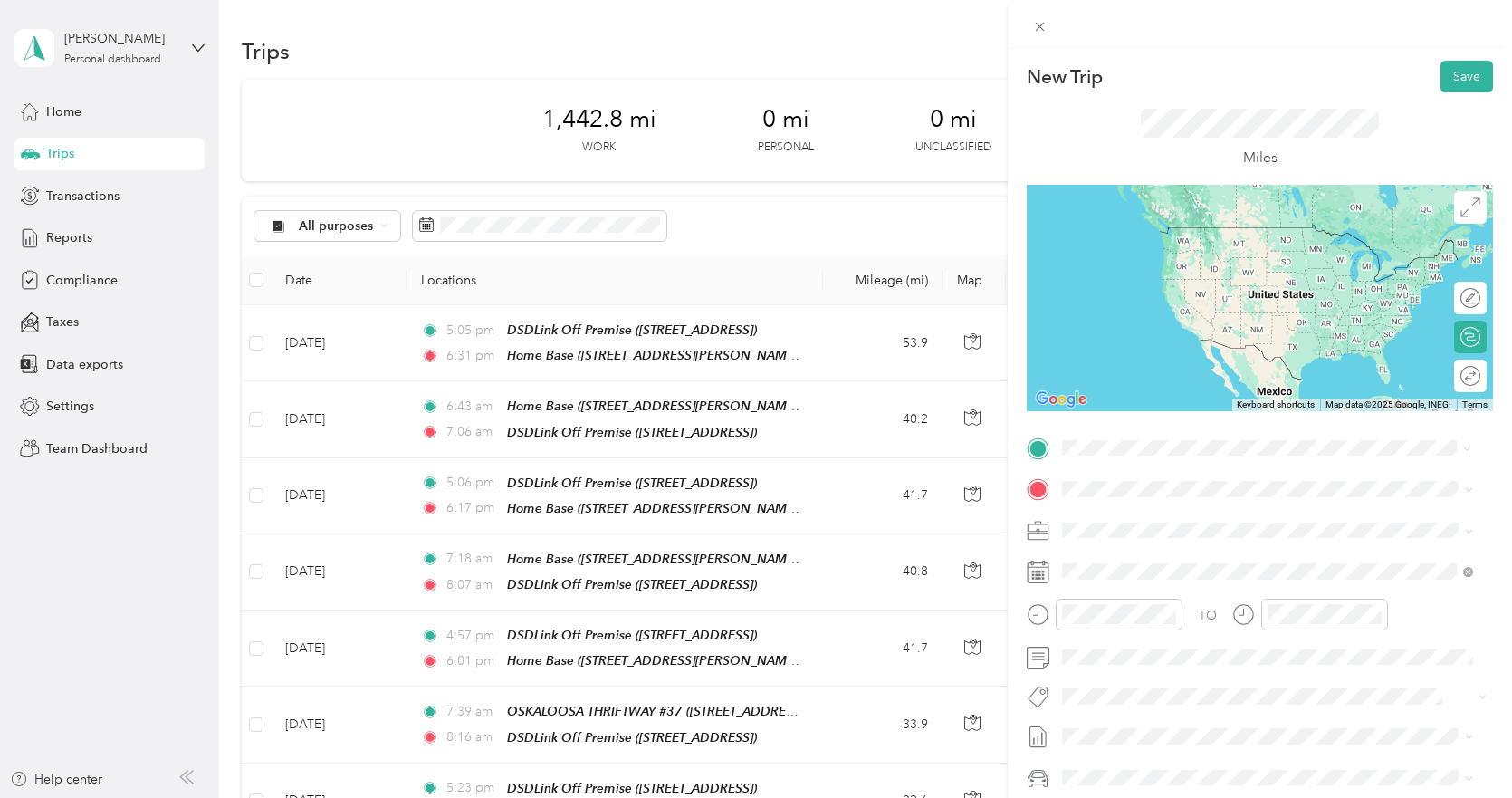
click at [1182, 521] on strong "[PERSON_NAME] WINE & SPIRITS" at bounding box center [1262, 522] width 206 height 17
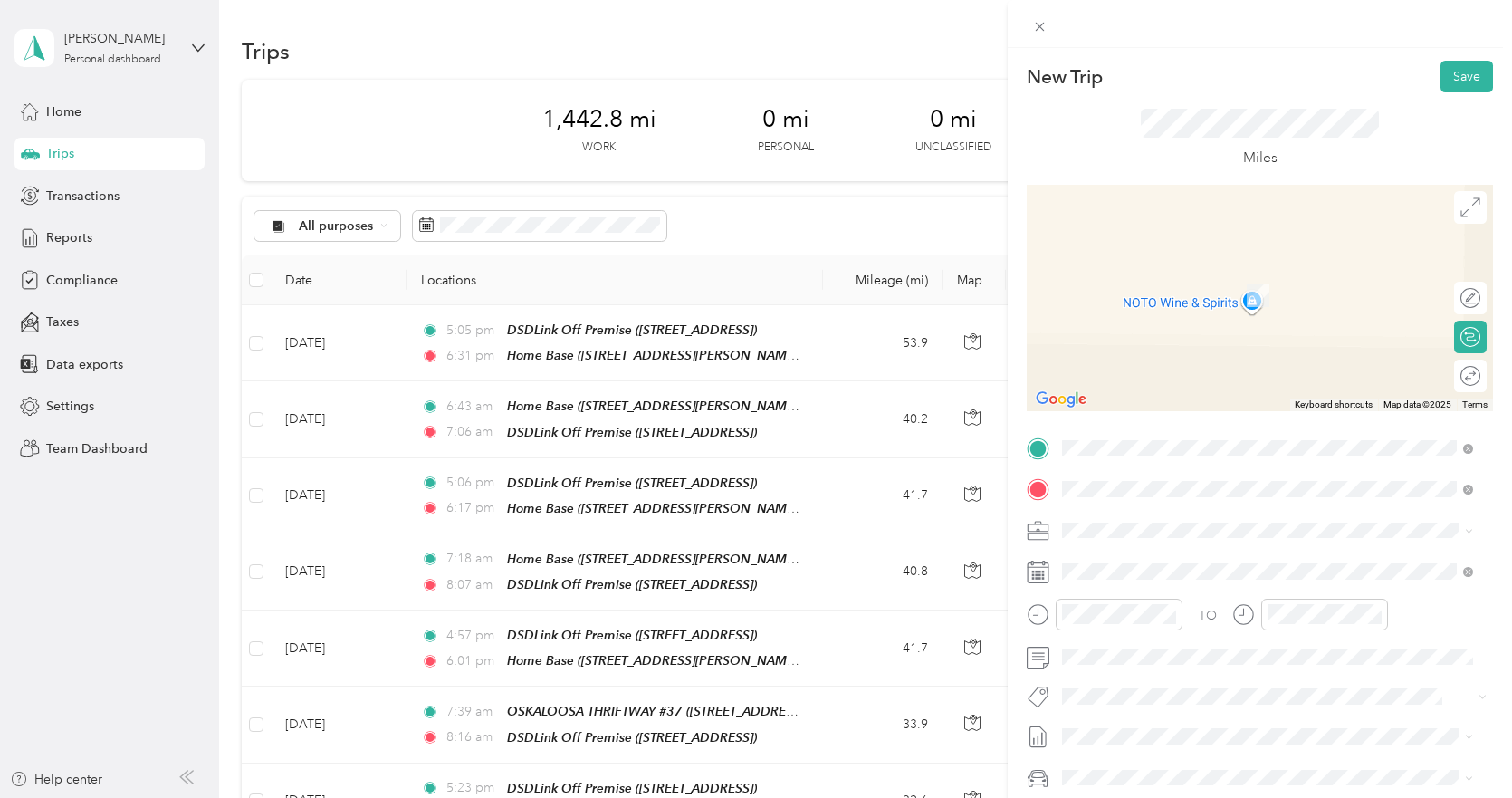
click at [1203, 576] on div "TEAM KICKSTART SALOON [STREET_ADDRESS][US_STATE]" at bounding box center [1217, 575] width 242 height 44
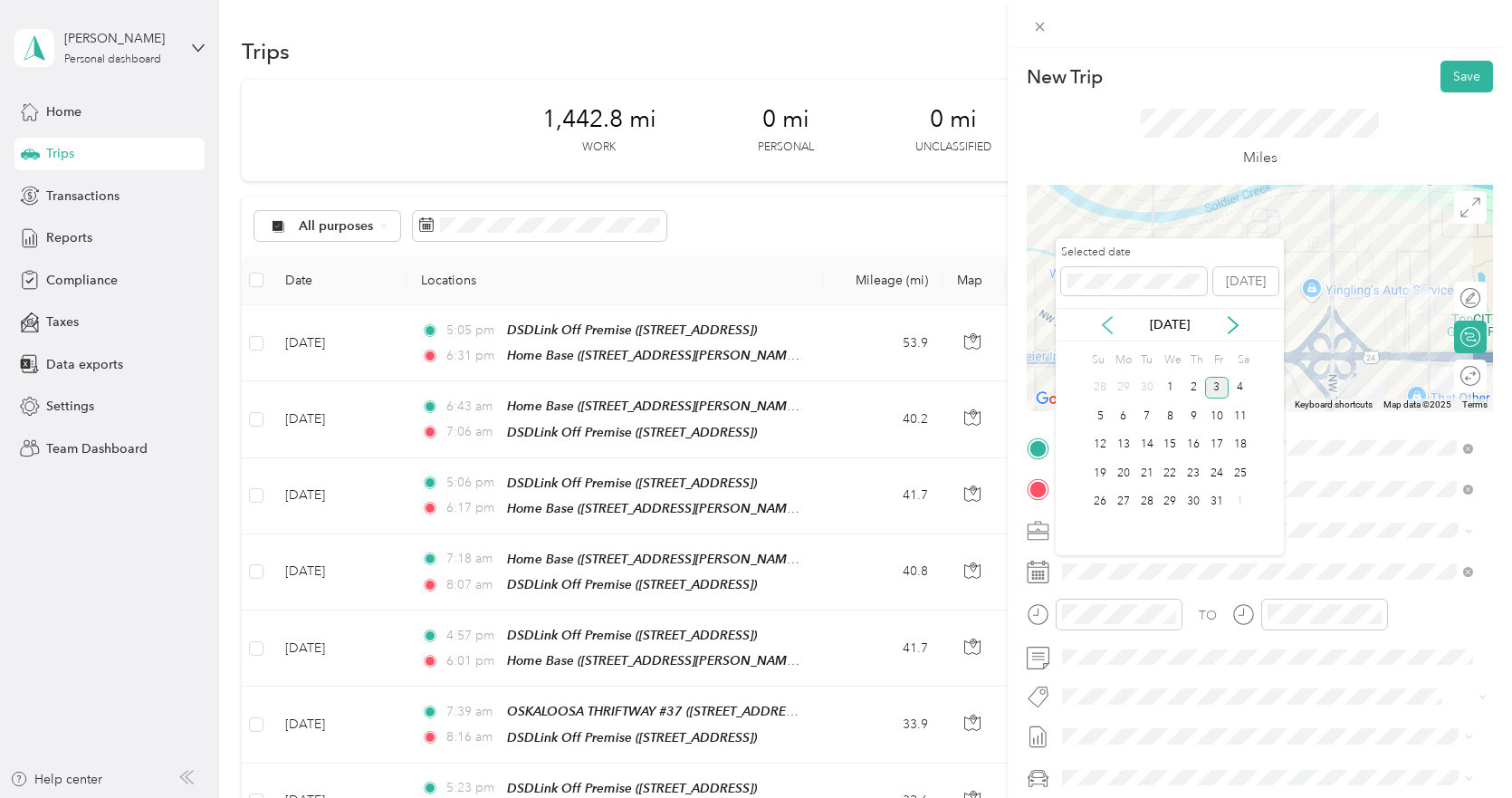
click at [1105, 318] on icon at bounding box center [1107, 325] width 18 height 18
click at [1195, 445] on div "18" at bounding box center [1192, 445] width 23 height 22
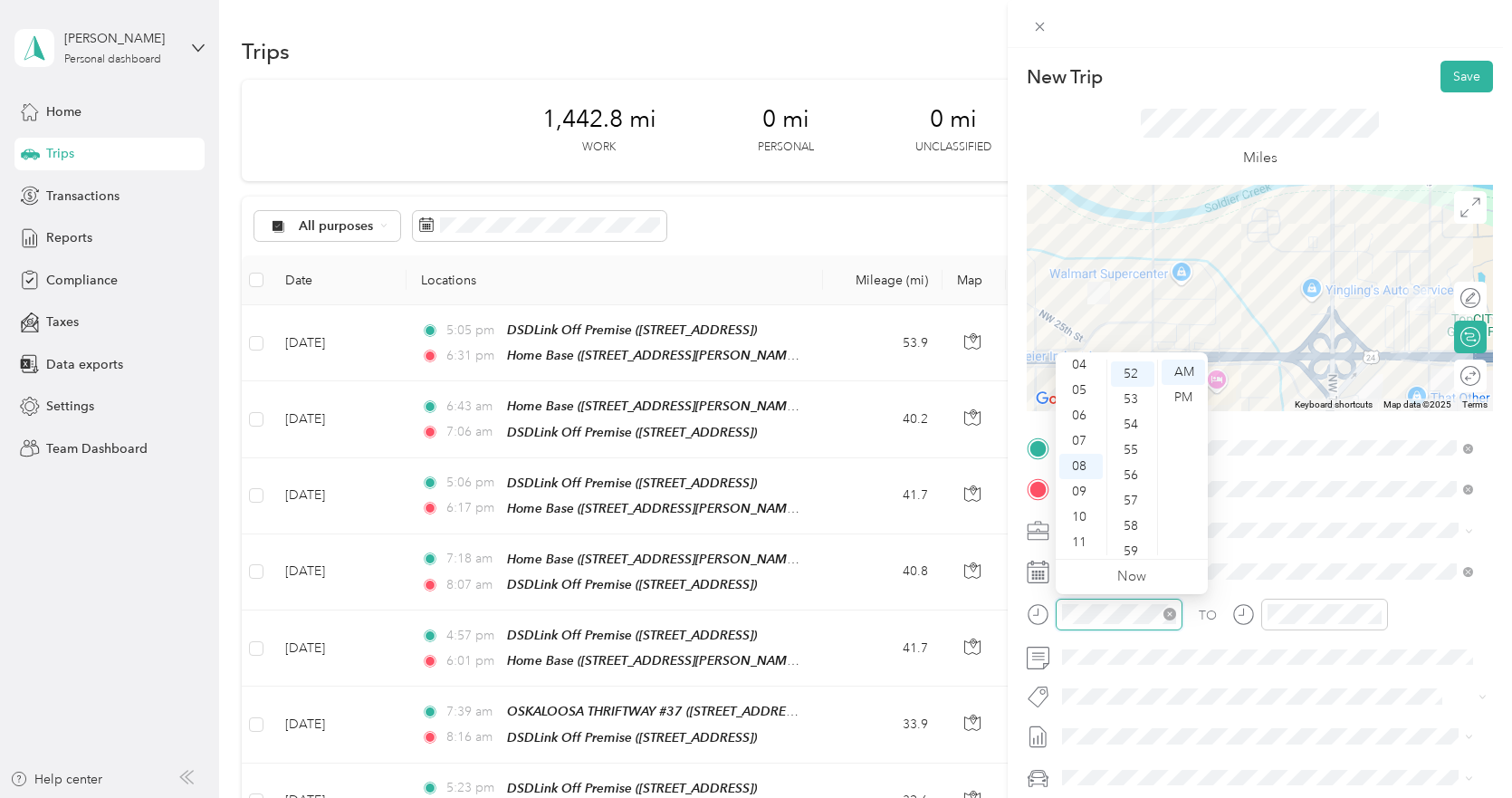
scroll to position [1319, 0]
click at [1084, 393] on div "03" at bounding box center [1080, 392] width 43 height 25
click at [1128, 445] on div "03" at bounding box center [1132, 448] width 43 height 25
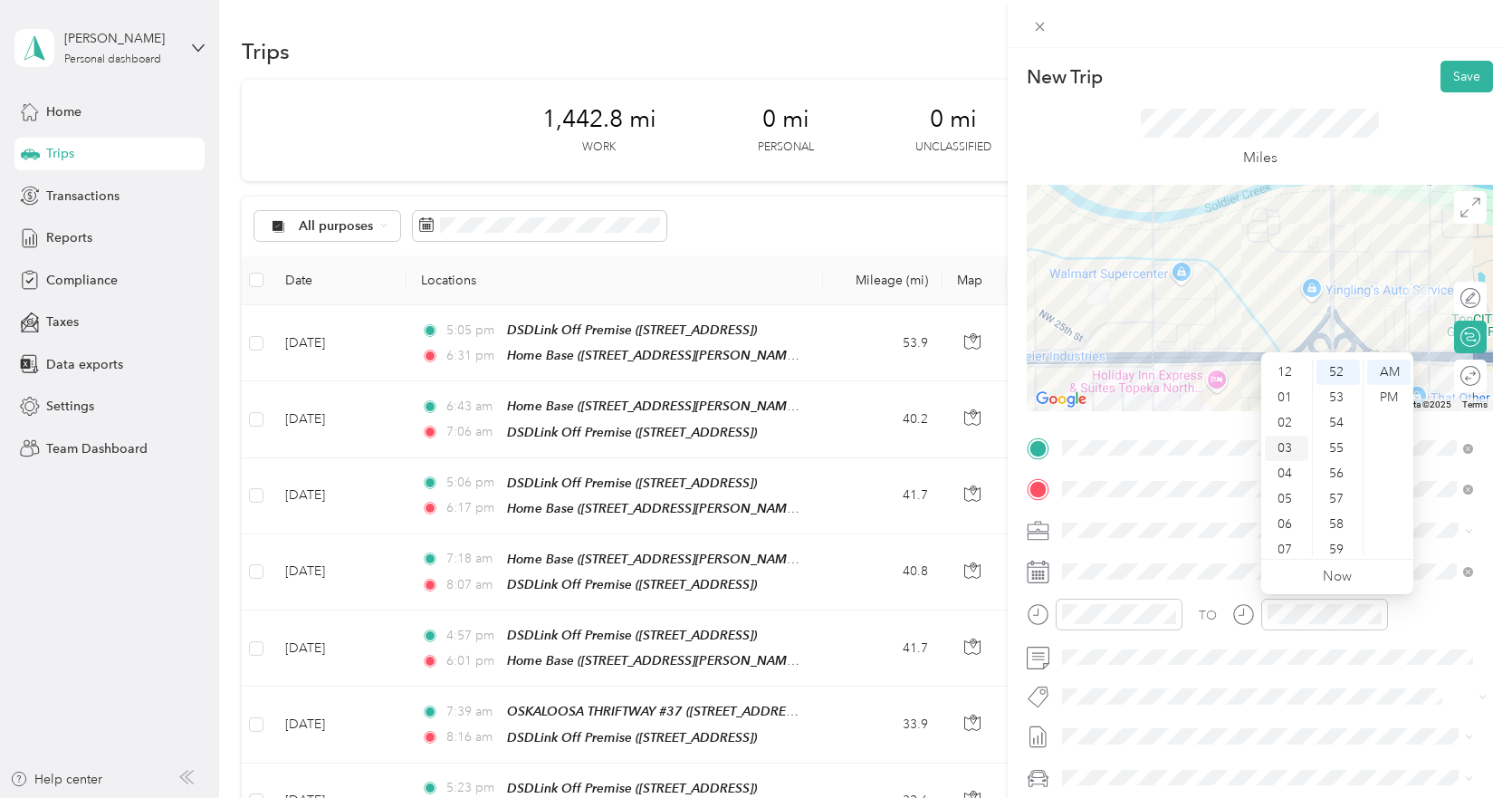
click at [1283, 445] on div "03" at bounding box center [1286, 448] width 43 height 25
click at [1339, 460] on div "10" at bounding box center [1337, 458] width 43 height 25
click at [1383, 394] on div "PM" at bounding box center [1388, 397] width 43 height 25
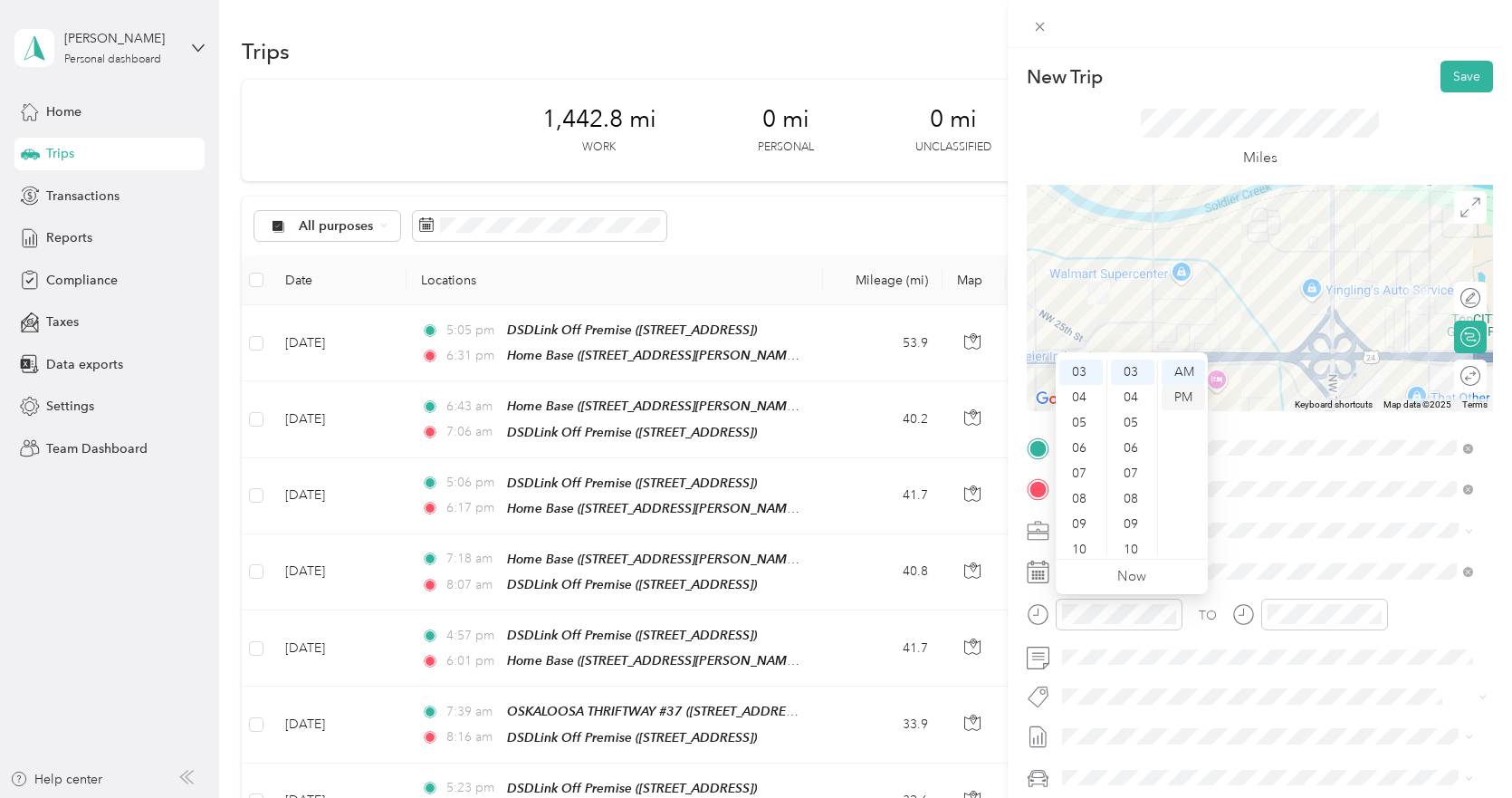
click at [1181, 398] on div "PM" at bounding box center [1183, 397] width 43 height 25
click at [1445, 76] on button "Save" at bounding box center [1467, 77] width 53 height 31
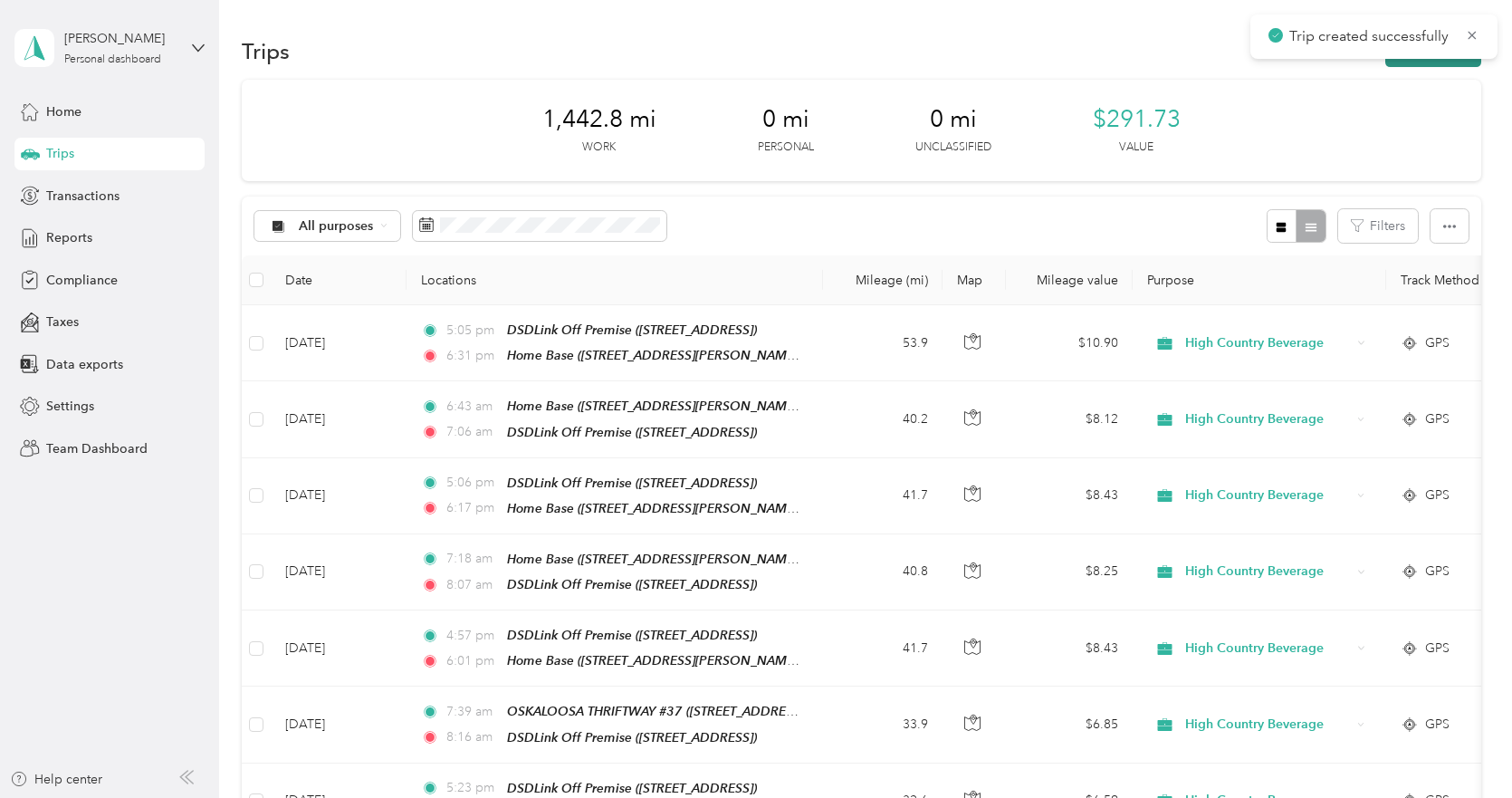
click at [1408, 64] on button "New trip" at bounding box center [1433, 51] width 96 height 31
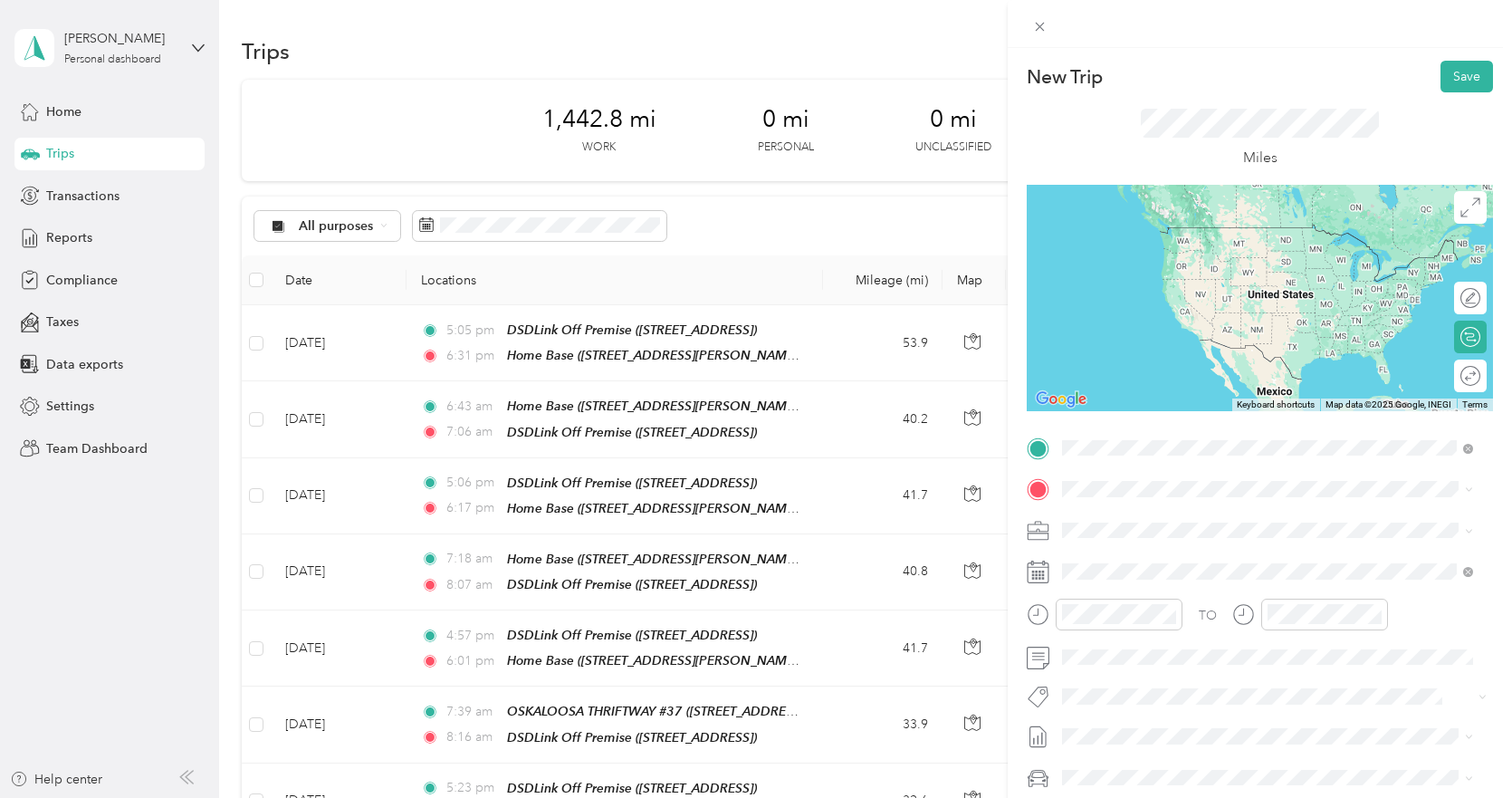
click at [1193, 536] on div "TEAM KICKSTART SALOON [STREET_ADDRESS][US_STATE]" at bounding box center [1217, 534] width 242 height 44
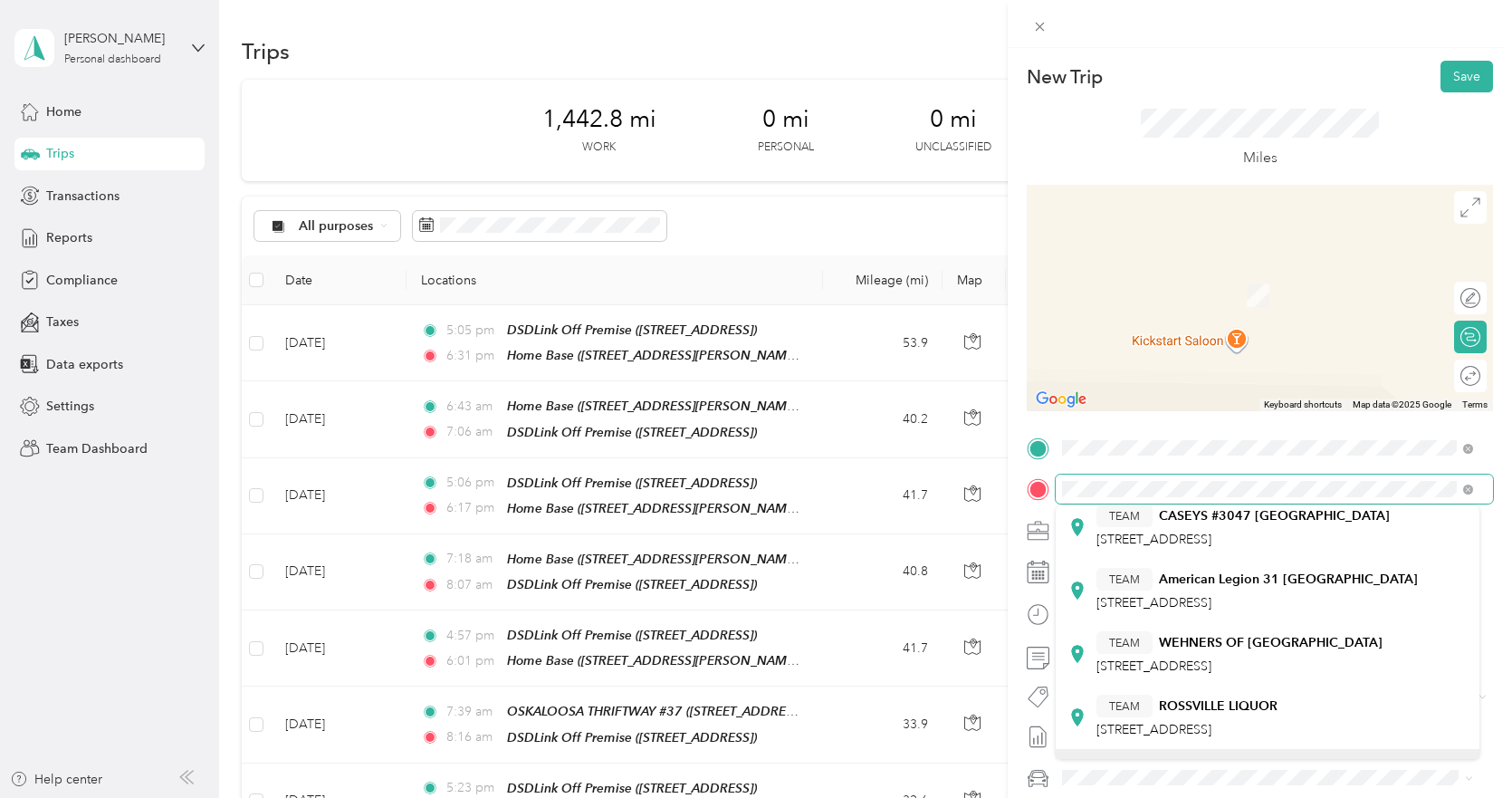
scroll to position [91, 0]
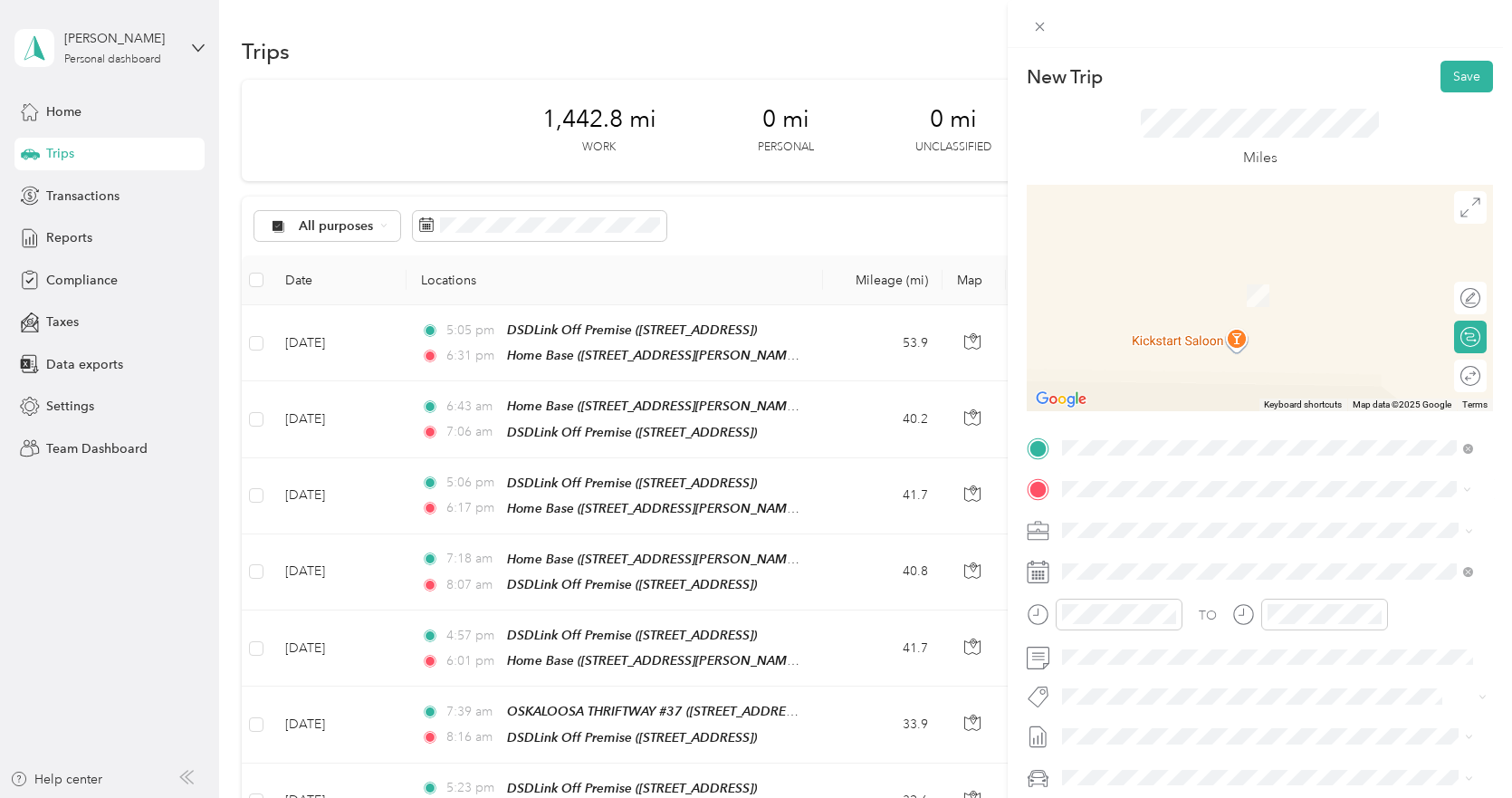
click at [1201, 678] on div "TEAM ROSSVILLE LIQUOR [STREET_ADDRESS]" at bounding box center [1187, 673] width 181 height 44
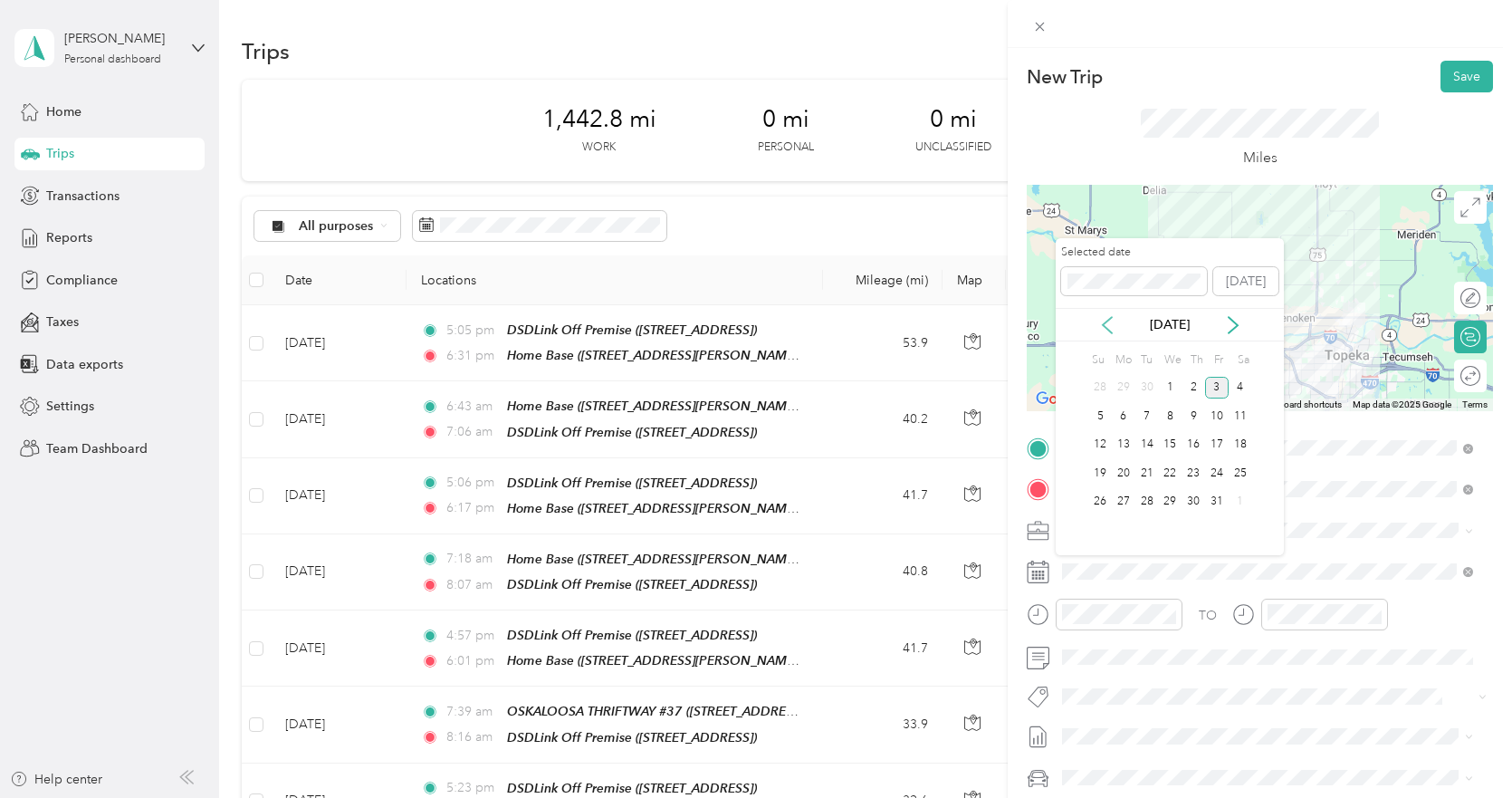
click at [1108, 327] on icon at bounding box center [1107, 325] width 18 height 18
click at [1194, 440] on div "18" at bounding box center [1192, 445] width 23 height 22
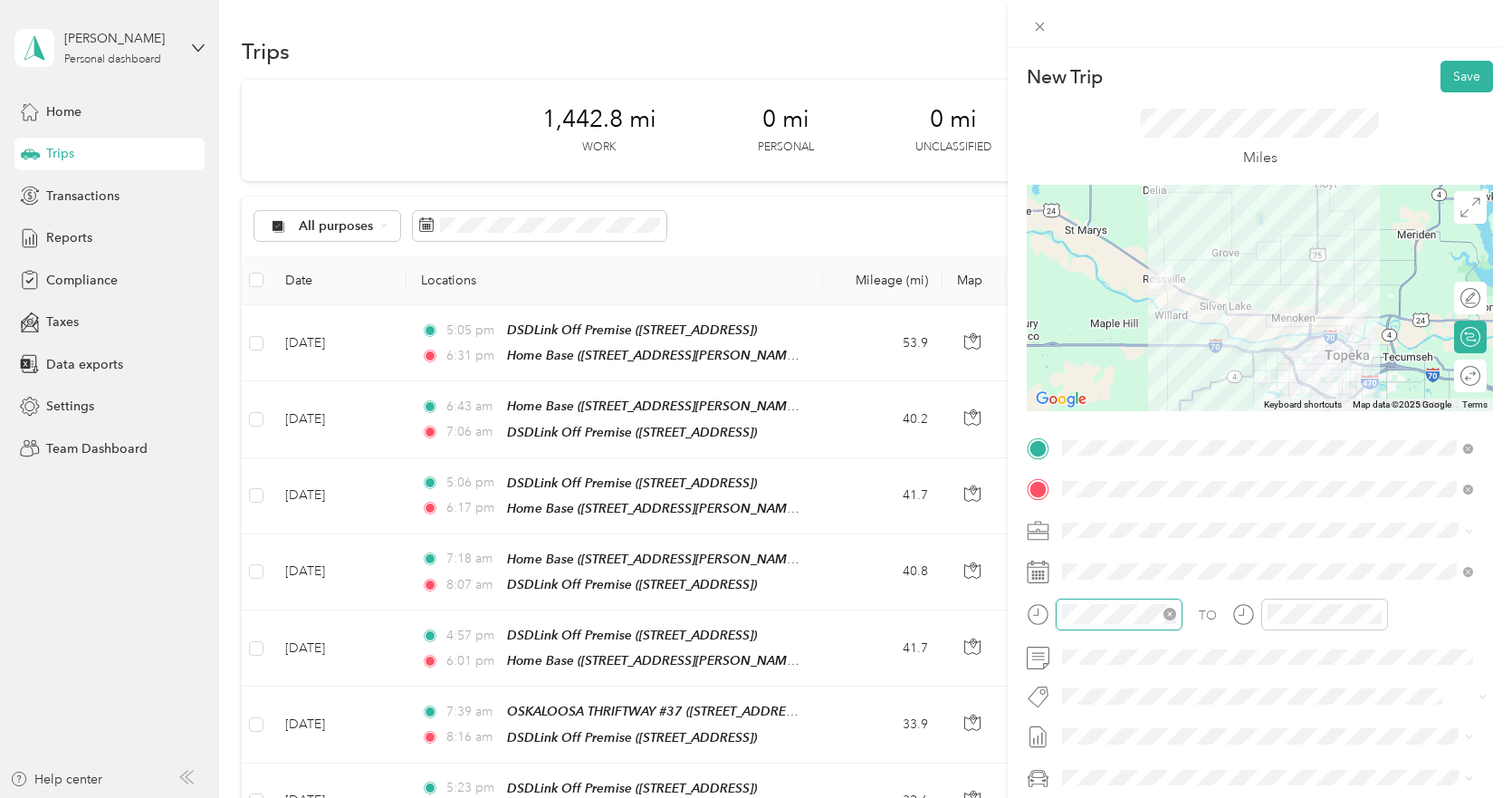
scroll to position [109, 0]
click at [1082, 376] on div "03" at bounding box center [1080, 375] width 43 height 25
click at [1131, 456] on div "15" at bounding box center [1132, 459] width 43 height 25
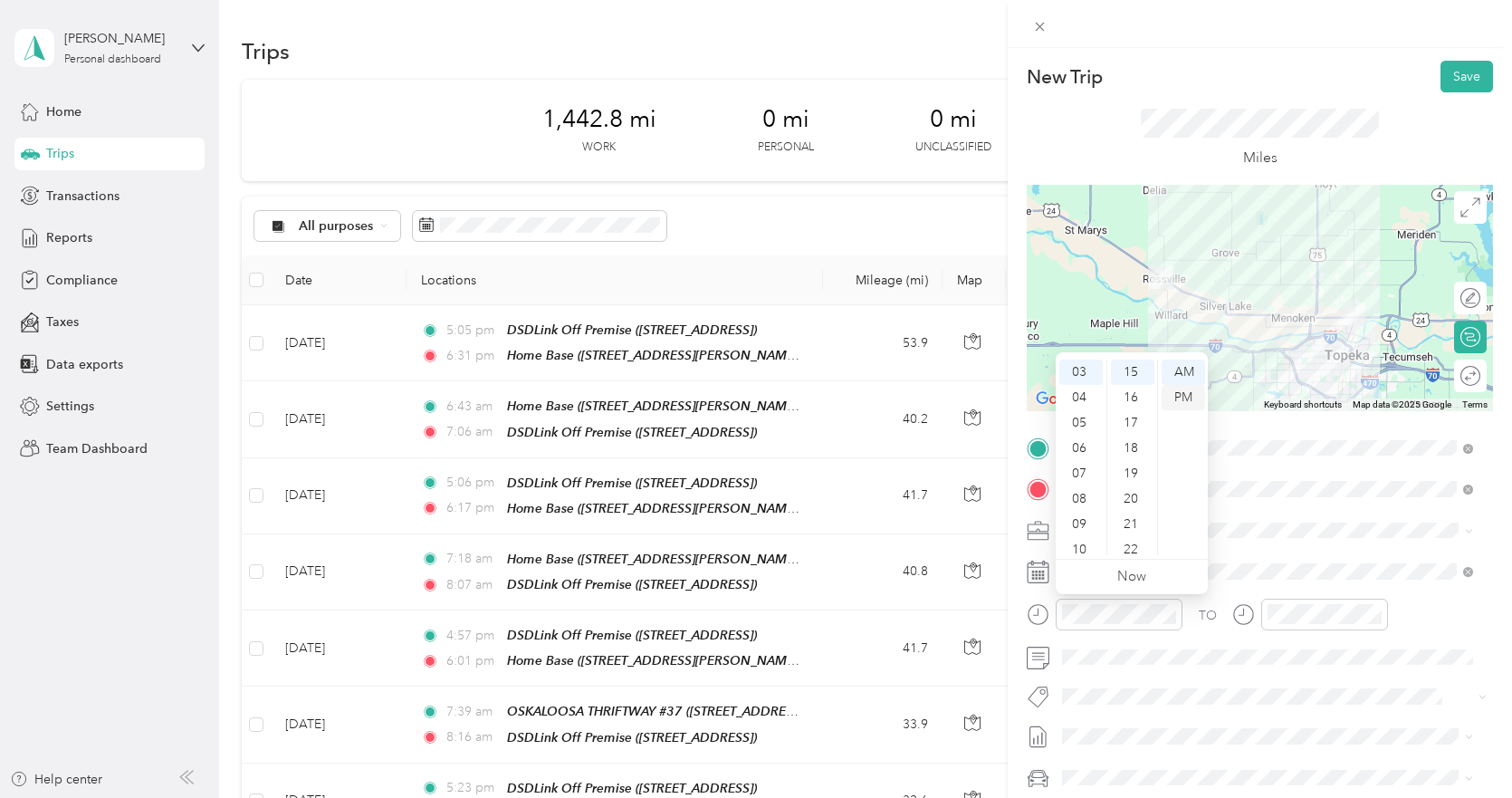
click at [1175, 393] on div "PM" at bounding box center [1183, 397] width 43 height 25
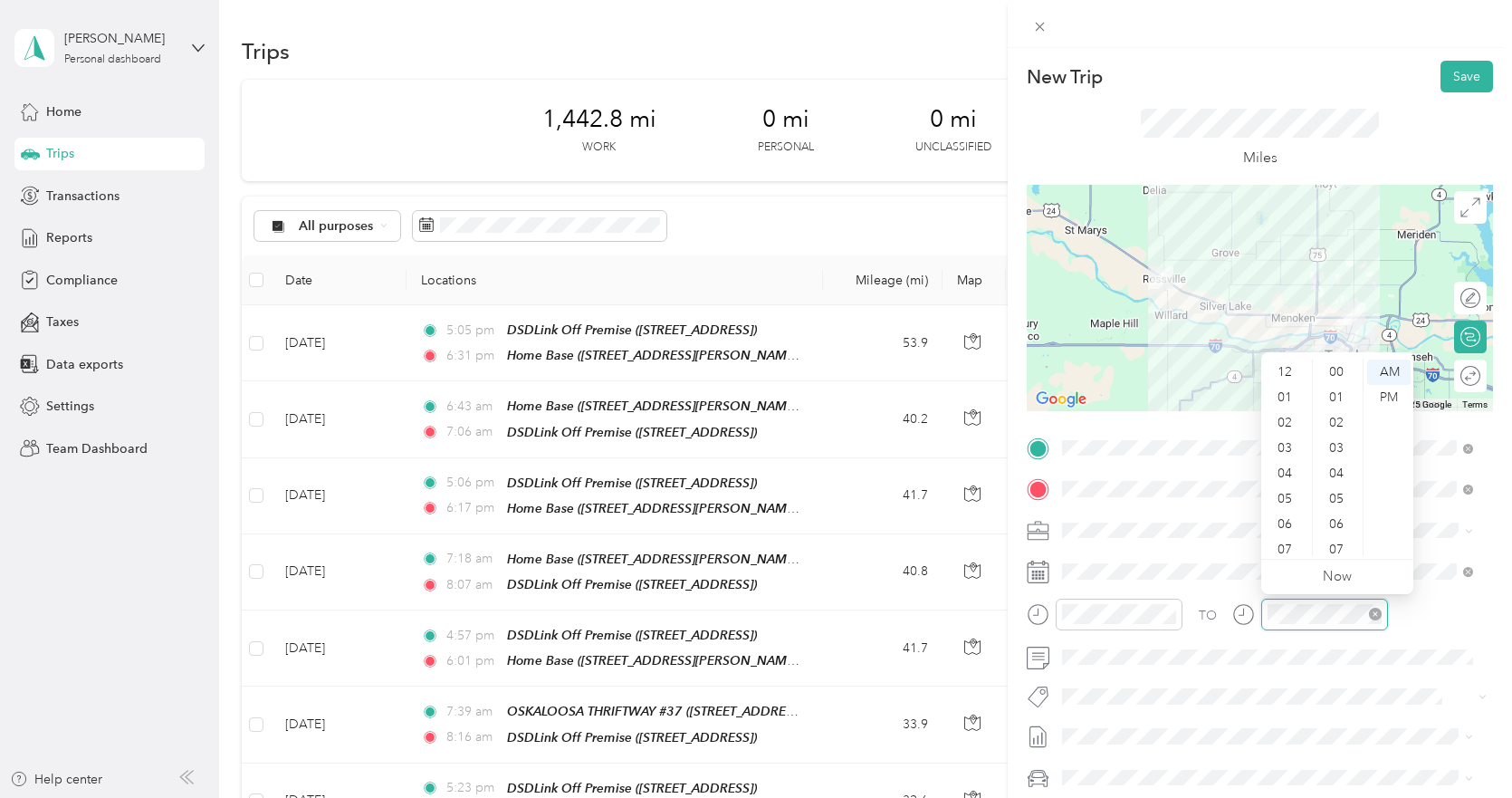
scroll to position [109, 0]
click at [1288, 375] on div "03" at bounding box center [1286, 375] width 43 height 25
click at [1339, 485] on div "20" at bounding box center [1337, 482] width 43 height 25
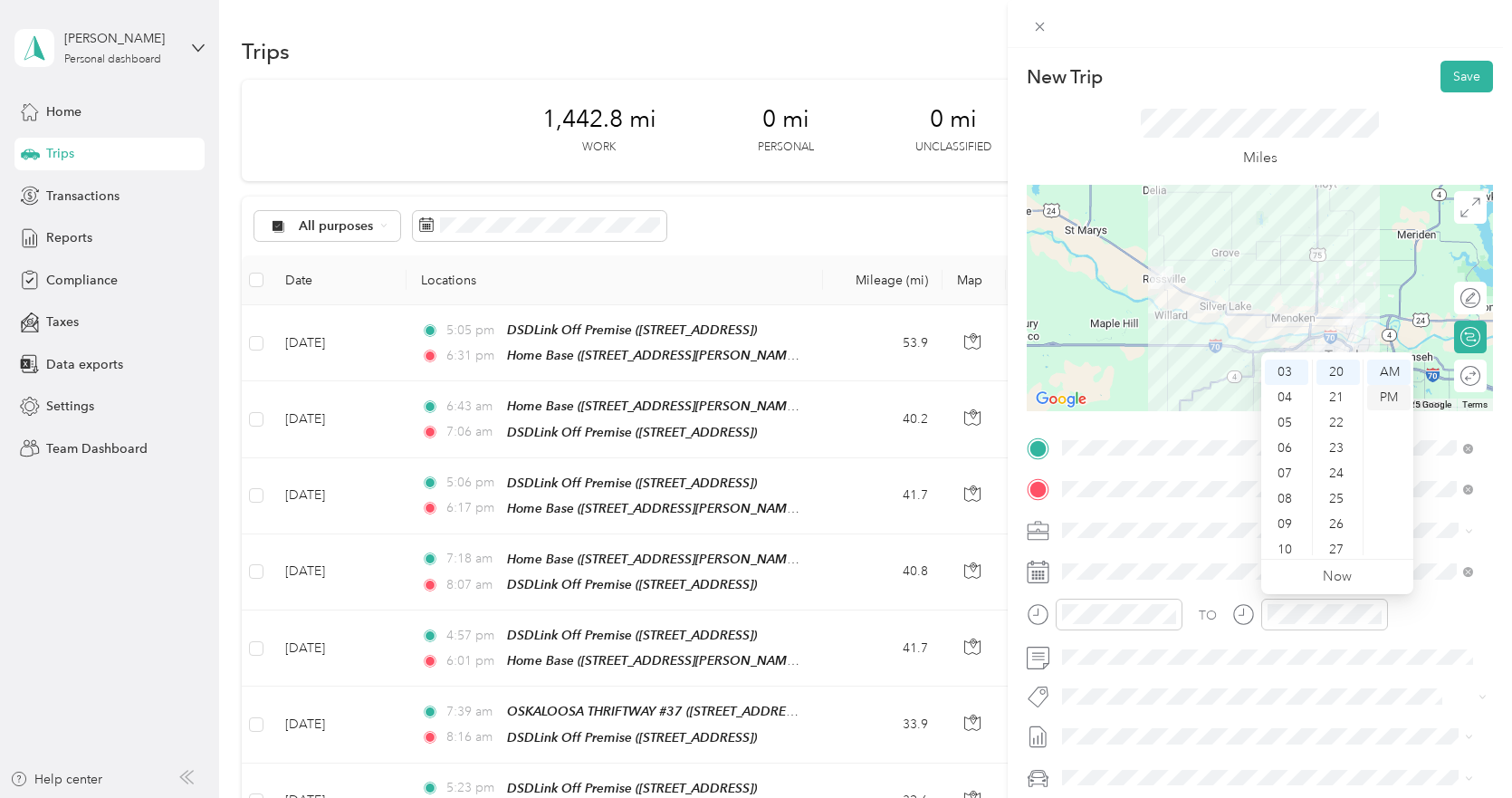
click at [1385, 398] on div "PM" at bounding box center [1388, 397] width 43 height 25
click at [1442, 79] on button "Save" at bounding box center [1467, 77] width 53 height 31
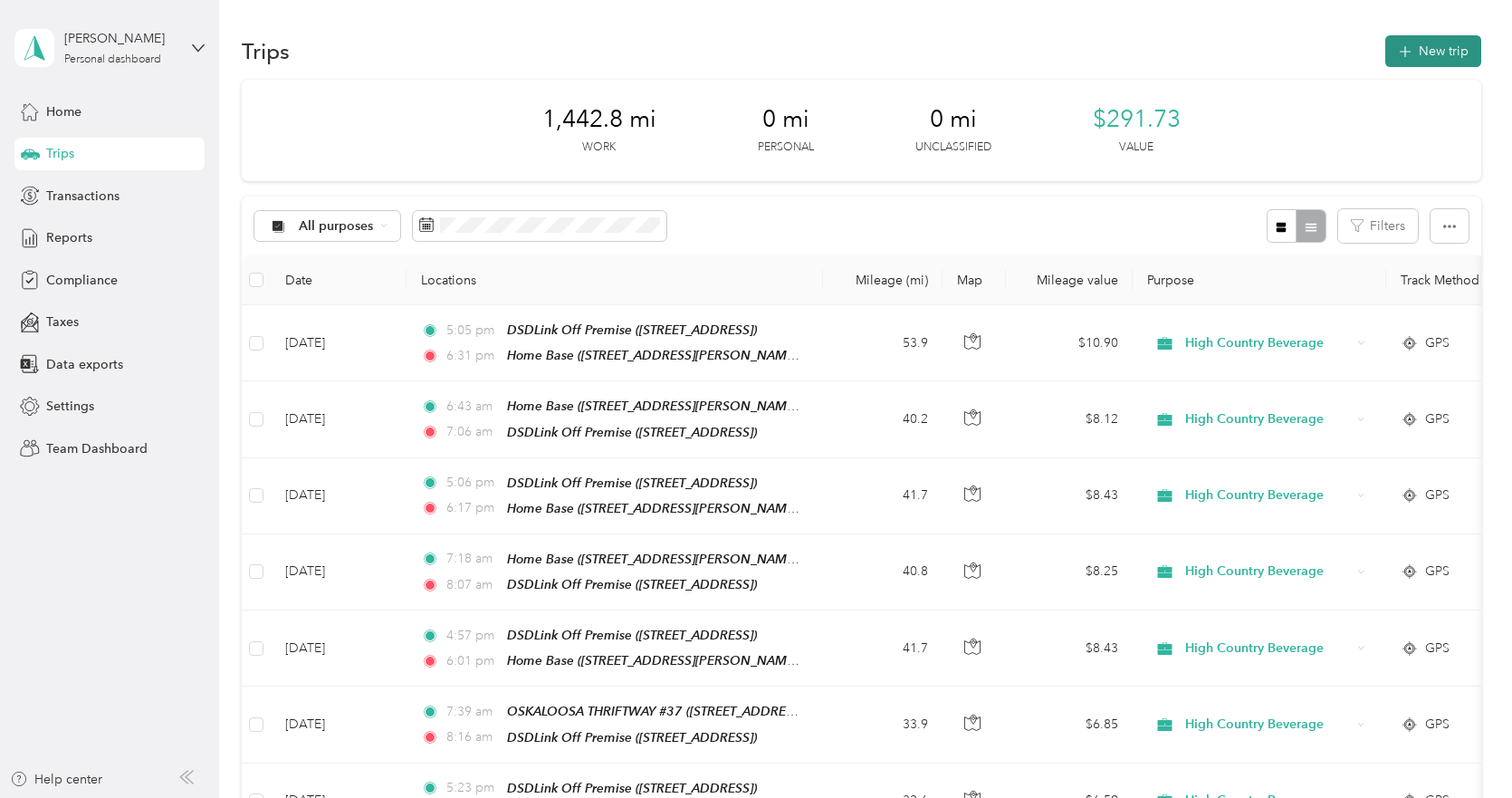
click at [1428, 55] on button "New trip" at bounding box center [1433, 51] width 96 height 31
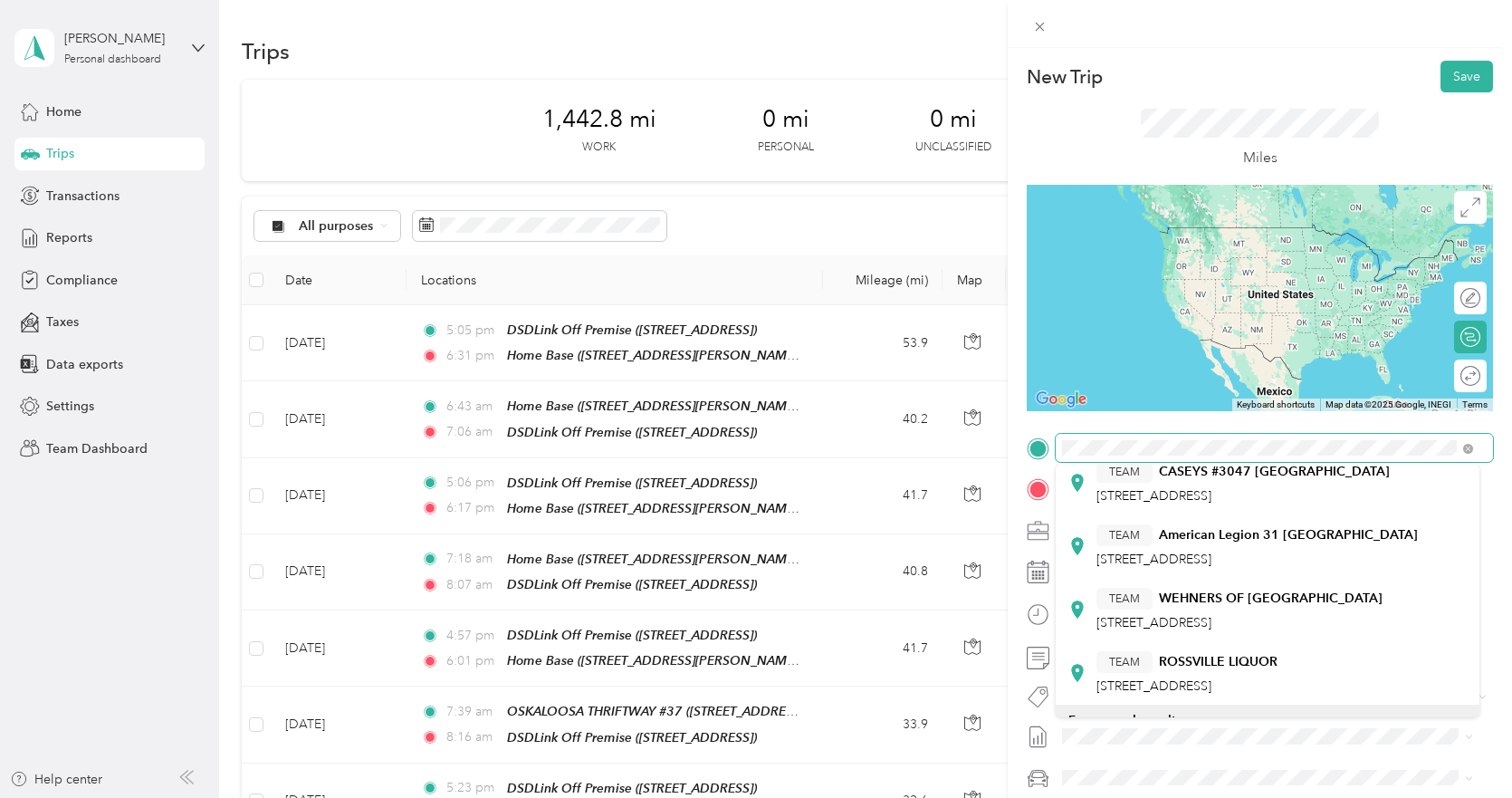
scroll to position [91, 0]
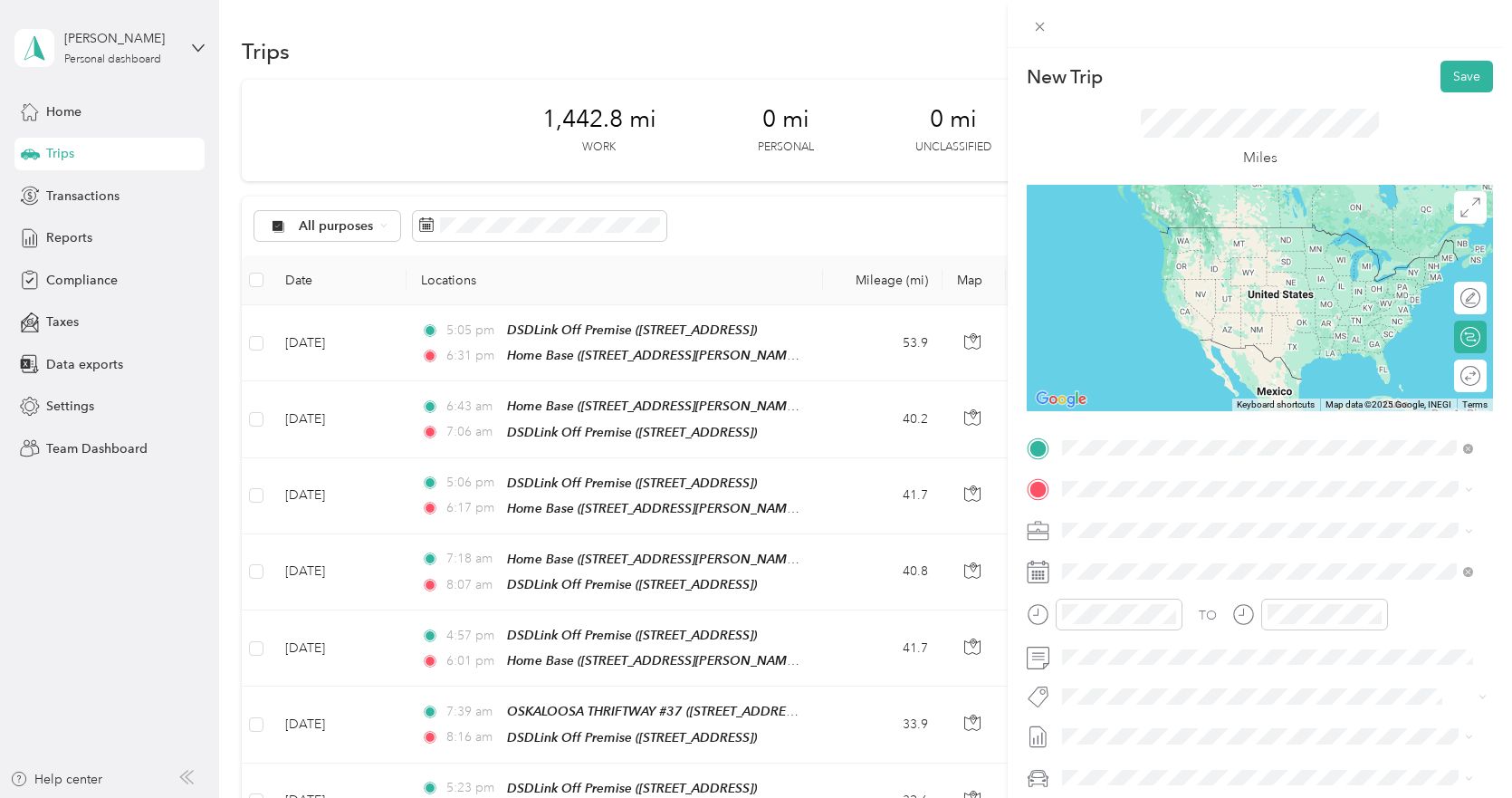
click at [1223, 637] on div "TEAM ROSSVILLE LIQUOR [STREET_ADDRESS]" at bounding box center [1187, 633] width 181 height 44
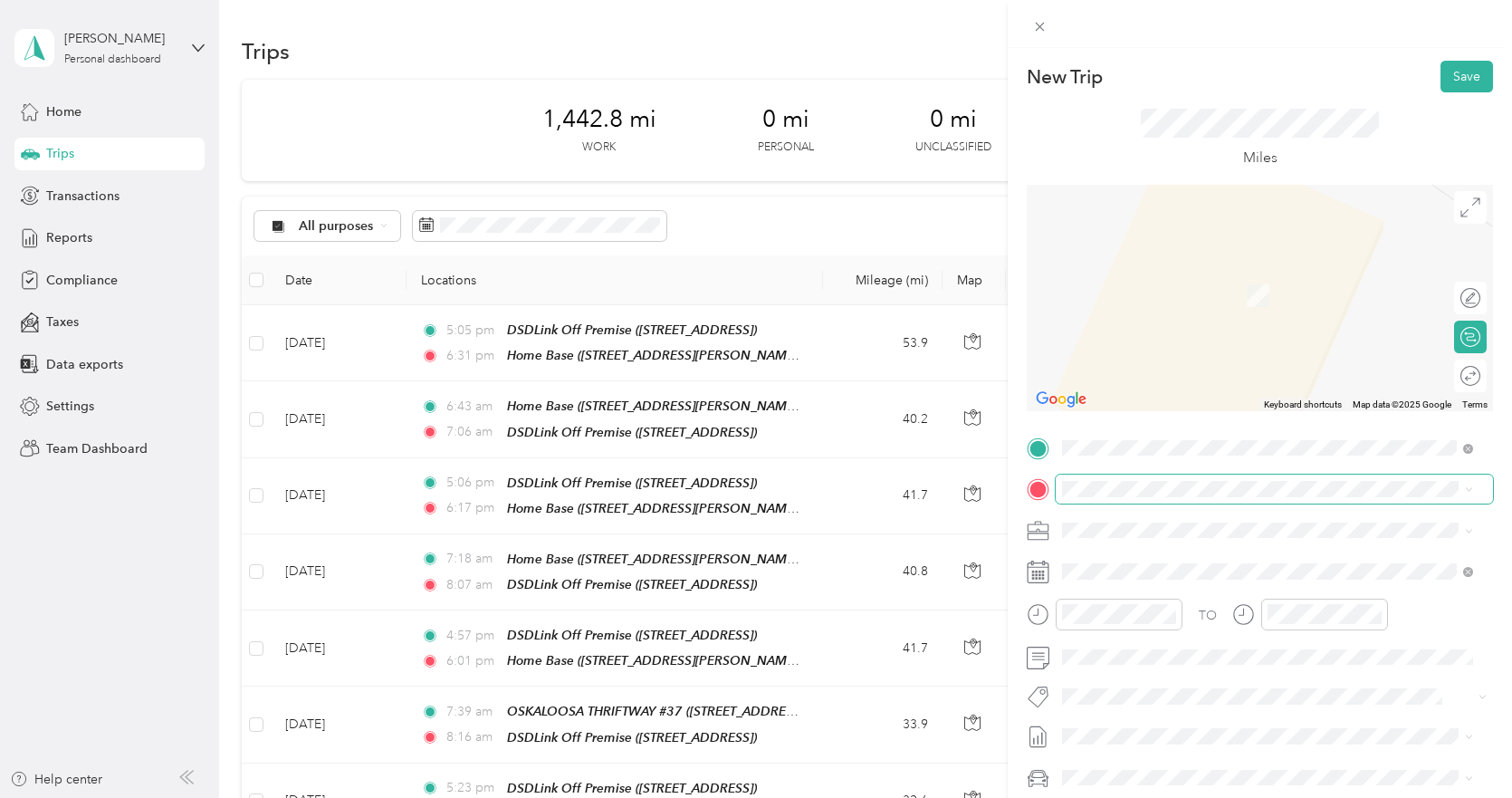
click at [1122, 479] on span at bounding box center [1274, 488] width 437 height 29
click at [1274, 575] on div "TEAM EAGLE WINE & SPIRITS [STREET_ADDRESS]" at bounding box center [1198, 575] width 203 height 44
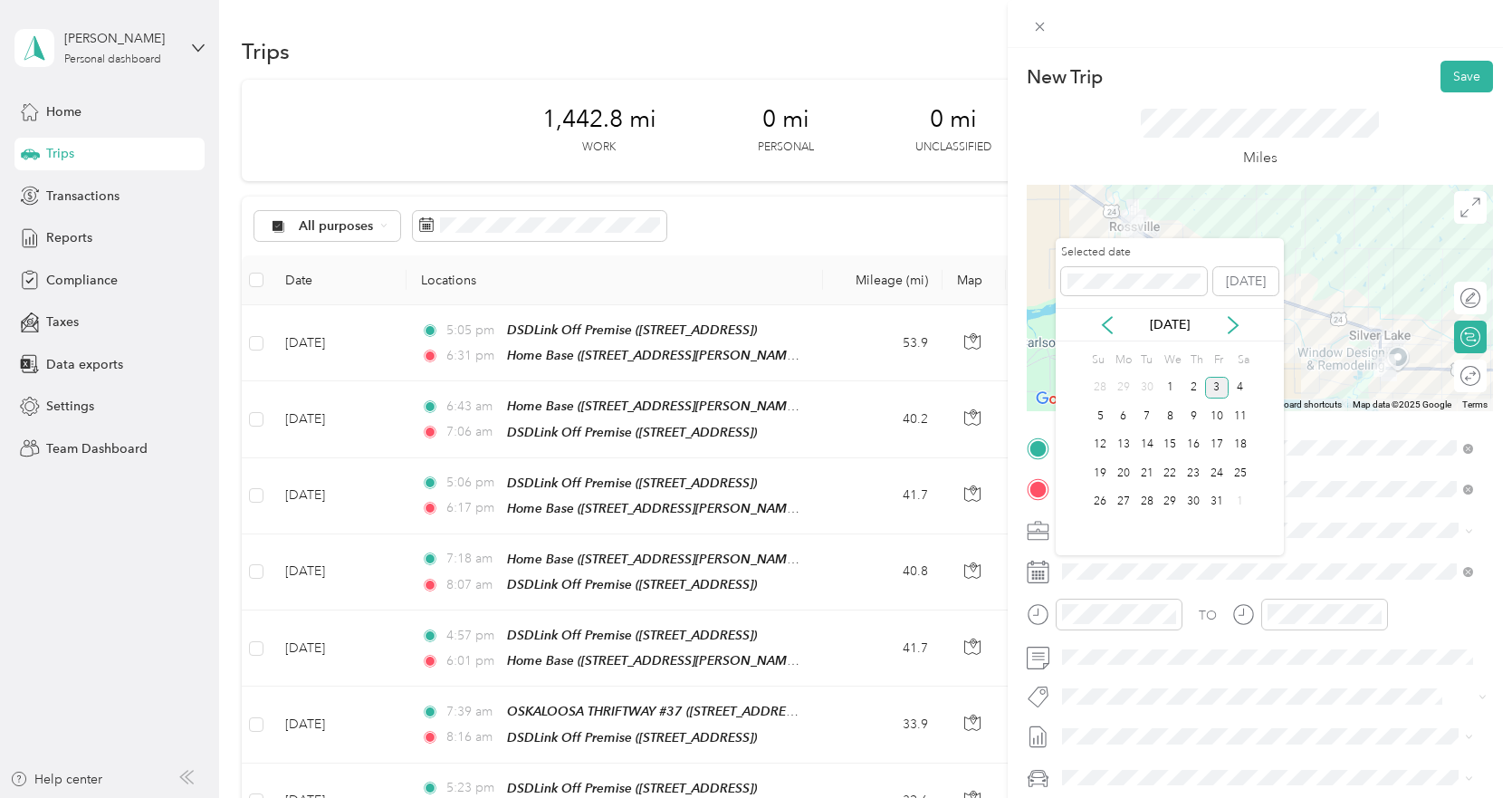
click at [1109, 334] on div "[DATE]" at bounding box center [1169, 325] width 228 height 33
click at [1110, 323] on icon at bounding box center [1107, 325] width 18 height 18
click at [1199, 444] on div "18" at bounding box center [1192, 445] width 23 height 22
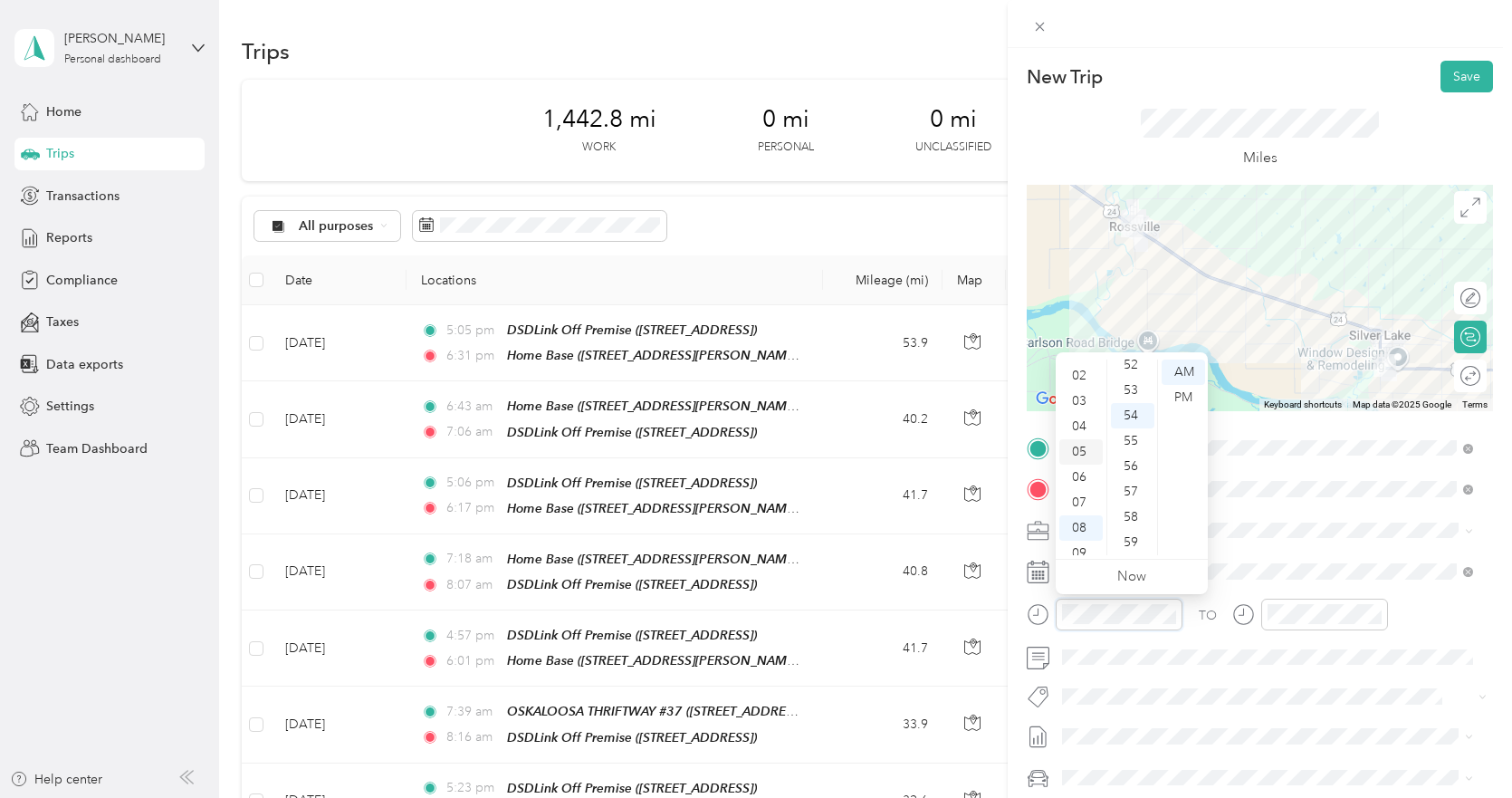
scroll to position [18, 0]
click at [1076, 426] on div "03" at bounding box center [1080, 430] width 43 height 25
click at [1128, 439] on div "30" at bounding box center [1132, 440] width 43 height 25
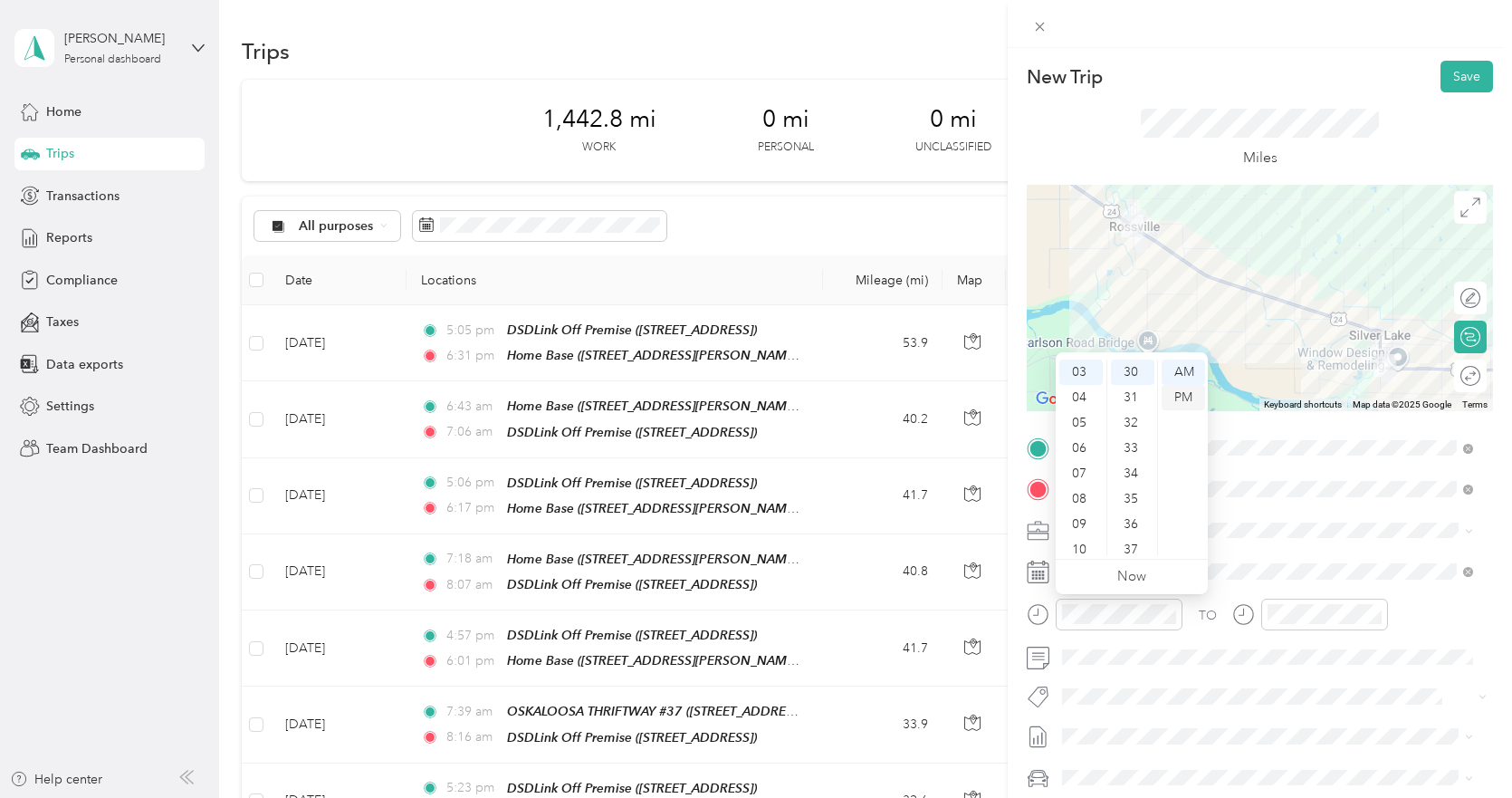
click at [1180, 394] on div "PM" at bounding box center [1183, 397] width 43 height 25
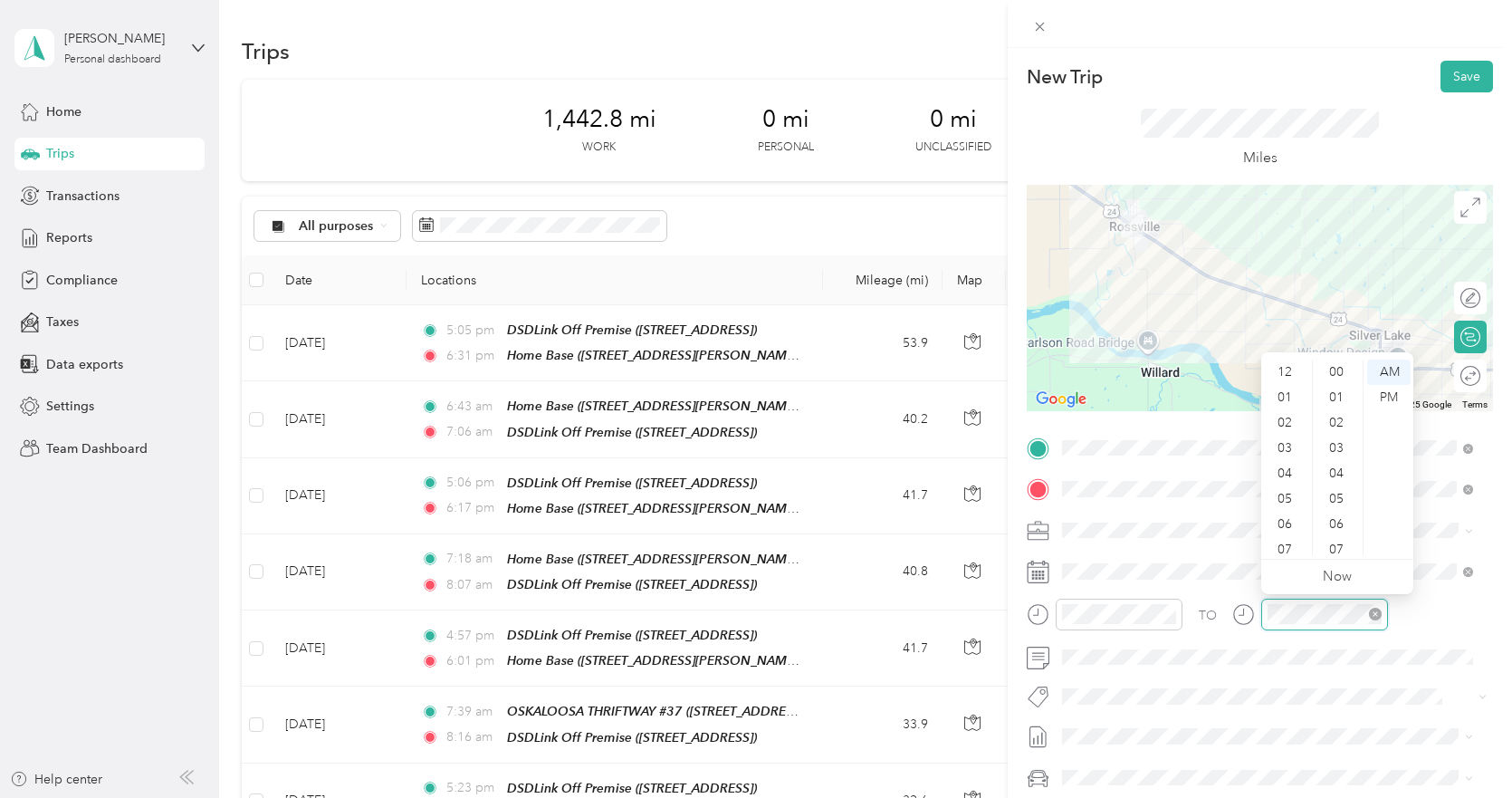
scroll to position [1326, 0]
click at [1288, 370] on div "03" at bounding box center [1286, 367] width 43 height 25
click at [1339, 415] on div "54" at bounding box center [1337, 415] width 43 height 25
click at [1382, 394] on div "PM" at bounding box center [1388, 397] width 43 height 25
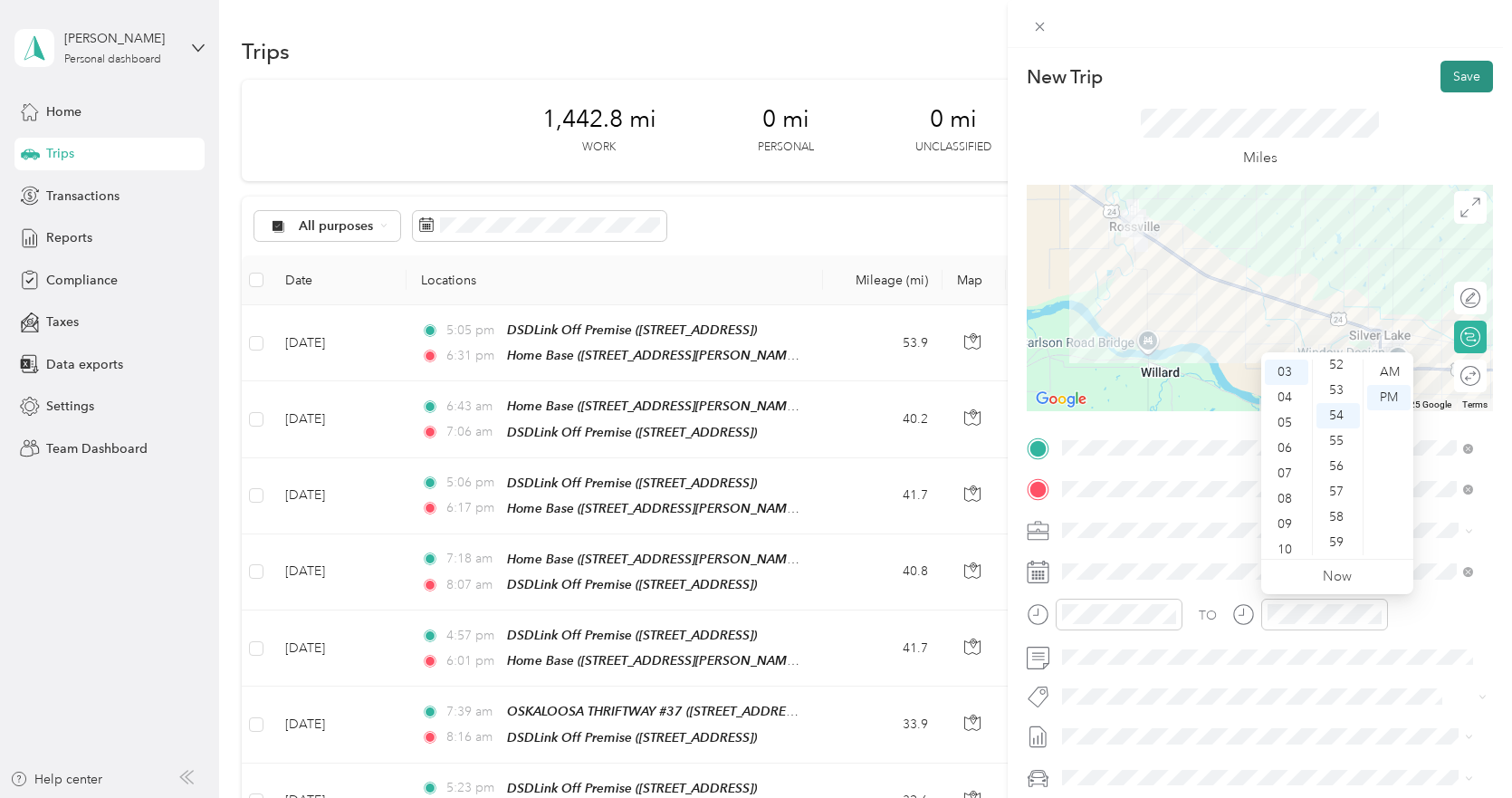
click at [1446, 72] on button "Save" at bounding box center [1467, 77] width 53 height 31
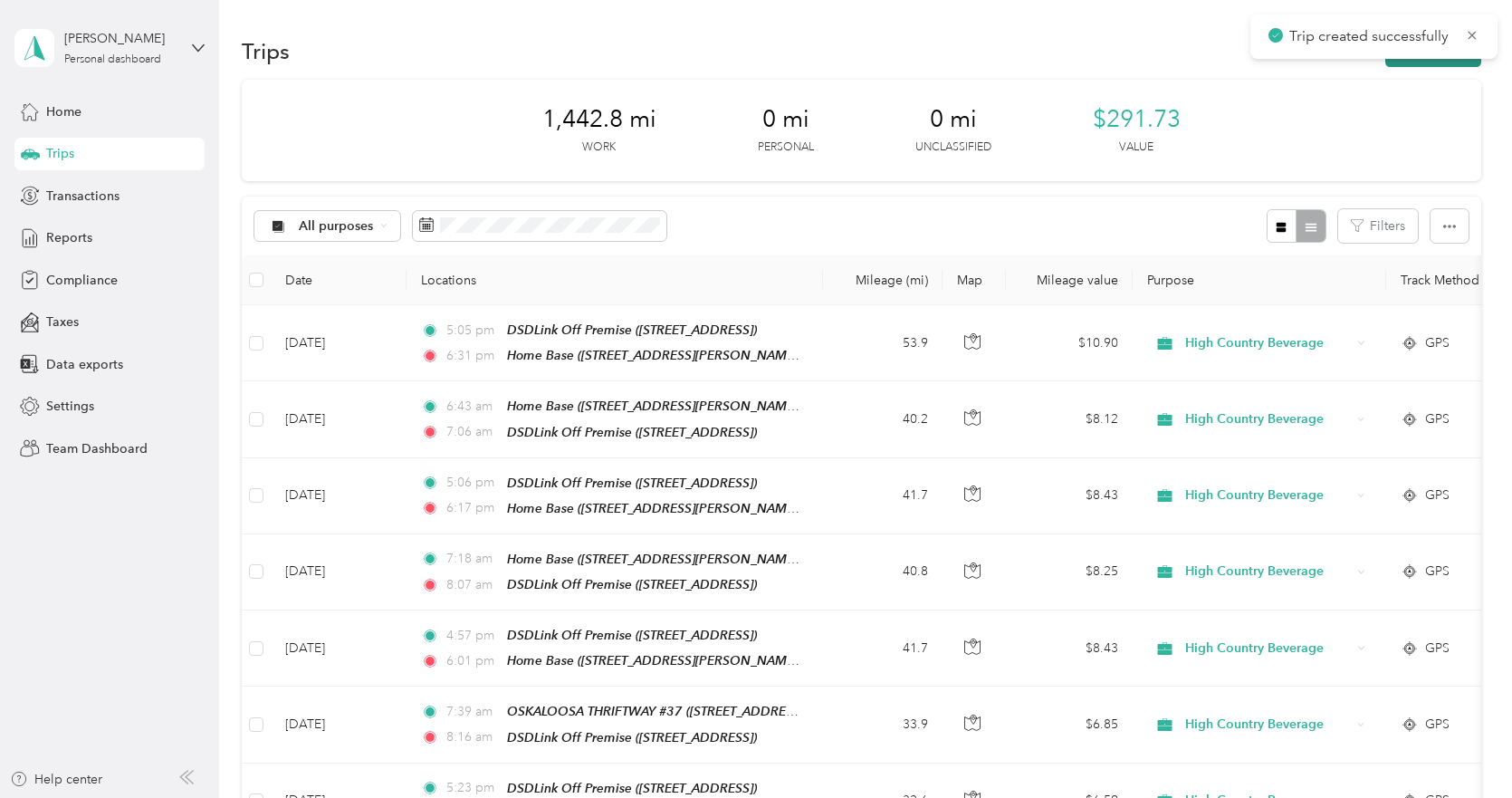
click at [1403, 60] on button "New trip" at bounding box center [1433, 51] width 96 height 31
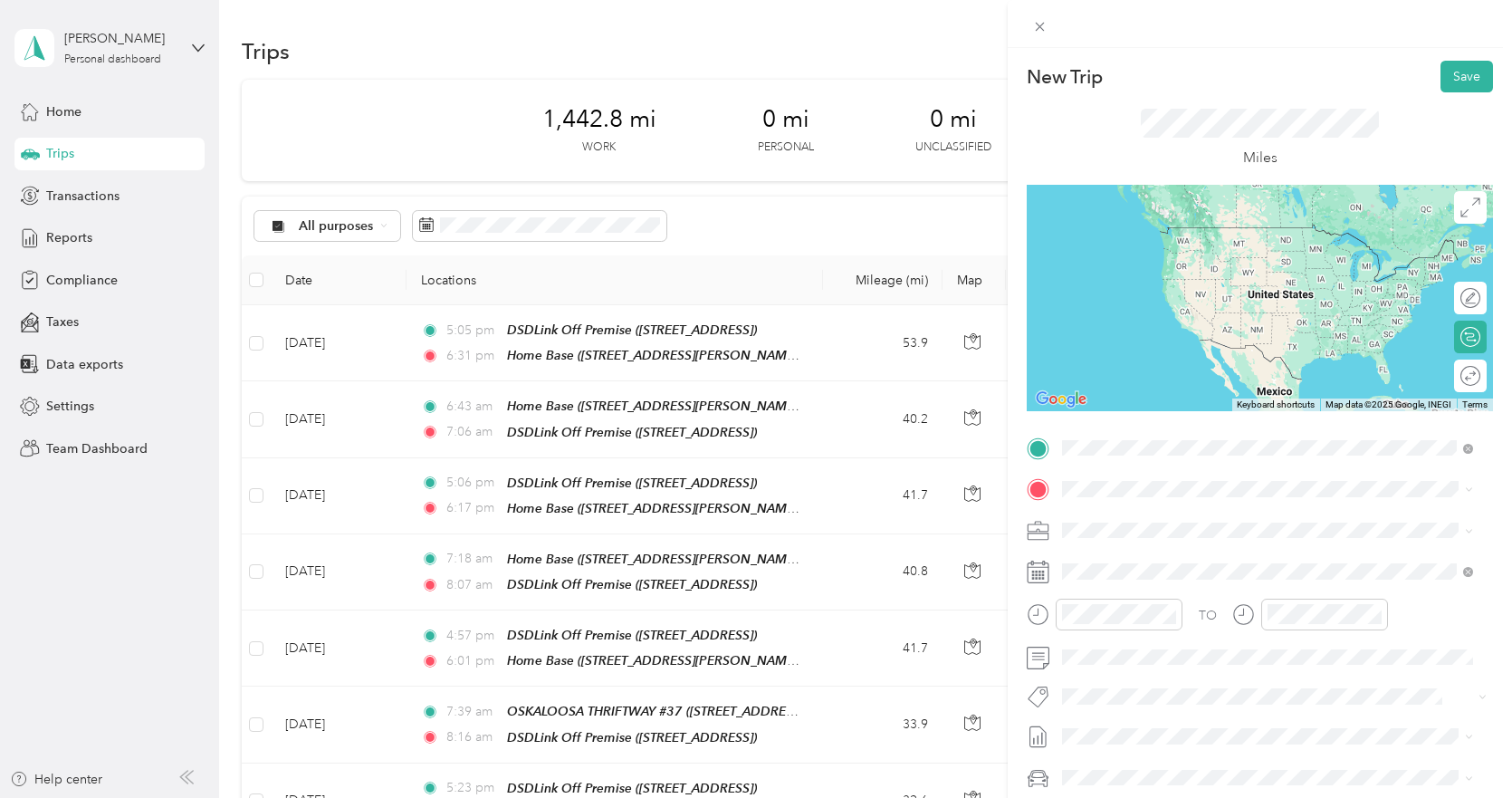
click at [1225, 536] on div "TEAM EAGLE WINE & SPIRITS [STREET_ADDRESS]" at bounding box center [1198, 534] width 203 height 44
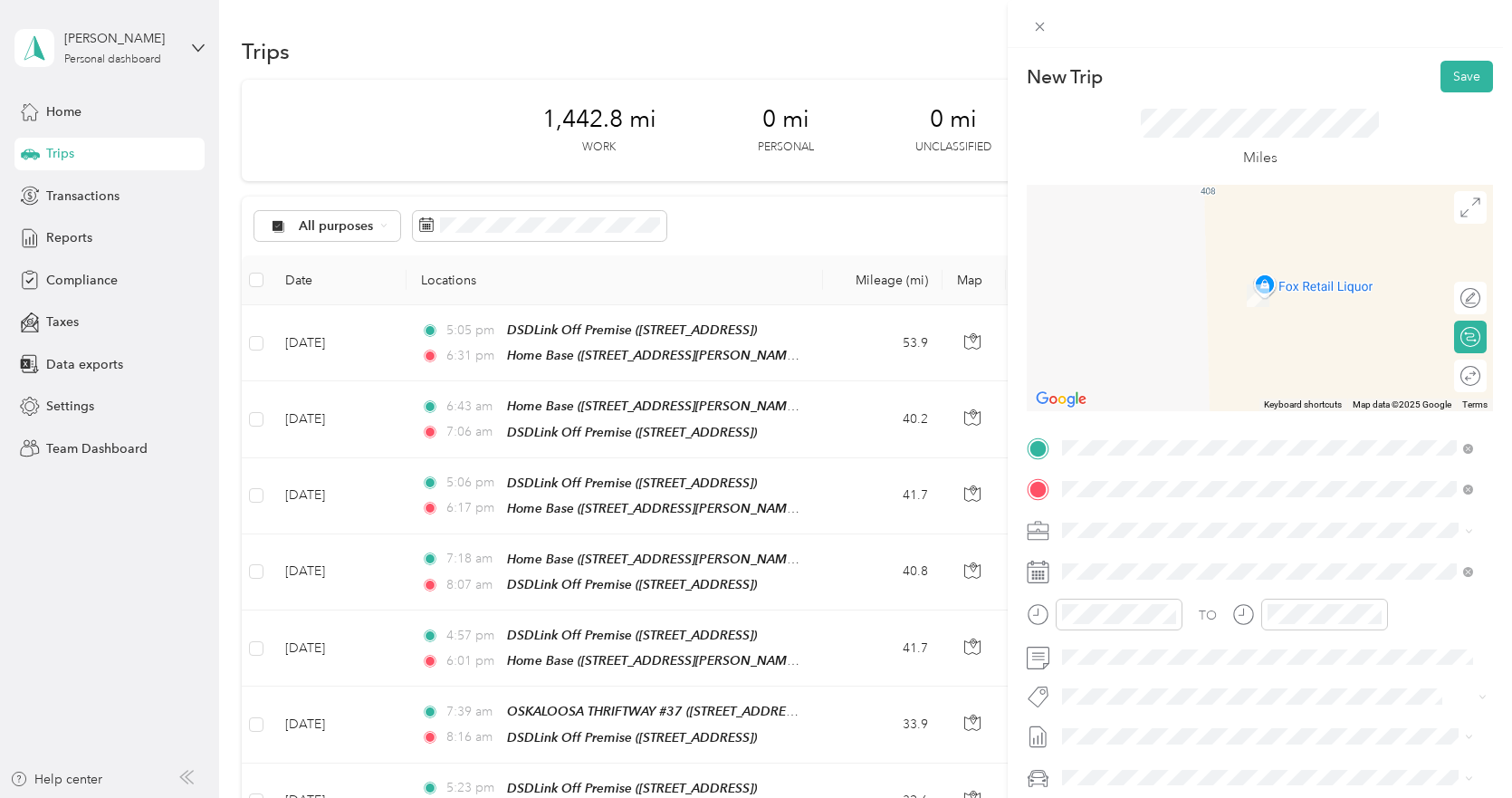
click at [1192, 568] on strong "WINGS ETC GRILL & PUB" at bounding box center [1235, 564] width 152 height 17
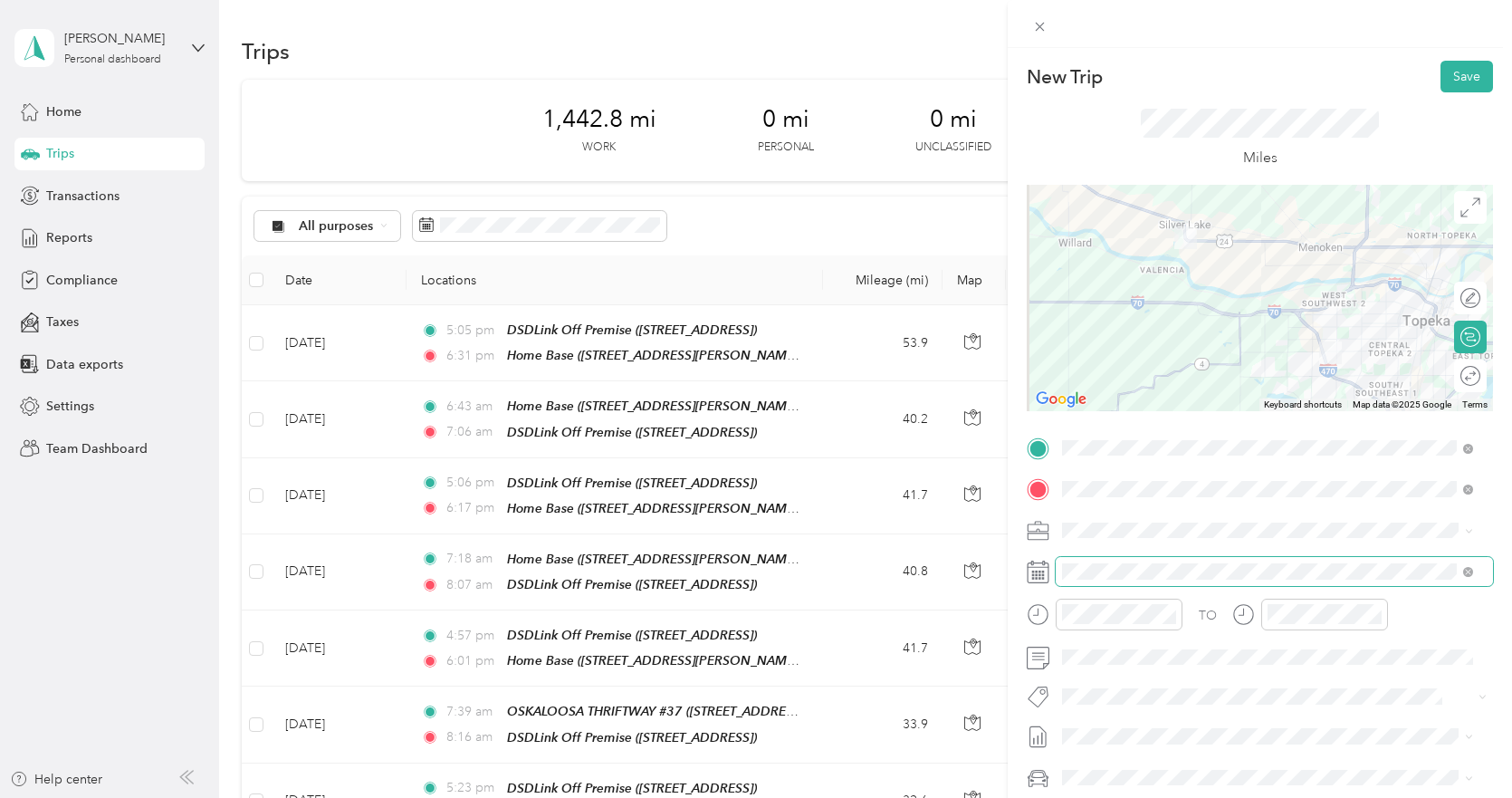
click at [1099, 562] on span at bounding box center [1274, 571] width 437 height 29
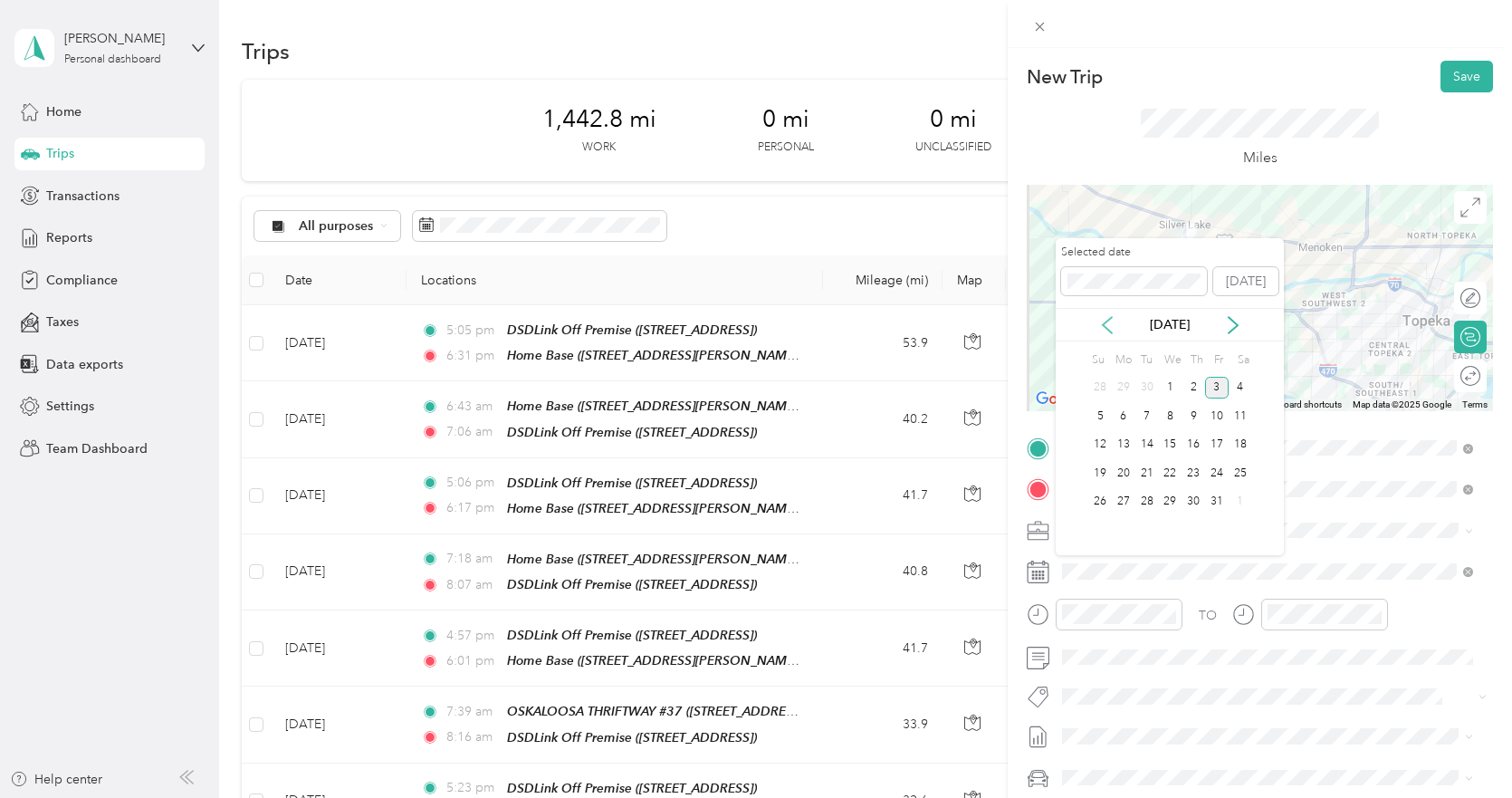
click at [1109, 327] on icon at bounding box center [1107, 325] width 18 height 18
click at [1201, 442] on div "18" at bounding box center [1192, 445] width 23 height 22
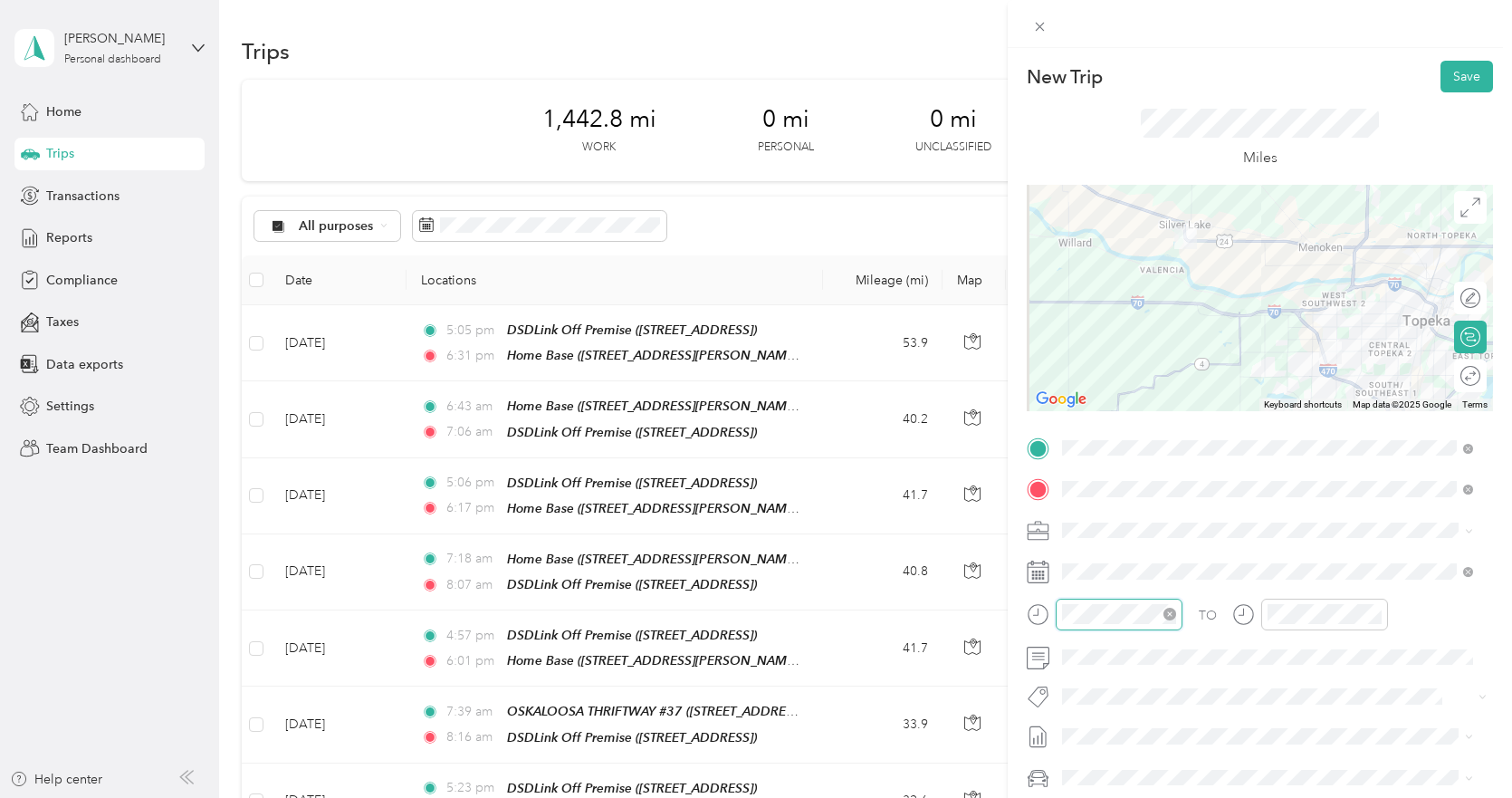
scroll to position [1326, 0]
click at [1082, 362] on div "04" at bounding box center [1080, 364] width 43 height 25
click at [1133, 374] on div "00" at bounding box center [1132, 372] width 43 height 25
click at [1176, 396] on div "PM" at bounding box center [1183, 397] width 43 height 25
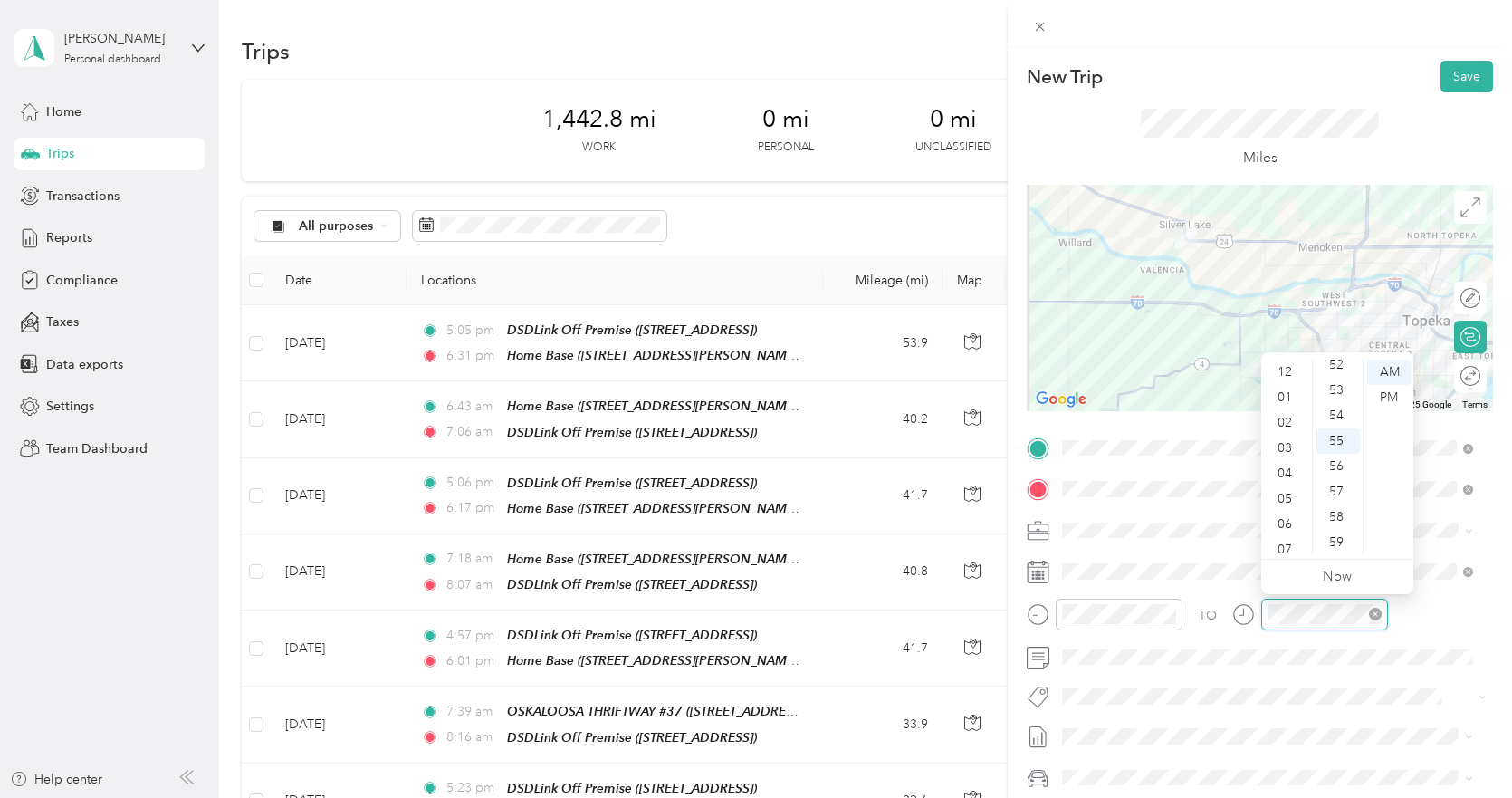
scroll to position [109, 0]
click at [1285, 390] on div "05" at bounding box center [1286, 390] width 43 height 25
click at [1339, 368] on div "00" at bounding box center [1337, 372] width 43 height 25
click at [1382, 393] on div "PM" at bounding box center [1388, 397] width 43 height 25
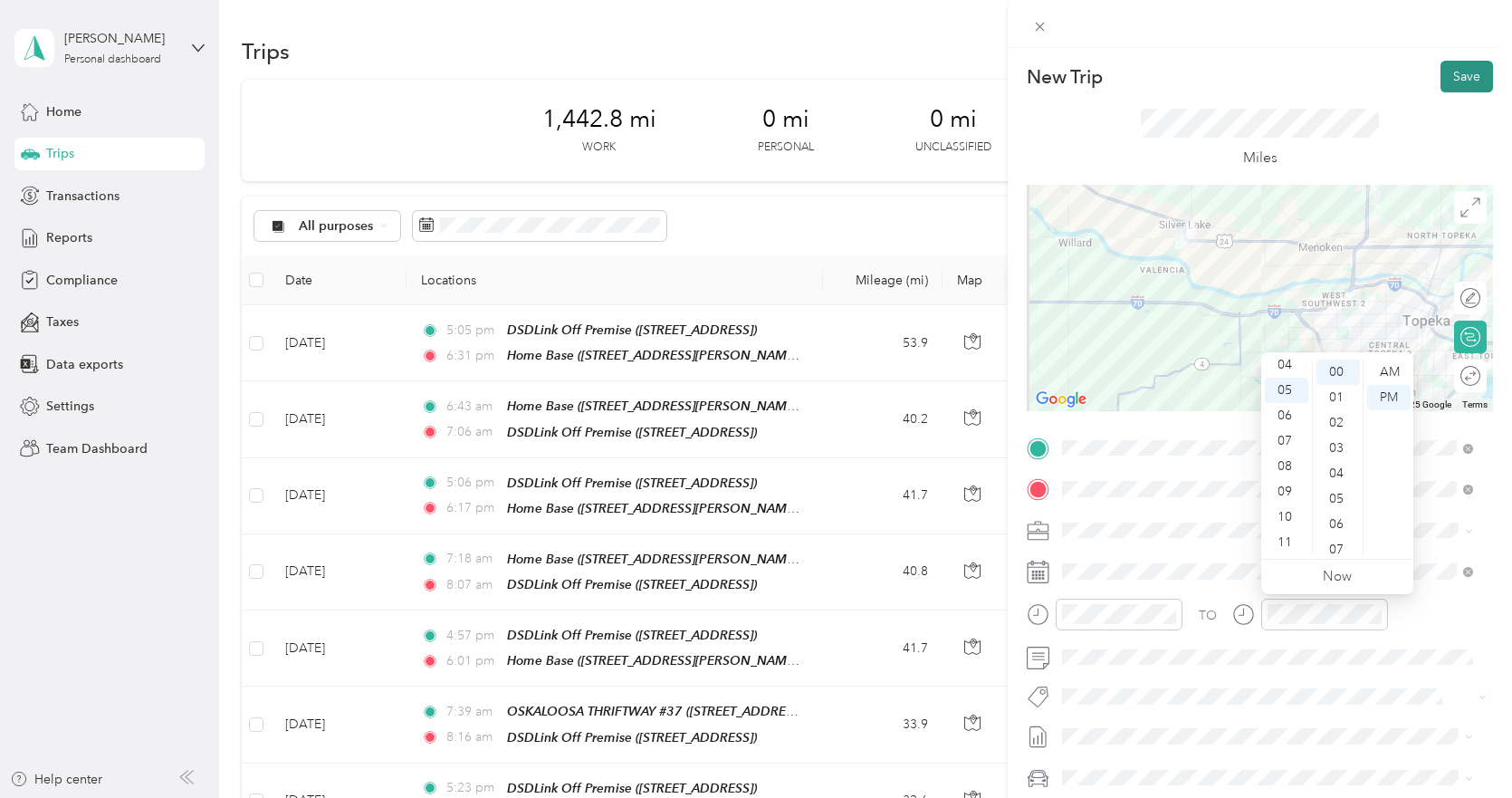
click at [1459, 74] on button "Save" at bounding box center [1467, 77] width 53 height 31
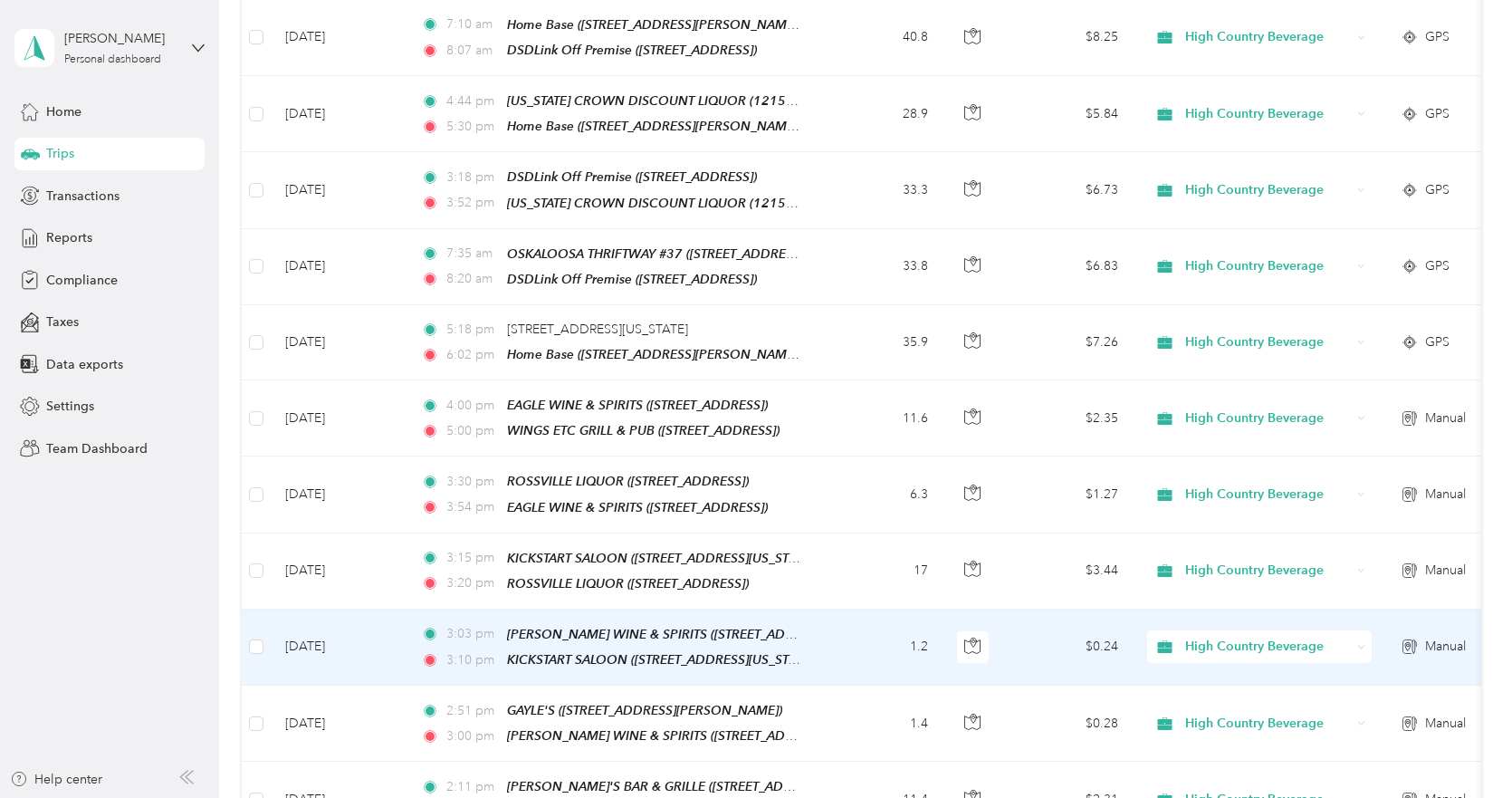
scroll to position [1449, 0]
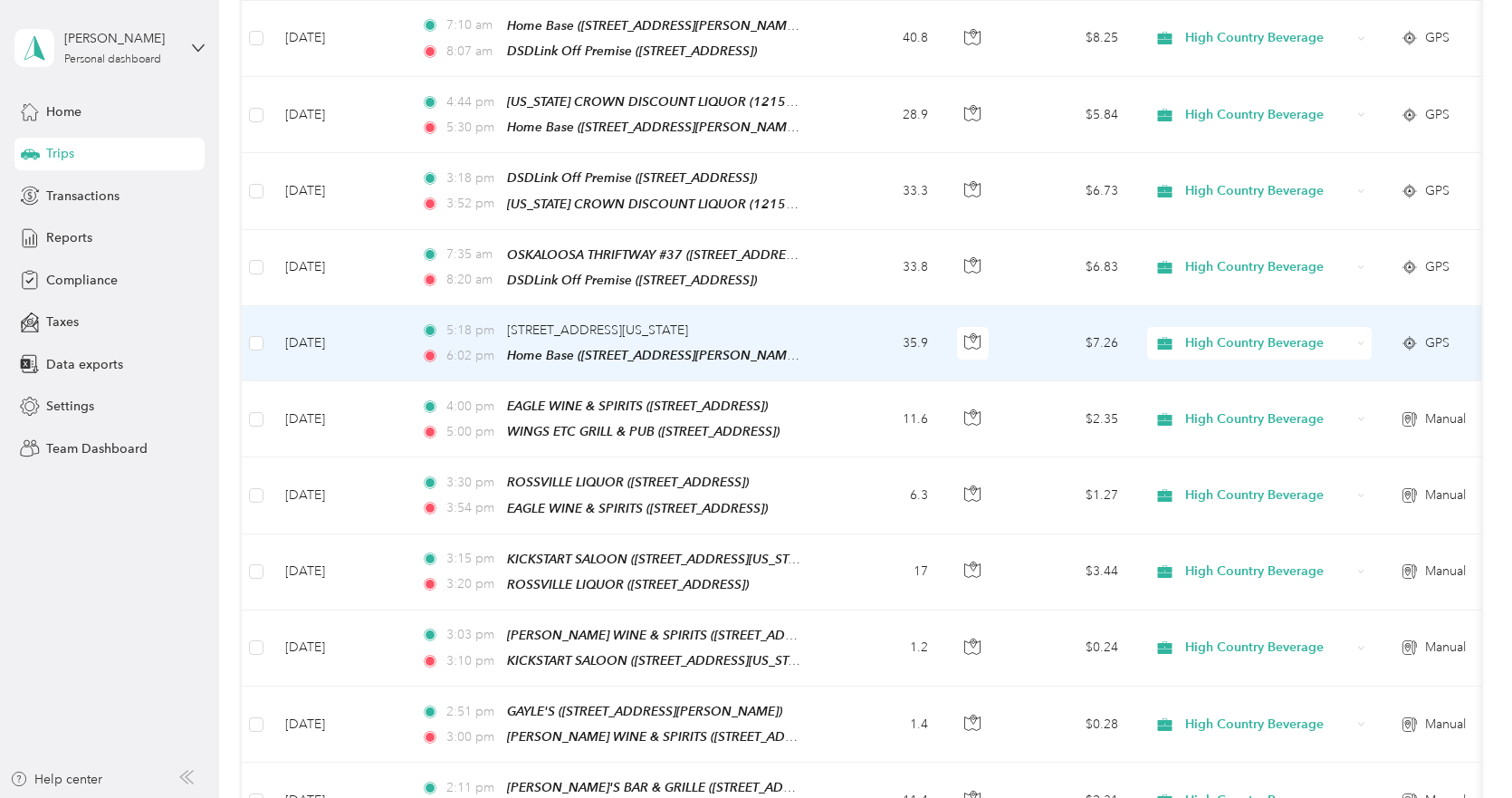
click at [810, 306] on td "5:18 pm [STREET_ADDRESS][US_STATE] 6:02 pm Home Base ([STREET_ADDRESS][PERSON_N…" at bounding box center [615, 343] width 417 height 75
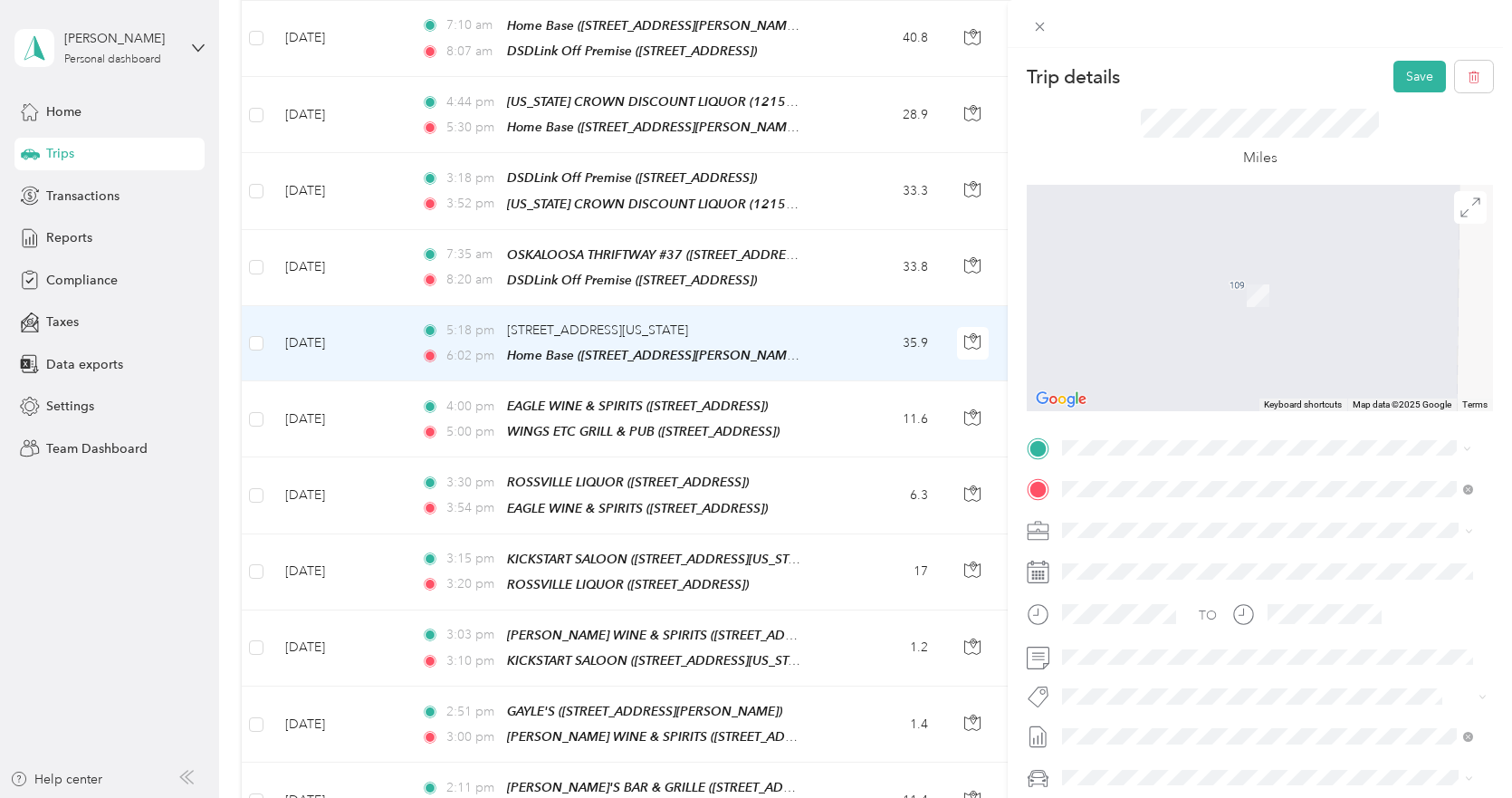
click at [1206, 533] on div "TEAM WINGS ETC GRILL & PUB [STREET_ADDRESS]" at bounding box center [1202, 534] width 213 height 44
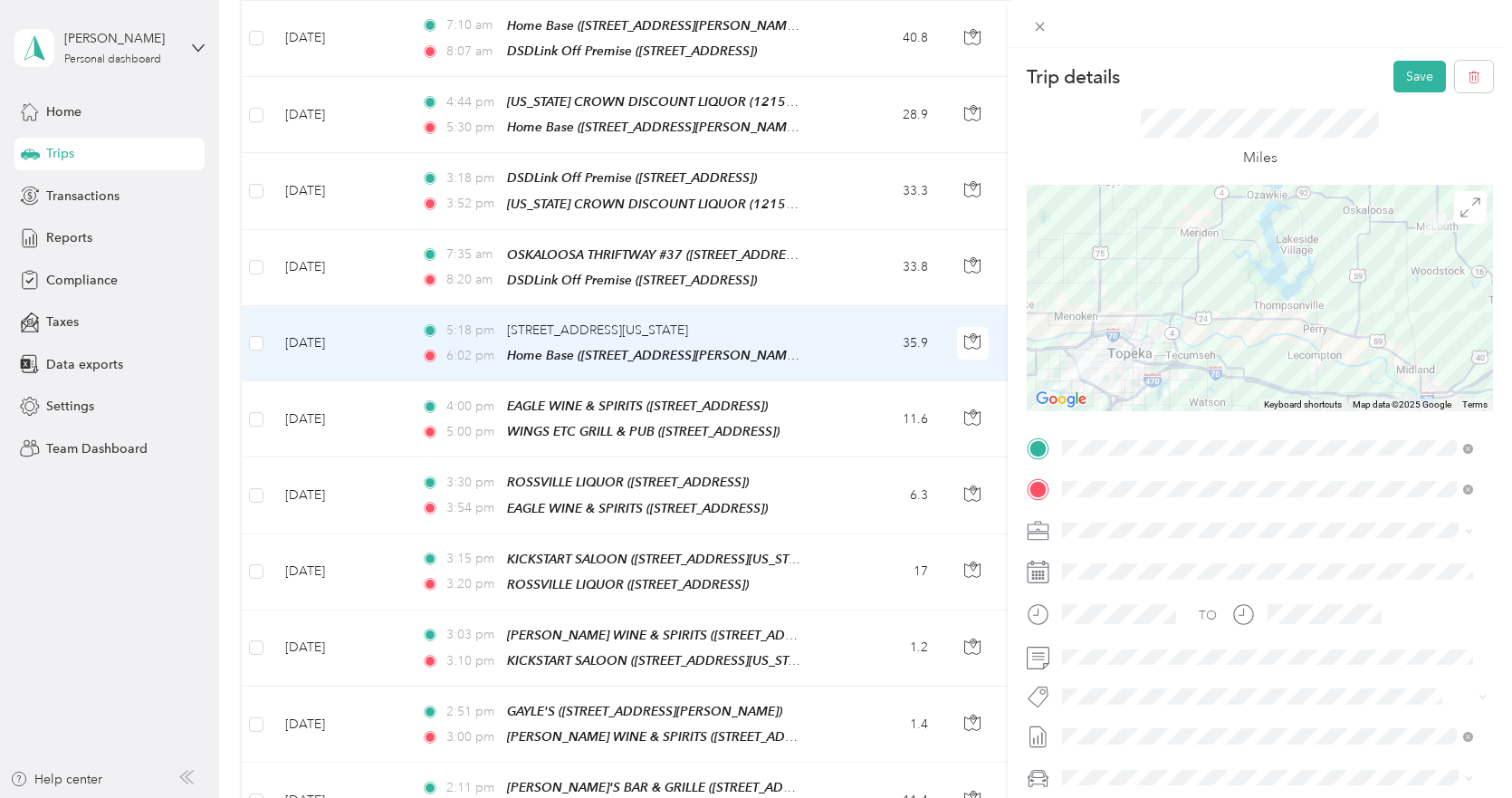
click at [1250, 197] on div at bounding box center [1260, 298] width 467 height 227
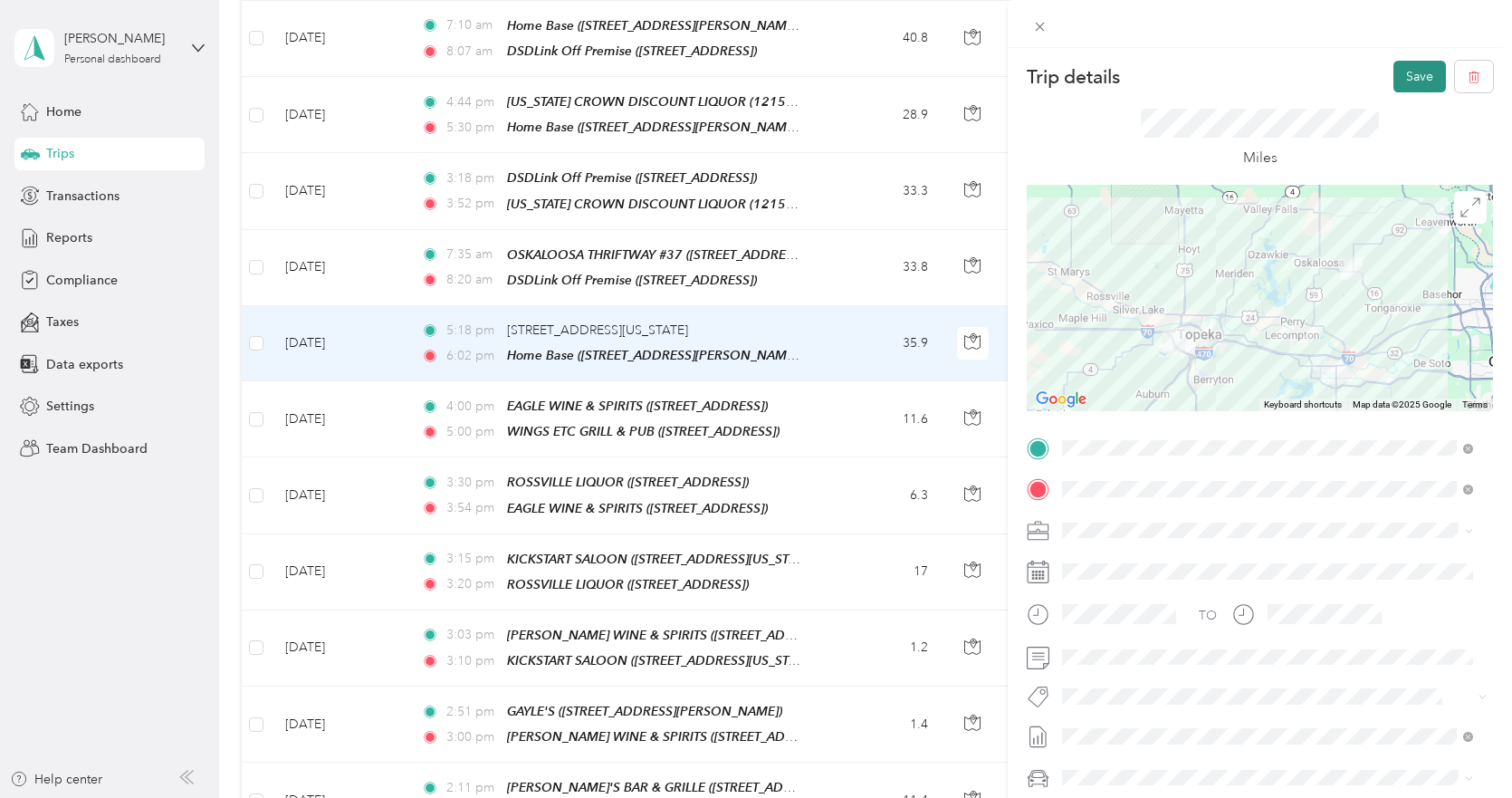
click at [1399, 76] on button "Save" at bounding box center [1420, 77] width 53 height 31
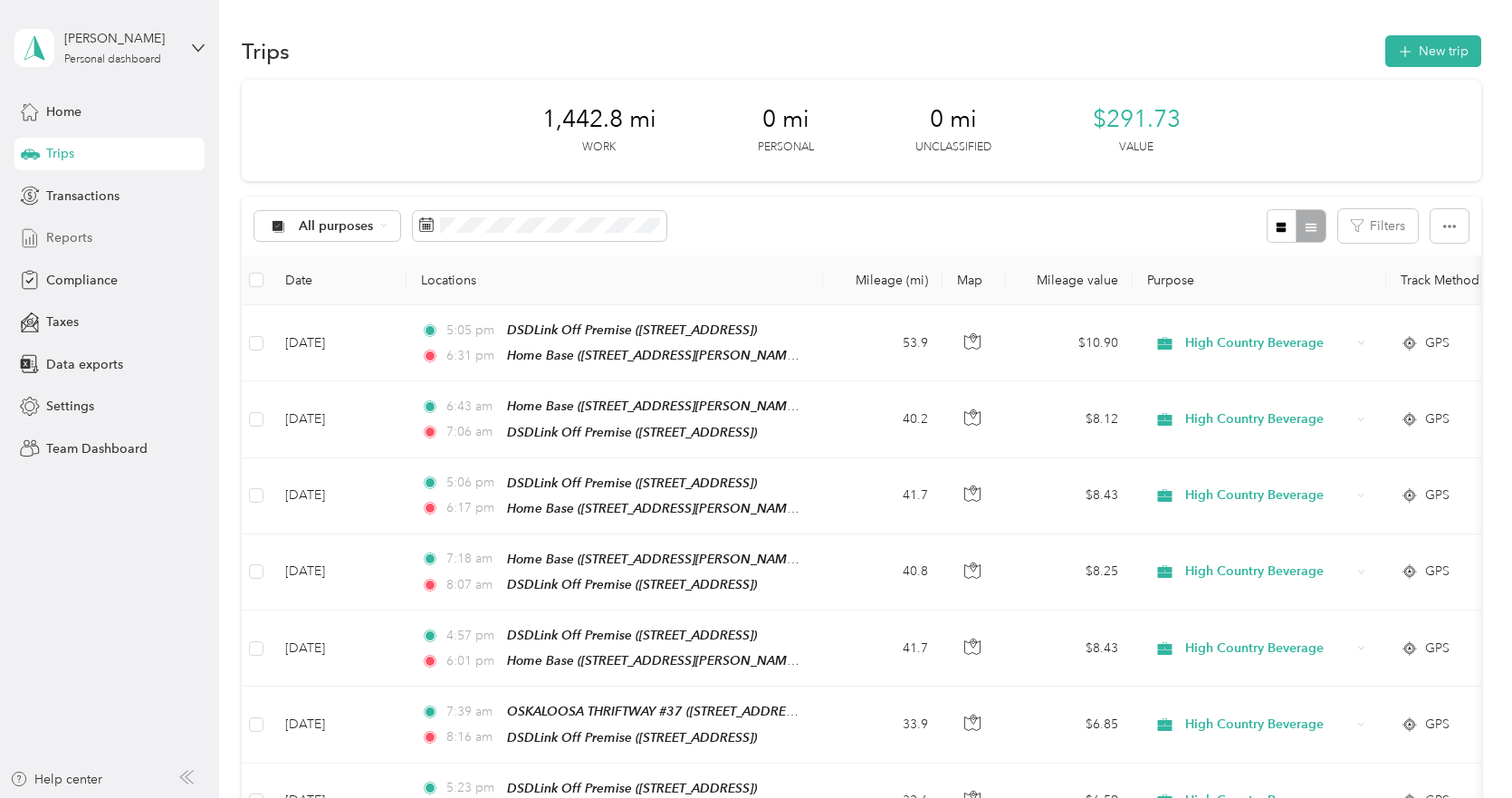
click at [65, 236] on span "Reports" at bounding box center [69, 238] width 46 height 19
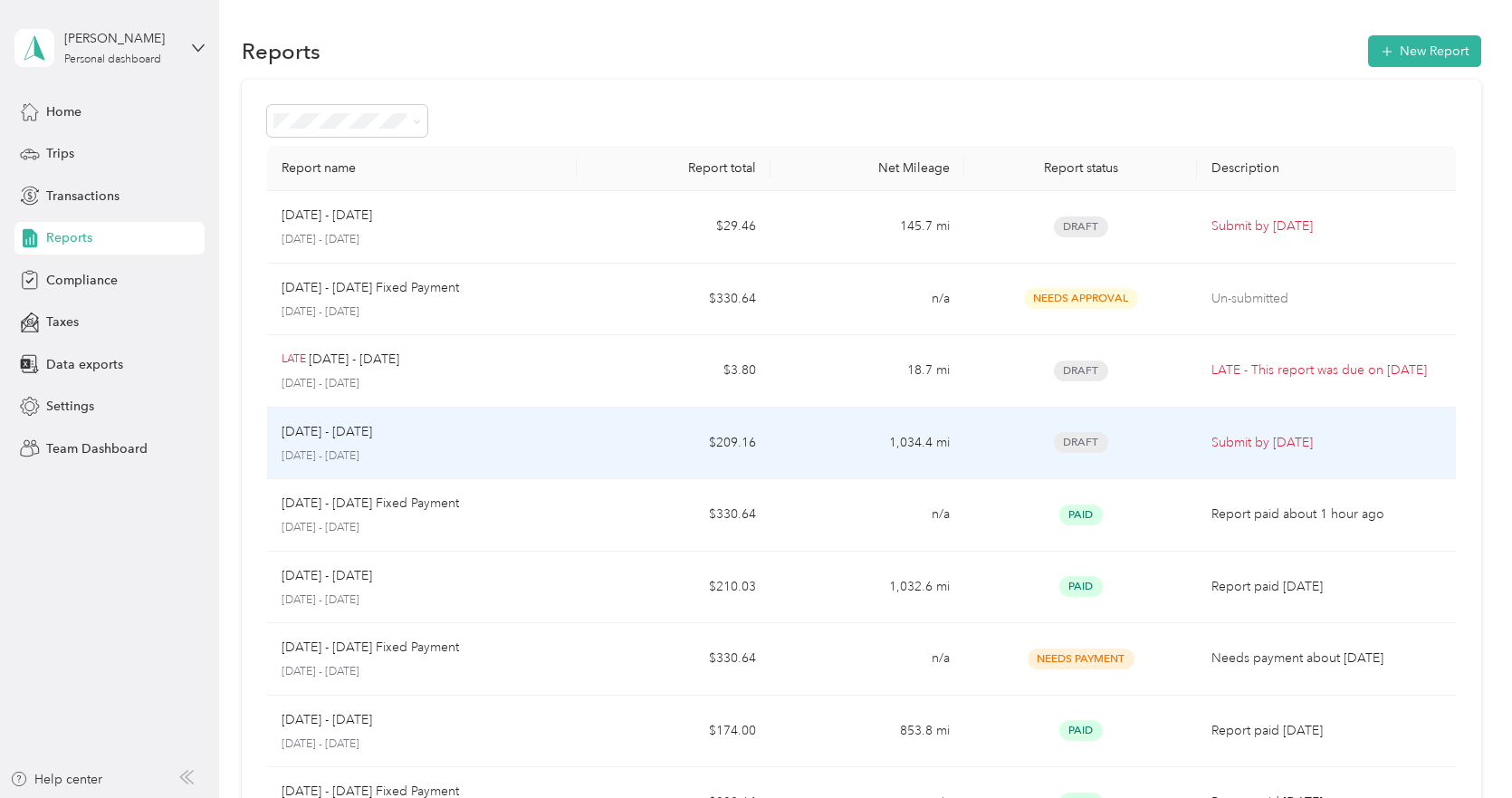
click at [530, 444] on div "[DATE] - [DATE] [DATE] - [DATE]" at bounding box center [422, 444] width 281 height 43
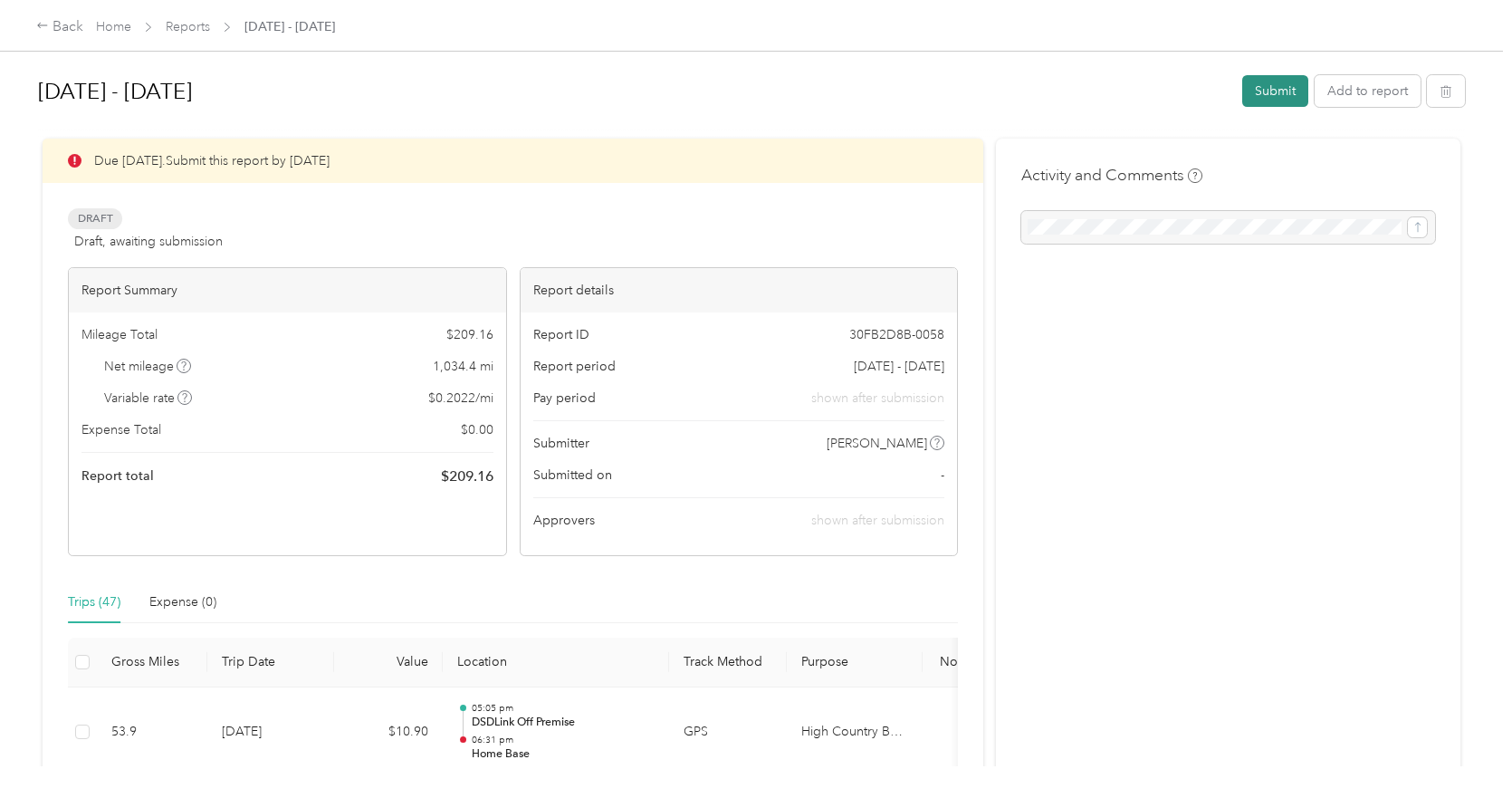
click at [1261, 90] on button "Submit" at bounding box center [1275, 91] width 67 height 31
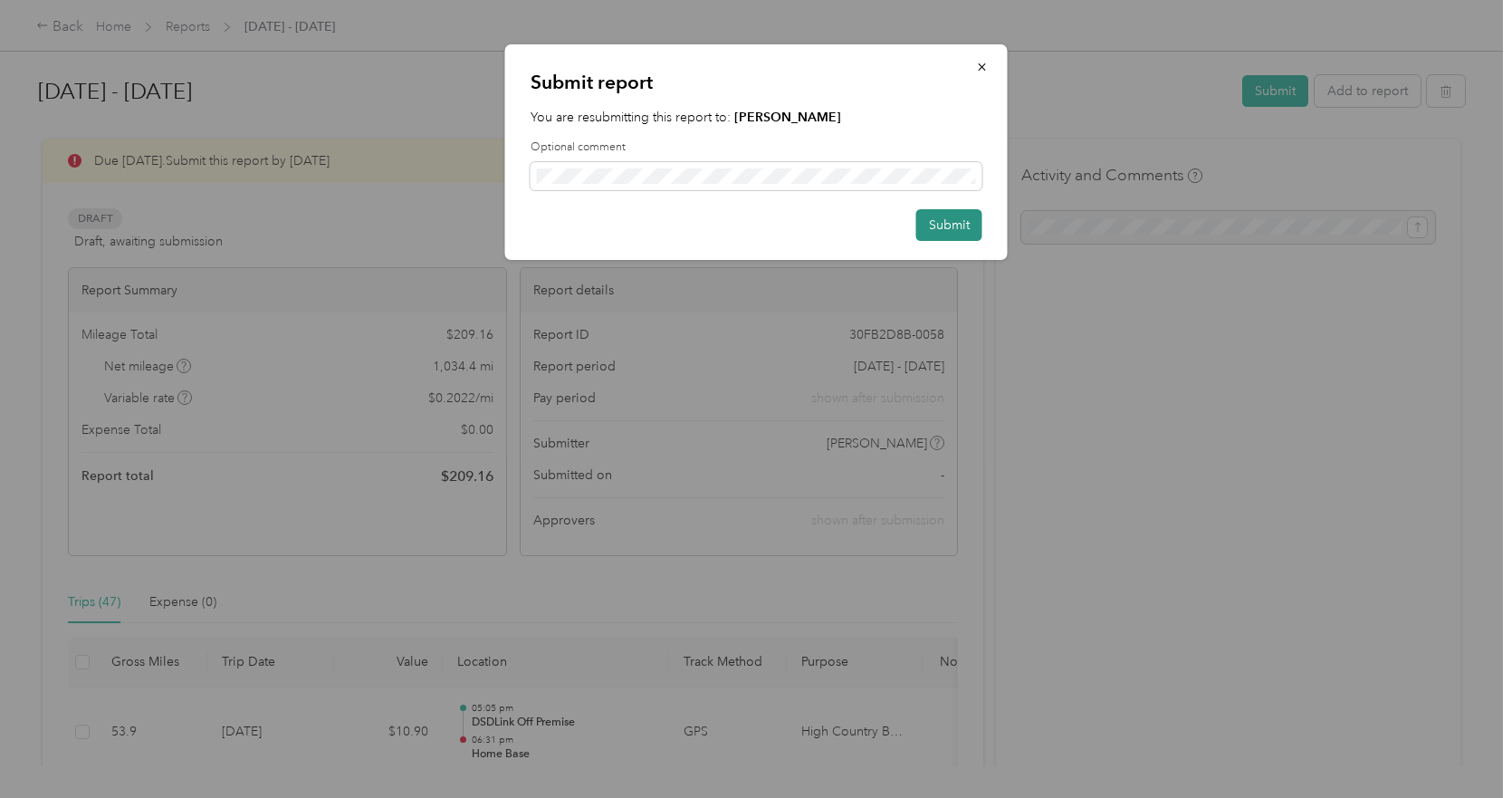
click at [950, 229] on button "Submit" at bounding box center [949, 225] width 67 height 31
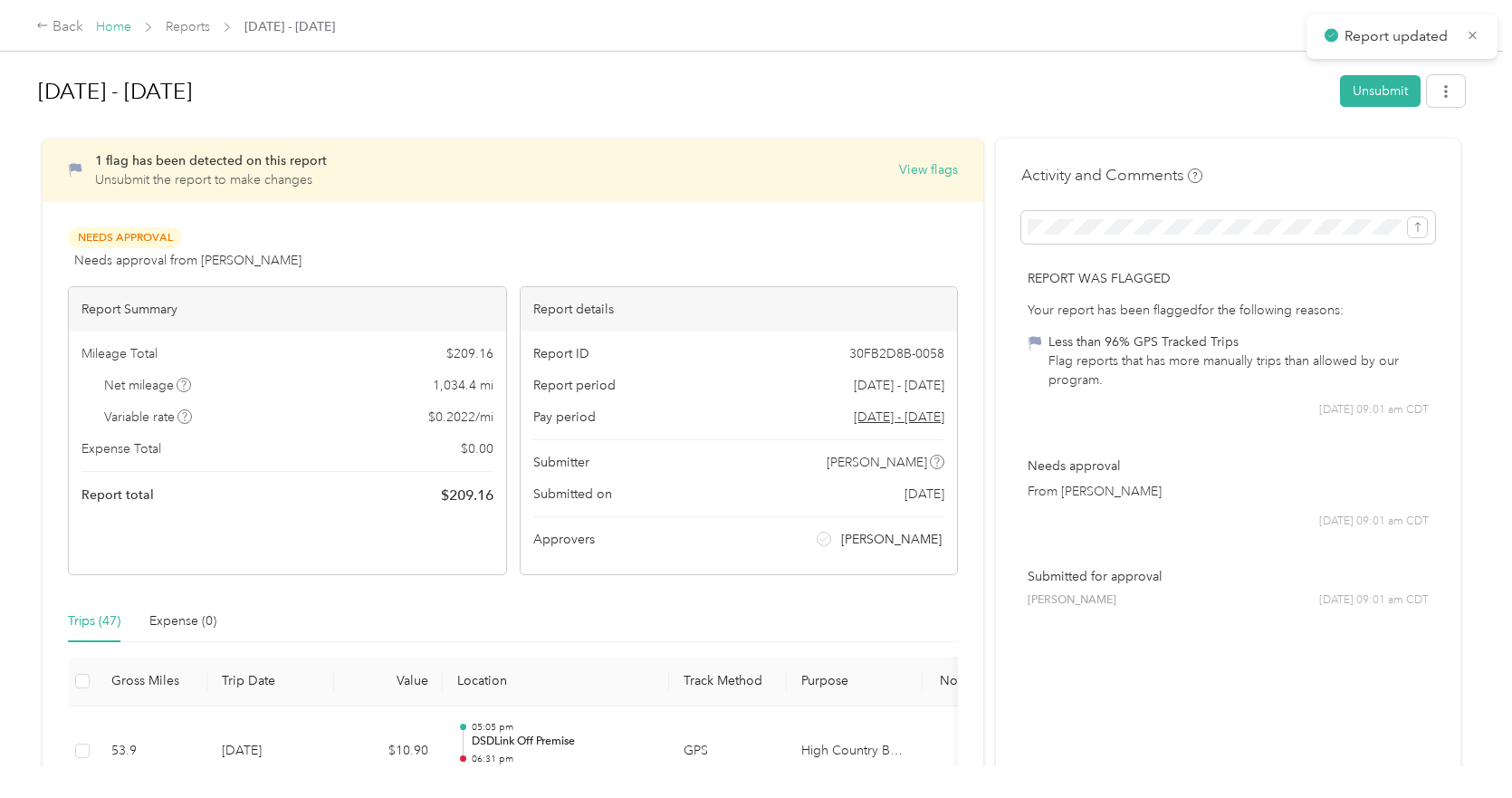
click at [112, 28] on link "Home" at bounding box center [114, 27] width 35 height 16
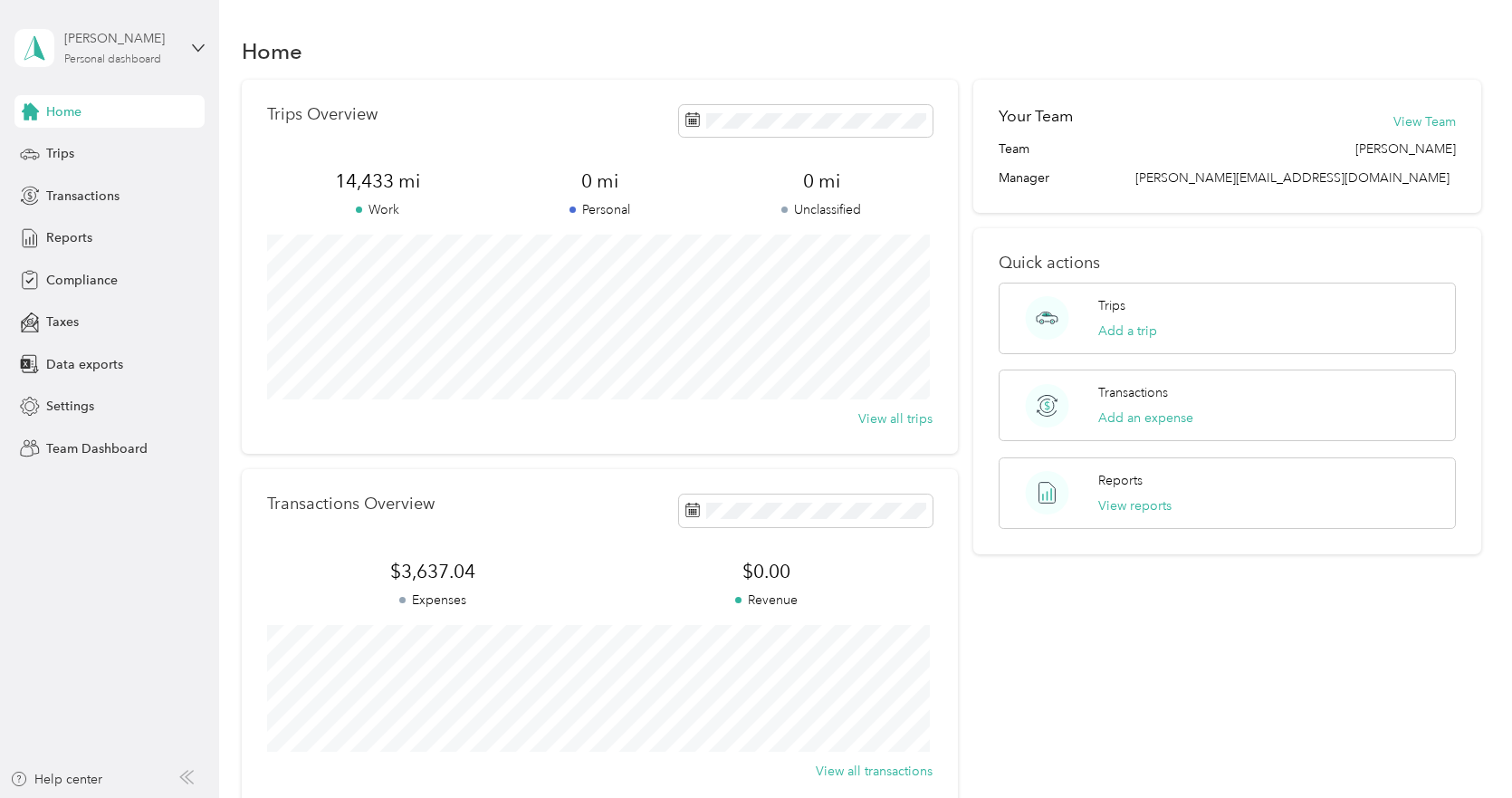
click at [119, 60] on div "Personal dashboard" at bounding box center [113, 60] width 97 height 11
click at [86, 152] on div "Team dashboard" at bounding box center [79, 145] width 97 height 19
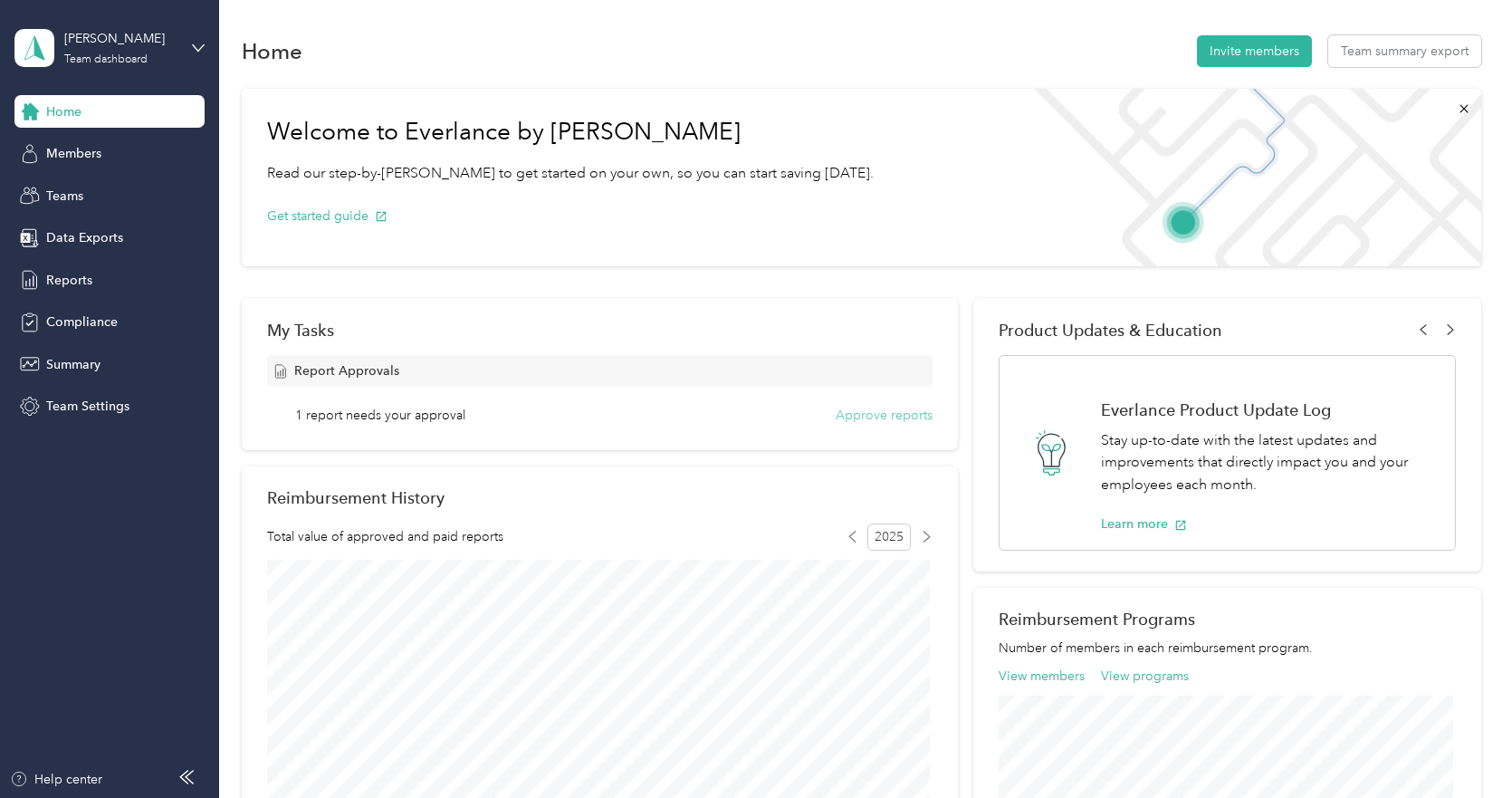
click at [864, 413] on button "Approve reports" at bounding box center [884, 415] width 97 height 19
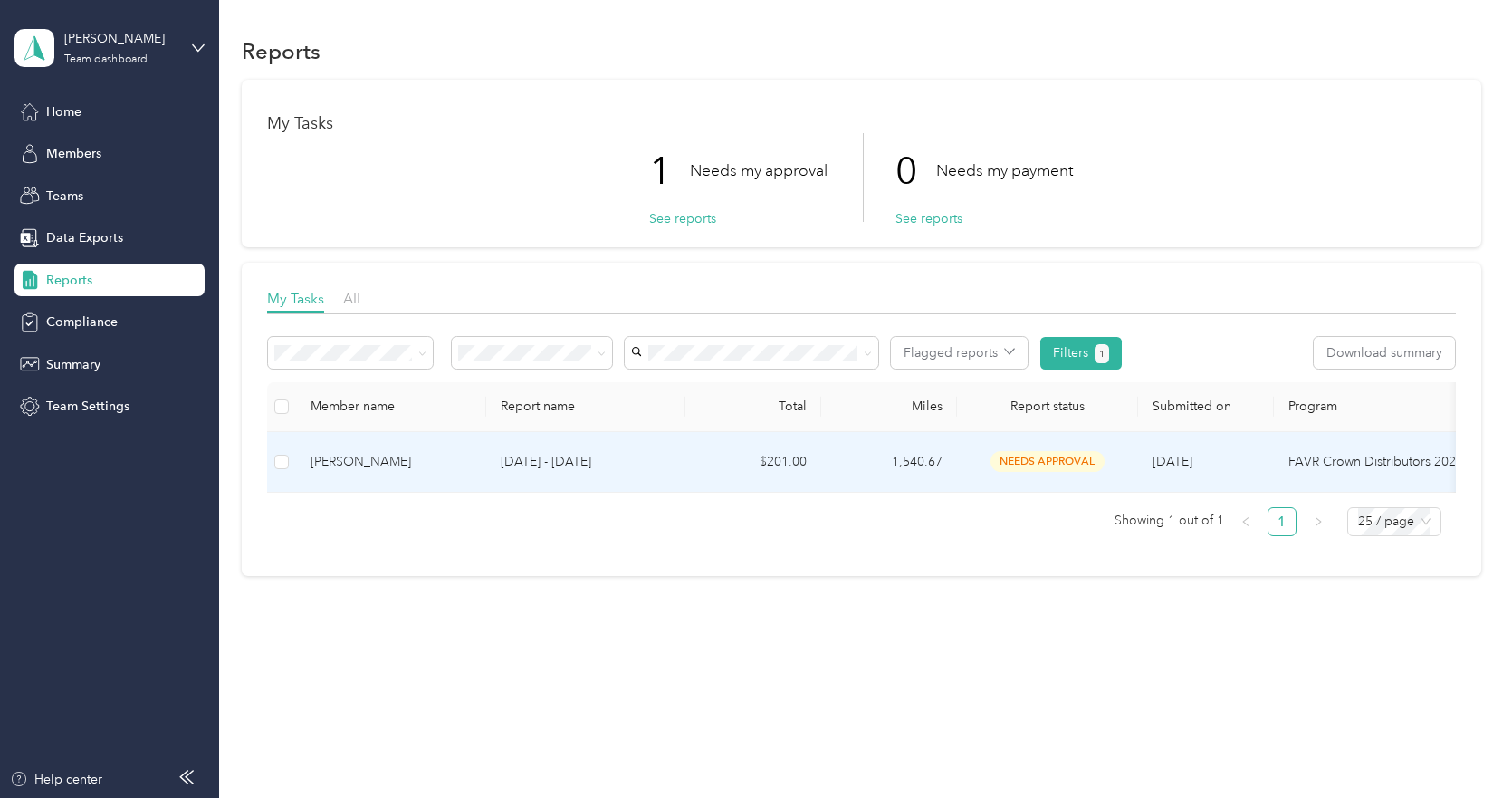
click at [461, 457] on div "[PERSON_NAME]" at bounding box center [391, 462] width 161 height 20
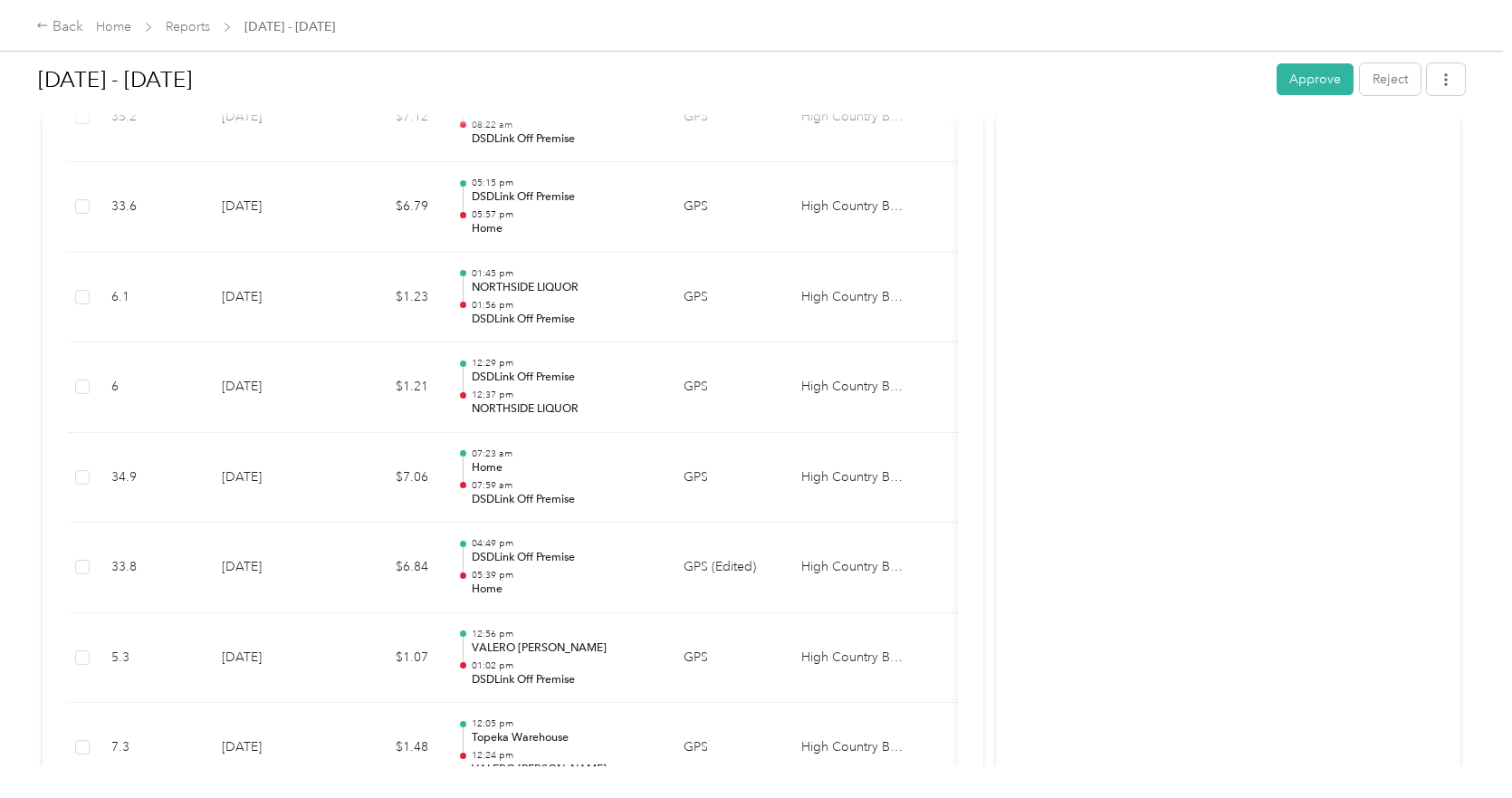
scroll to position [8507, 0]
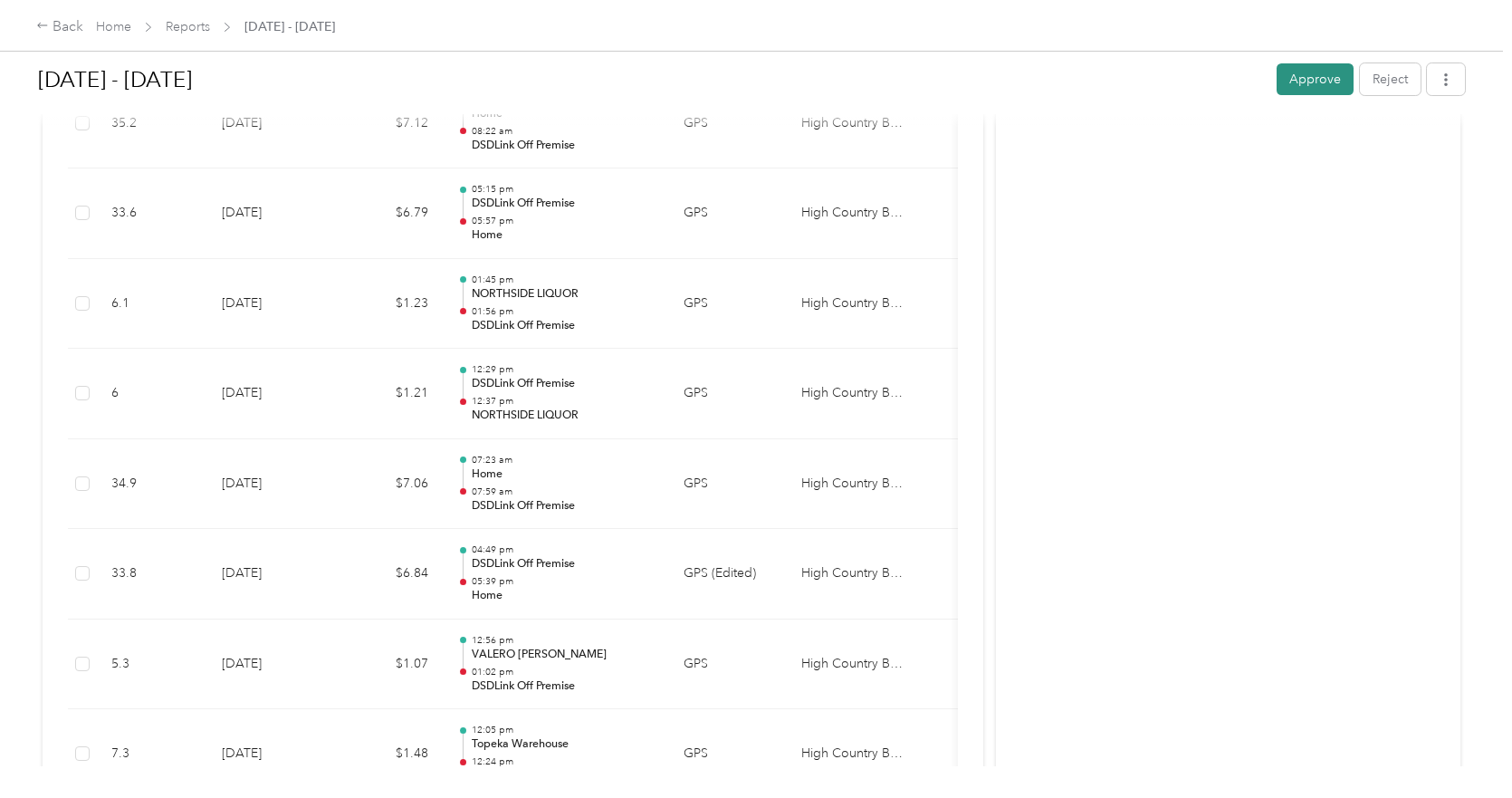
click at [1299, 80] on button "Approve" at bounding box center [1314, 80] width 77 height 31
